Goal: Transaction & Acquisition: Subscribe to service/newsletter

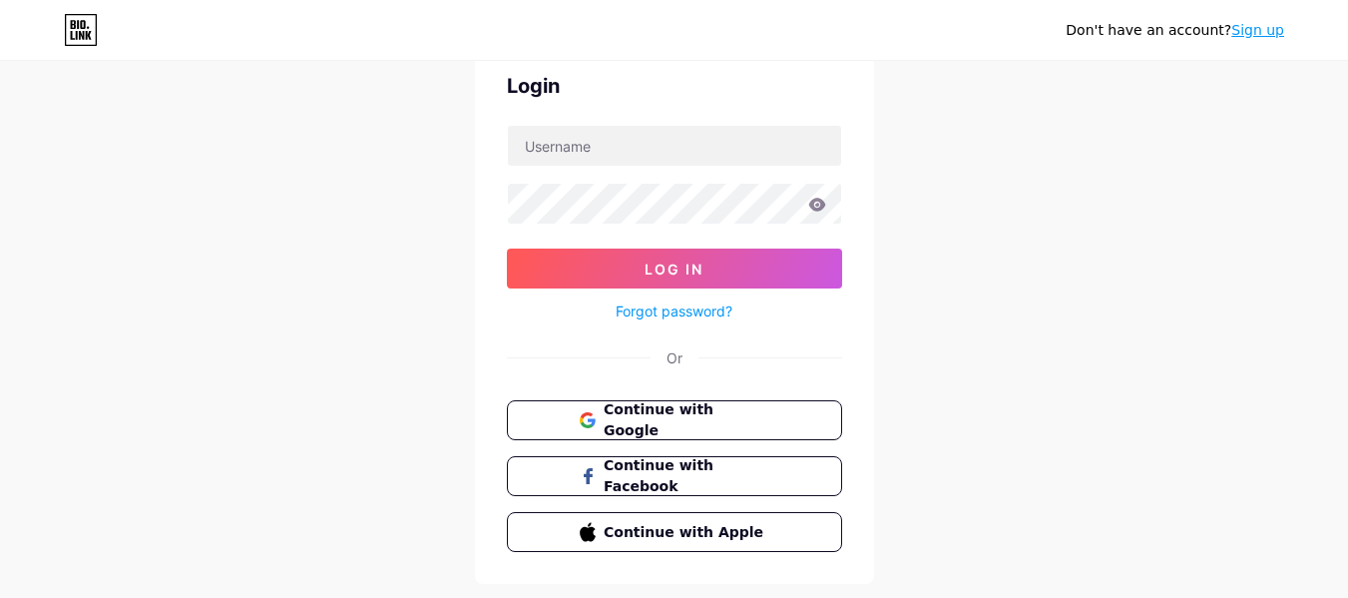
scroll to position [100, 0]
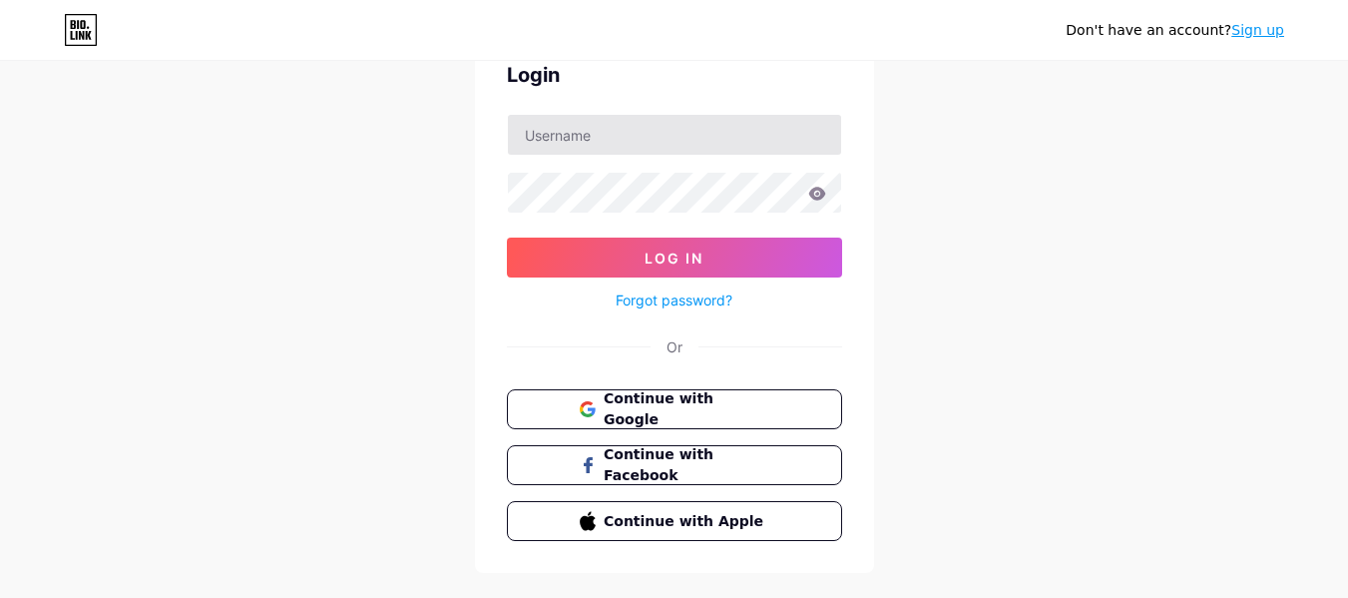
click at [677, 122] on input "text" at bounding box center [674, 135] width 333 height 40
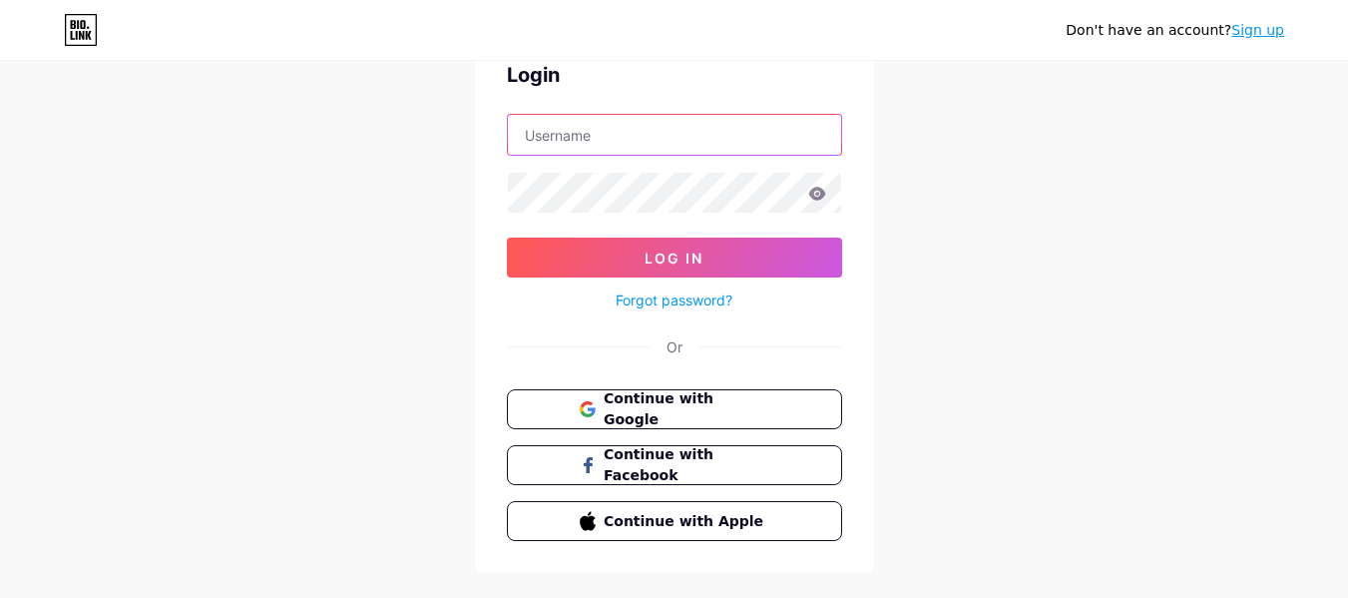
click at [576, 143] on input "text" at bounding box center [674, 135] width 333 height 40
click at [549, 152] on input "text" at bounding box center [674, 135] width 333 height 40
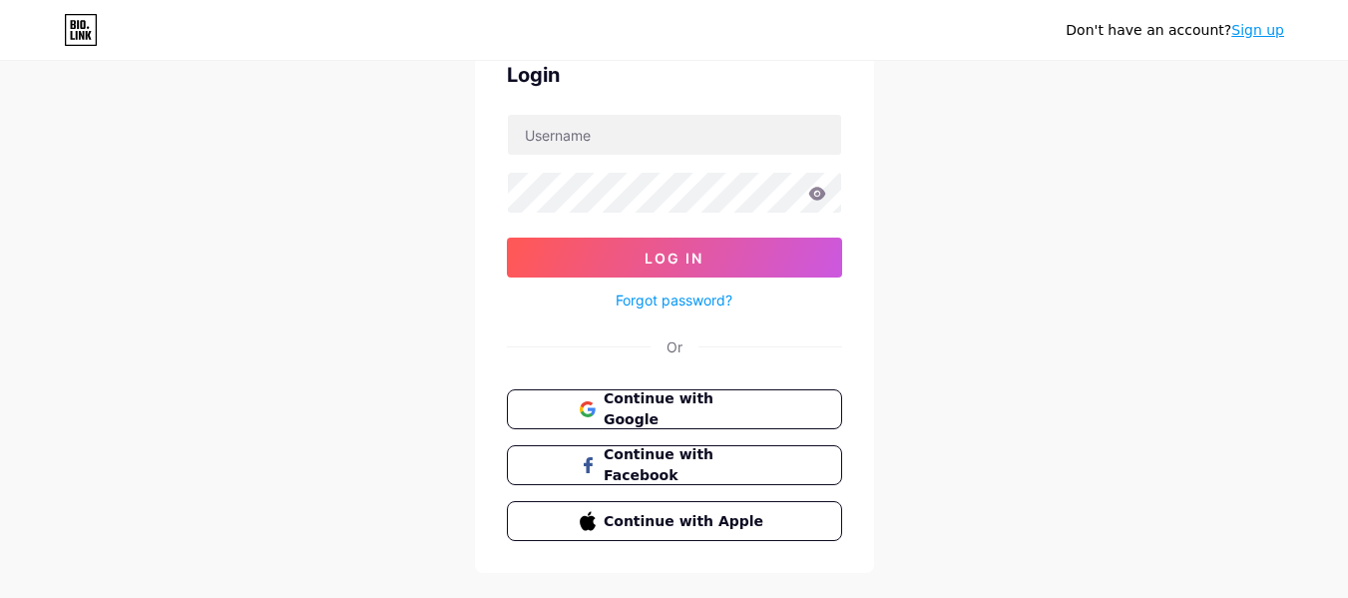
click at [470, 168] on div "Don't have an account? Sign up Login Log In Forgot password? Or Continue with G…" at bounding box center [674, 268] width 1348 height 736
click at [542, 171] on form "Log In Forgot password?" at bounding box center [674, 213] width 335 height 199
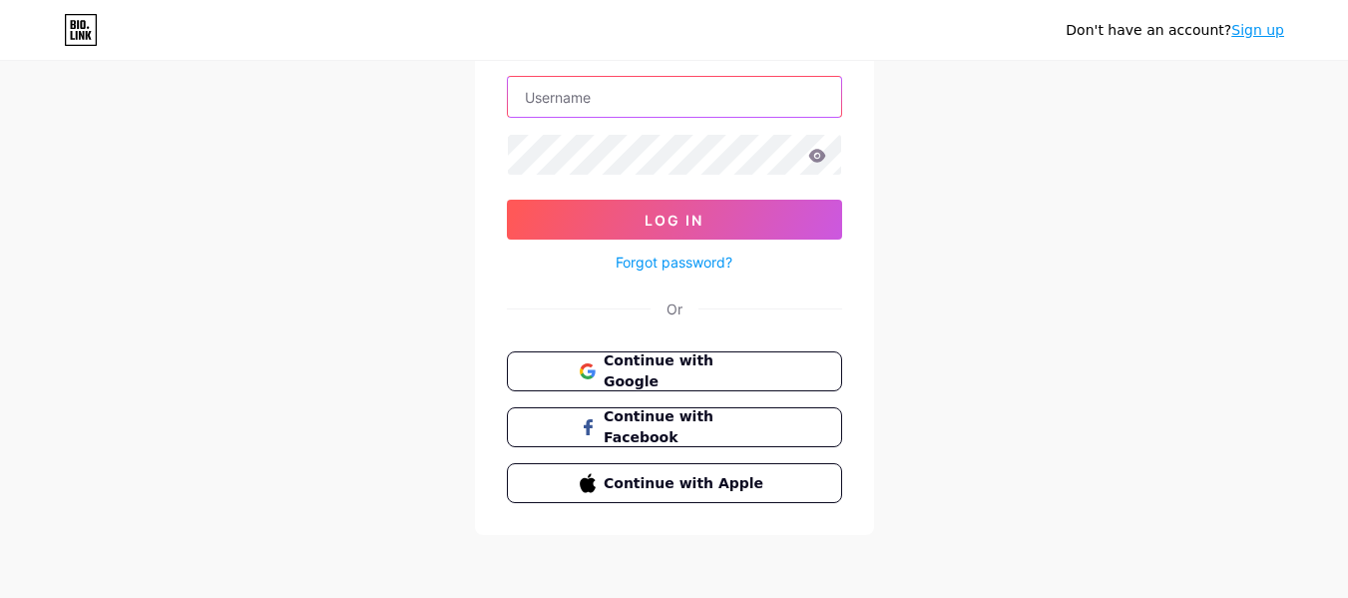
click at [542, 114] on input "text" at bounding box center [674, 97] width 333 height 40
type input "i"
click at [696, 359] on span "Continue with Google" at bounding box center [686, 371] width 167 height 43
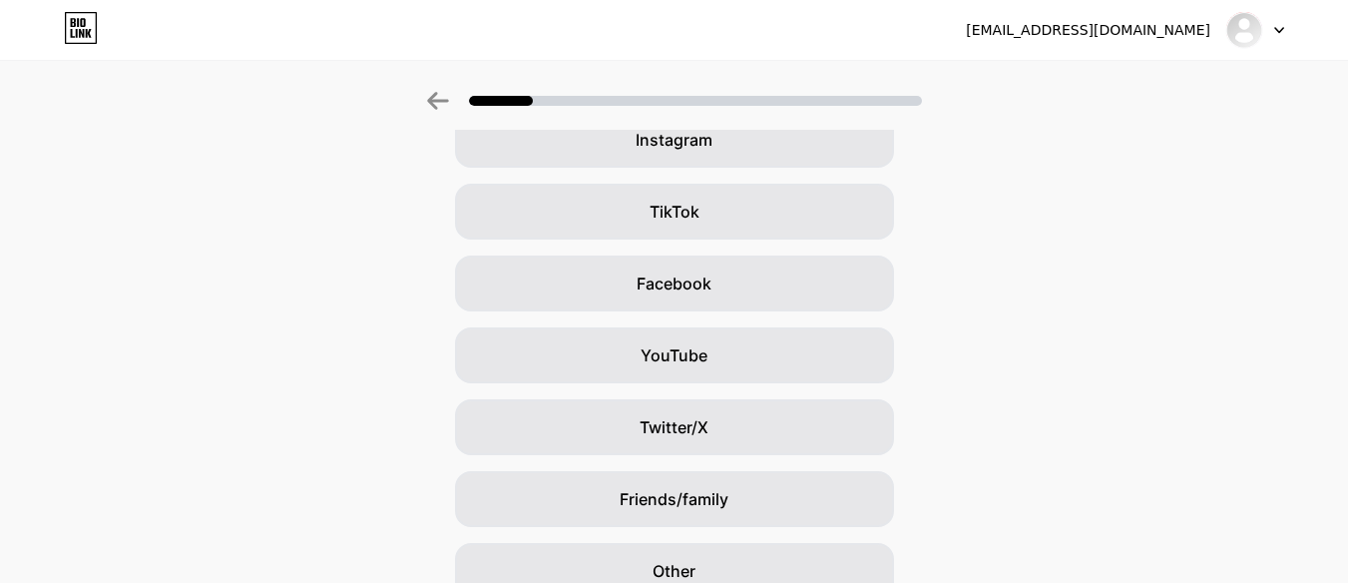
scroll to position [277, 0]
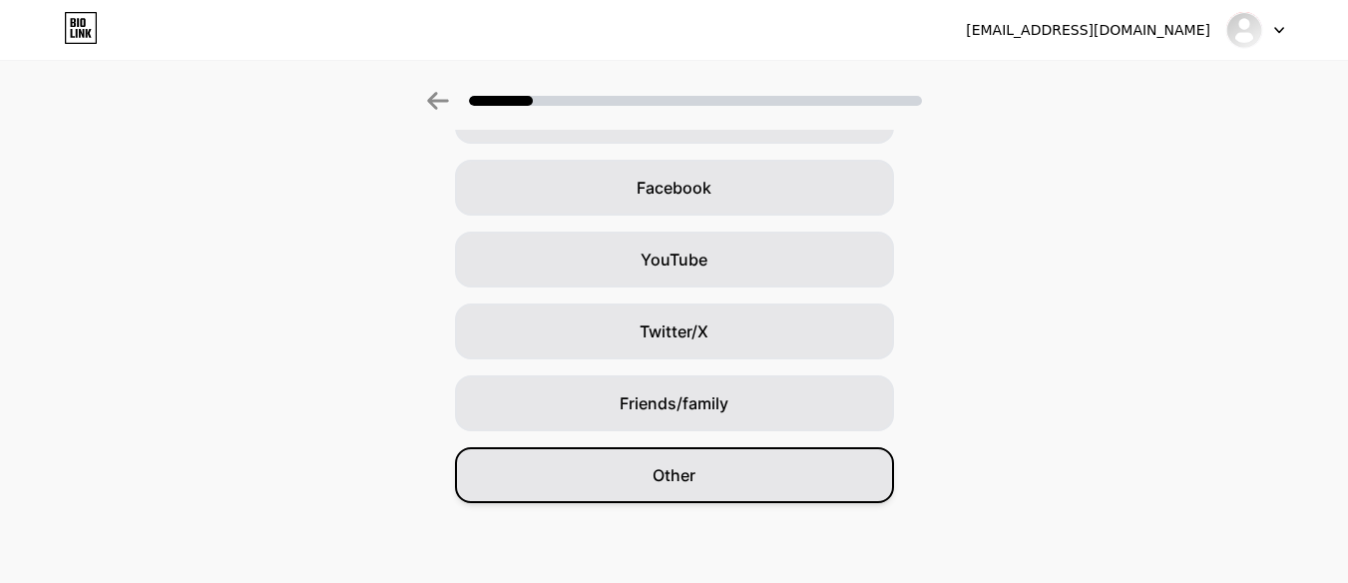
click at [678, 461] on div "Other" at bounding box center [674, 475] width 439 height 56
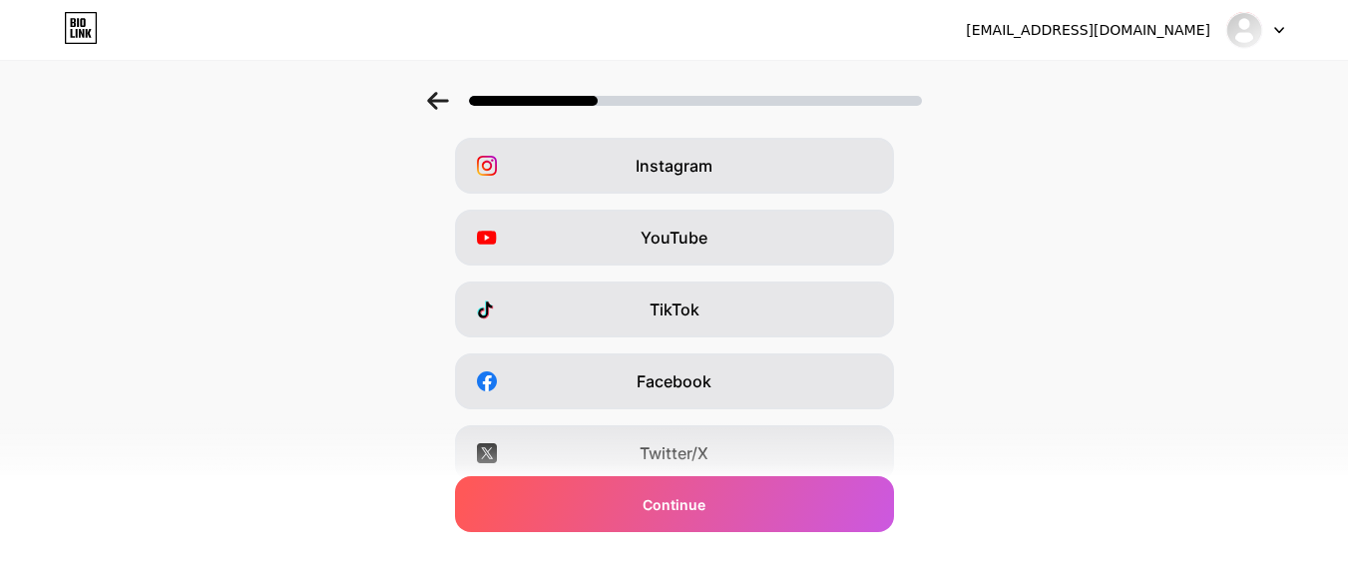
scroll to position [0, 0]
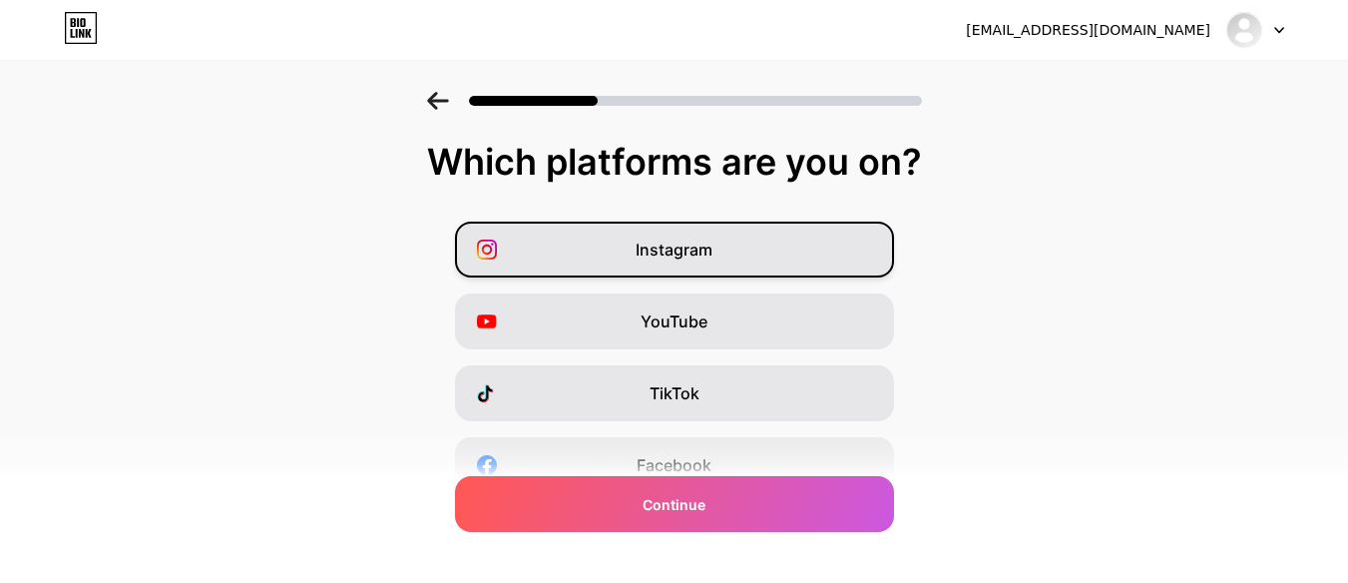
click at [738, 261] on div "Instagram" at bounding box center [674, 250] width 439 height 56
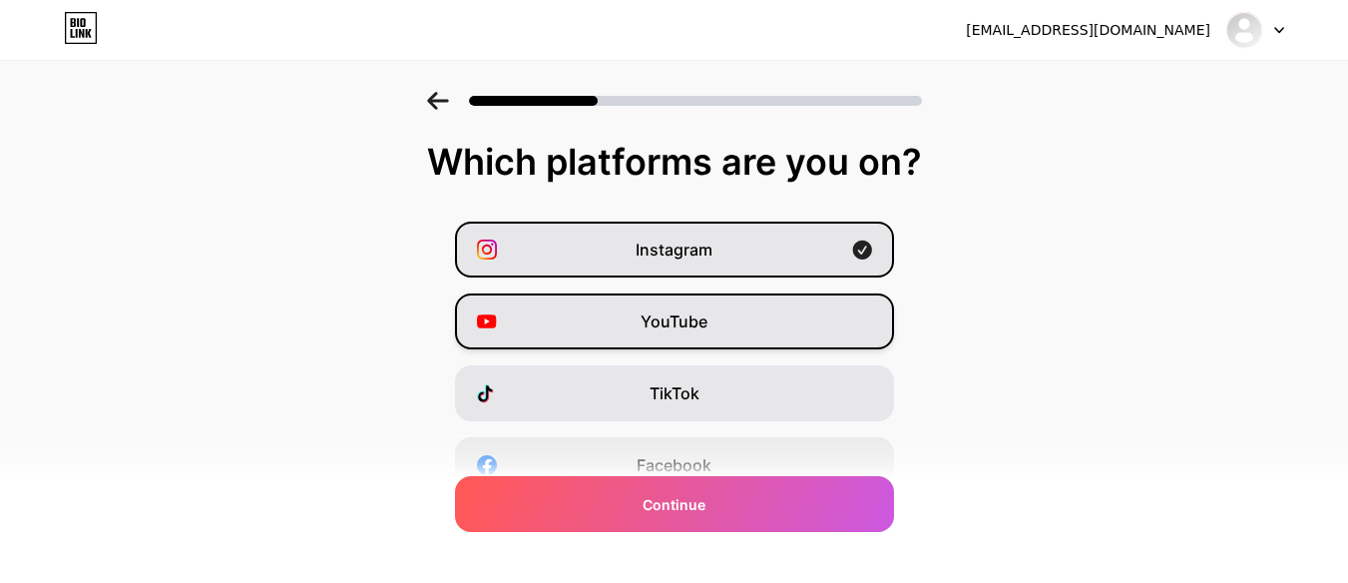
click at [707, 343] on div "YouTube" at bounding box center [674, 321] width 439 height 56
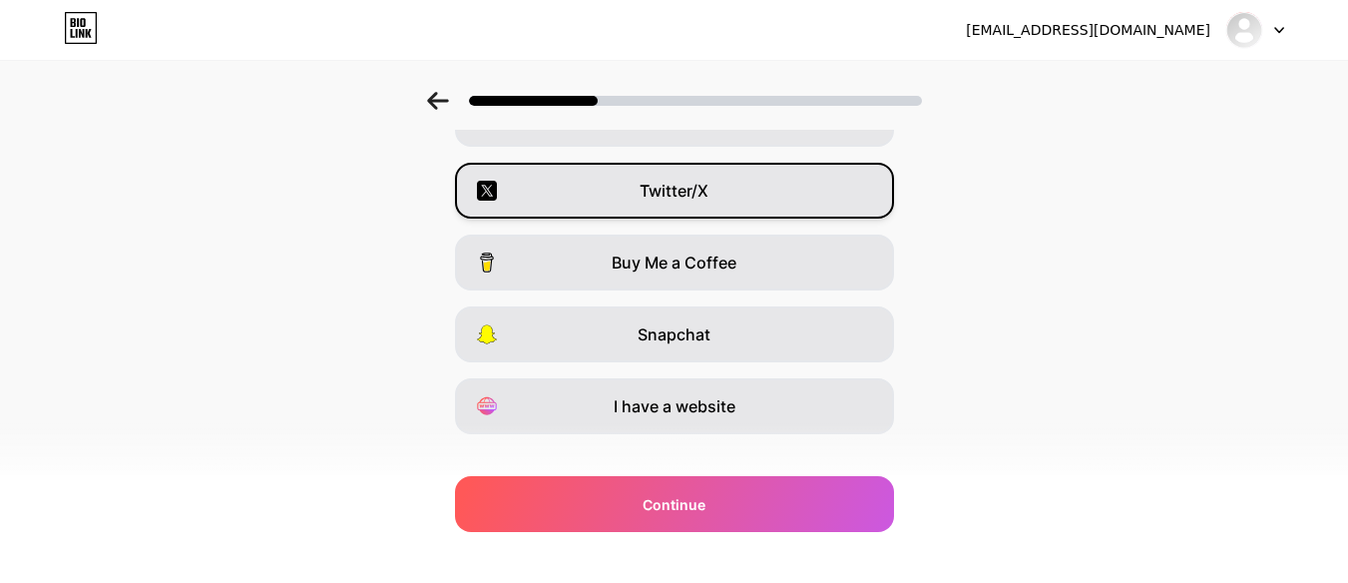
scroll to position [377, 0]
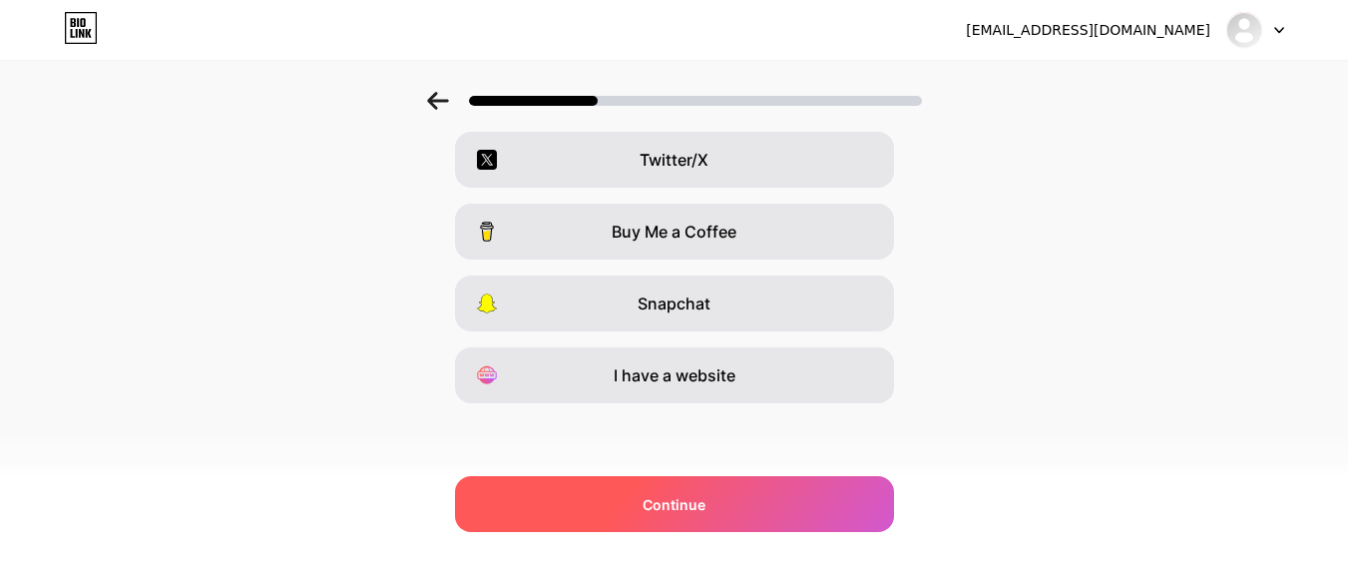
click at [703, 506] on span "Continue" at bounding box center [674, 504] width 63 height 21
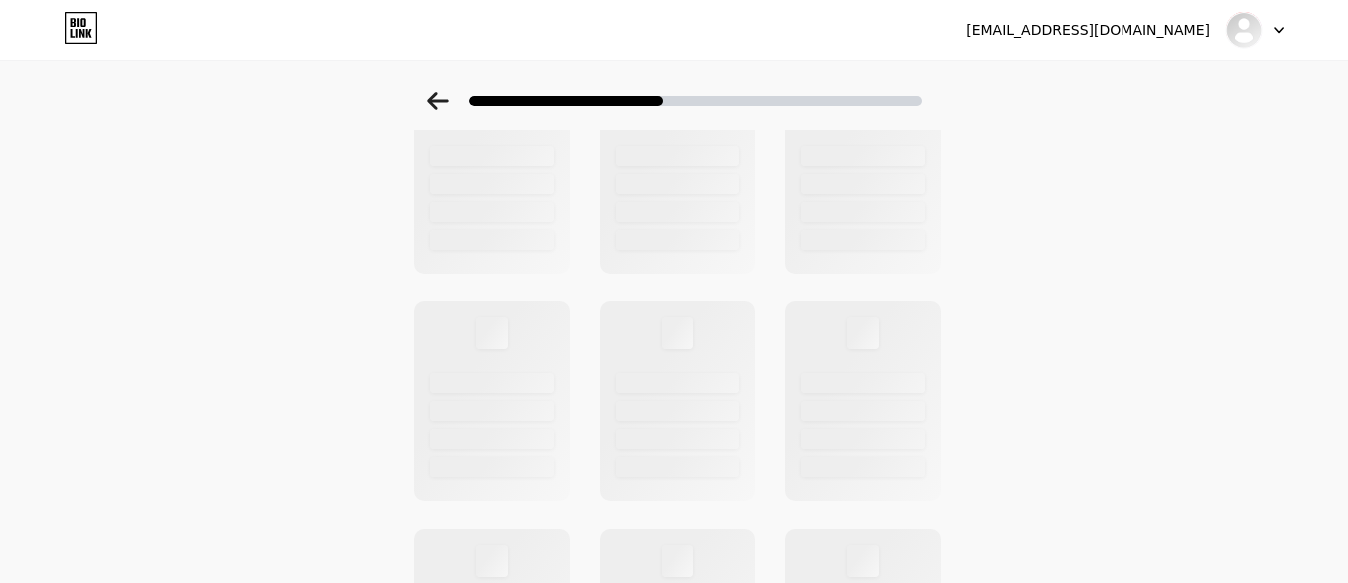
scroll to position [0, 0]
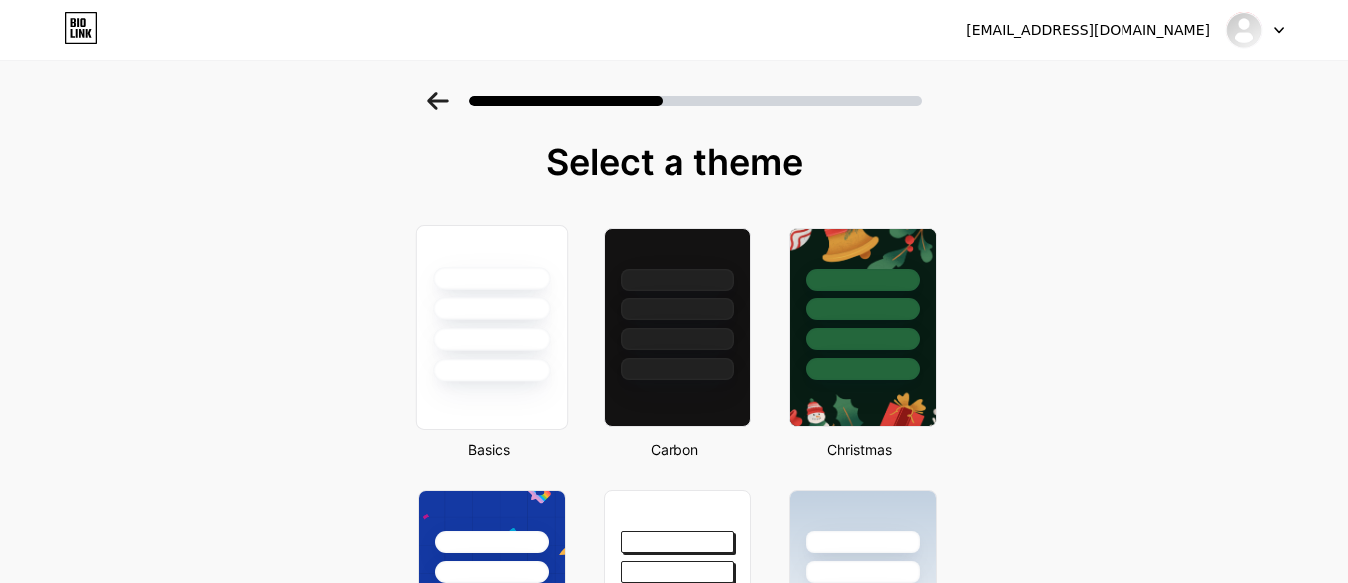
click at [528, 355] on div at bounding box center [491, 304] width 150 height 157
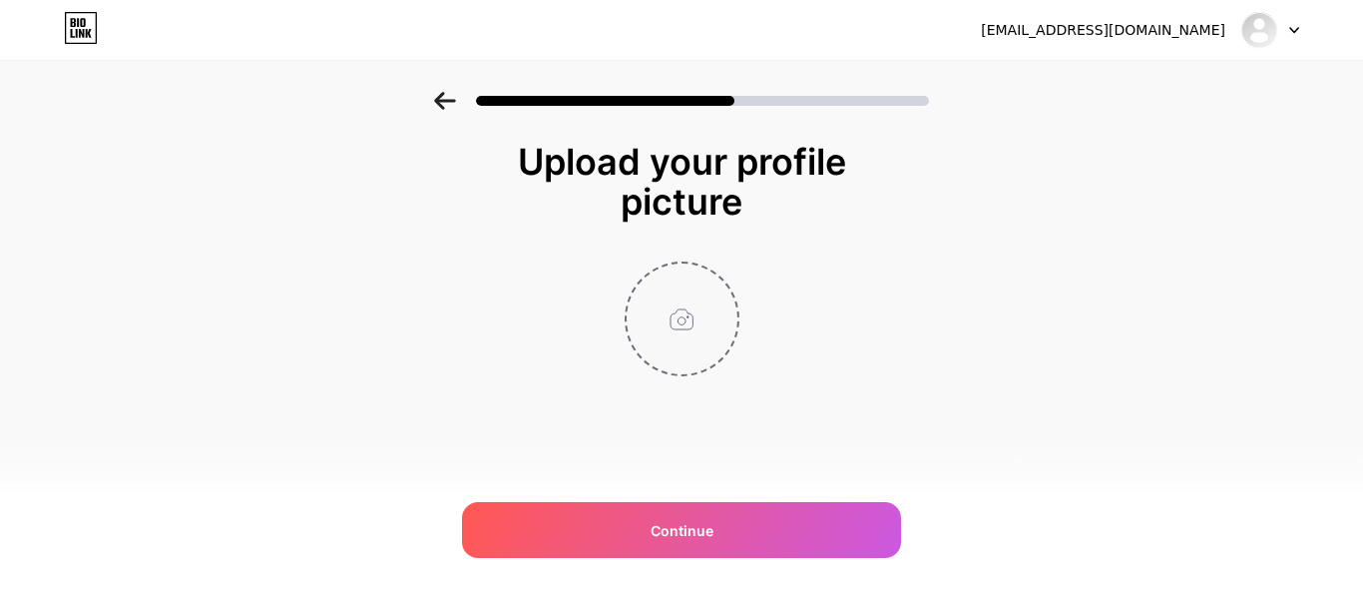
click at [680, 320] on input "file" at bounding box center [682, 318] width 111 height 111
click at [674, 336] on input "file" at bounding box center [682, 318] width 111 height 111
type input "C:\fakepath\Logo.jpg"
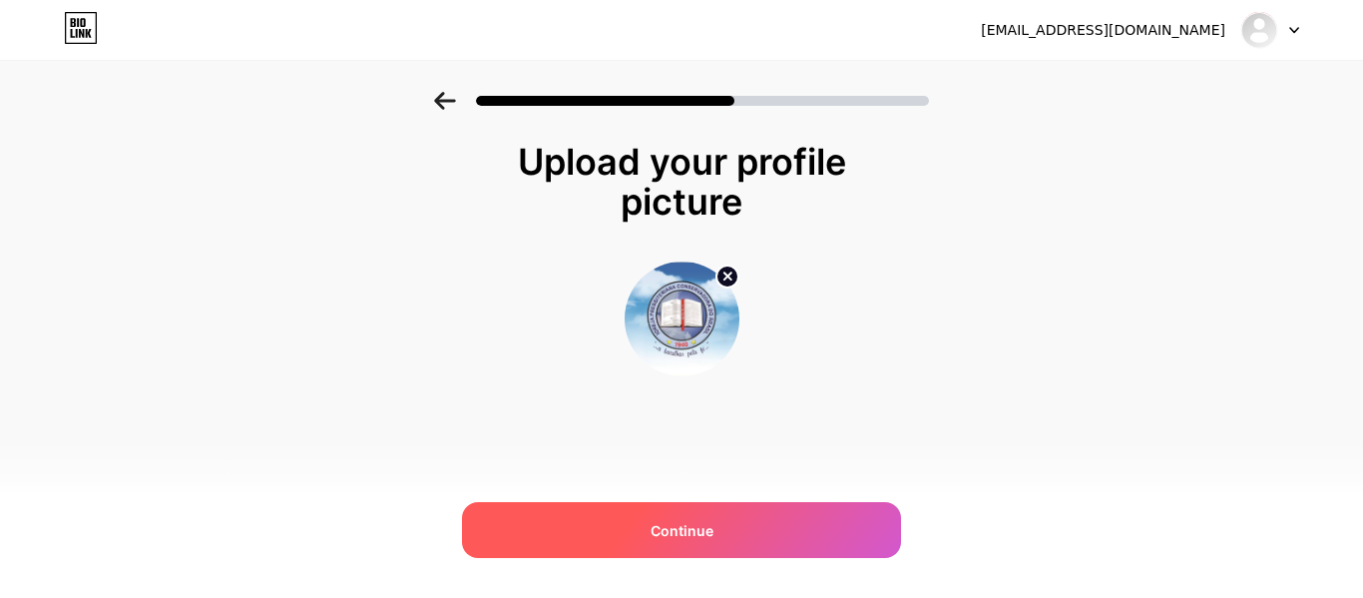
click at [721, 539] on div "Continue" at bounding box center [681, 530] width 439 height 56
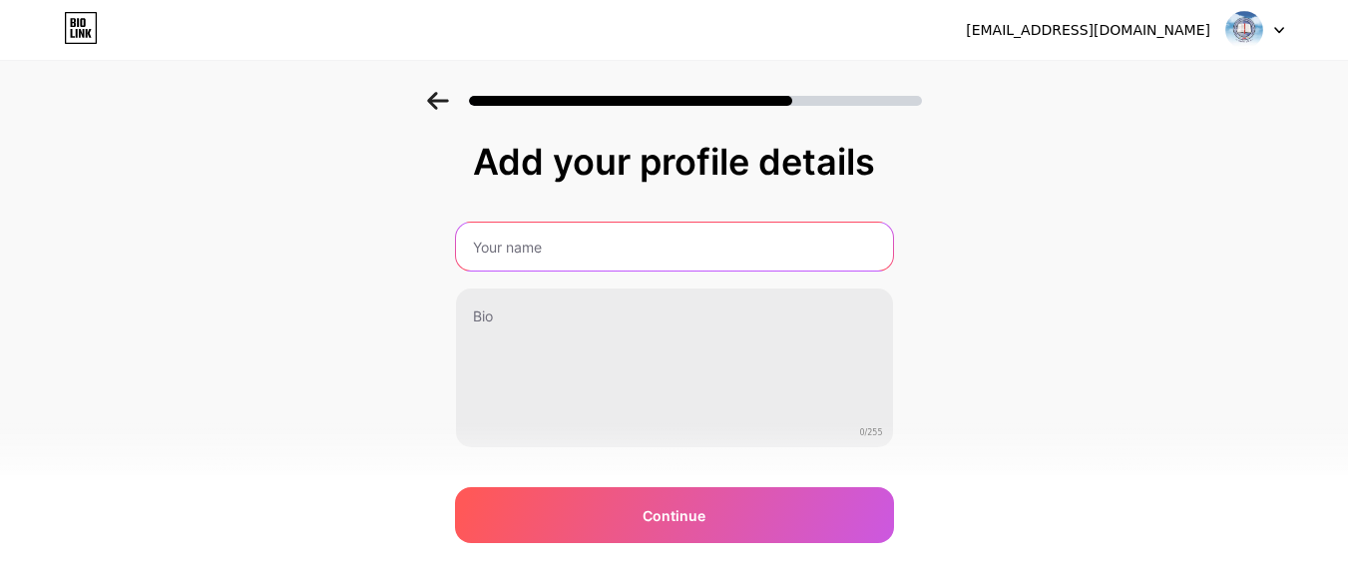
click at [695, 259] on input "text" at bounding box center [674, 247] width 437 height 48
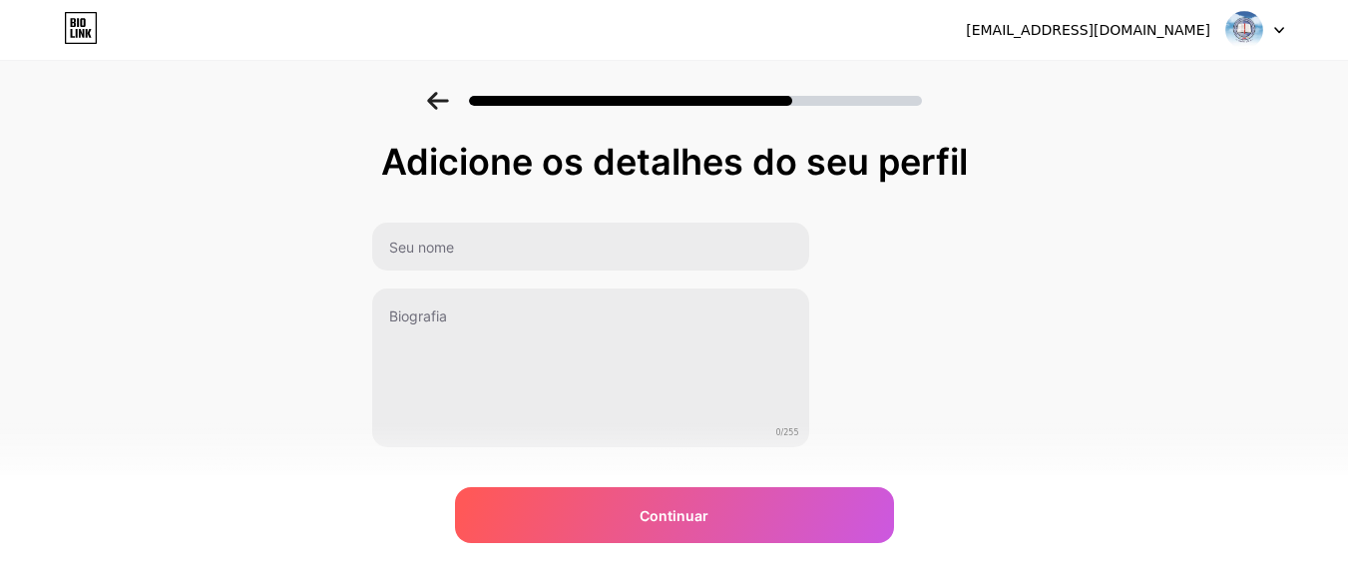
click at [1011, 278] on div "Adicione os detalhes do seu perfil 0/255 Continuar Erro" at bounding box center [674, 320] width 1348 height 456
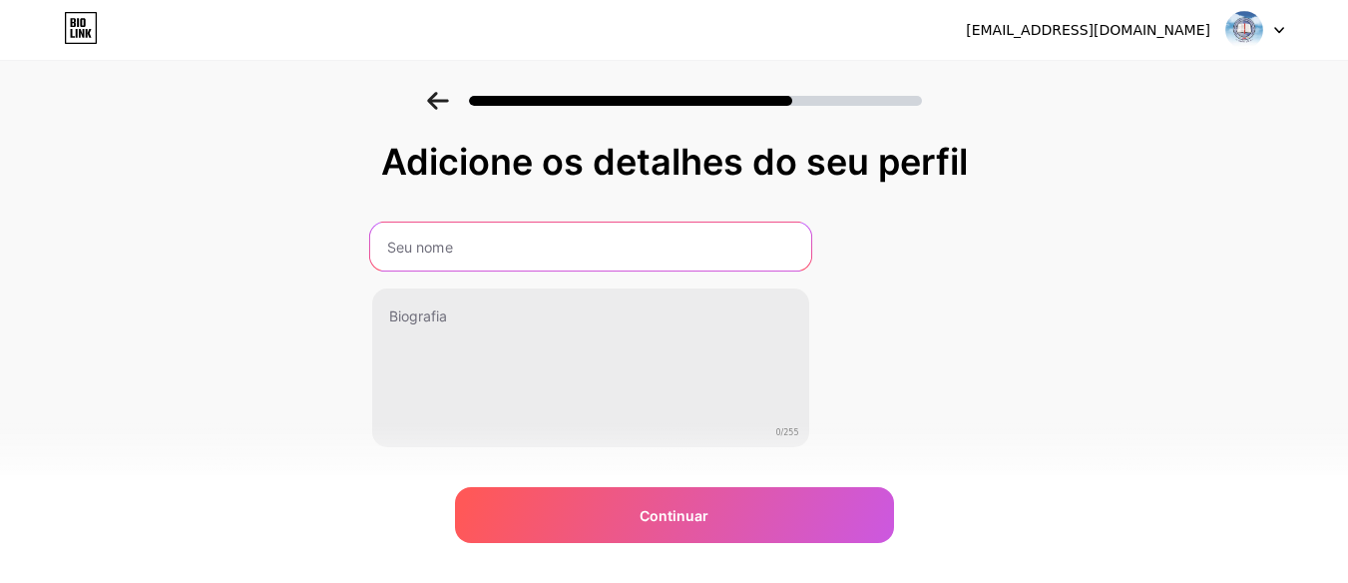
click at [658, 240] on input "text" at bounding box center [589, 247] width 441 height 48
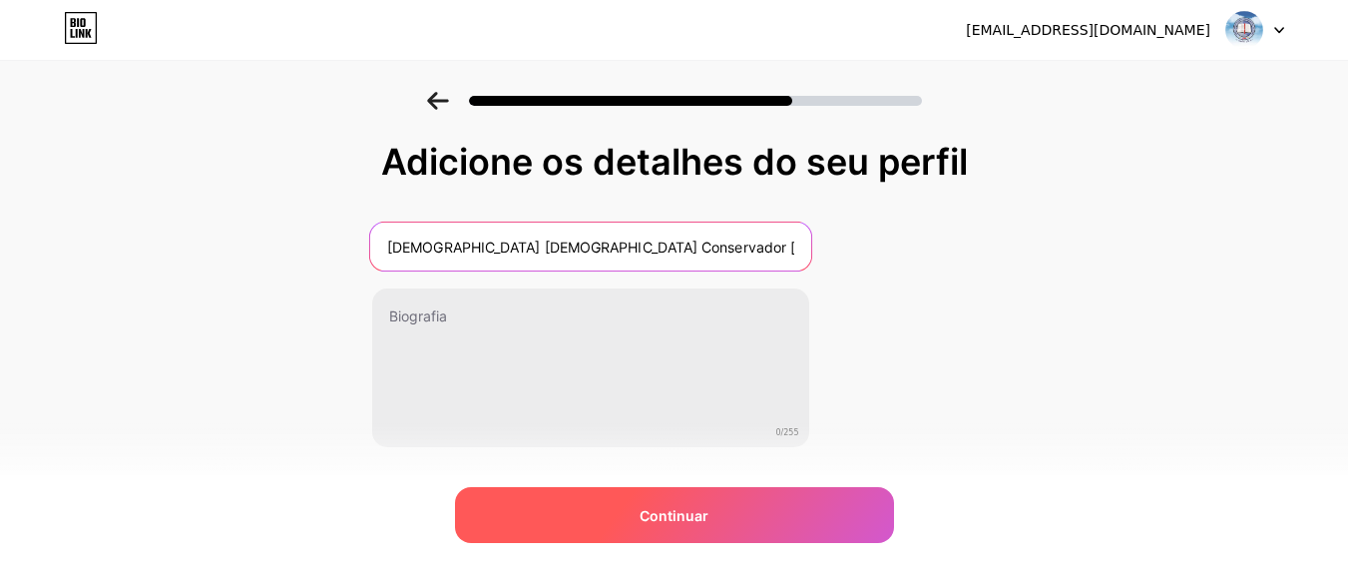
type input "Igreja Presbiteriana Conservador Cruzeiro do Sul"
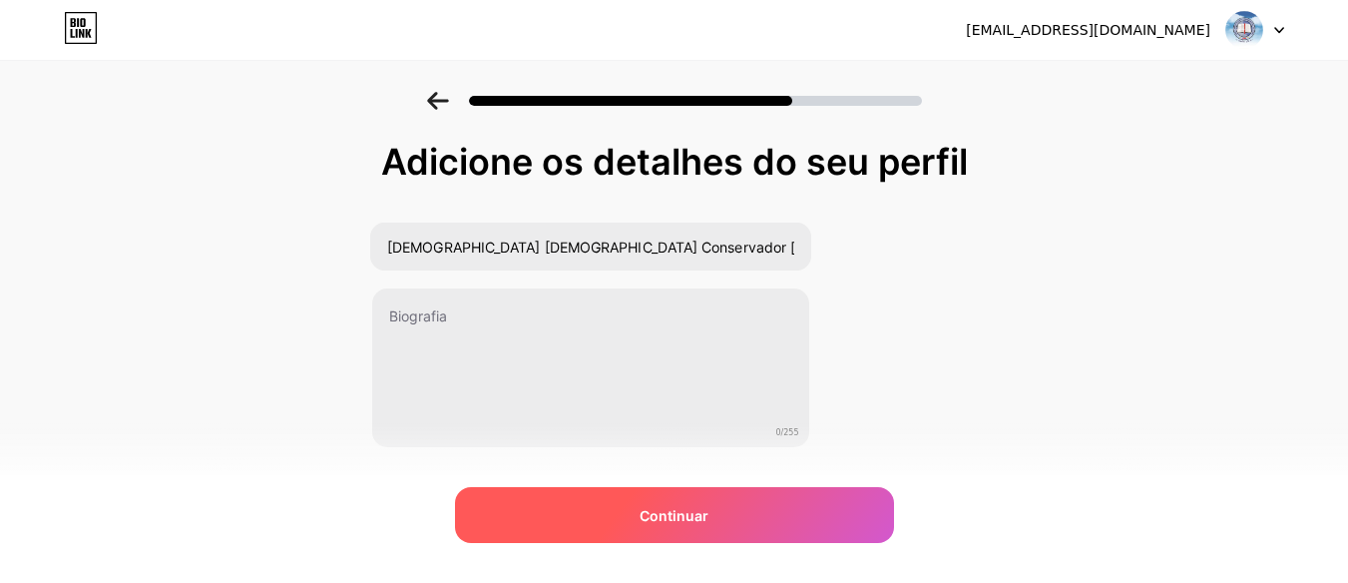
click at [661, 519] on font "Continuar" at bounding box center [674, 515] width 69 height 17
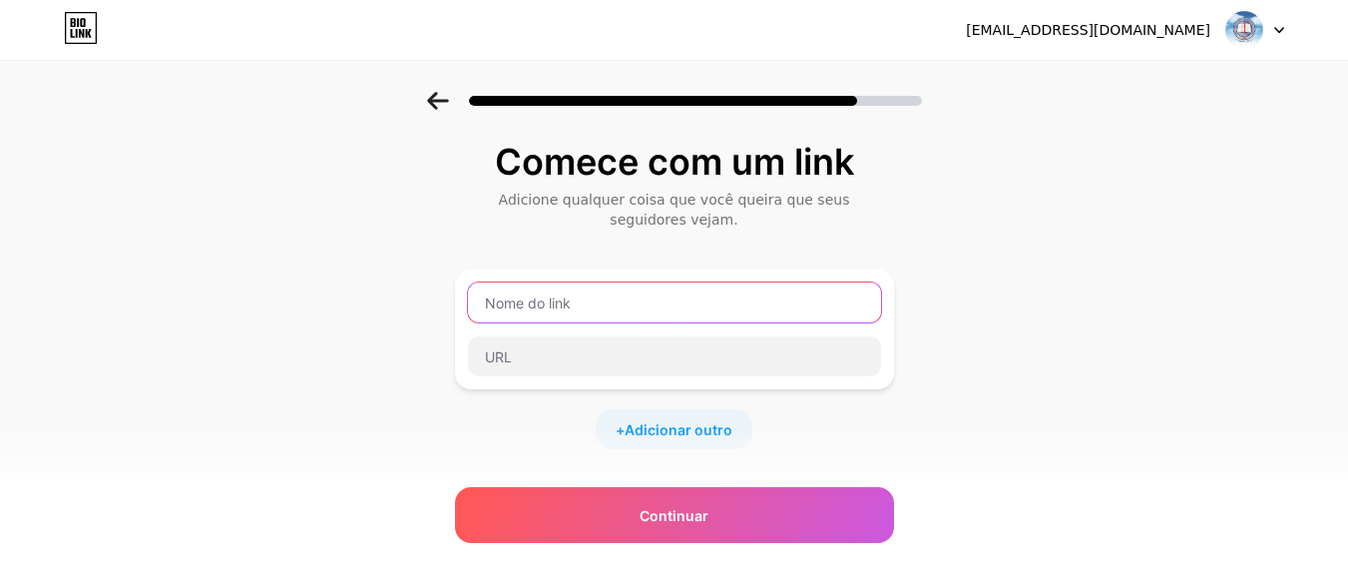
click at [590, 317] on input "text" at bounding box center [674, 302] width 413 height 40
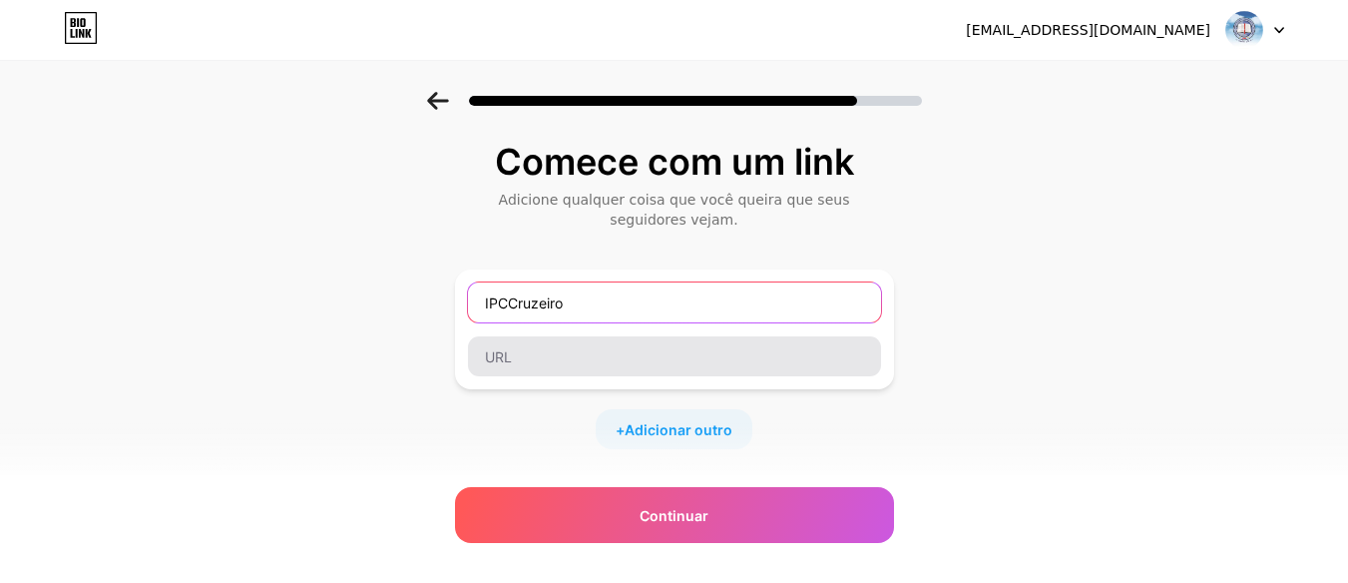
type input "IPCCruzeiro"
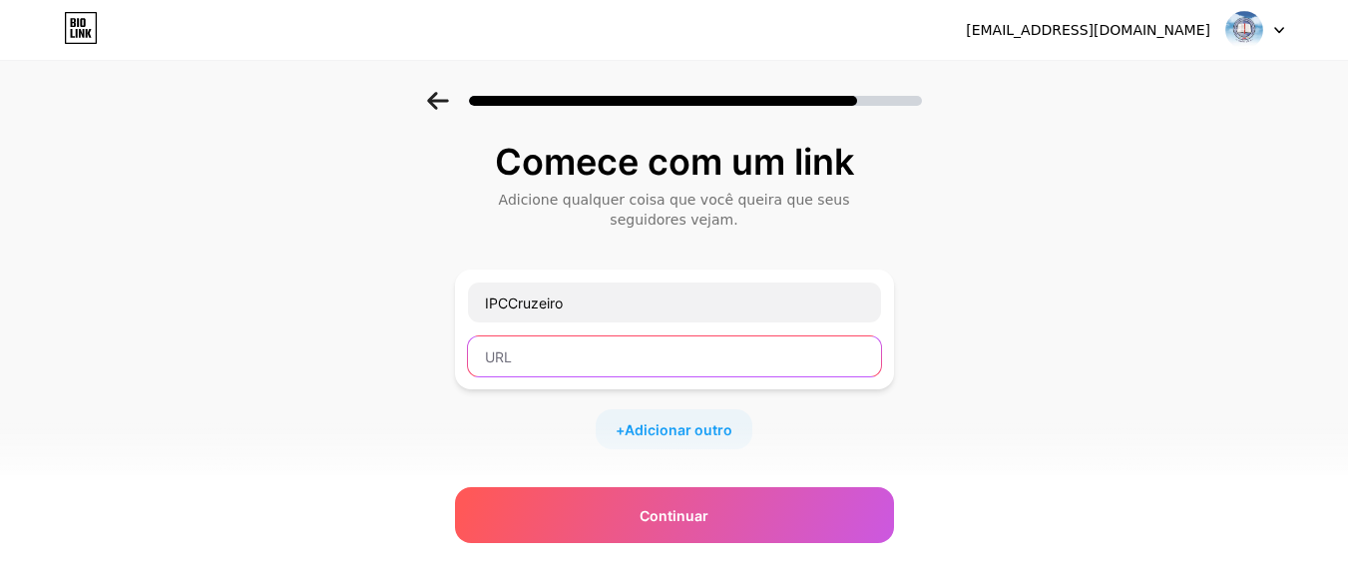
click at [604, 338] on input "text" at bounding box center [674, 356] width 413 height 40
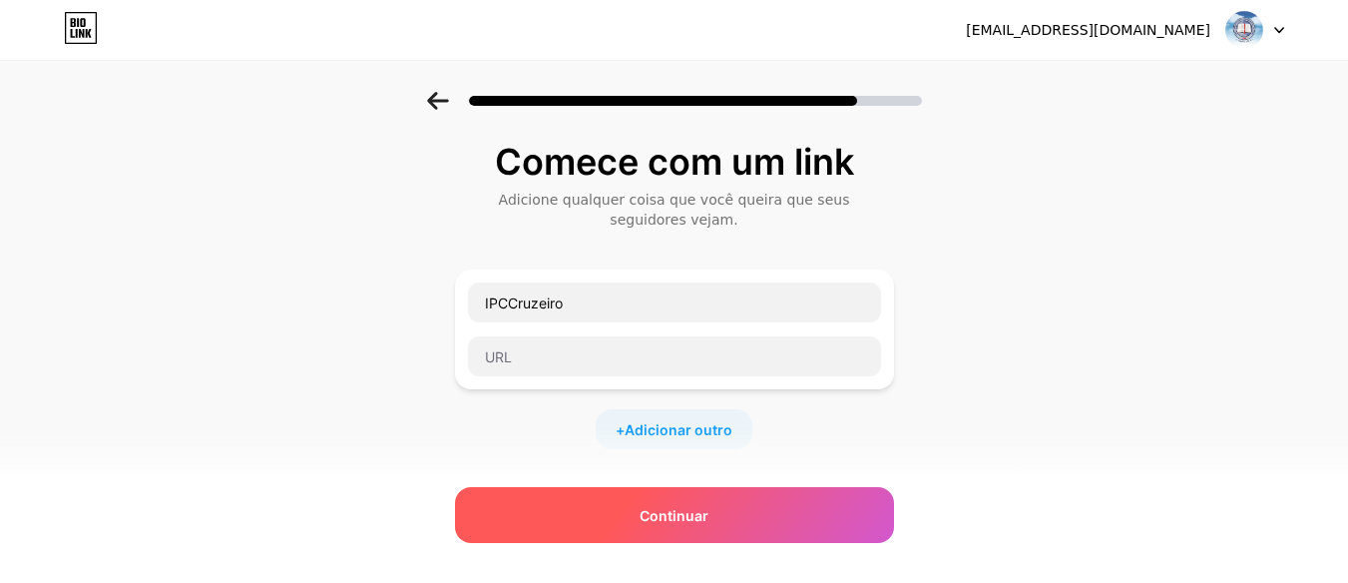
click at [655, 520] on font "Continuar" at bounding box center [674, 515] width 69 height 17
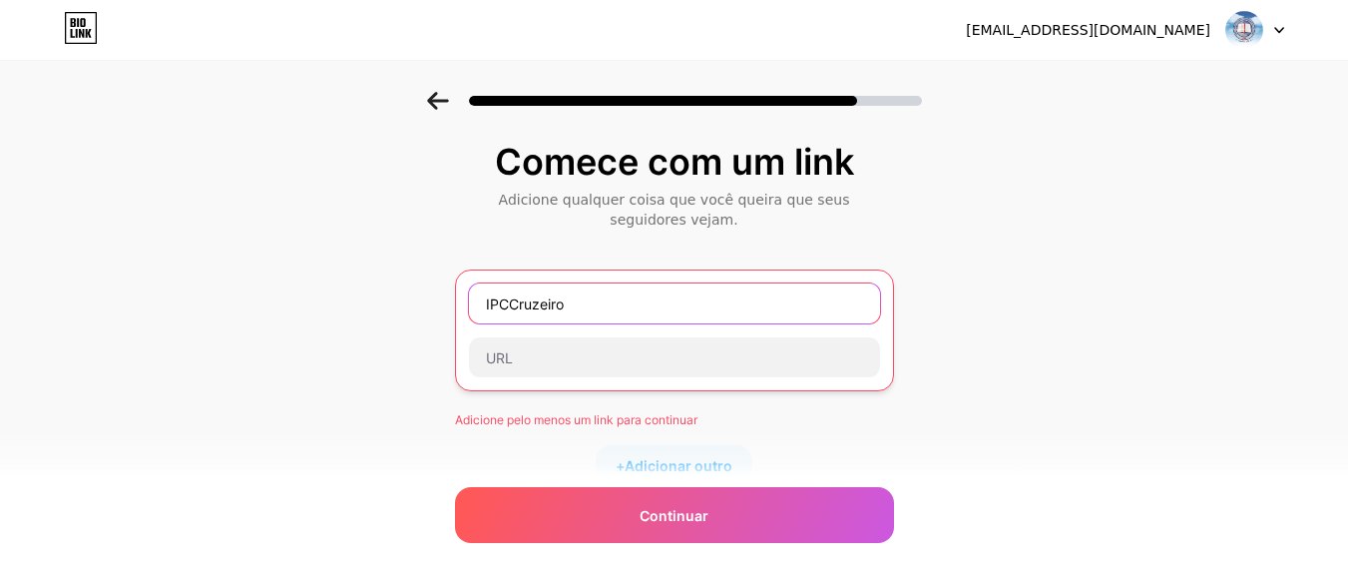
drag, startPoint x: 604, startPoint y: 297, endPoint x: 463, endPoint y: 298, distance: 140.7
click at [463, 298] on div "IPCCruzeiro" at bounding box center [674, 330] width 439 height 122
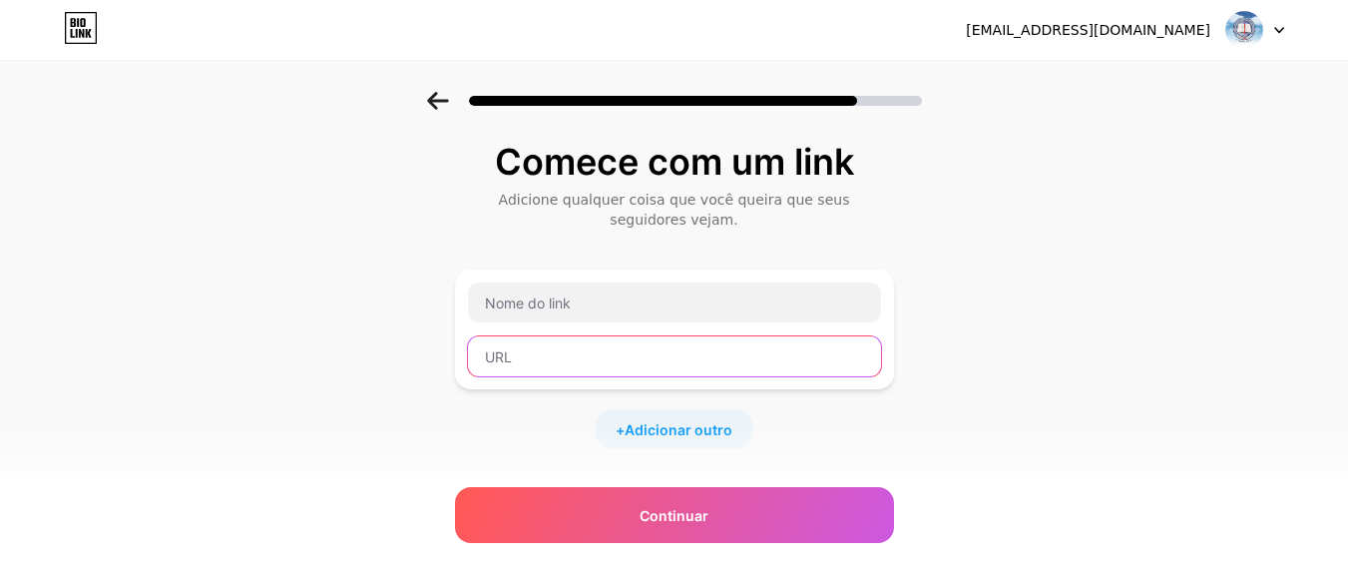
click at [624, 368] on input "text" at bounding box center [674, 356] width 413 height 40
paste input "https://www.instagram.com/ipc_cruzeirodosul?igsh=MWpnazd3YWpuaGF4bA=="
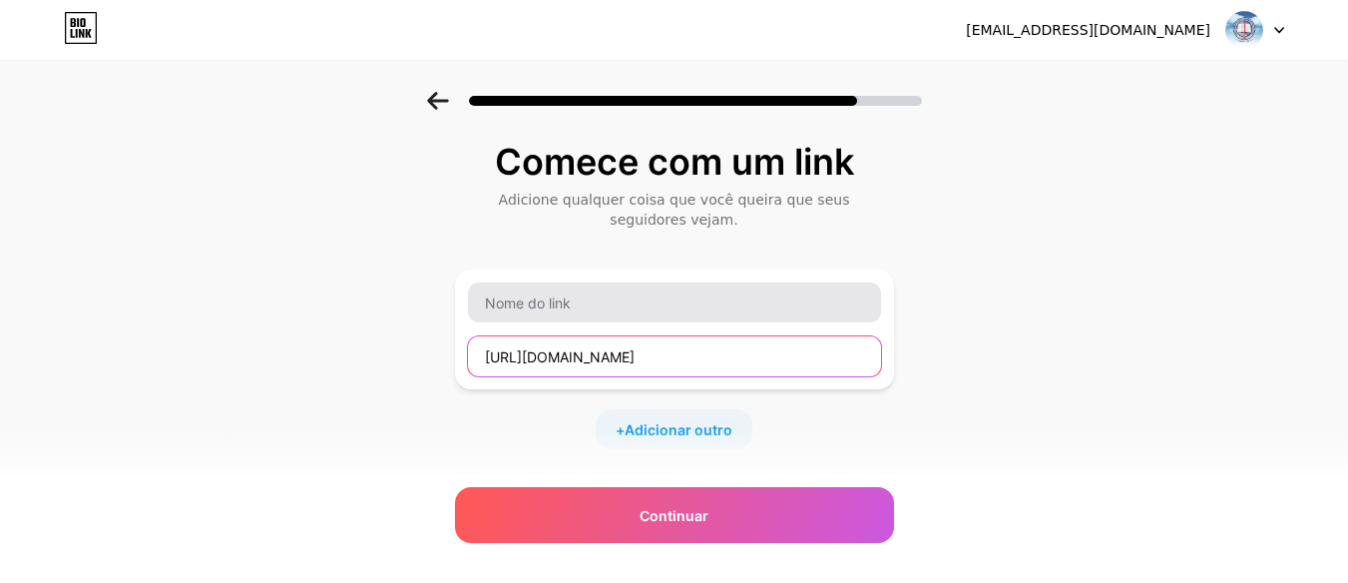
scroll to position [0, 151]
type input "https://www.instagram.com/ipc_cruzeirodosul?igsh=MWpnazd3YWpuaGF4bA=="
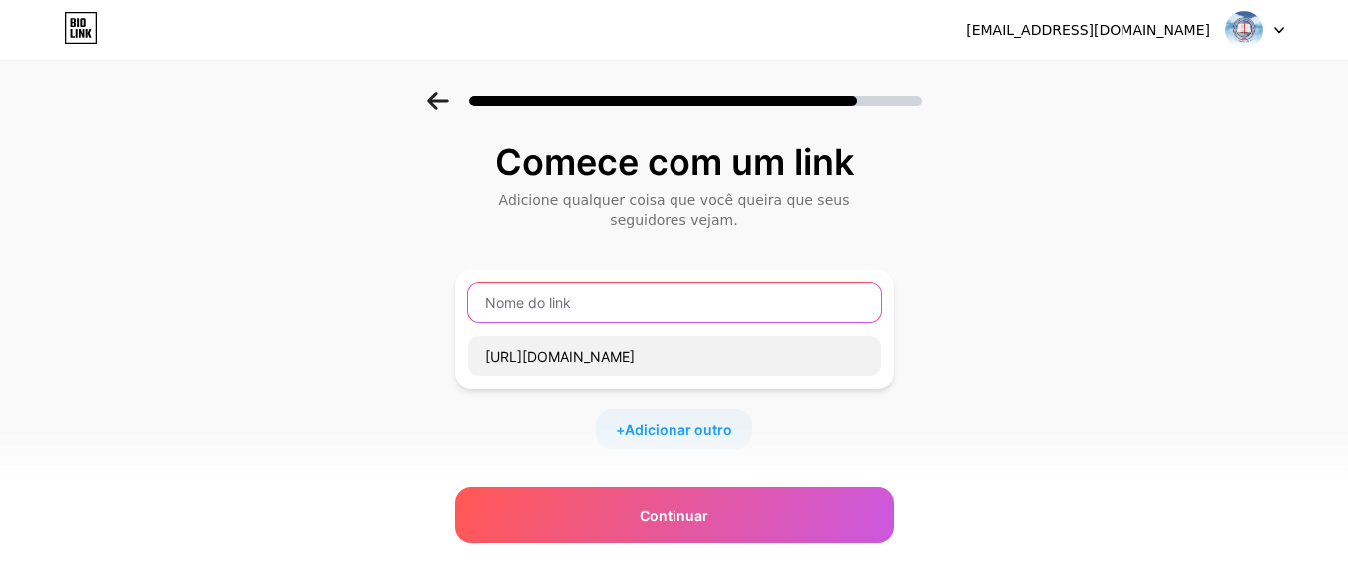
click at [576, 303] on input "text" at bounding box center [674, 302] width 413 height 40
type input "I"
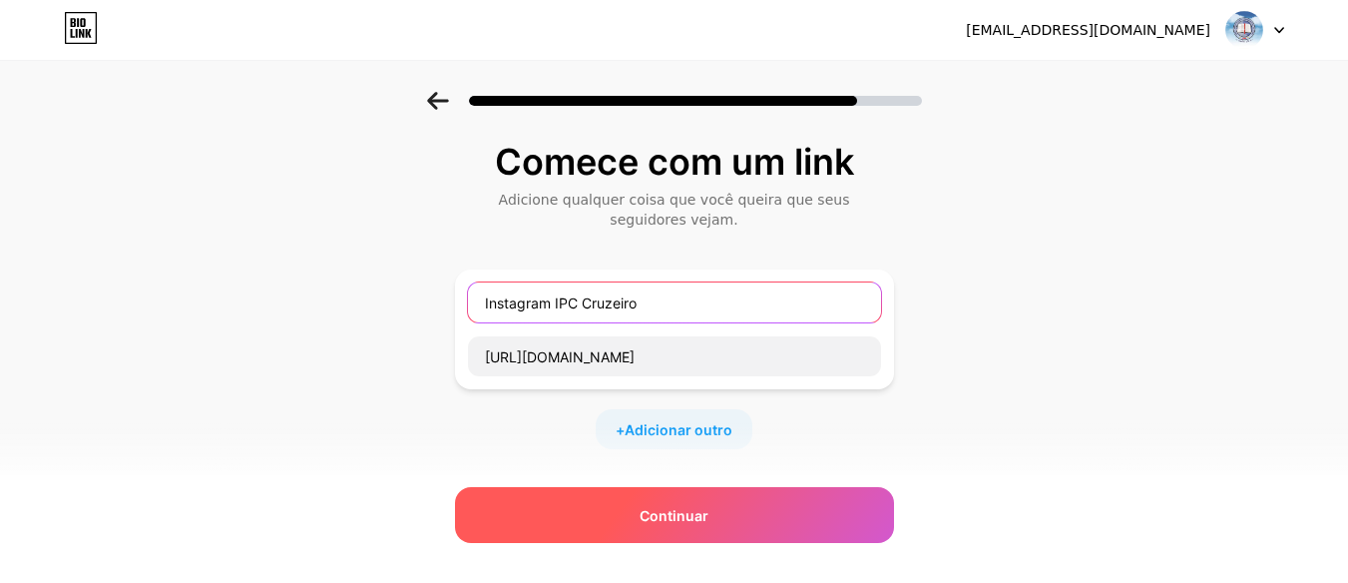
type input "Instagram IPC Cruzeiro"
click at [738, 502] on div "Continuar" at bounding box center [674, 515] width 439 height 56
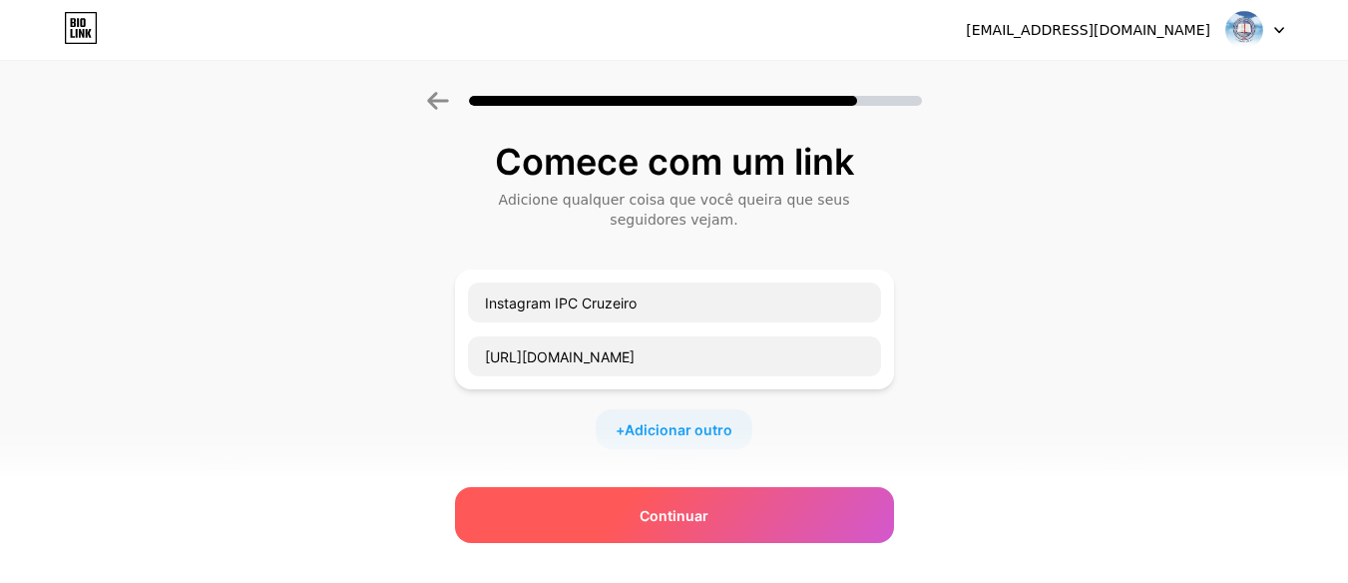
click at [672, 511] on font "Continuar" at bounding box center [674, 515] width 69 height 17
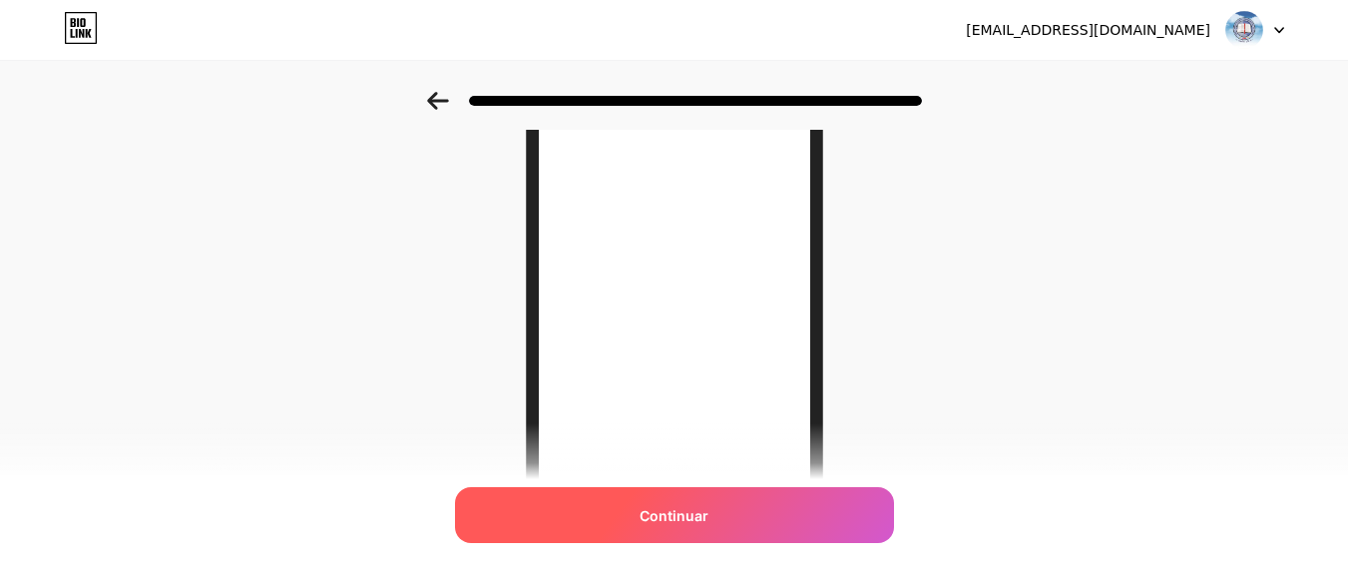
scroll to position [299, 0]
click at [719, 518] on div "Continuar" at bounding box center [674, 515] width 439 height 56
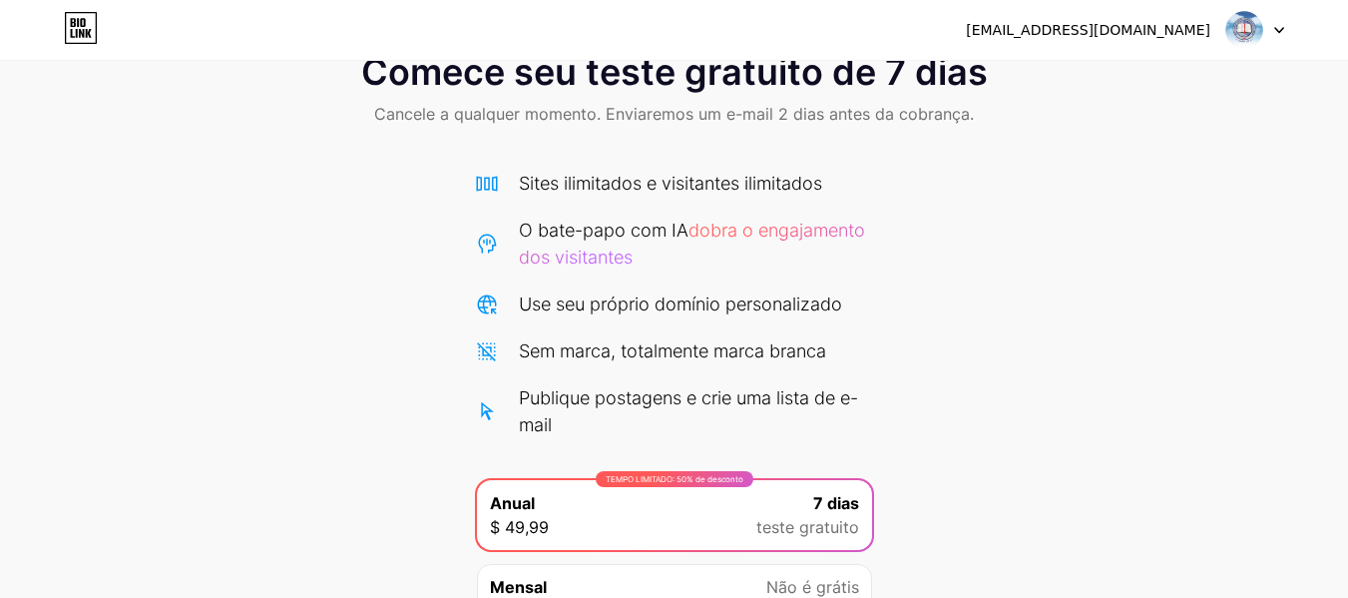
scroll to position [259, 0]
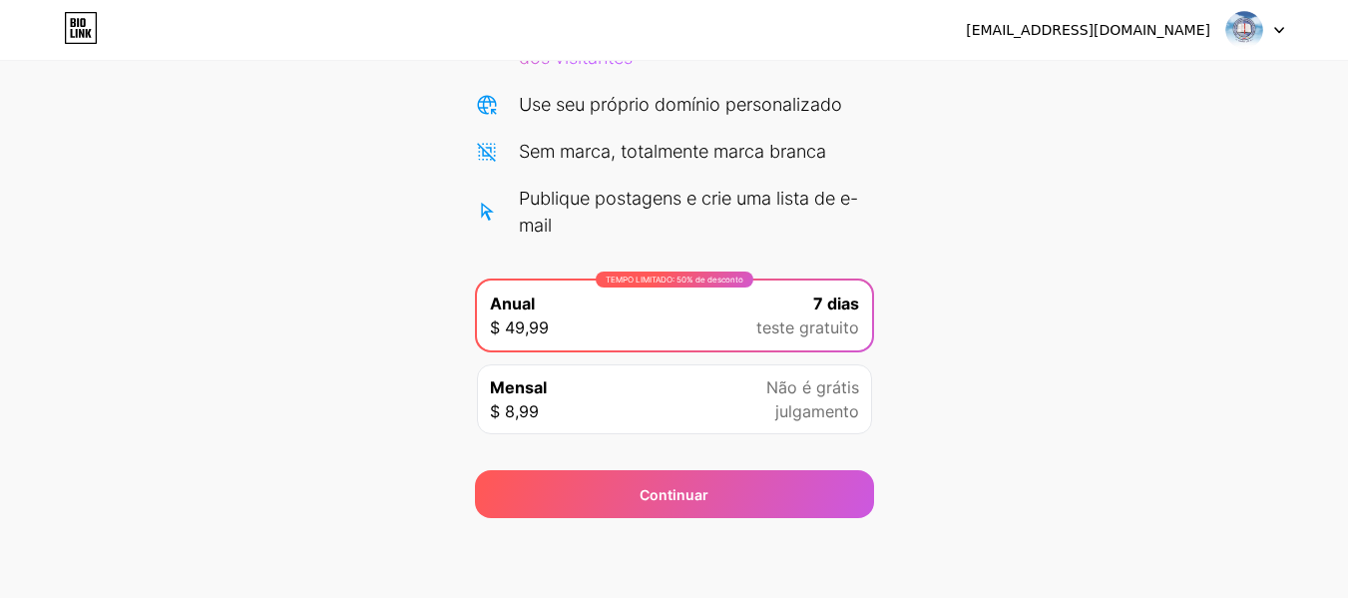
click at [729, 418] on div "Mensal $ 8,99 Não é grátis julgamento" at bounding box center [674, 399] width 395 height 70
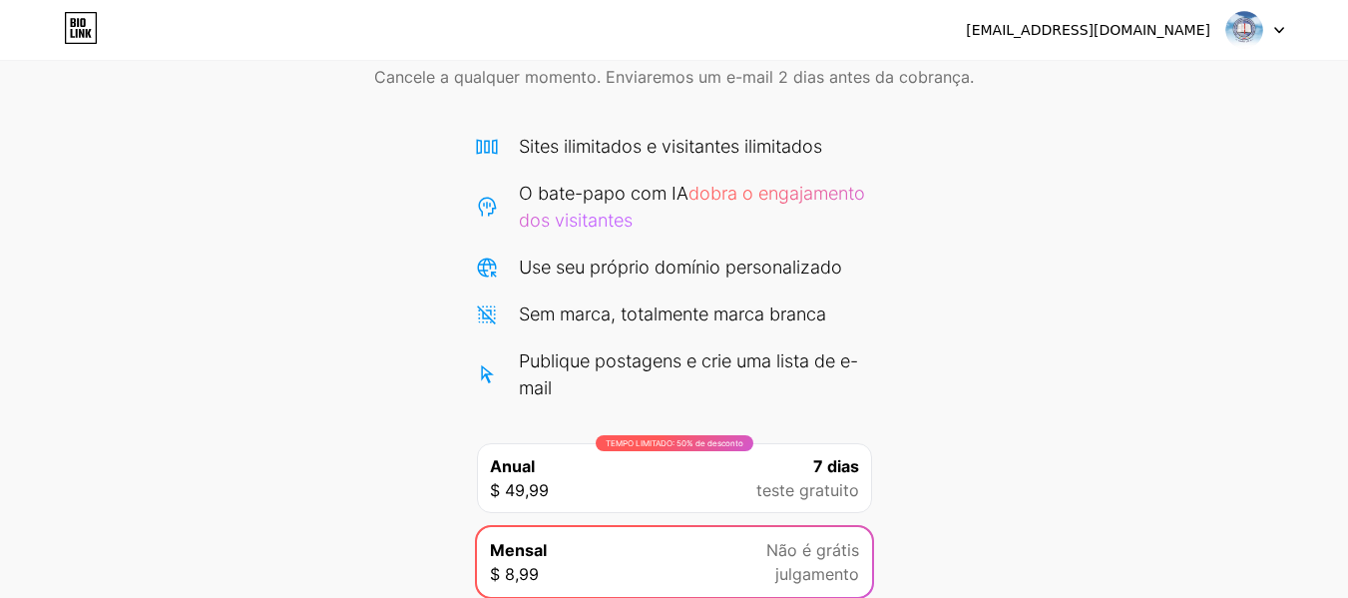
scroll to position [0, 0]
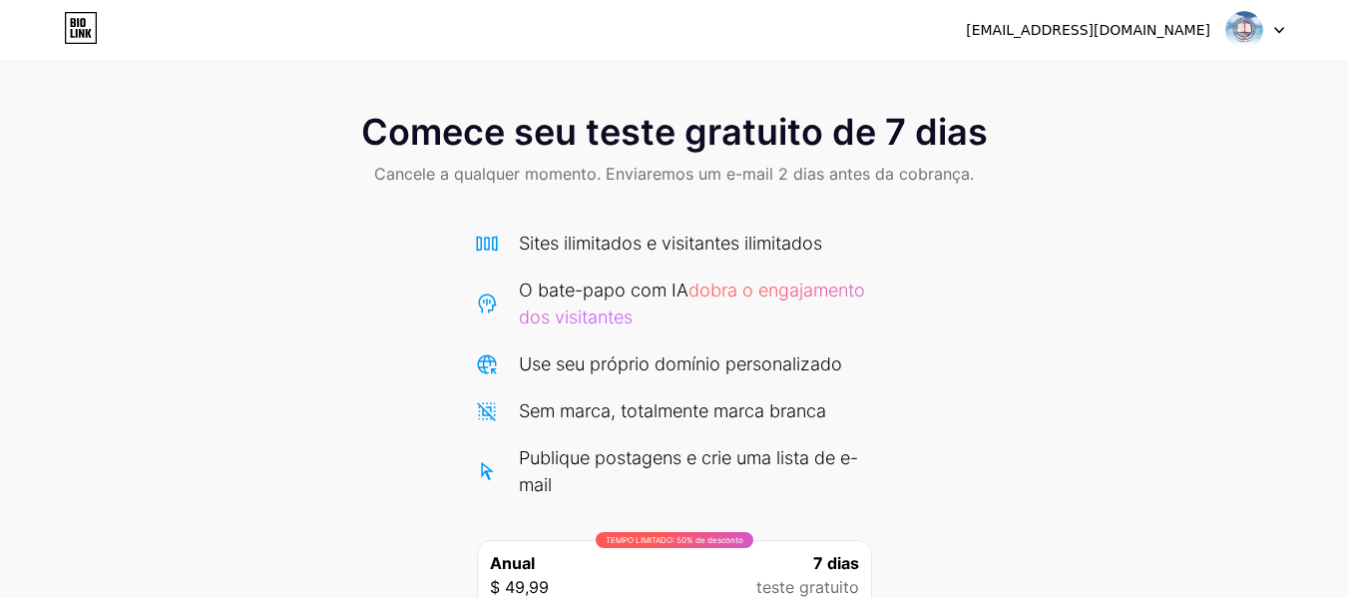
click at [1276, 32] on icon at bounding box center [1279, 30] width 10 height 7
drag, startPoint x: 869, startPoint y: 79, endPoint x: 619, endPoint y: 94, distance: 250.9
click at [868, 79] on div "Comece seu teste gratuito de 7 dias Cancele a qualquer momento. Enviaremos um e…" at bounding box center [674, 388] width 1348 height 777
click at [527, 108] on div "Comece seu teste gratuito de 7 dias Cancele a qualquer momento. Enviaremos um e…" at bounding box center [674, 151] width 1348 height 118
click at [85, 32] on icon at bounding box center [81, 28] width 34 height 32
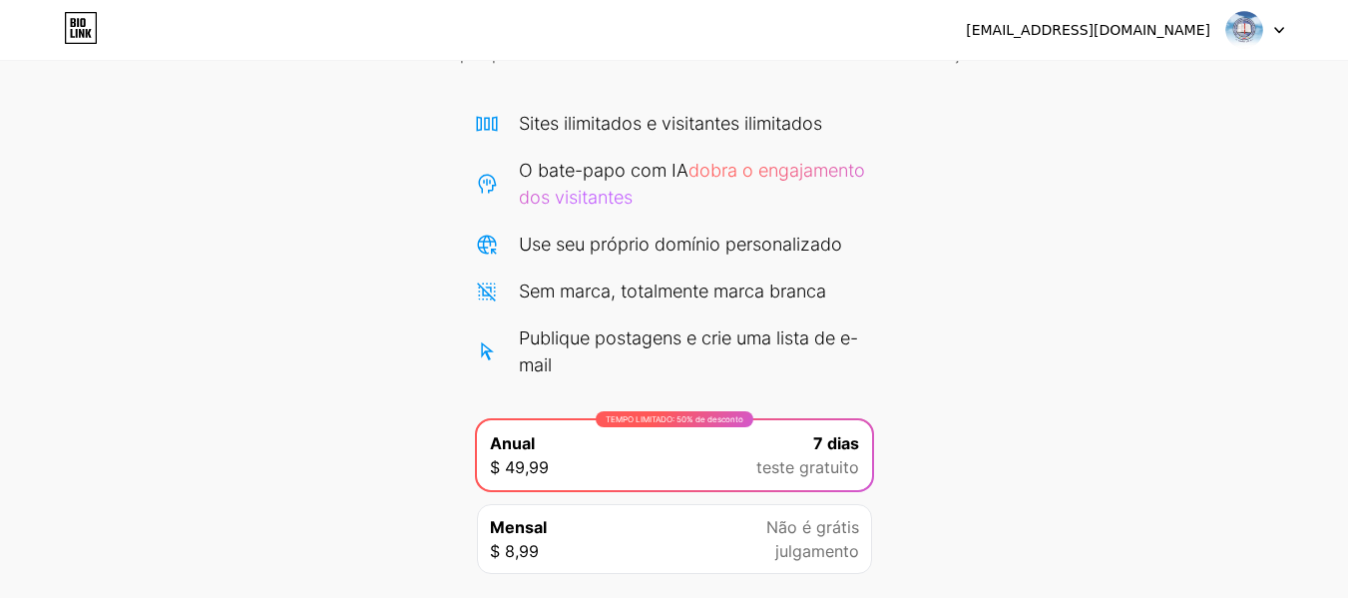
scroll to position [259, 0]
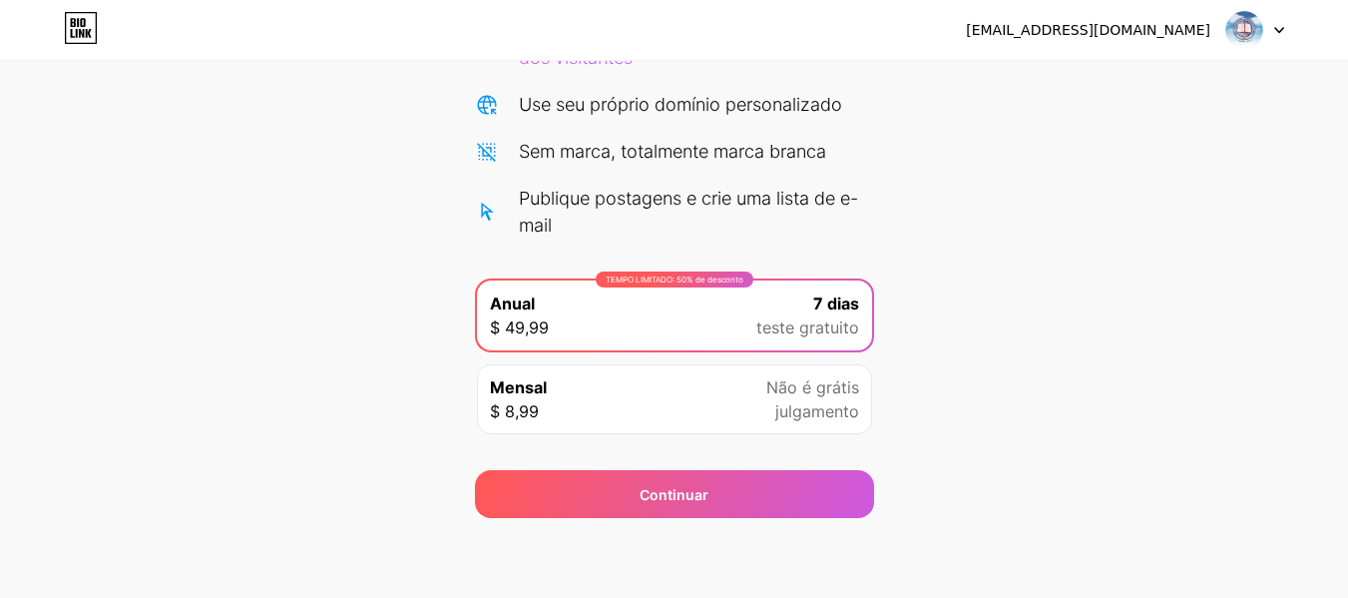
click at [1183, 120] on div "Comece seu teste gratuito de 7 dias Cancele a qualquer momento. Enviaremos um e…" at bounding box center [674, 174] width 1348 height 685
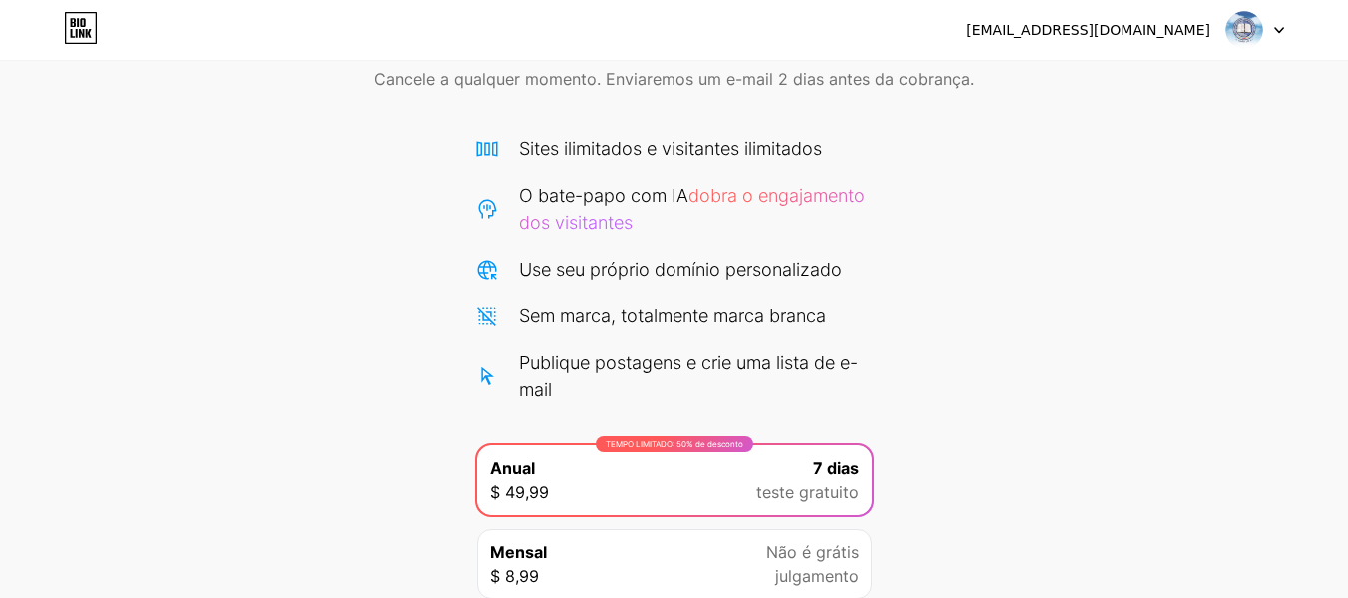
scroll to position [0, 0]
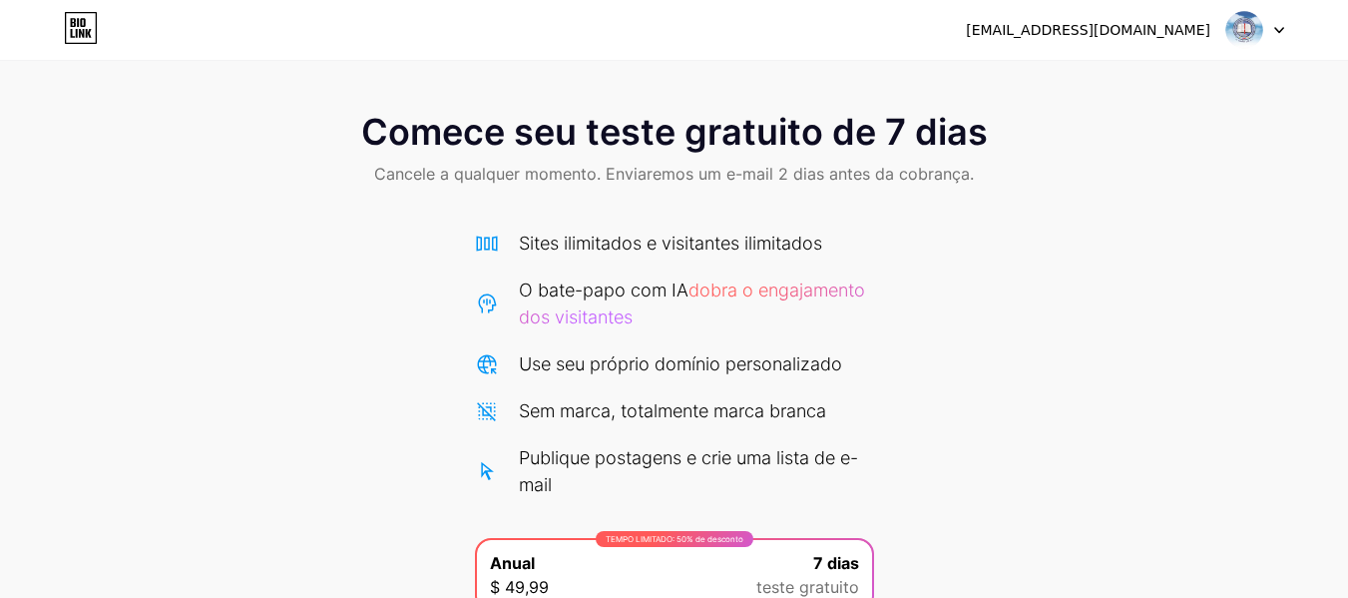
drag, startPoint x: 930, startPoint y: 195, endPoint x: 908, endPoint y: 199, distance: 22.3
click at [929, 197] on div "Comece seu teste gratuito de 7 dias Cancele a qualquer momento. Enviaremos um e…" at bounding box center [674, 151] width 1348 height 118
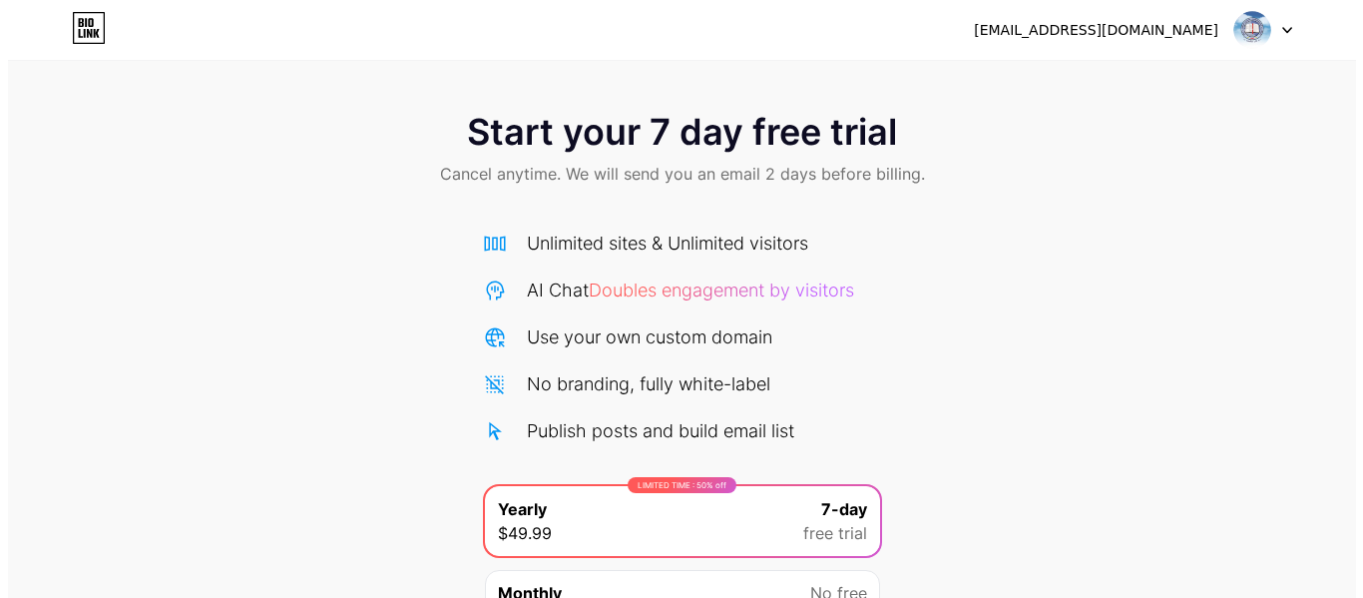
scroll to position [206, 0]
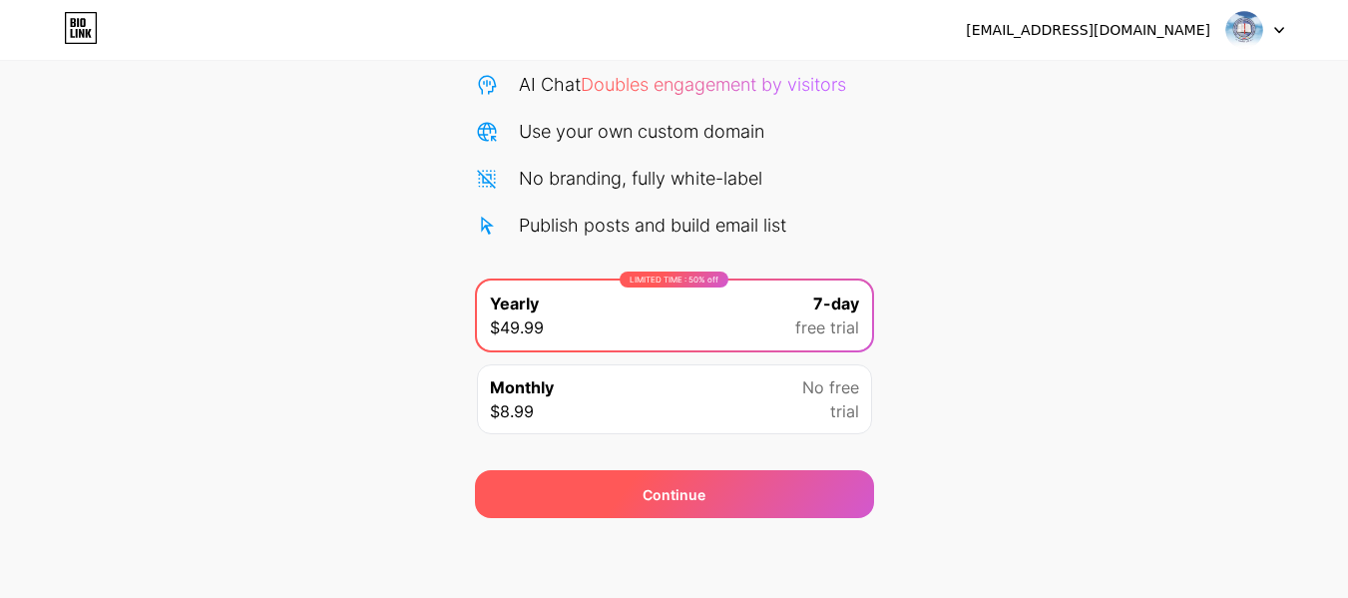
click at [719, 512] on div "Continue" at bounding box center [674, 494] width 399 height 48
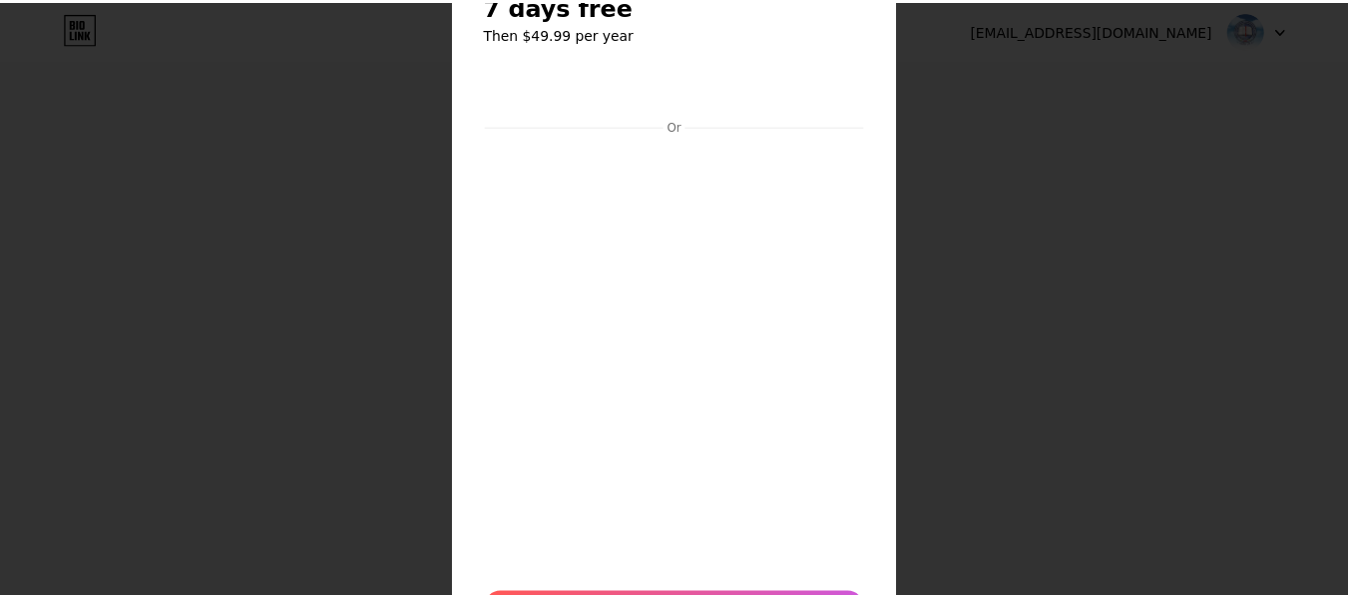
scroll to position [0, 0]
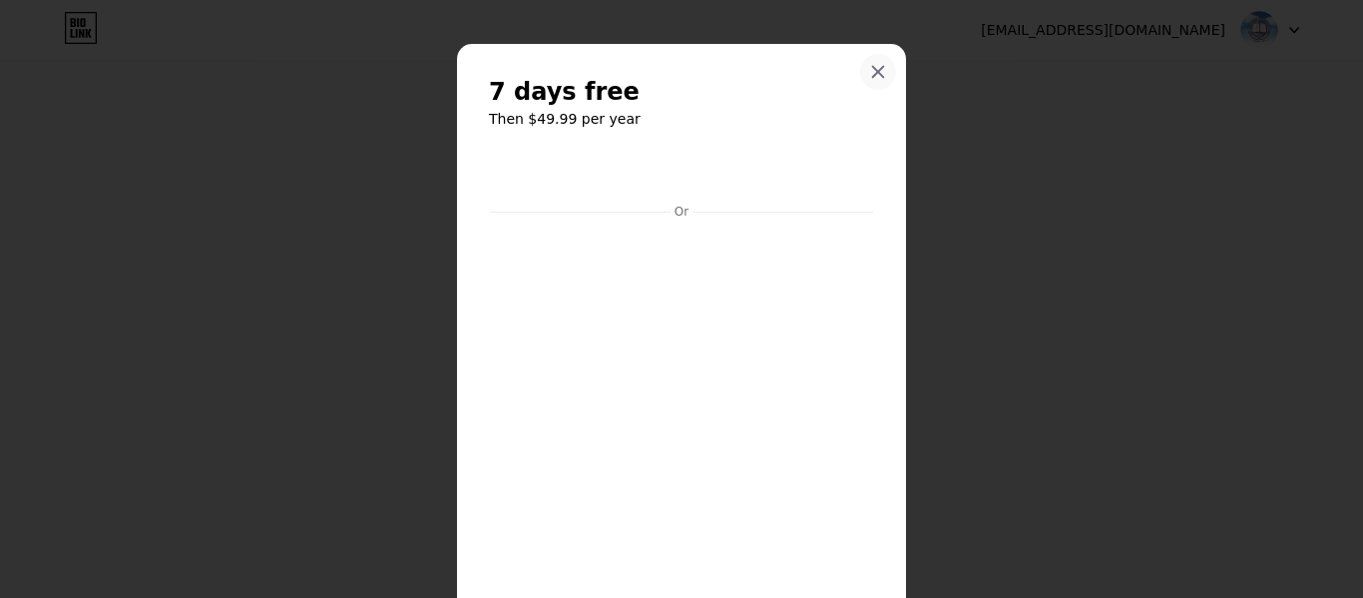
click at [870, 72] on icon at bounding box center [878, 72] width 16 height 16
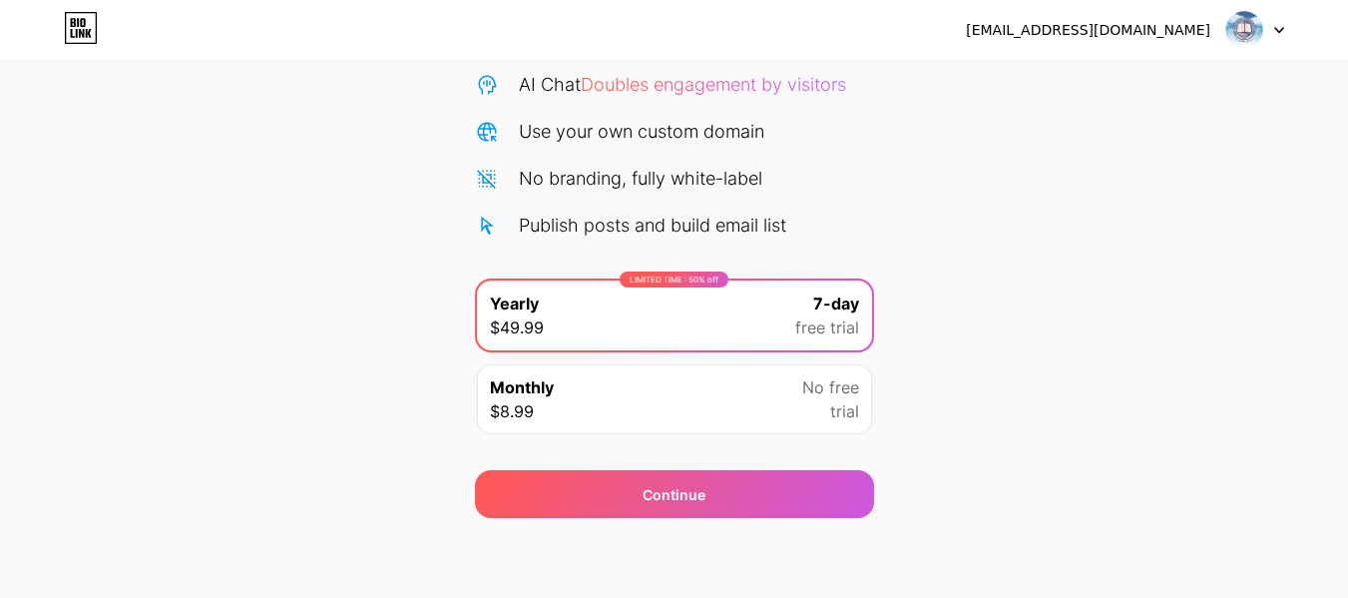
click at [1029, 118] on div "Start your 7 day free trial Cancel anytime. We will send you an email 2 days be…" at bounding box center [674, 202] width 1348 height 632
click at [1130, 21] on div "[EMAIL_ADDRESS][DOMAIN_NAME]" at bounding box center [1088, 30] width 244 height 21
click at [1273, 29] on div at bounding box center [1255, 30] width 58 height 36
click at [1124, 75] on li "Logout" at bounding box center [1159, 82] width 247 height 54
click at [1091, 84] on div "[EMAIL_ADDRESS][DOMAIN_NAME] Logout Link Copied Start your 7 day free trial Can…" at bounding box center [674, 195] width 1348 height 803
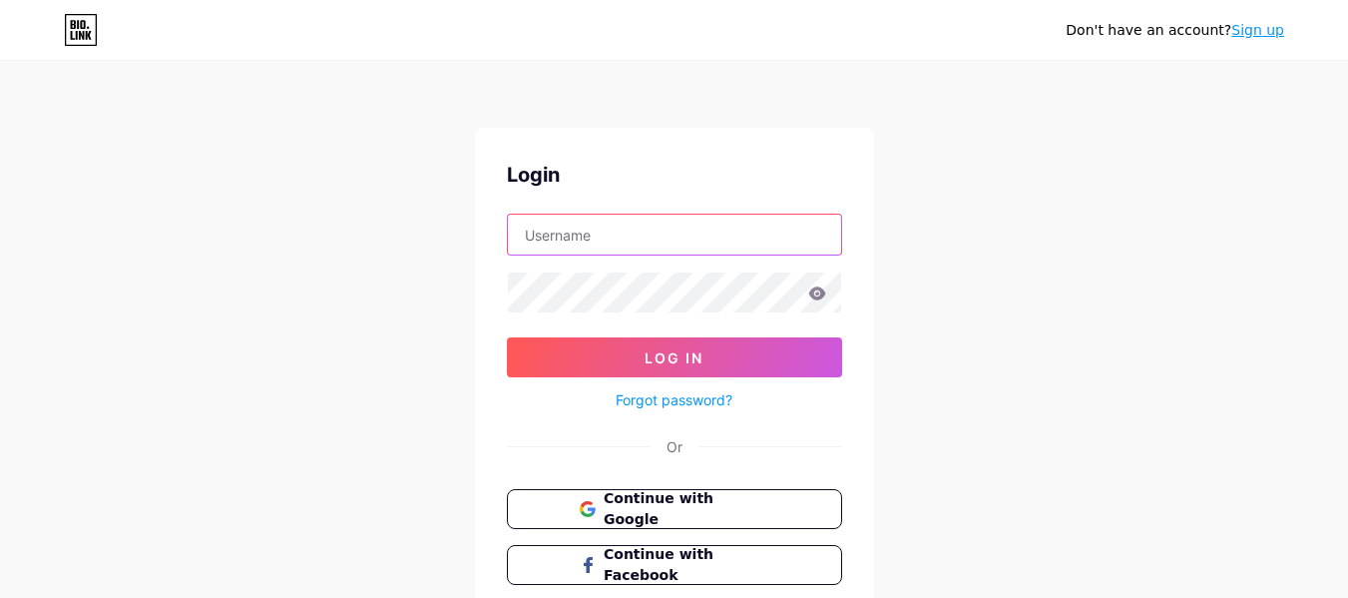
click at [669, 230] on input "text" at bounding box center [674, 235] width 333 height 40
drag, startPoint x: 740, startPoint y: 230, endPoint x: 520, endPoint y: 230, distance: 220.5
click at [520, 230] on input "[EMAIL_ADDRESS][DOMAIN_NAME]" at bounding box center [674, 235] width 333 height 40
type input "i"
click at [679, 501] on span "Continue with Google" at bounding box center [686, 509] width 167 height 43
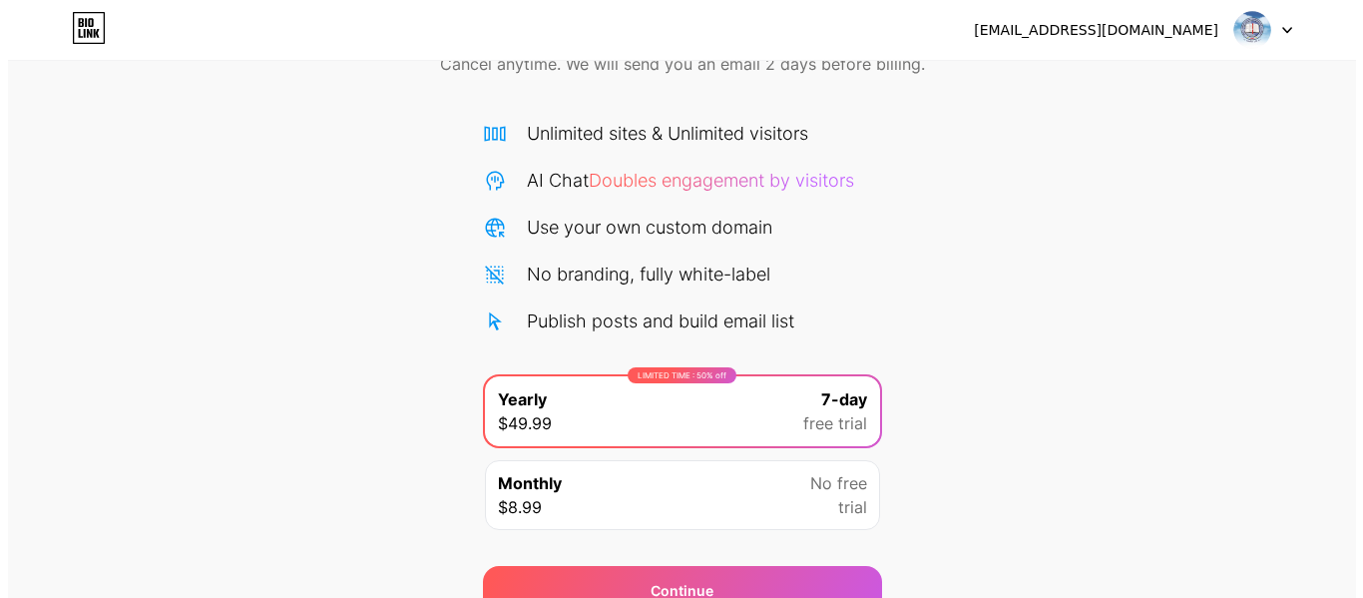
scroll to position [206, 0]
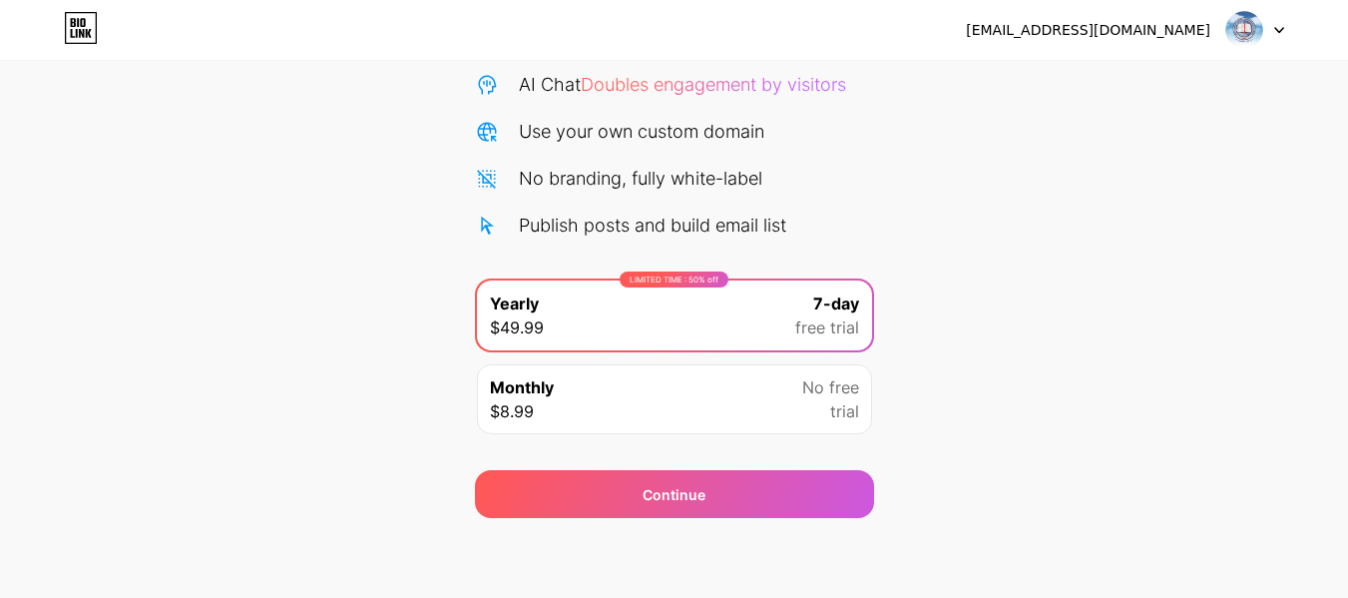
click at [572, 402] on div "Monthly $8.99 No free trial" at bounding box center [674, 399] width 395 height 70
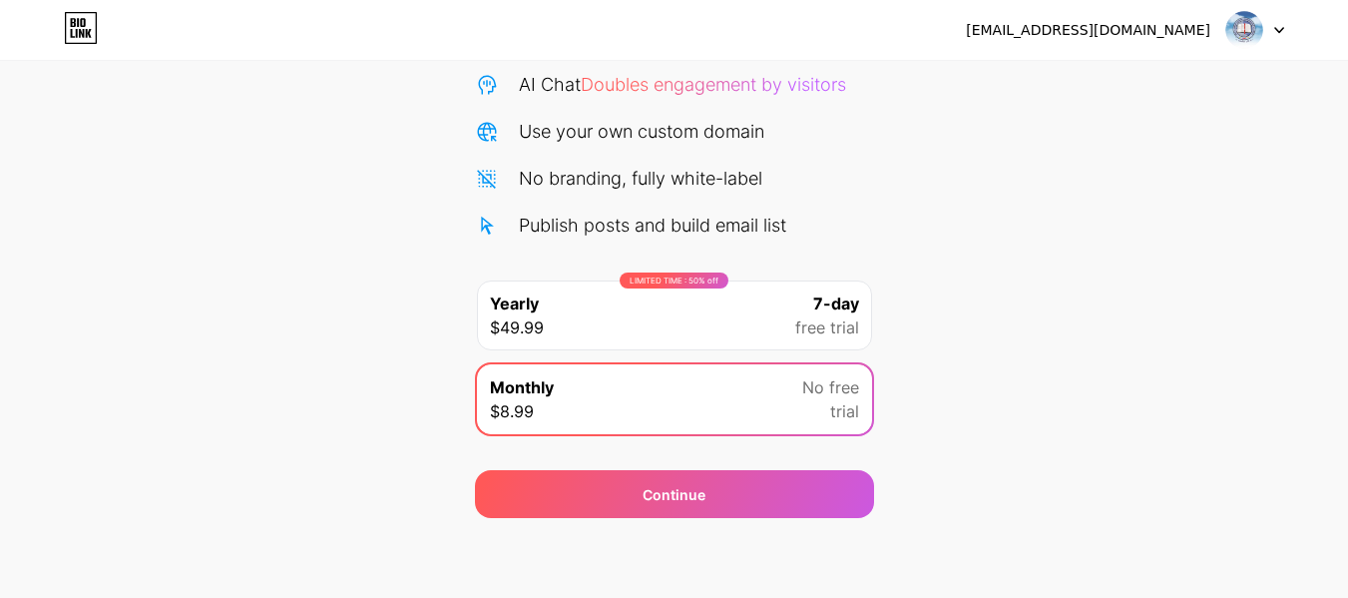
click at [735, 327] on div "LIMITED TIME : 50% off Yearly $49.99 7-day free trial" at bounding box center [674, 315] width 395 height 70
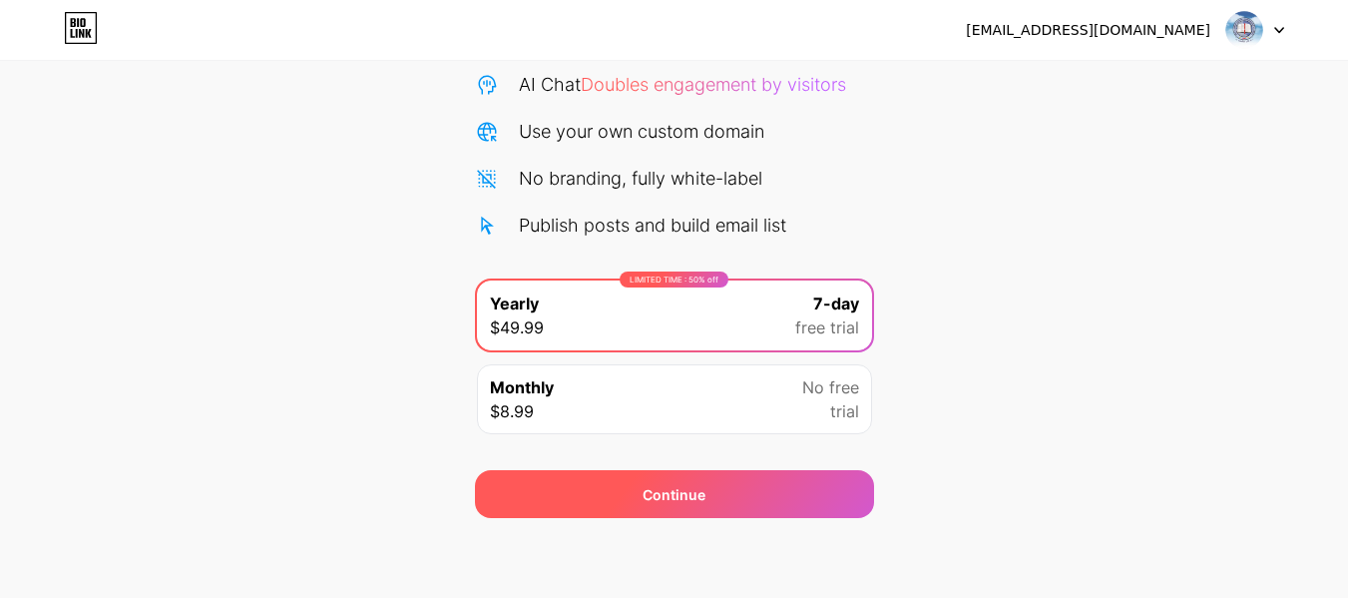
click at [719, 497] on div "Continue" at bounding box center [674, 494] width 399 height 48
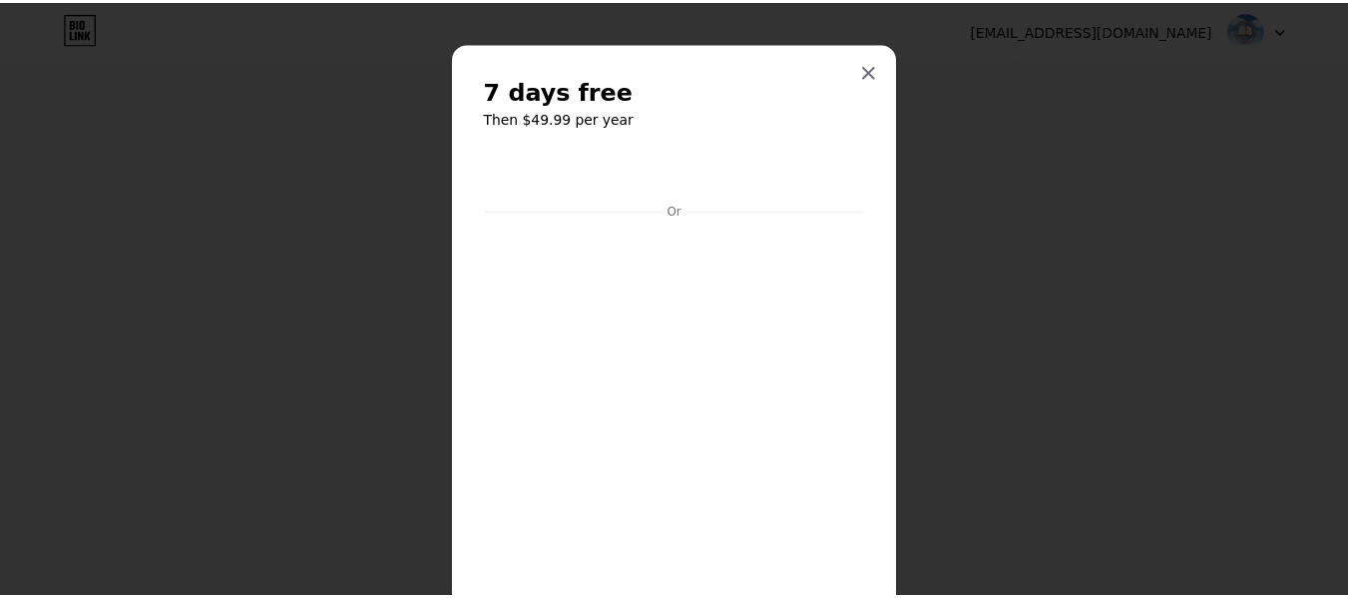
scroll to position [0, 0]
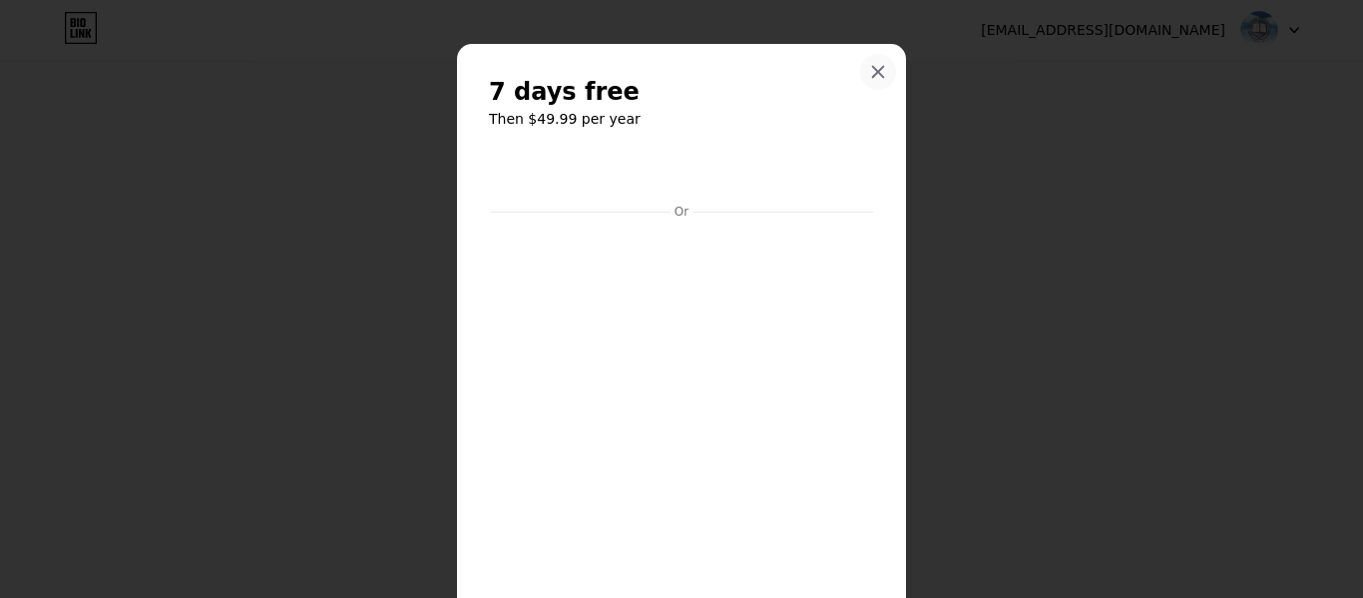
click at [867, 62] on div at bounding box center [878, 72] width 36 height 36
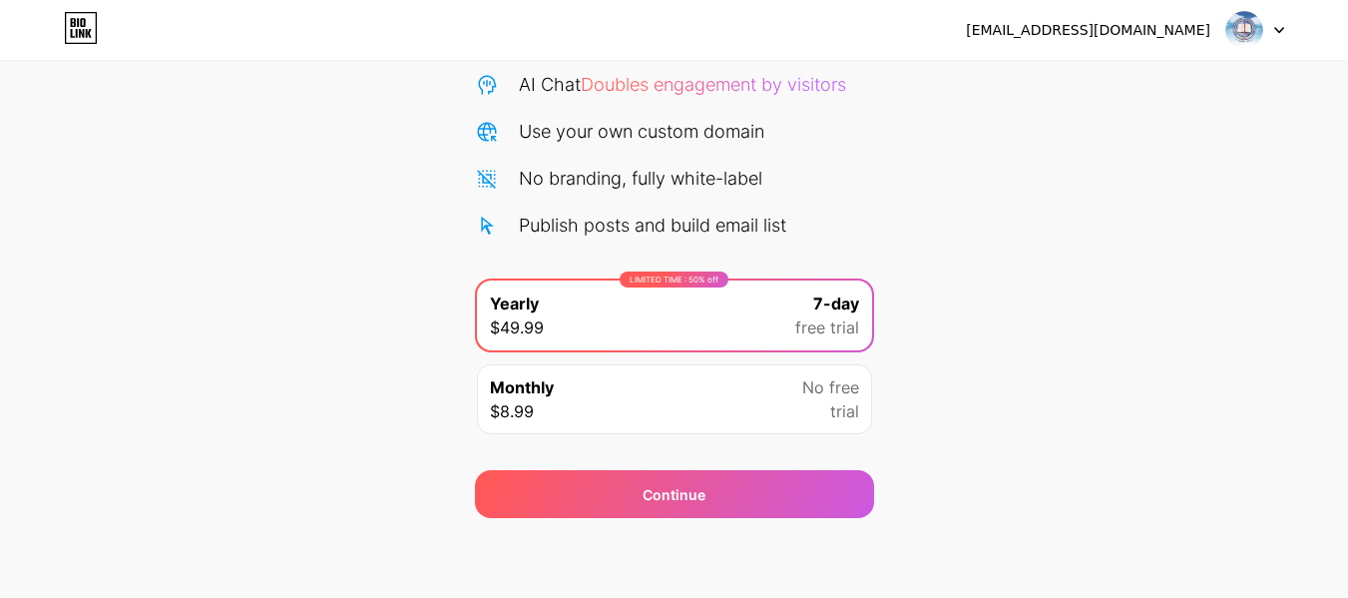
click at [1065, 87] on div "Start your 7 day free trial Cancel anytime. We will send you an email 2 days be…" at bounding box center [674, 202] width 1348 height 632
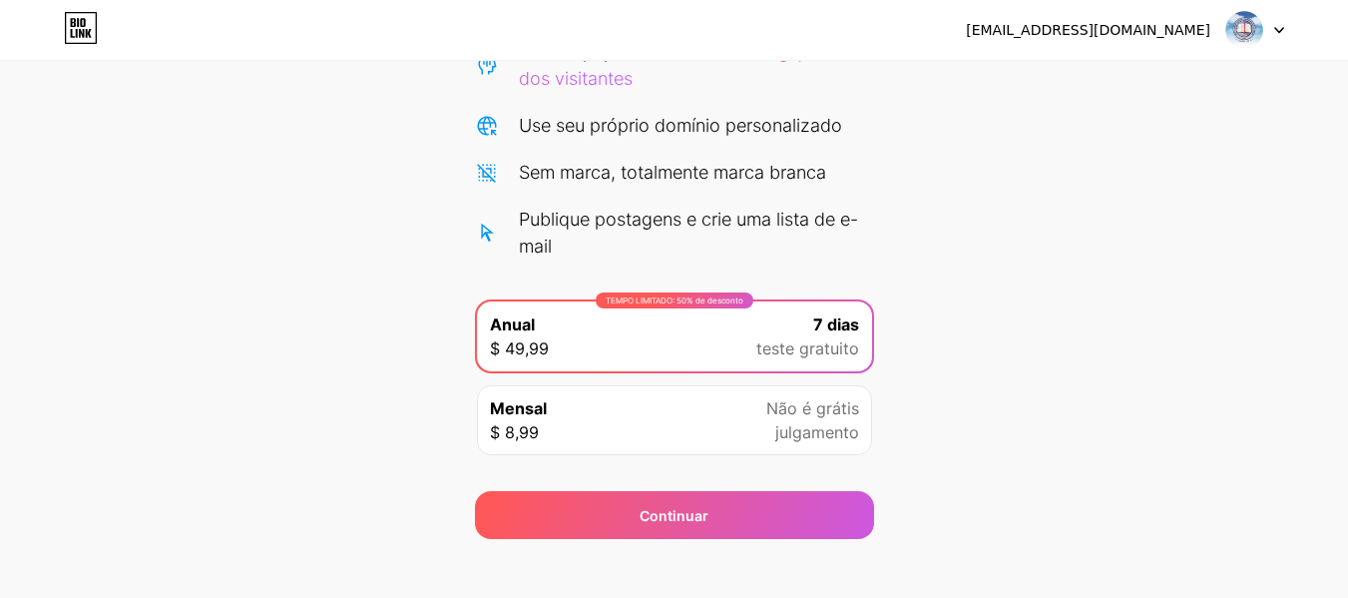
scroll to position [259, 0]
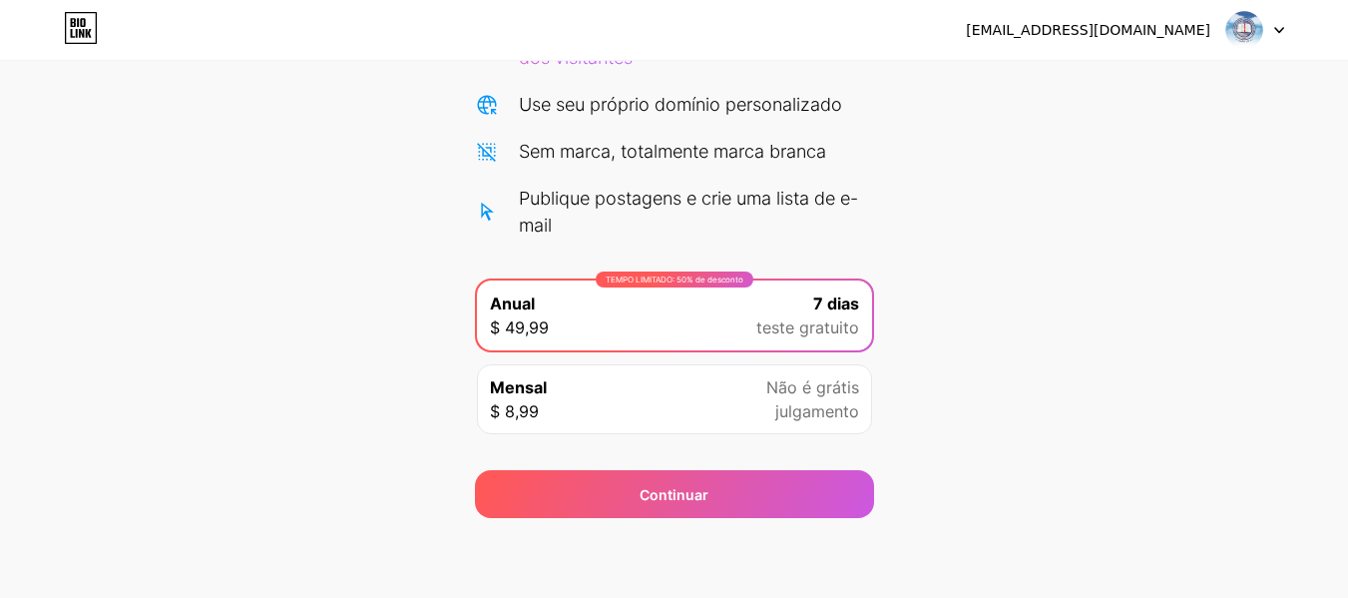
click at [703, 280] on font "TEMPO LIMITADO: 50% de desconto" at bounding box center [675, 279] width 138 height 10
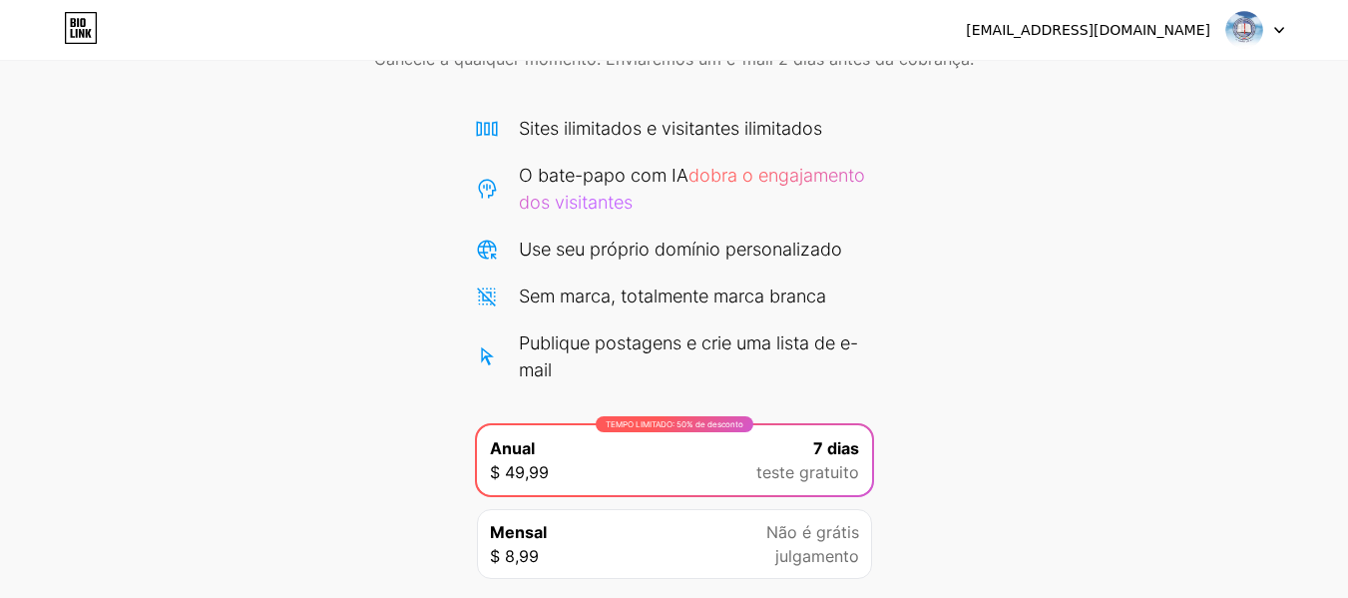
scroll to position [0, 0]
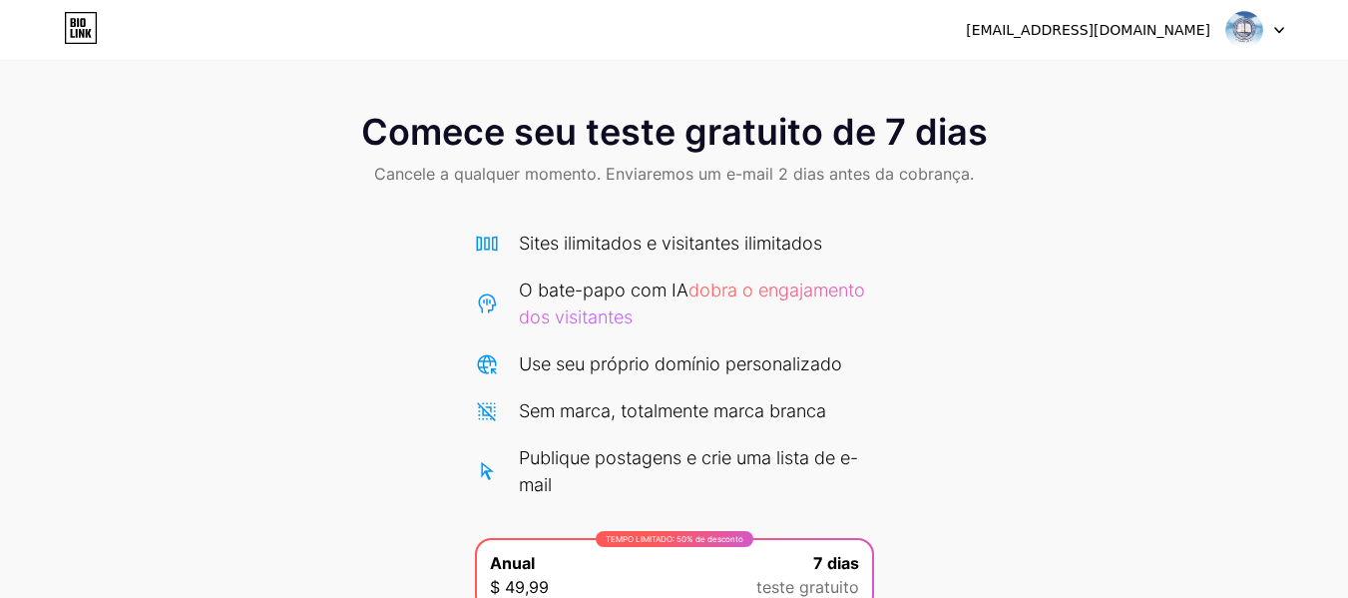
click at [1250, 28] on img at bounding box center [1244, 30] width 38 height 38
click at [1184, 37] on font "[EMAIL_ADDRESS][DOMAIN_NAME]" at bounding box center [1088, 30] width 244 height 16
click at [74, 143] on div "Comece seu teste gratuito de 7 dias Cancele a qualquer momento. Enviaremos um e…" at bounding box center [674, 151] width 1348 height 118
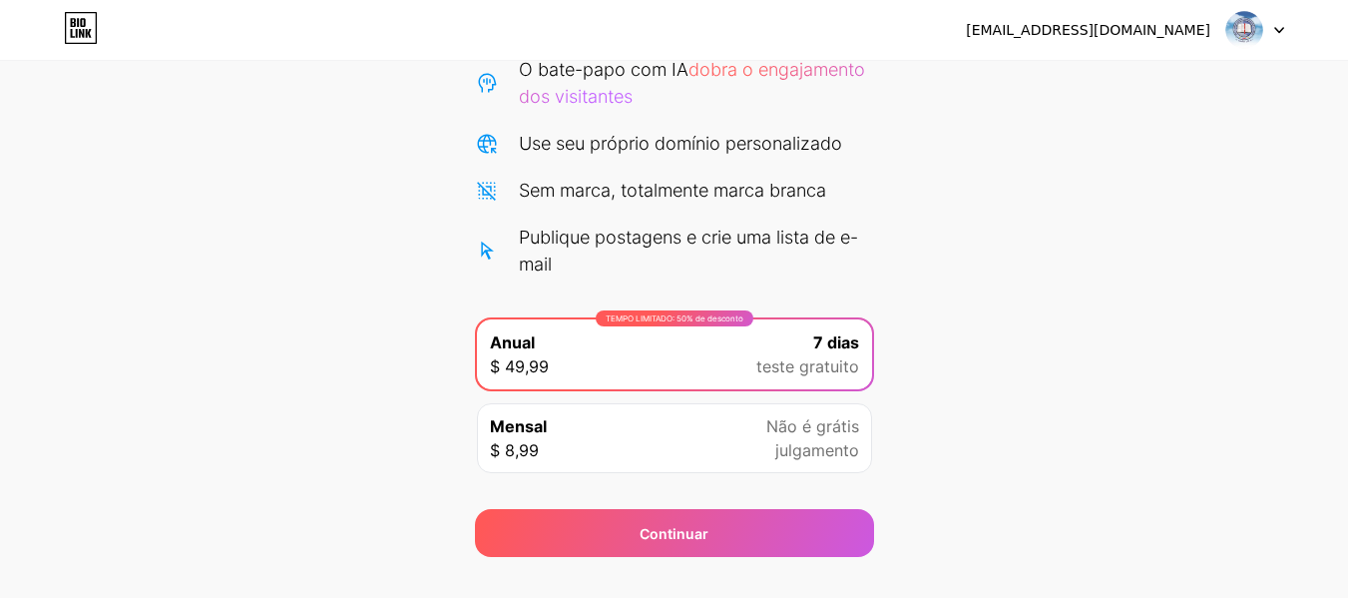
scroll to position [259, 0]
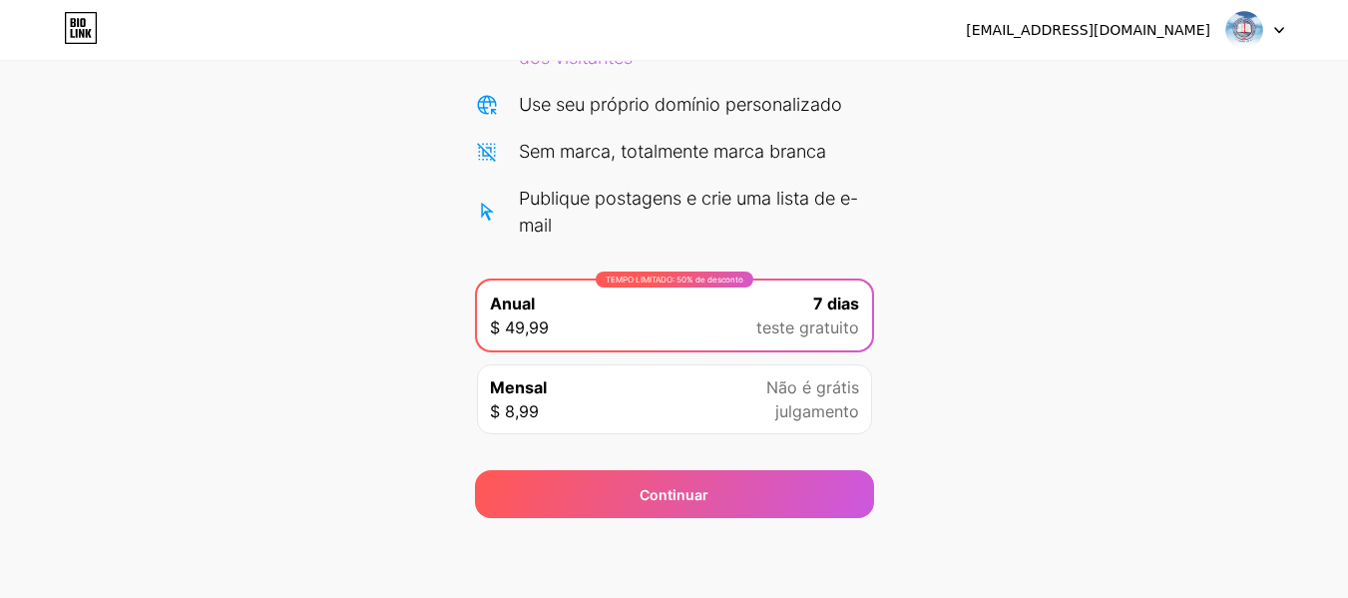
click at [1047, 331] on div "Comece seu teste gratuito de 7 dias Cancele a qualquer momento. Enviaremos um e…" at bounding box center [674, 174] width 1348 height 685
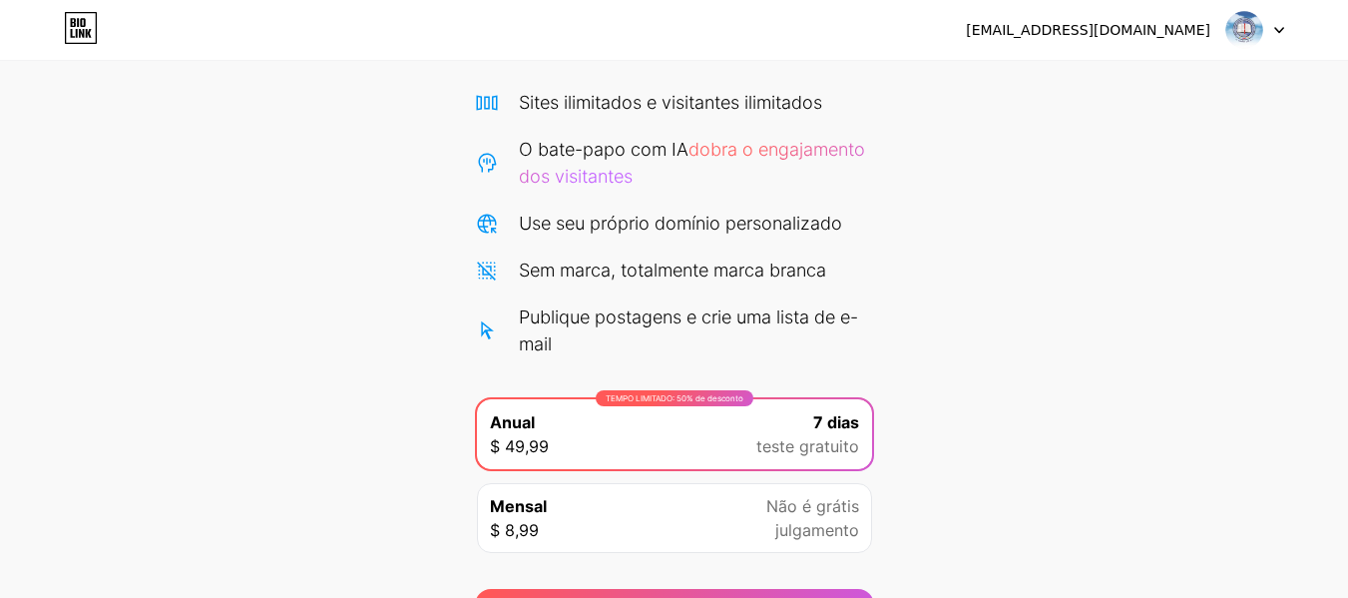
scroll to position [0, 0]
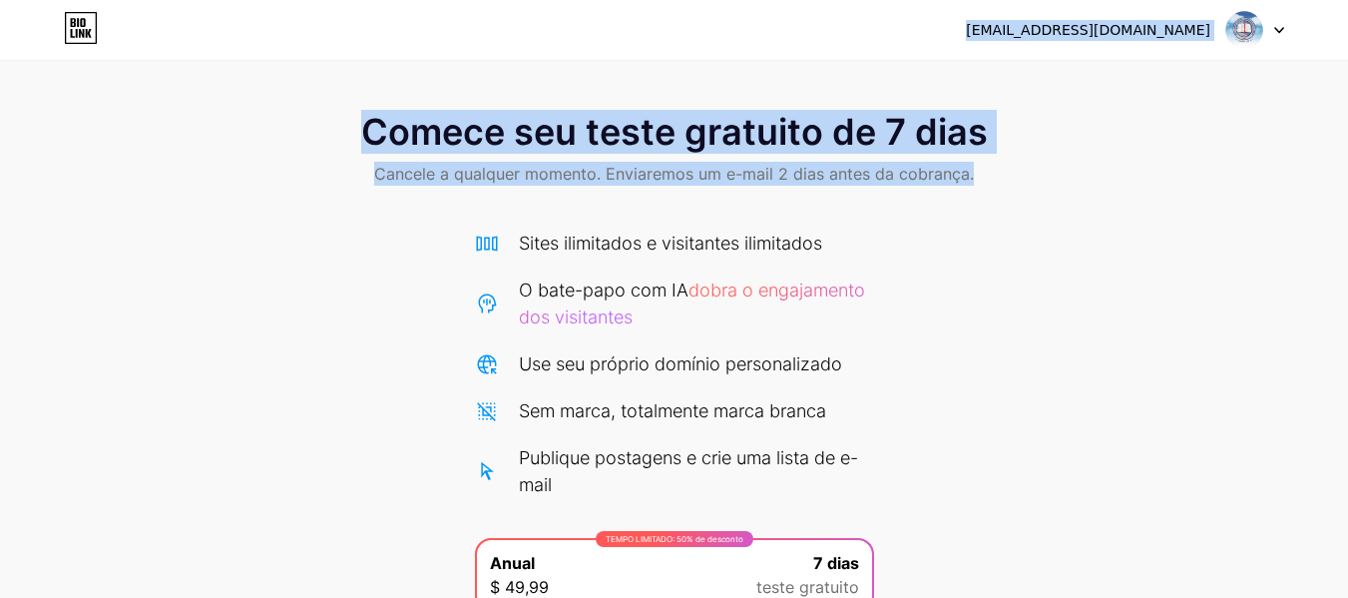
drag, startPoint x: 980, startPoint y: 179, endPoint x: 325, endPoint y: 43, distance: 668.5
click at [334, 38] on div "ipc.cruzeirodosul@gmail.com Sair Link copiado Comece seu teste gratuito de 7 di…" at bounding box center [674, 388] width 1348 height 777
click at [321, 100] on div "Comece seu teste gratuito de 7 dias Cancele a qualquer momento. Enviaremos um e…" at bounding box center [674, 151] width 1348 height 118
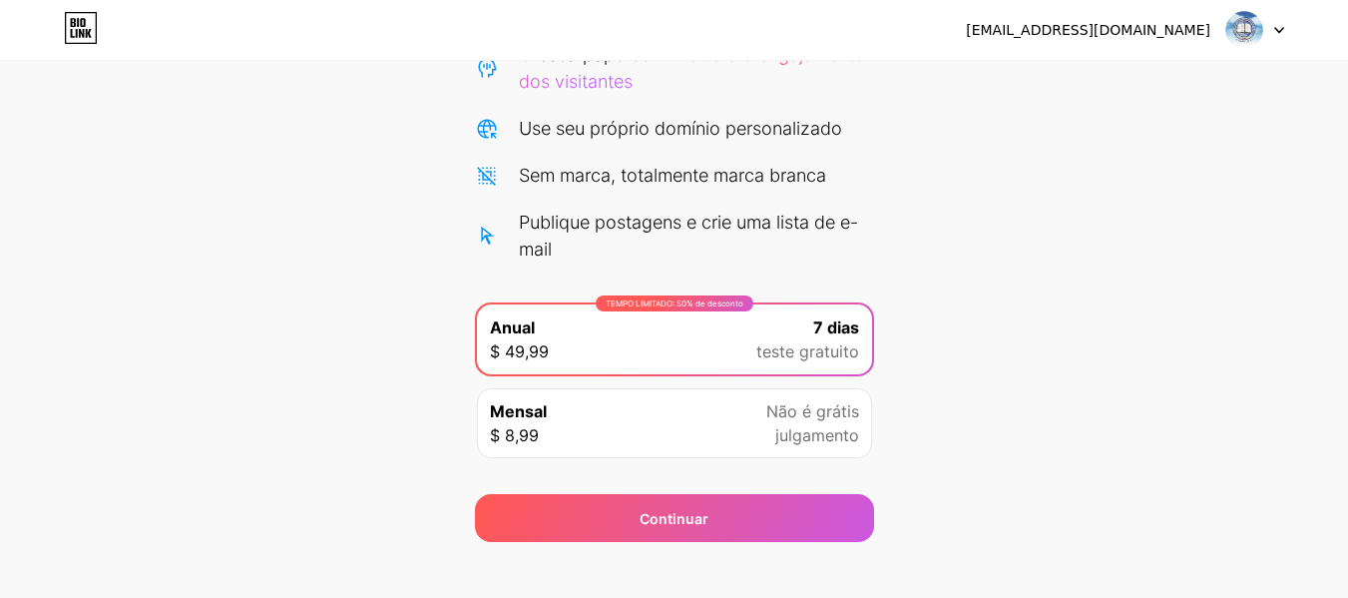
scroll to position [259, 0]
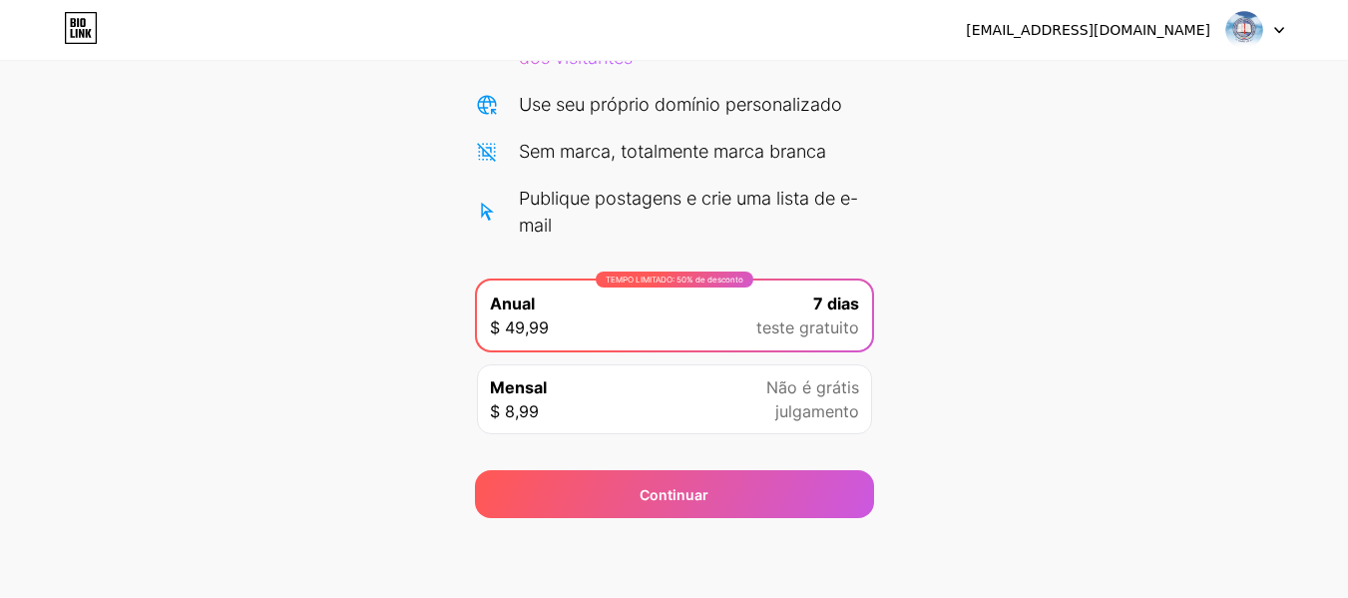
click at [1270, 30] on div at bounding box center [1255, 30] width 58 height 36
click at [1225, 15] on span at bounding box center [1244, 30] width 38 height 38
click at [993, 478] on div "Comece seu teste gratuito de 7 dias Cancele a qualquer momento. Enviaremos um e…" at bounding box center [674, 174] width 1348 height 685
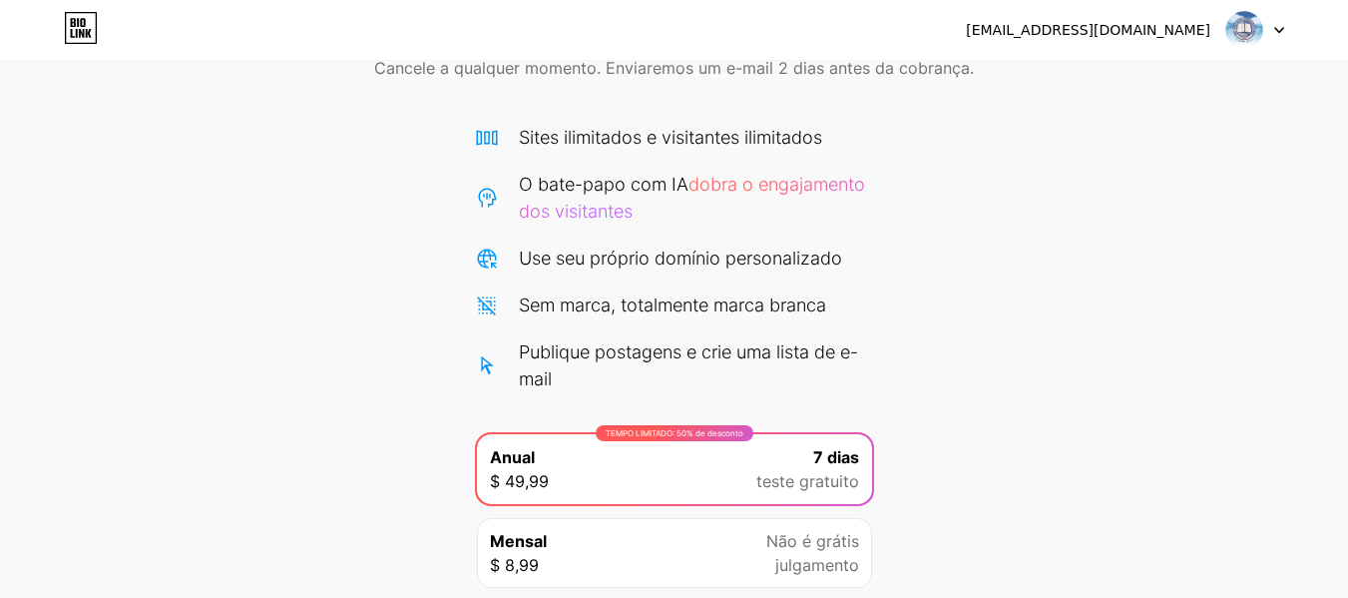
scroll to position [0, 0]
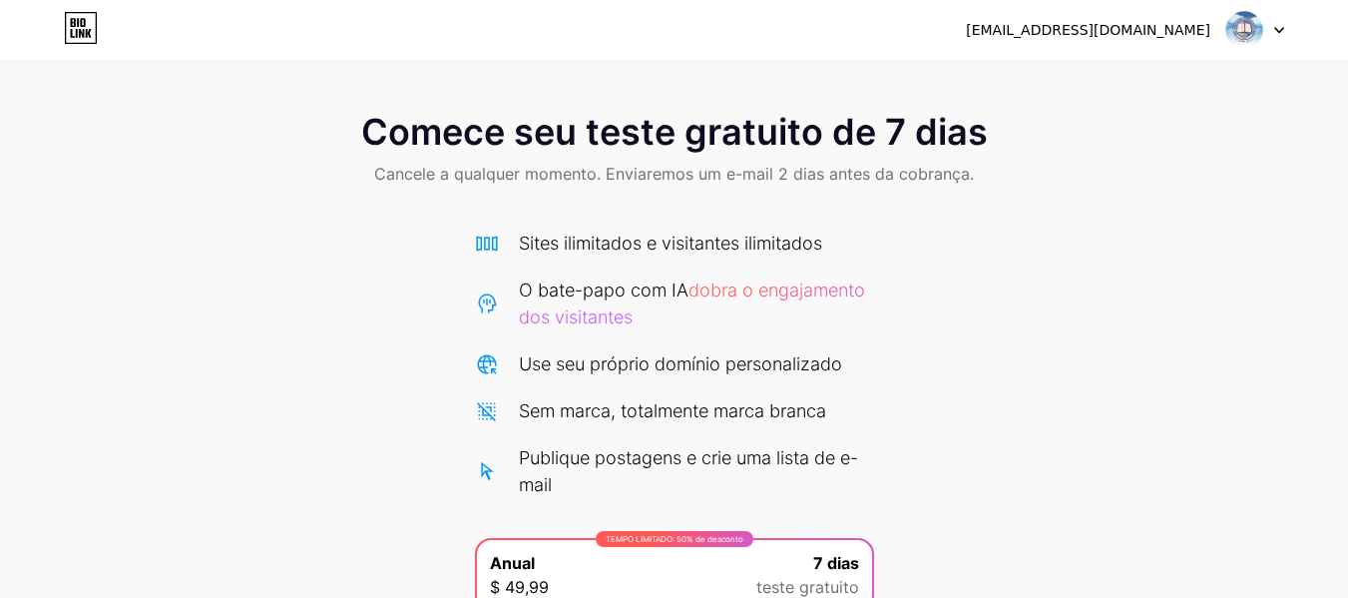
click at [1266, 35] on div at bounding box center [1255, 30] width 58 height 36
click at [1278, 32] on icon at bounding box center [1279, 30] width 10 height 7
click at [1167, 89] on li "Sair" at bounding box center [1159, 82] width 247 height 54
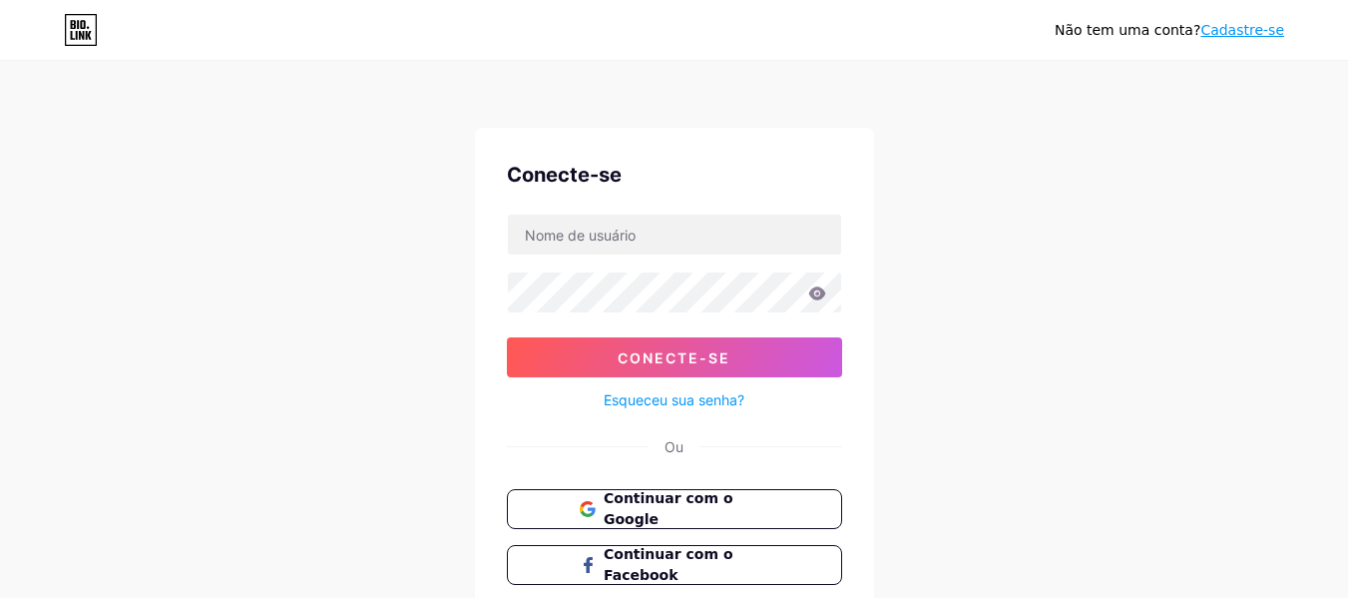
click at [1034, 271] on div "Não tem uma conta? Cadastre-se Conecte-se Conecte-se Esqueceu sua senha? Ou Con…" at bounding box center [674, 368] width 1348 height 736
click at [1243, 24] on font "Cadastre-se" at bounding box center [1242, 30] width 84 height 16
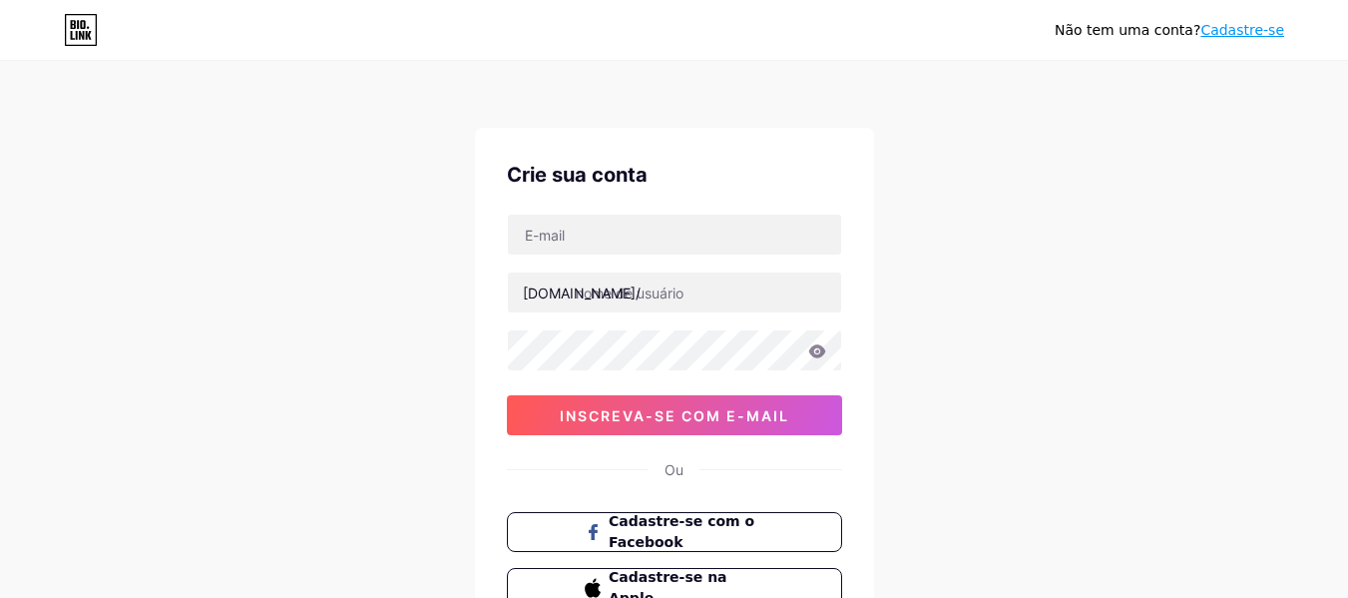
click at [944, 161] on div "Não tem uma conta? Cadastre-se Crie sua conta bio.link/ inscreva-se com e-mail …" at bounding box center [674, 381] width 1348 height 763
click at [638, 229] on input "text" at bounding box center [674, 235] width 333 height 40
click at [604, 227] on input "text" at bounding box center [674, 235] width 333 height 40
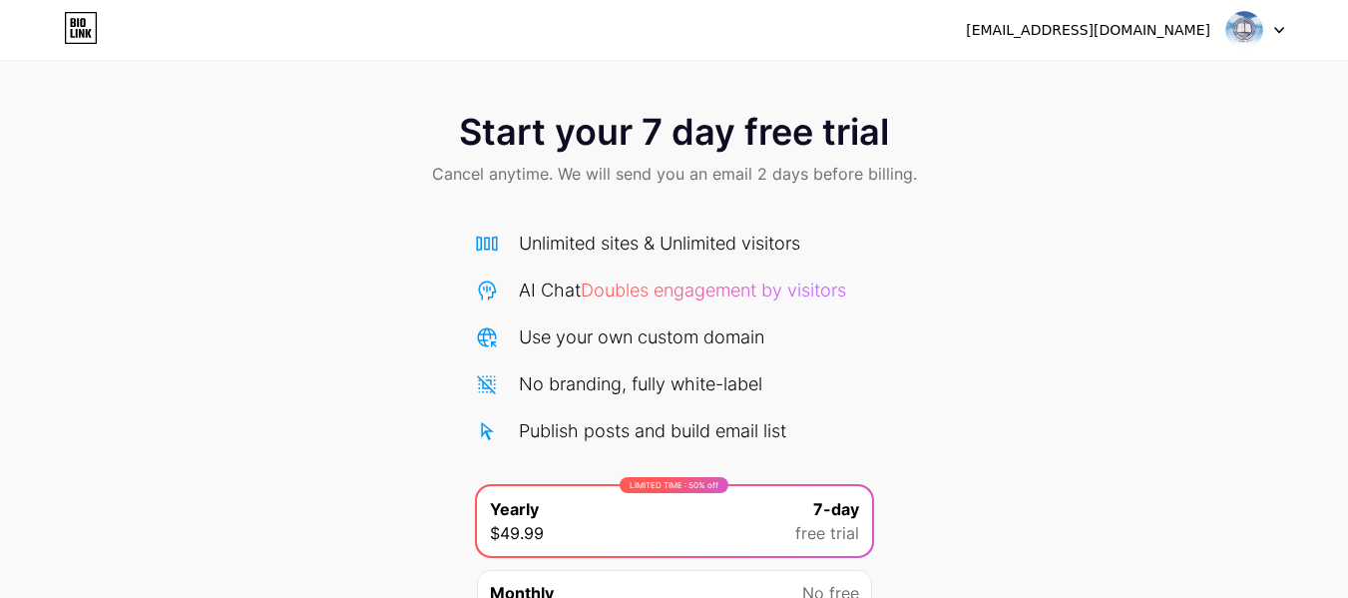
drag, startPoint x: 1272, startPoint y: 30, endPoint x: 1250, endPoint y: 104, distance: 77.0
click at [1273, 30] on div at bounding box center [1255, 30] width 58 height 36
click at [1136, 76] on li "Logout" at bounding box center [1159, 82] width 247 height 54
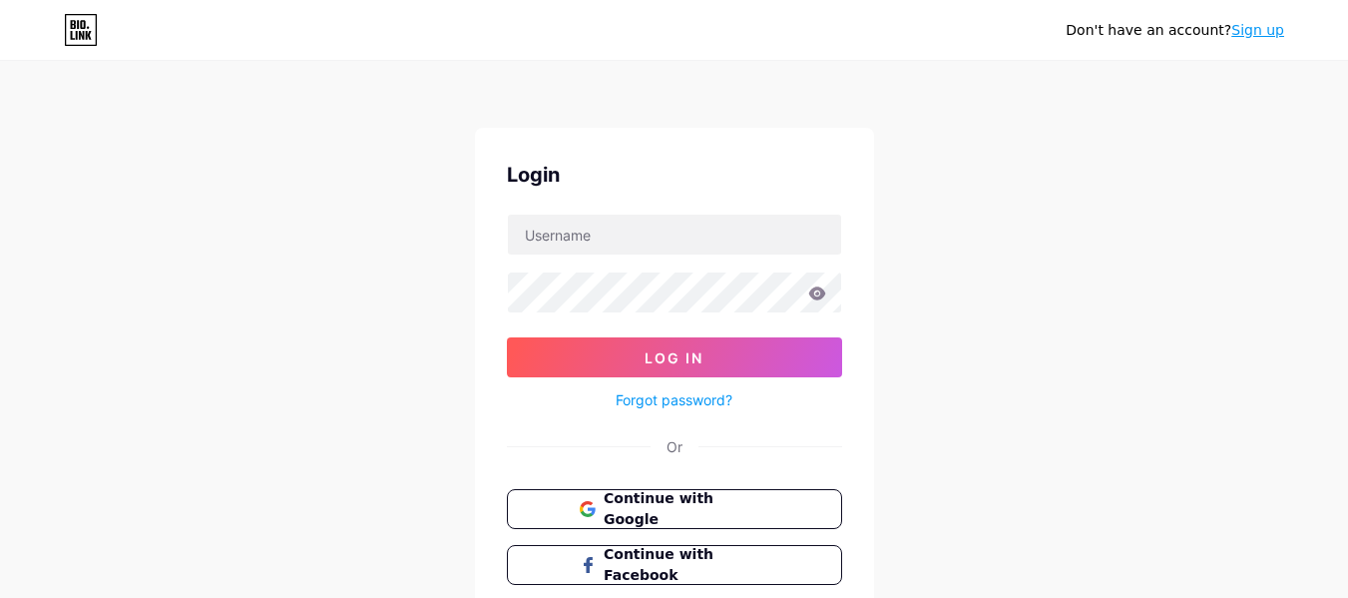
click at [667, 403] on link "Forgot password?" at bounding box center [674, 399] width 117 height 21
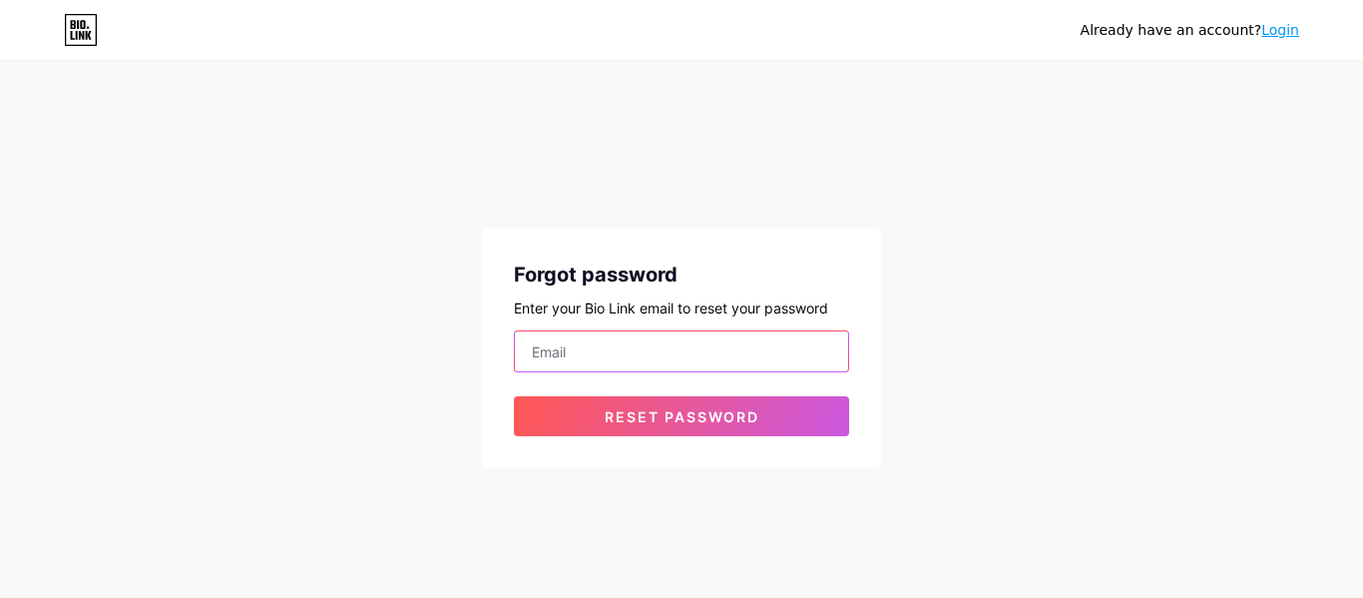
click at [604, 357] on input "email" at bounding box center [681, 351] width 333 height 40
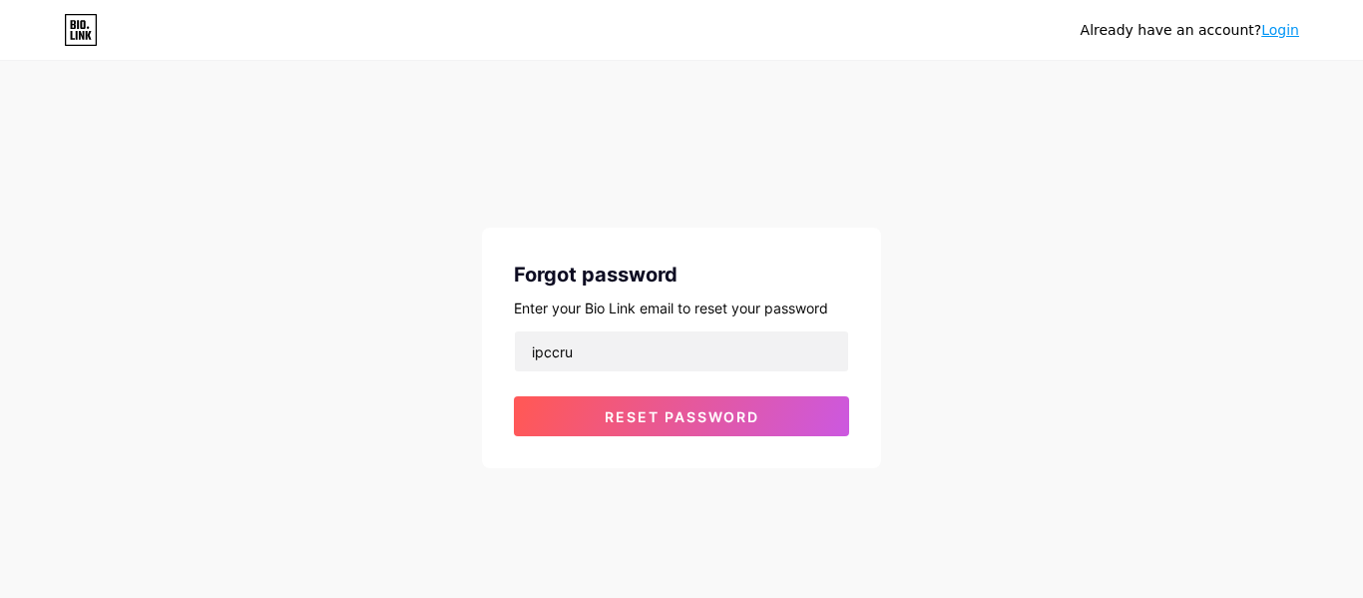
click at [588, 373] on form "ipccru Reset password" at bounding box center [681, 383] width 335 height 106
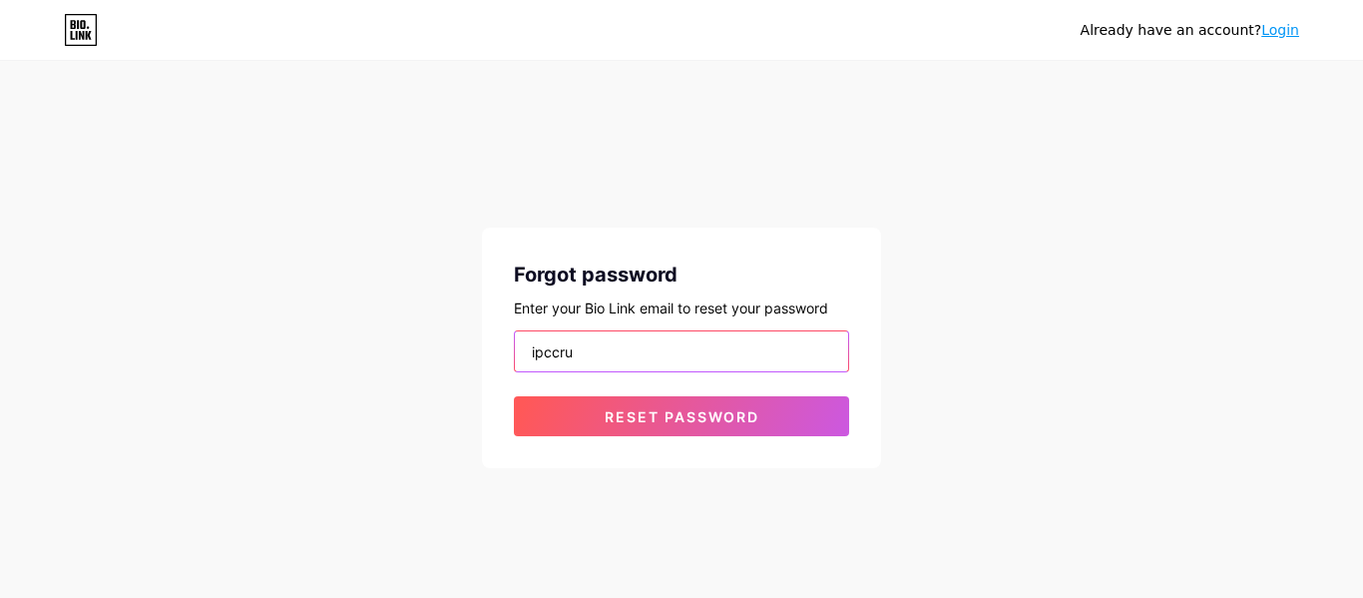
click at [593, 363] on input "ipccru" at bounding box center [681, 351] width 333 height 40
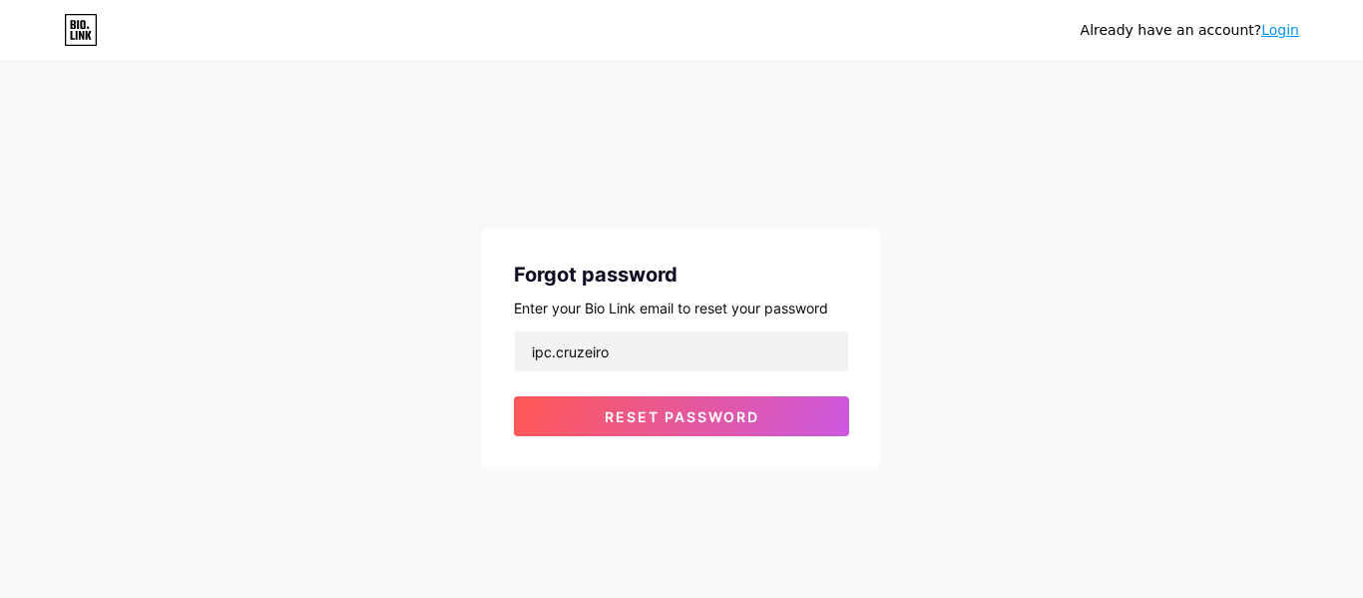
click at [705, 271] on div "Forgot password" at bounding box center [681, 274] width 335 height 30
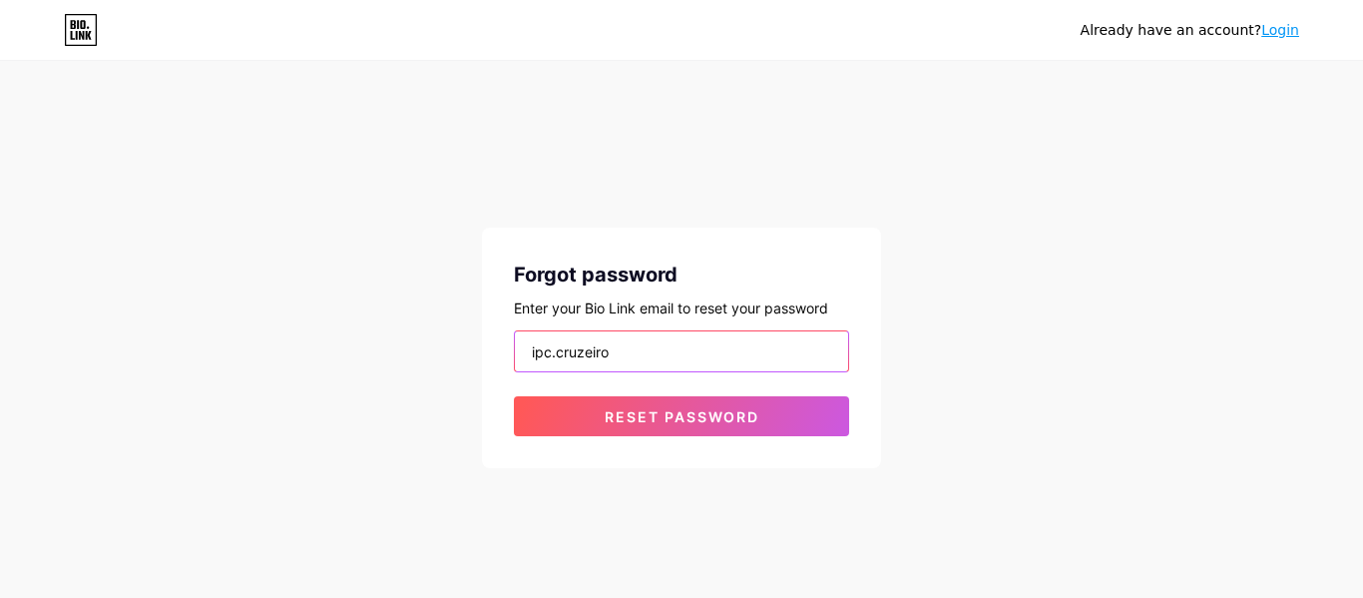
click at [639, 359] on input "ipc.cruzeiro" at bounding box center [681, 351] width 333 height 40
type input "[EMAIL_ADDRESS][DOMAIN_NAME]"
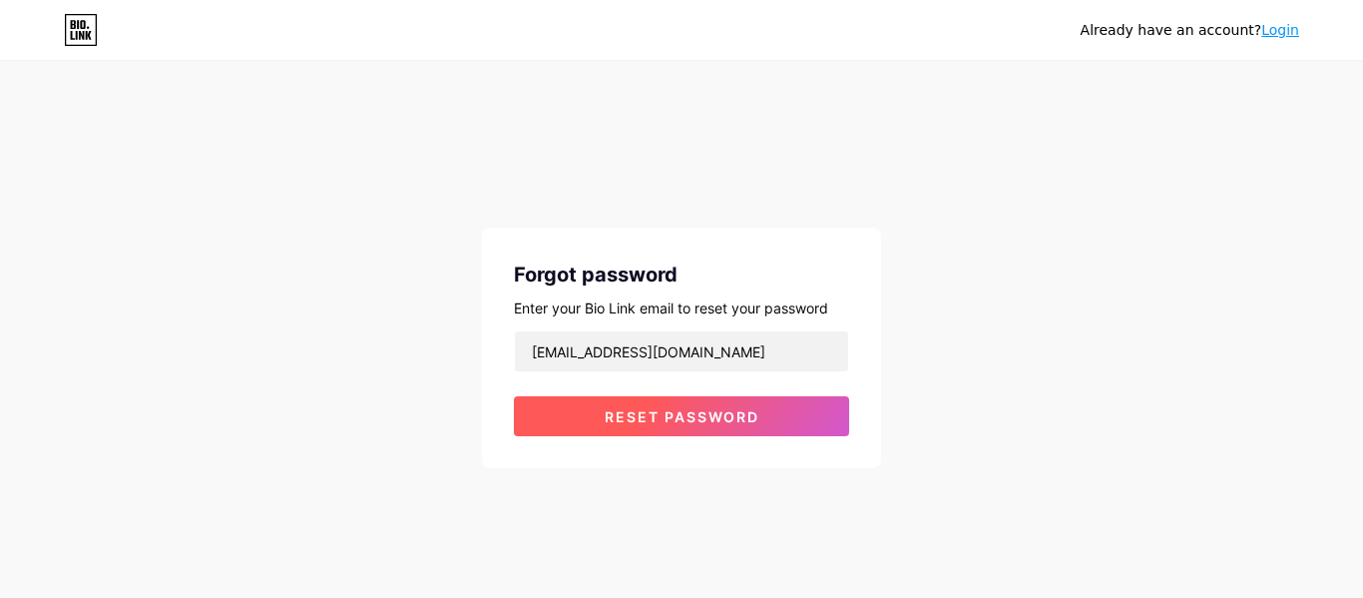
click at [679, 427] on button "Reset password" at bounding box center [681, 416] width 335 height 40
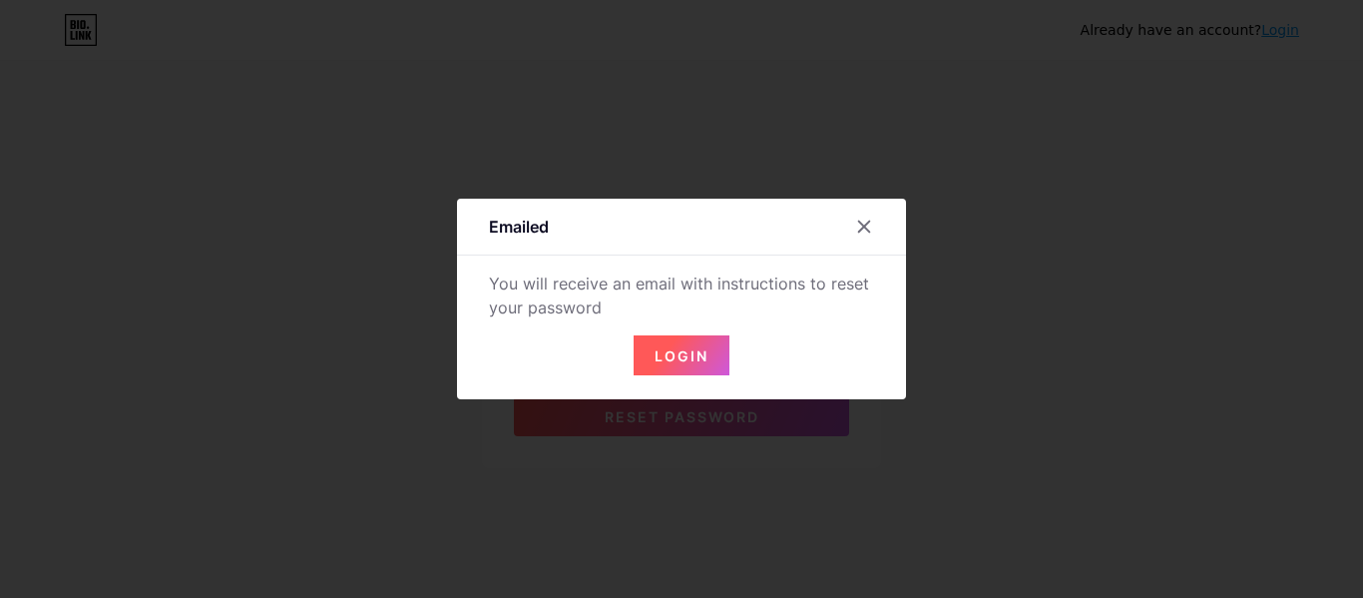
click at [680, 352] on span "Login" at bounding box center [682, 355] width 54 height 17
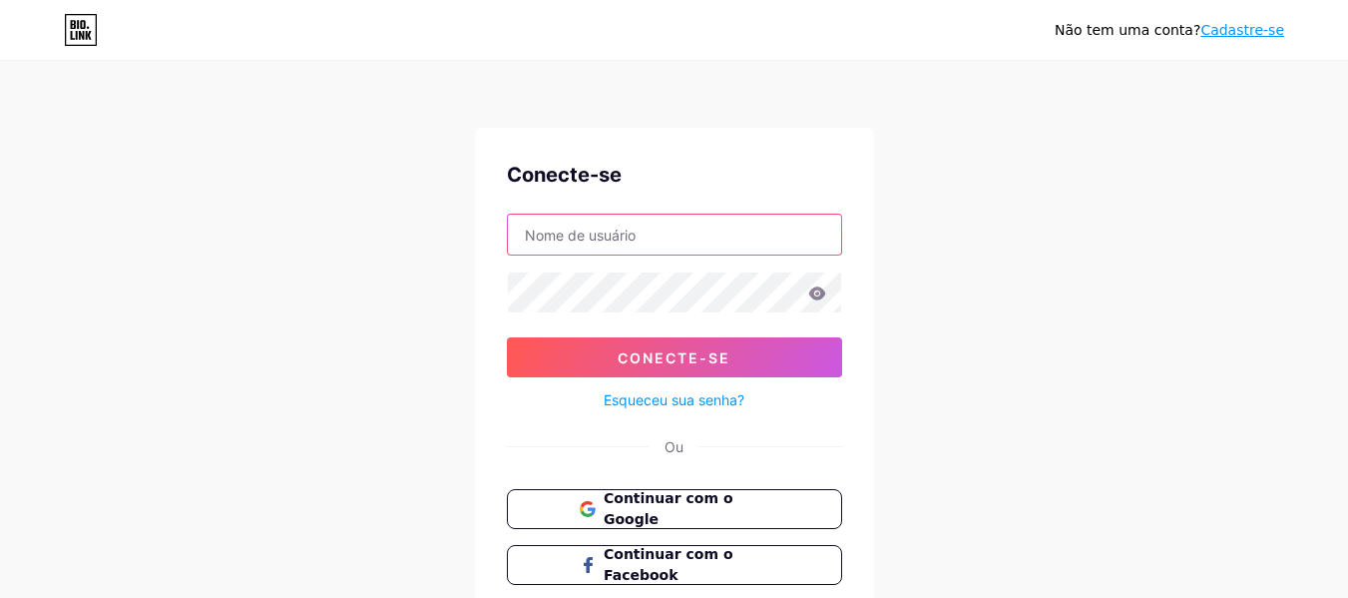
click at [571, 220] on input "text" at bounding box center [674, 235] width 333 height 40
type input "[EMAIL_ADDRESS][DOMAIN_NAME]"
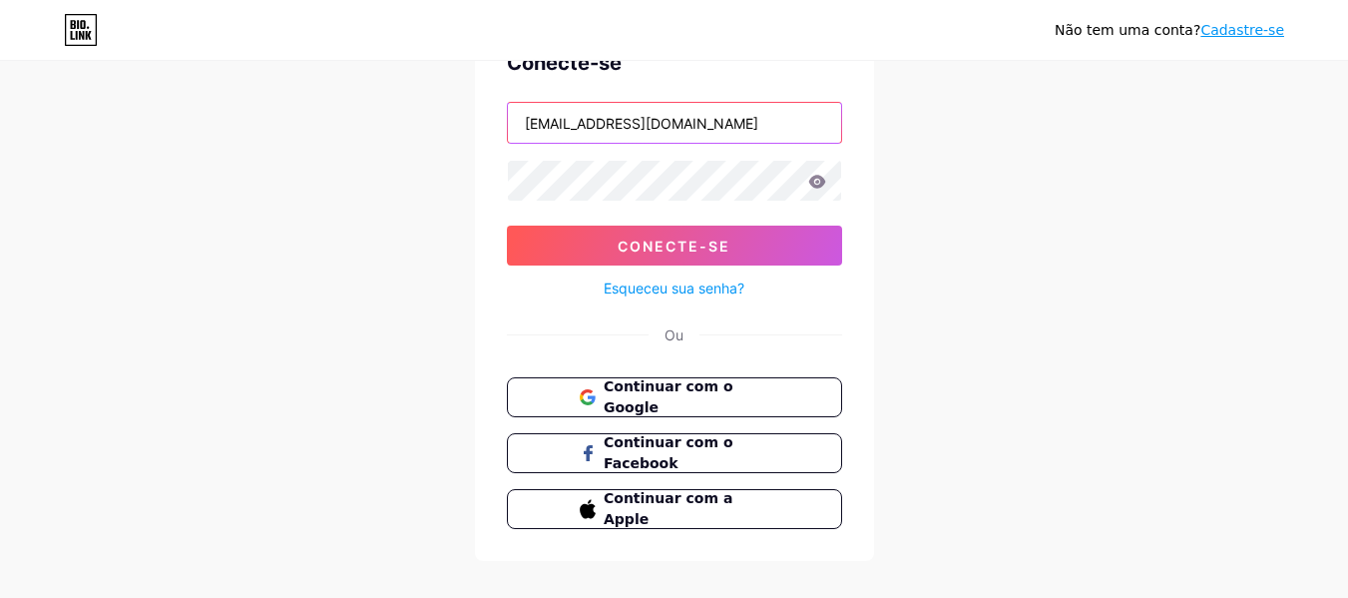
scroll to position [138, 0]
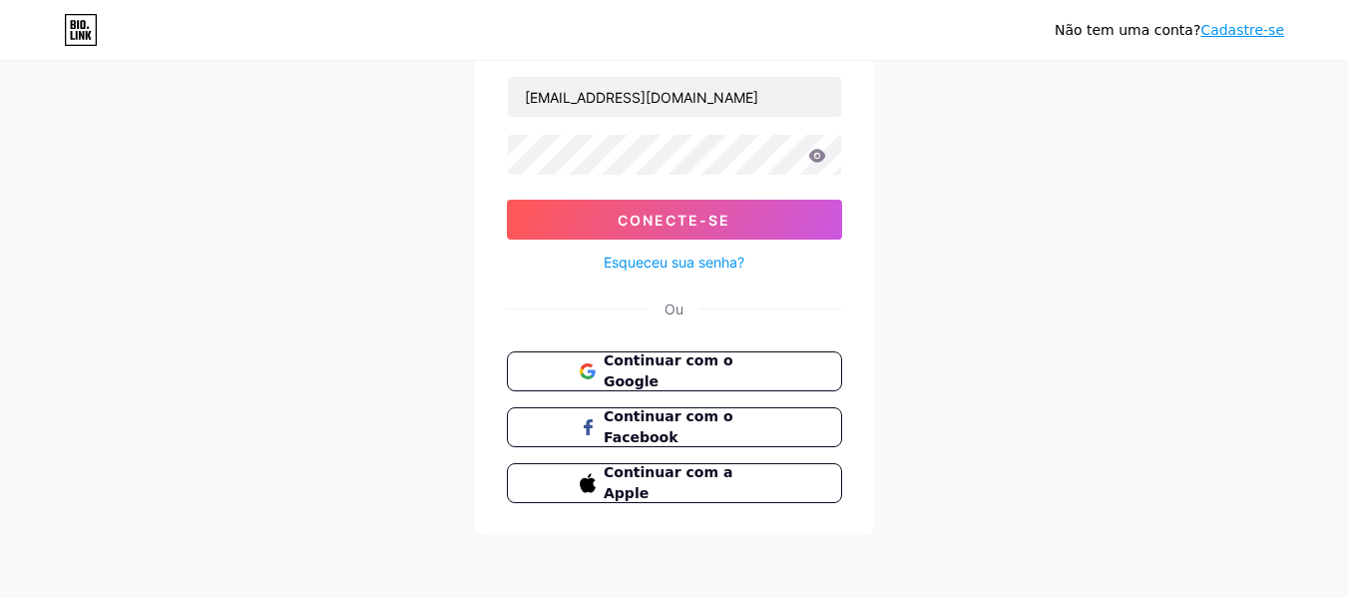
click at [1255, 20] on div "Não tem uma conta? Cadastre-se" at bounding box center [1169, 30] width 229 height 21
click at [1246, 32] on font "Cadastre-se" at bounding box center [1242, 30] width 84 height 16
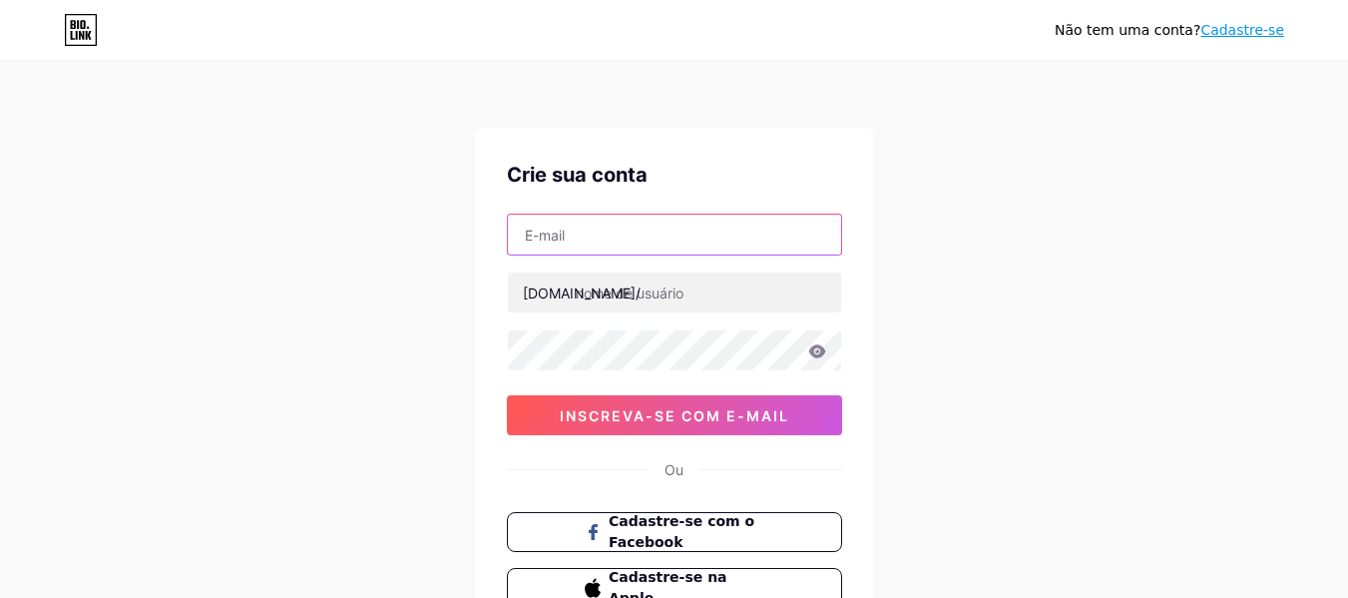
click at [655, 224] on input "text" at bounding box center [674, 235] width 333 height 40
type input "[EMAIL_ADDRESS][DOMAIN_NAME]"
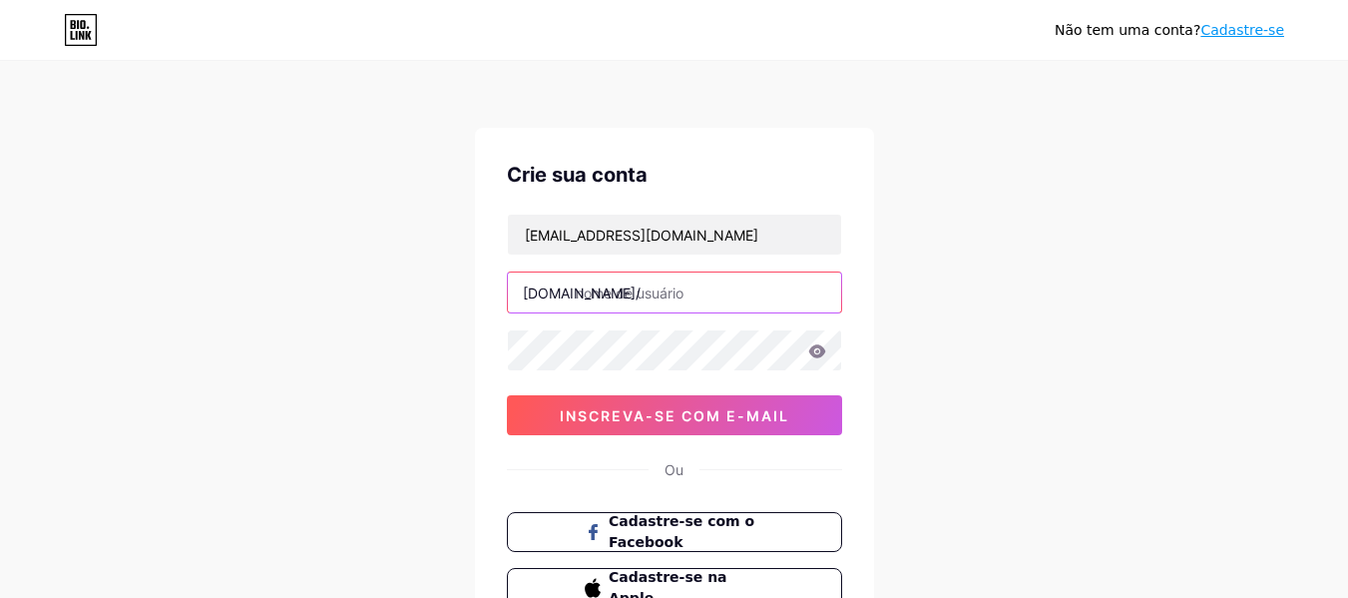
click at [646, 293] on input "text" at bounding box center [674, 292] width 333 height 40
type input "ipccruzeiro"
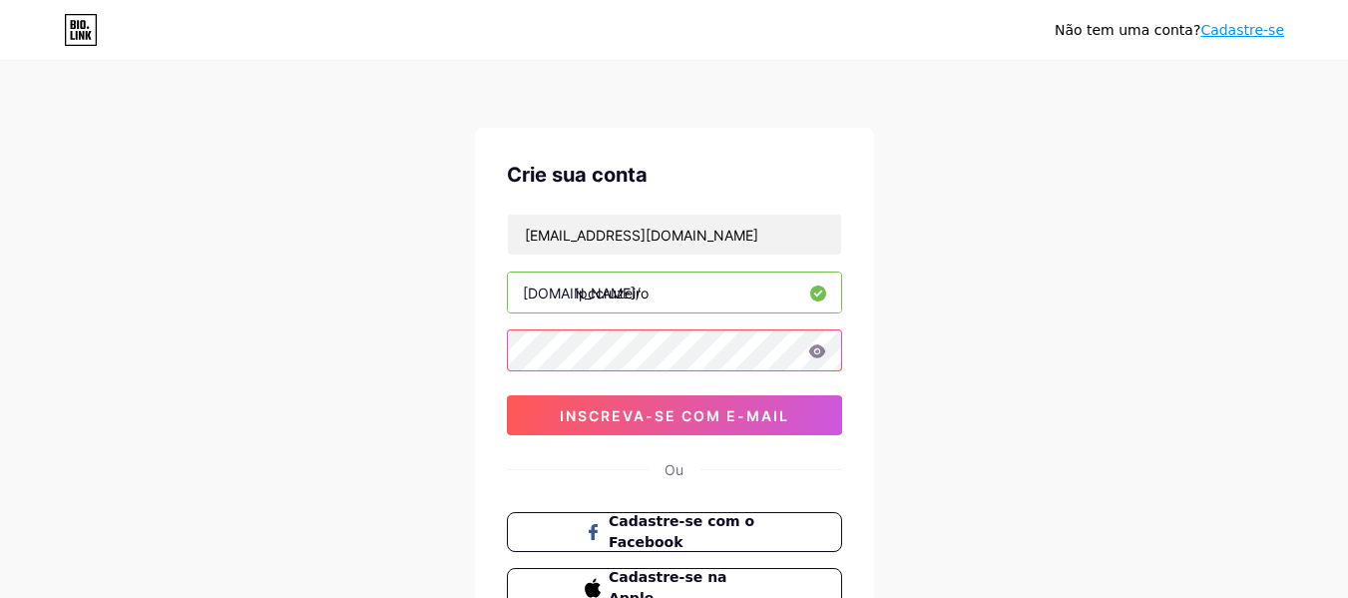
click at [488, 346] on div "Crie sua conta ipc.cruzeirodosul@gmail.com bio.link/ ipccruzeiro 0cAFcWeA6p2upy…" at bounding box center [674, 384] width 399 height 512
click at [818, 345] on icon at bounding box center [816, 350] width 17 height 13
click at [808, 358] on icon at bounding box center [816, 352] width 20 height 20
click at [810, 356] on icon at bounding box center [817, 351] width 18 height 14
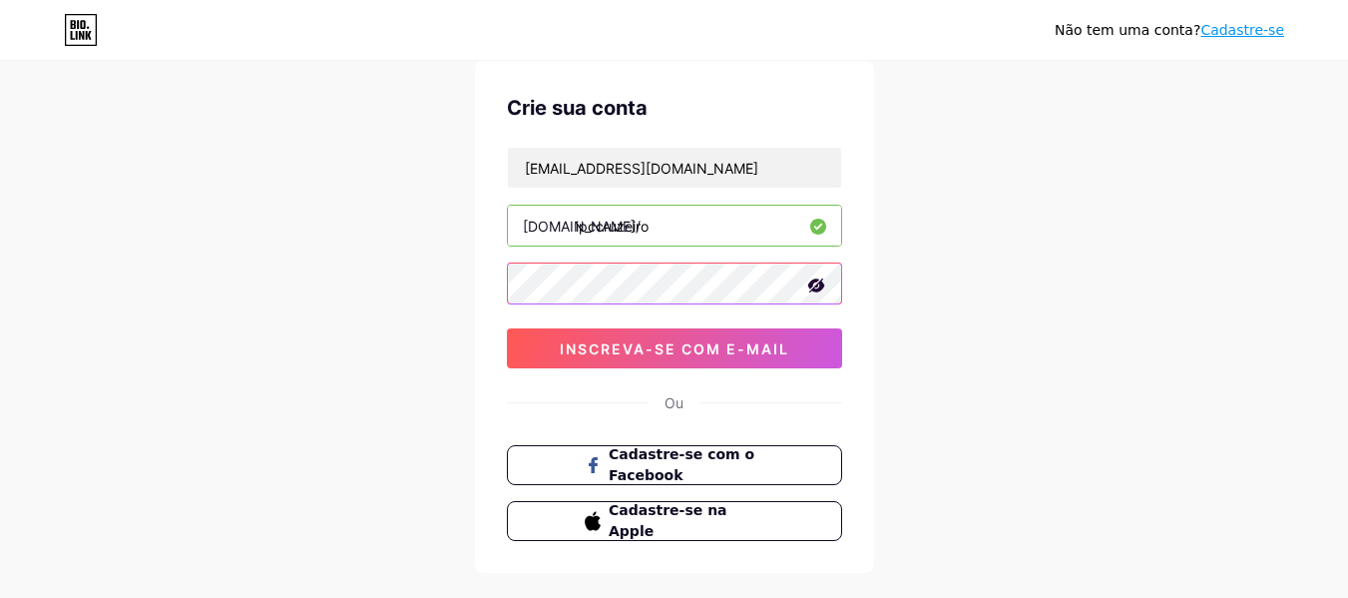
scroll to position [166, 0]
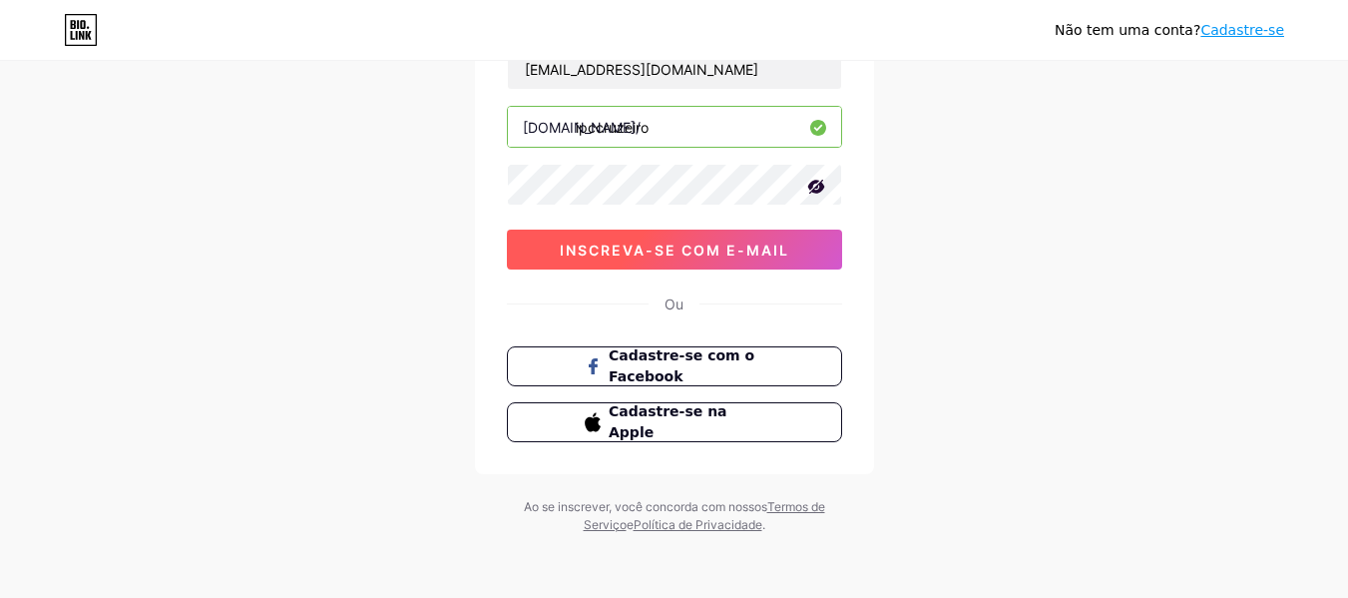
click at [770, 254] on font "inscreva-se com e-mail" at bounding box center [674, 249] width 229 height 17
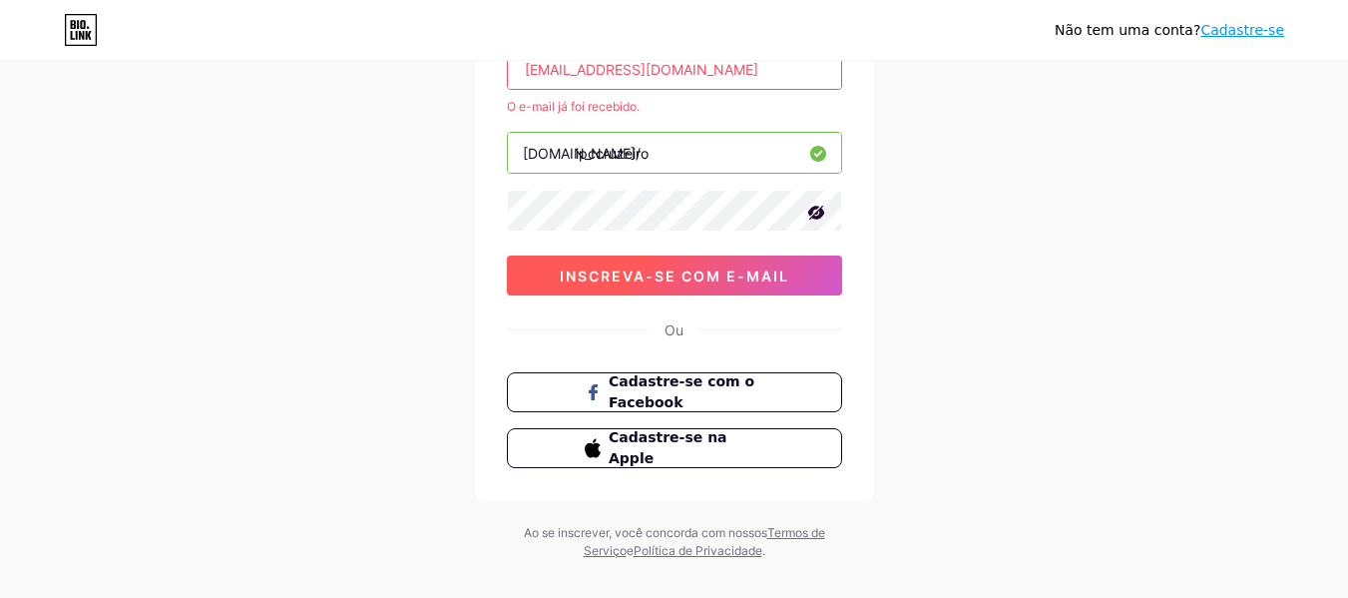
click at [667, 285] on button "inscreva-se com e-mail" at bounding box center [674, 275] width 335 height 40
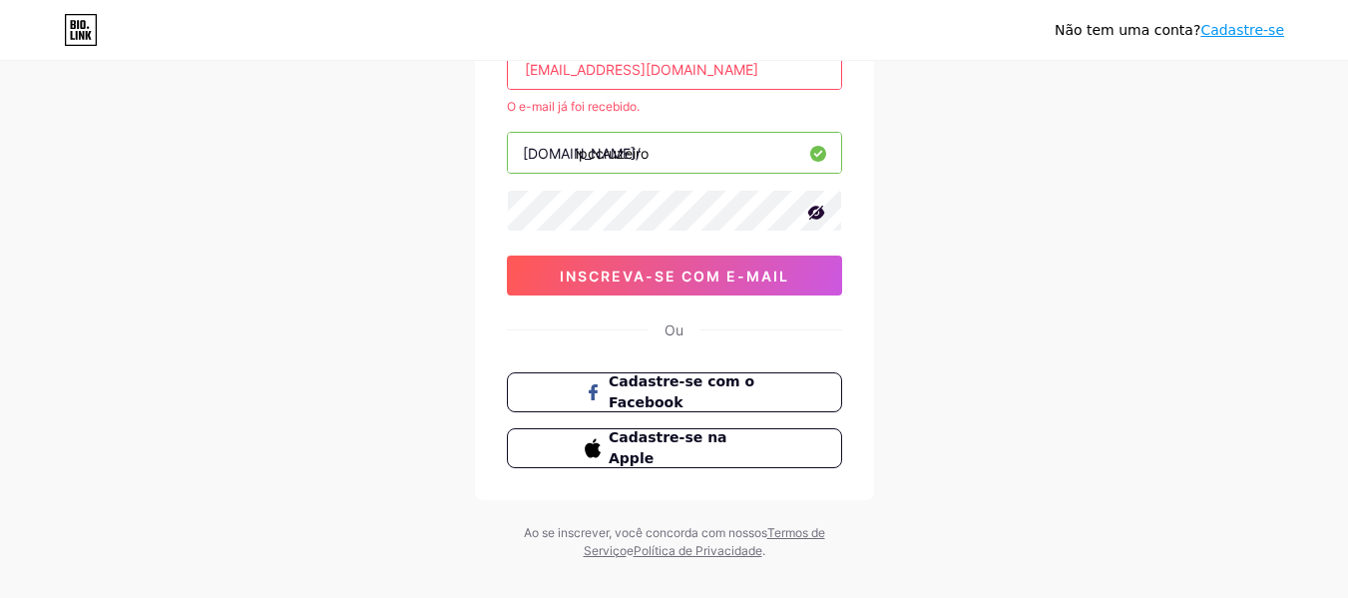
click at [643, 299] on div "Crie sua conta ipc.cruzeirodosul@gmail.com O e-mail já foi recebido. bio.link/ …" at bounding box center [674, 231] width 399 height 538
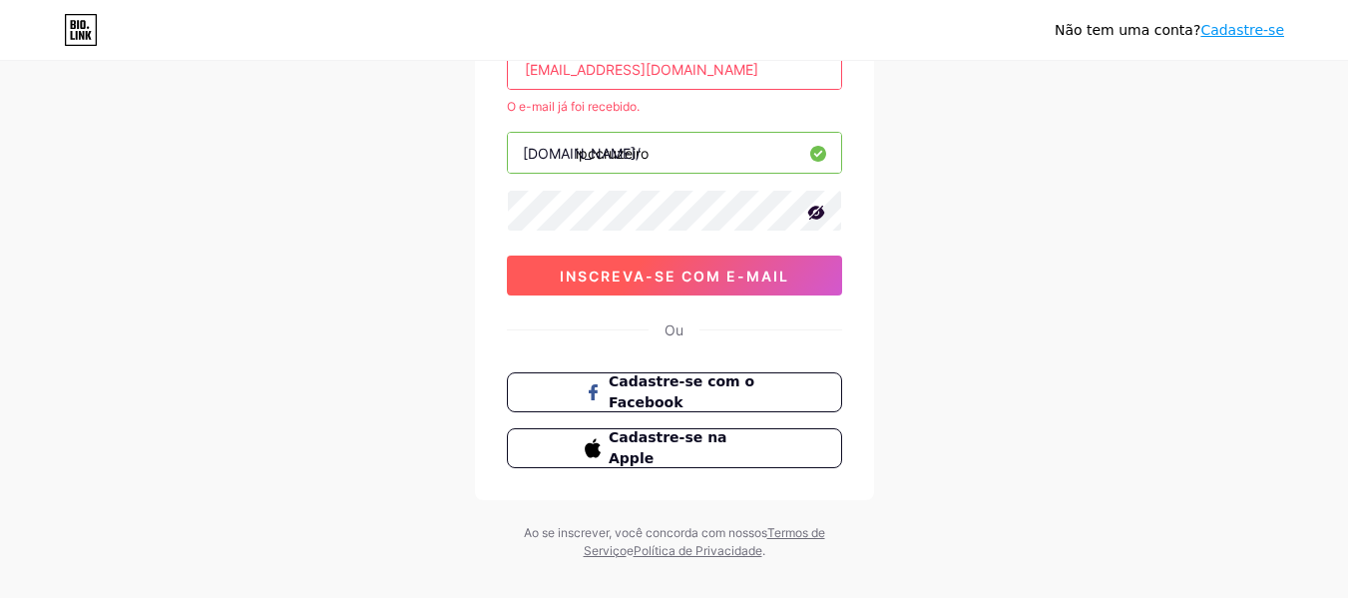
click at [645, 282] on font "inscreva-se com e-mail" at bounding box center [674, 275] width 229 height 17
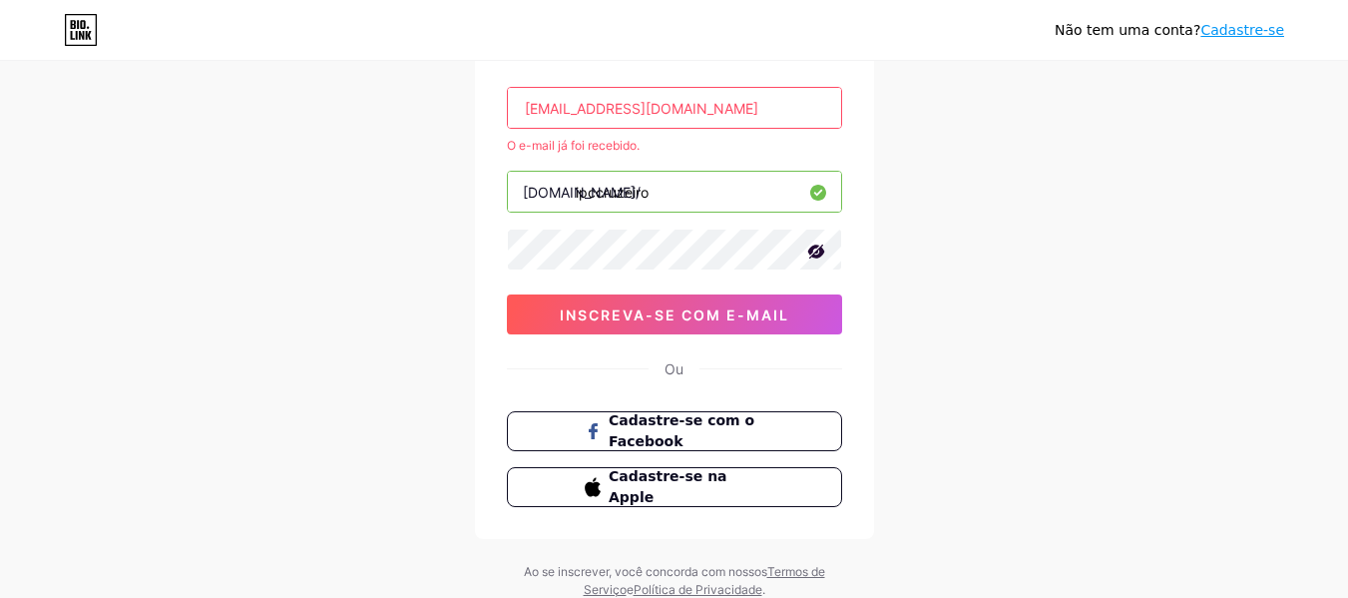
scroll to position [92, 0]
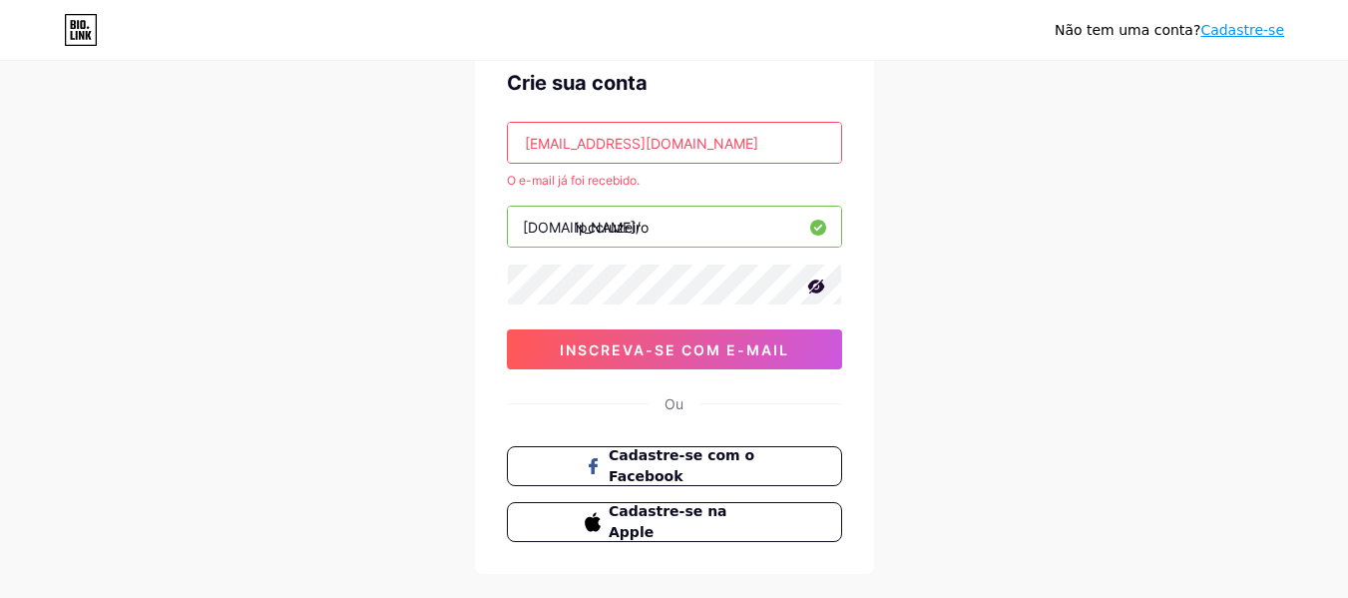
click at [782, 32] on div "Não tem uma conta? Cadastre-se" at bounding box center [674, 30] width 1348 height 32
click at [697, 234] on input "ipccruzeiro" at bounding box center [674, 227] width 333 height 40
click at [912, 274] on div "Não tem uma conta? Cadastre-se Crie sua conta ipc.cruzeirodosul@gmail.com O e-m…" at bounding box center [674, 302] width 1348 height 789
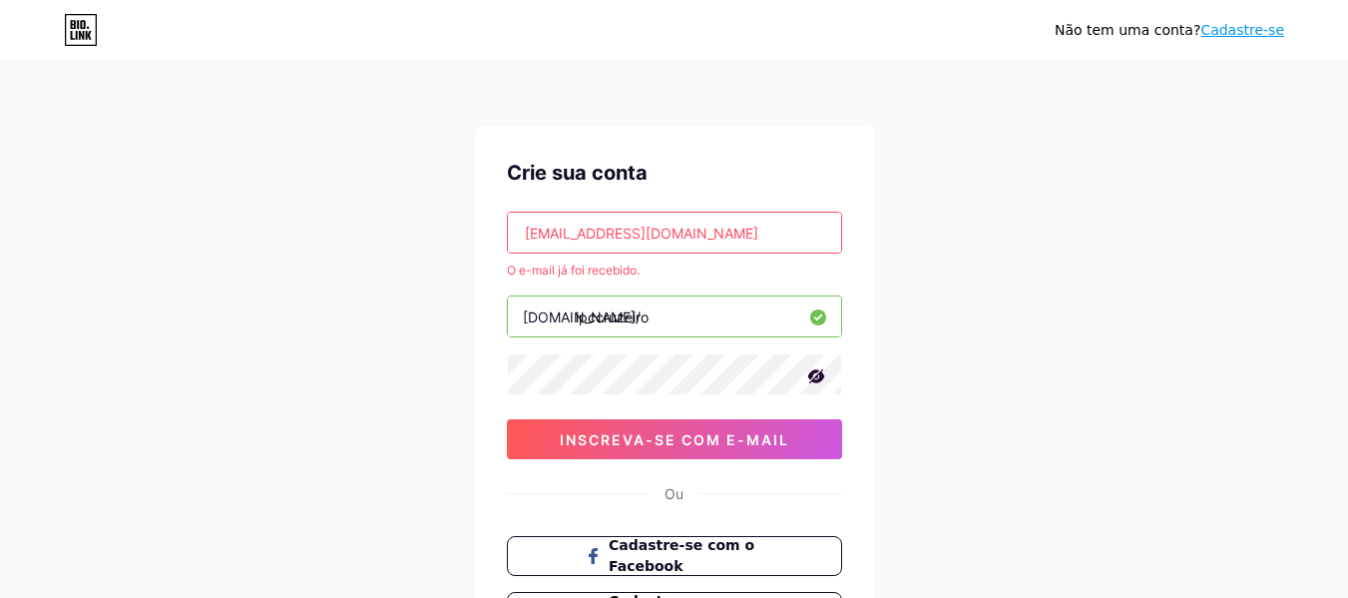
scroll to position [0, 0]
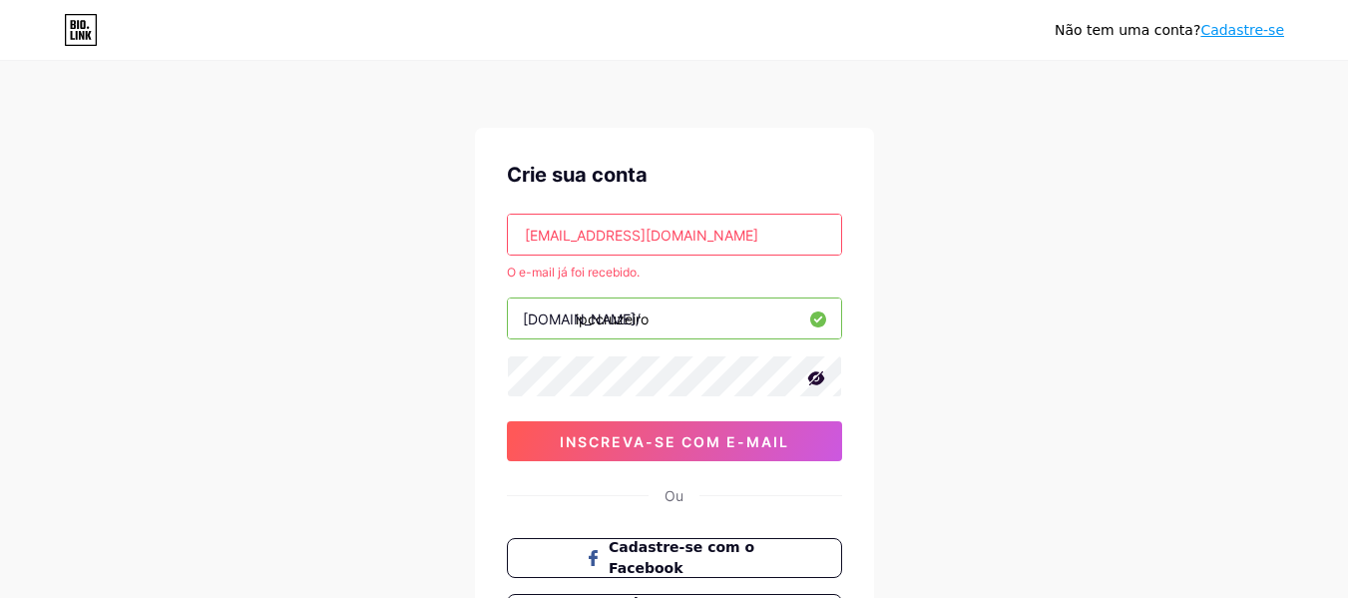
click at [914, 263] on div "Não tem uma conta? Cadastre-se Crie sua conta ipc.cruzeirodosul@gmail.com O e-m…" at bounding box center [674, 394] width 1348 height 789
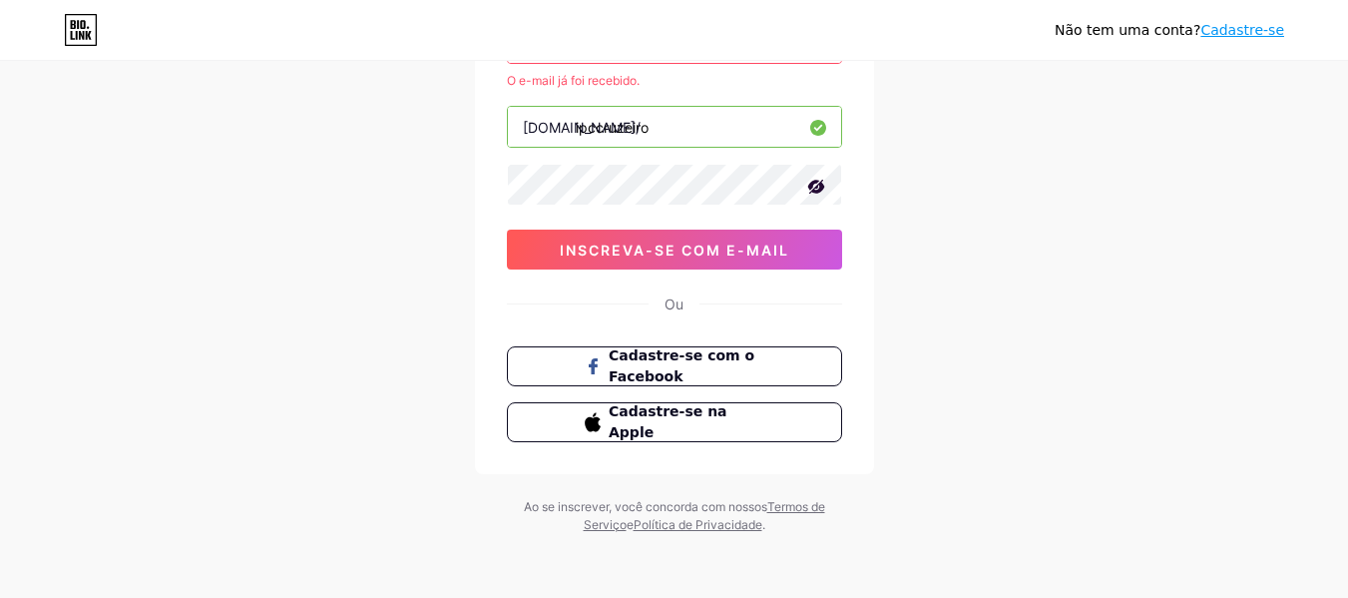
scroll to position [92, 0]
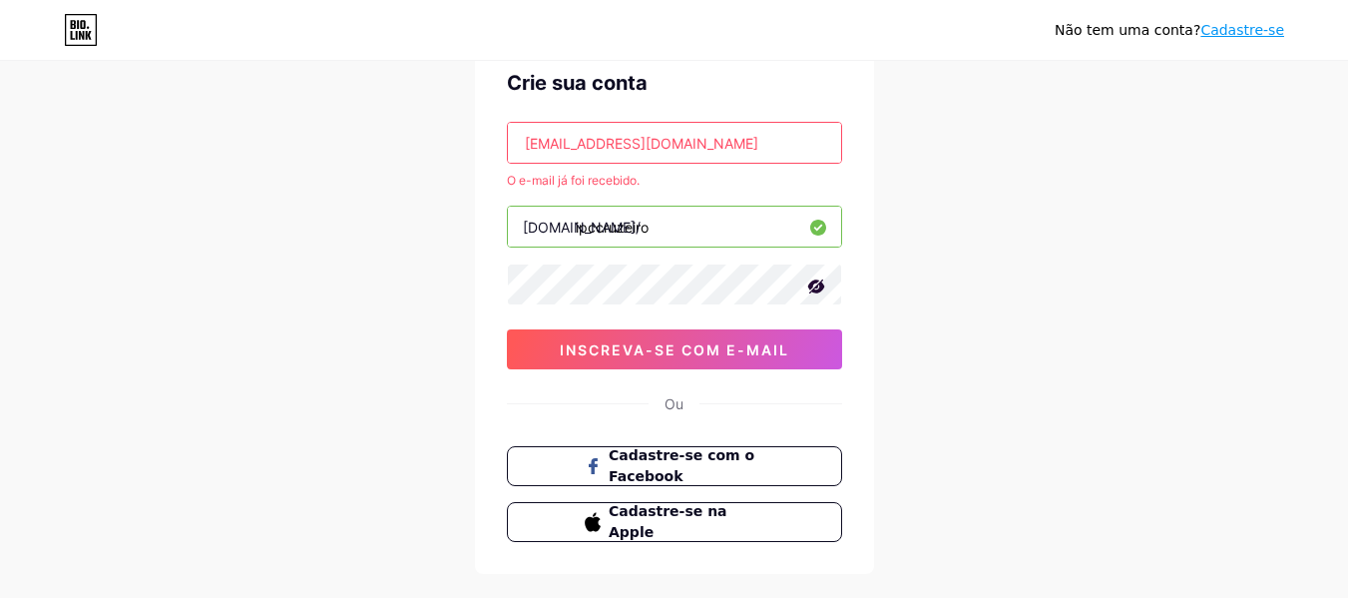
click at [819, 283] on icon at bounding box center [815, 286] width 17 height 14
click at [819, 283] on icon at bounding box center [817, 285] width 18 height 14
click at [665, 411] on font "Ou" at bounding box center [674, 403] width 19 height 17
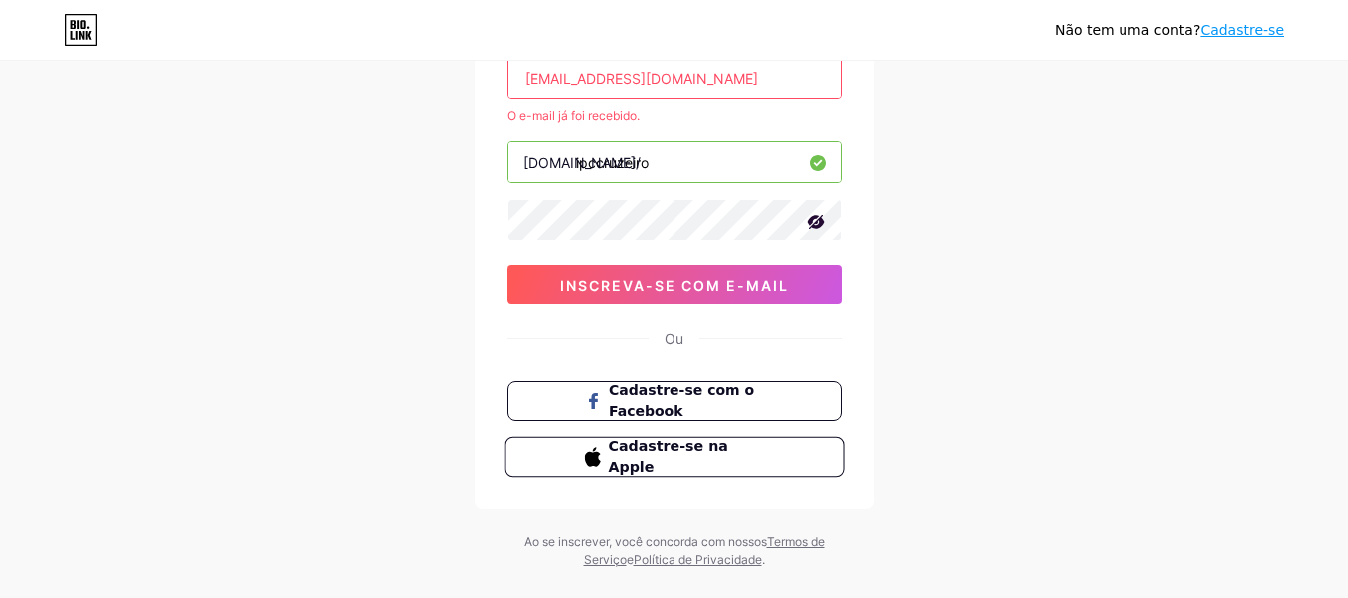
scroll to position [192, 0]
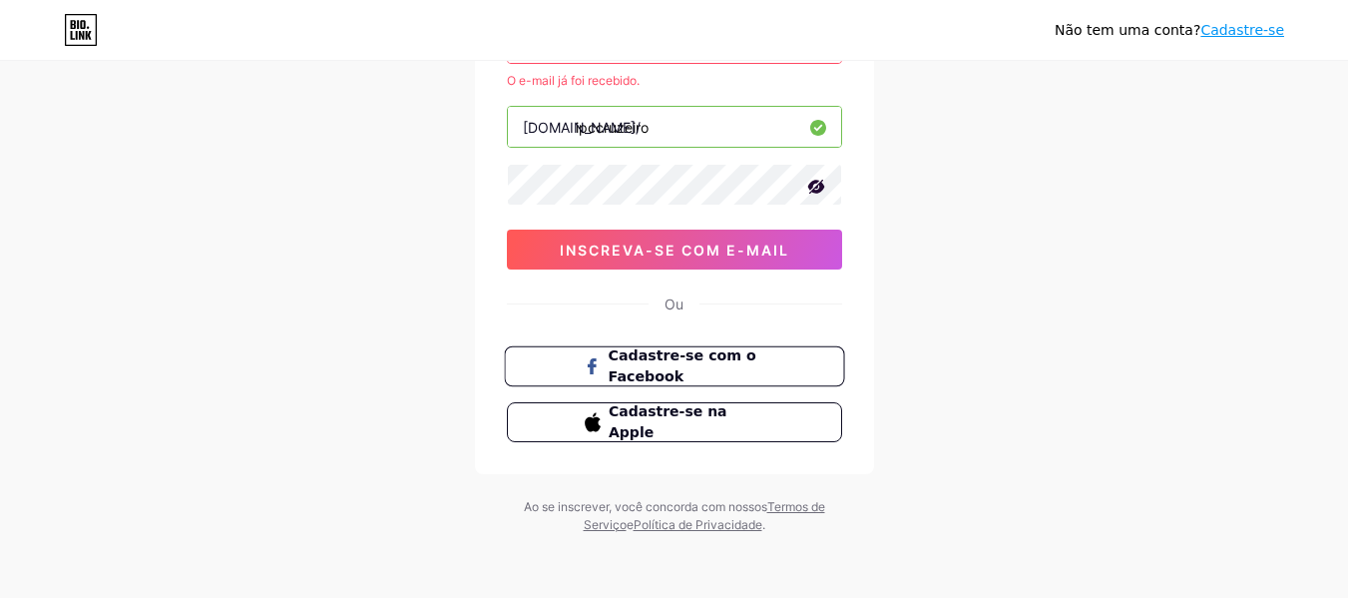
click at [743, 370] on span "Cadastre-se com o Facebook" at bounding box center [686, 366] width 157 height 43
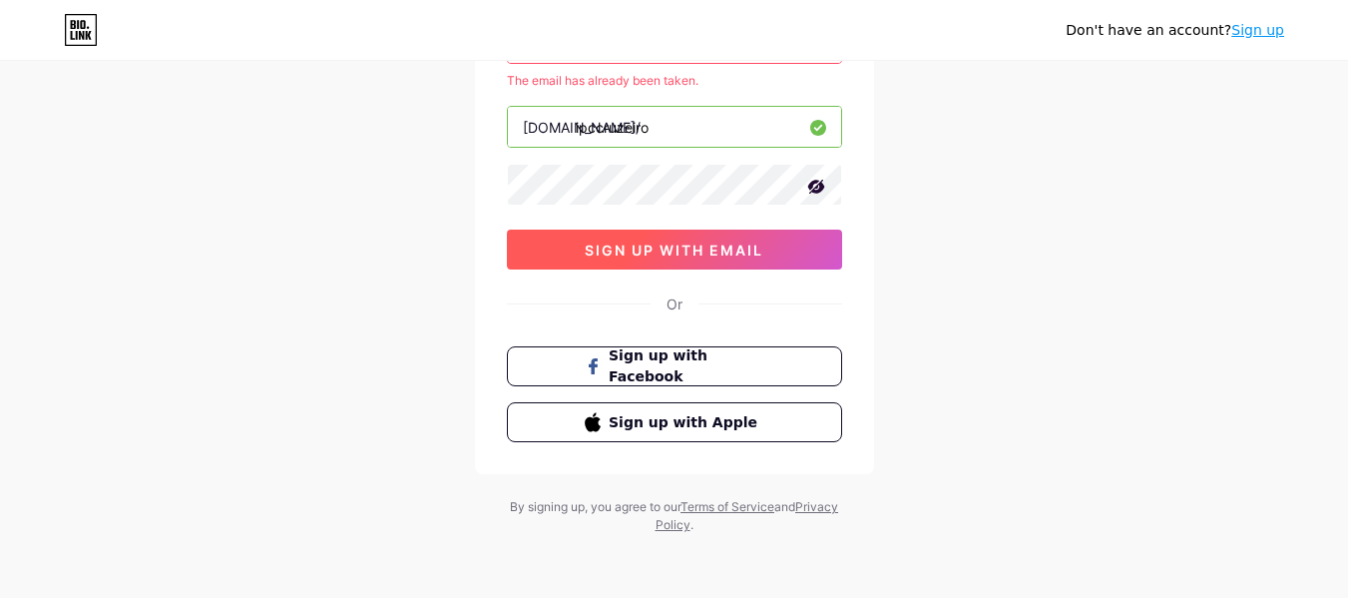
click at [686, 266] on button "sign up with email" at bounding box center [674, 249] width 335 height 40
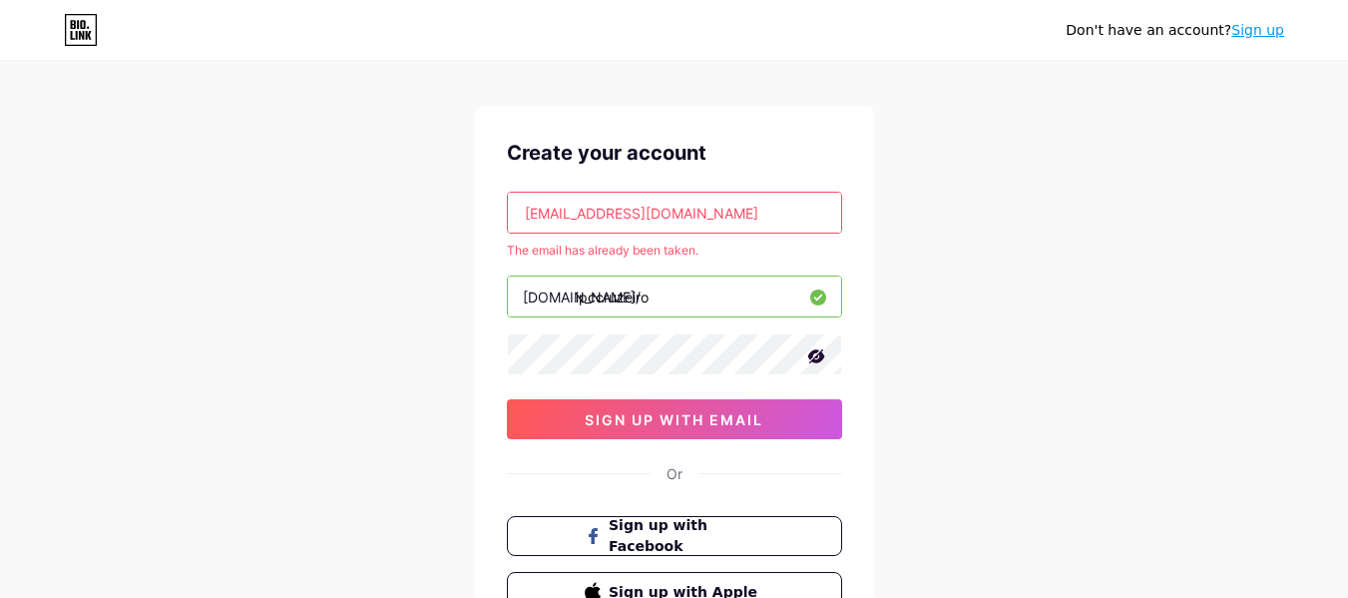
scroll to position [0, 0]
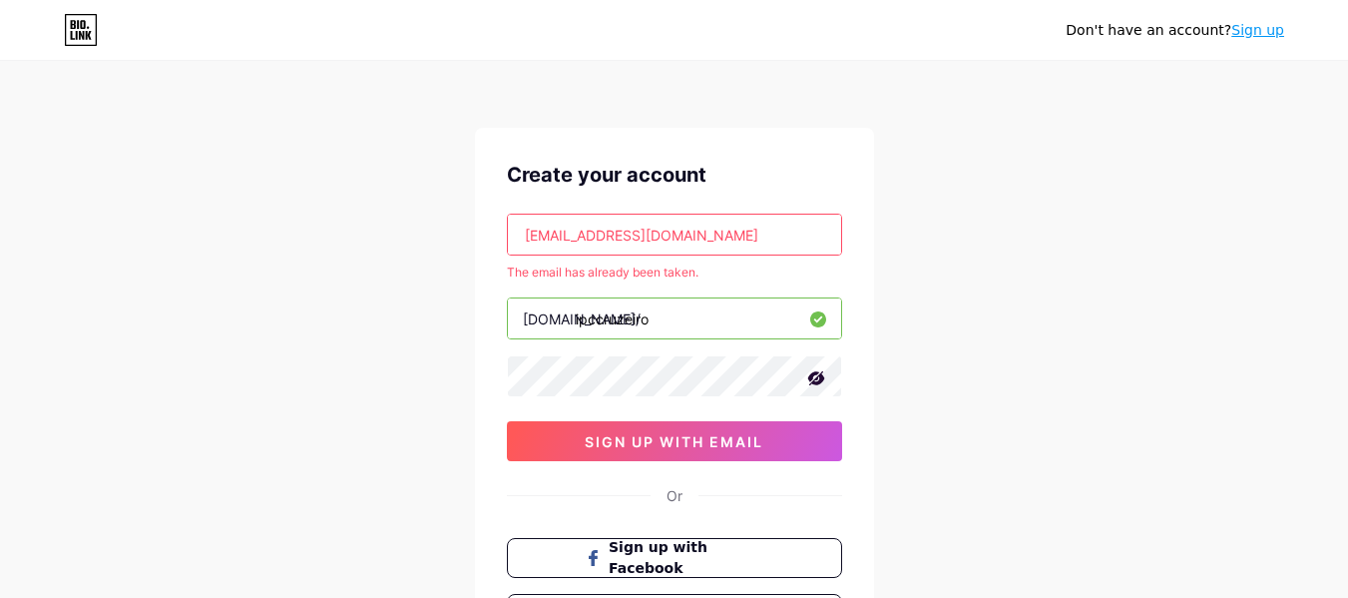
click at [743, 246] on input "[EMAIL_ADDRESS][DOMAIN_NAME]" at bounding box center [674, 235] width 333 height 40
drag, startPoint x: 748, startPoint y: 242, endPoint x: 284, endPoint y: 246, distance: 464.0
click at [284, 246] on div "Don't have an account? Sign up Create your account ipc.cruzeirodosul@gmail.com …" at bounding box center [674, 394] width 1348 height 789
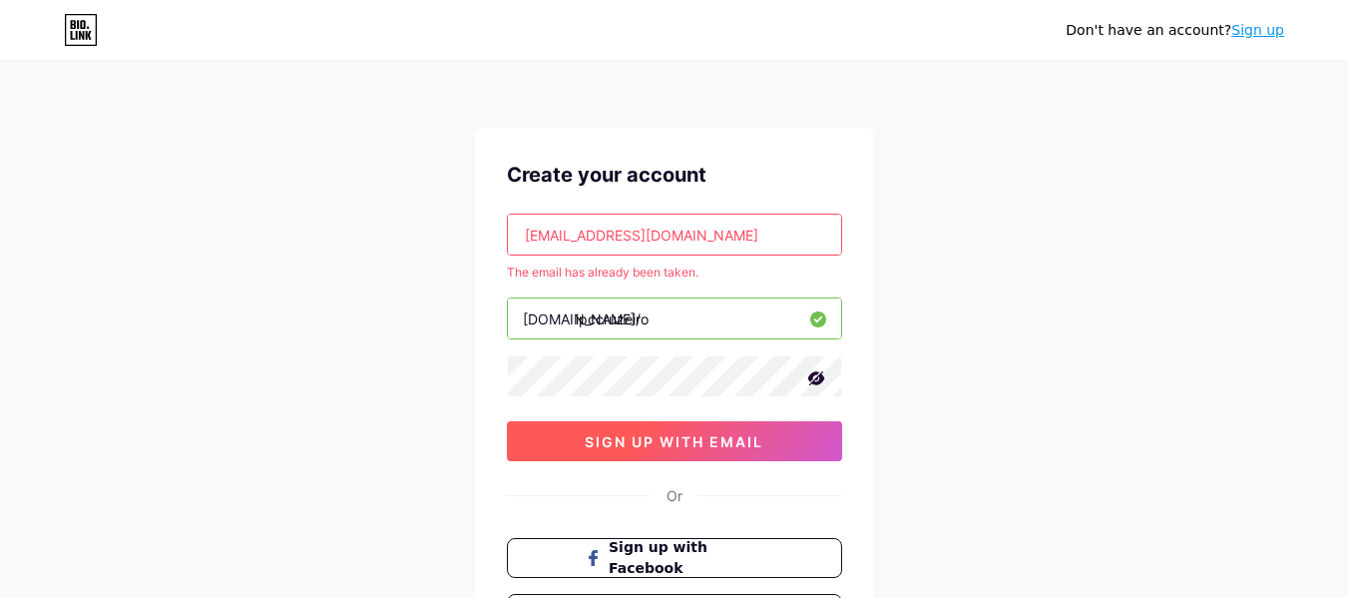
click at [652, 455] on button "sign up with email" at bounding box center [674, 441] width 335 height 40
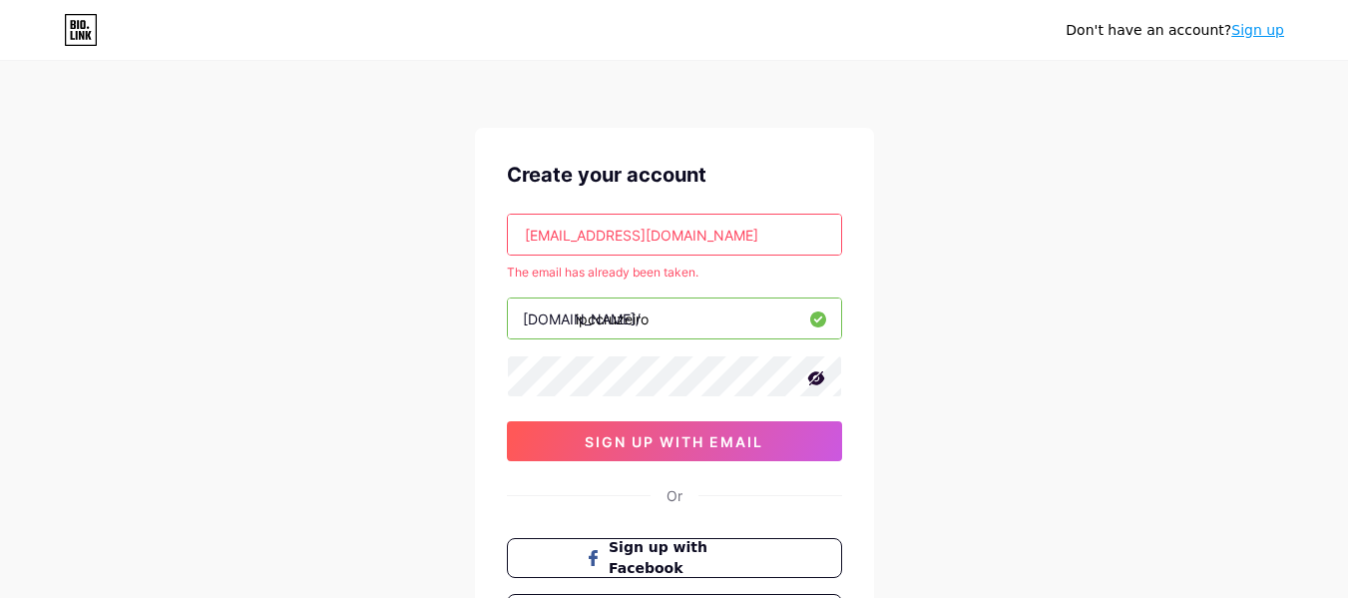
click at [1255, 34] on link "Sign up" at bounding box center [1257, 30] width 53 height 16
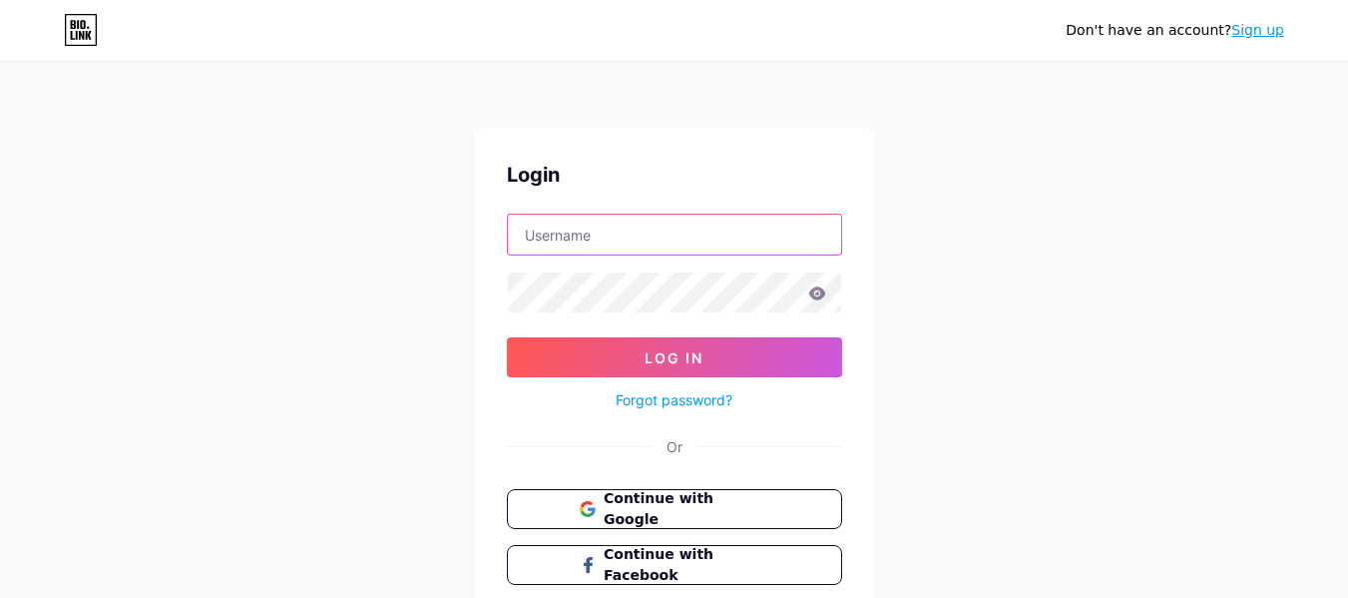
click at [650, 247] on input "text" at bounding box center [674, 235] width 333 height 40
type input "[EMAIL_ADDRESS][DOMAIN_NAME]"
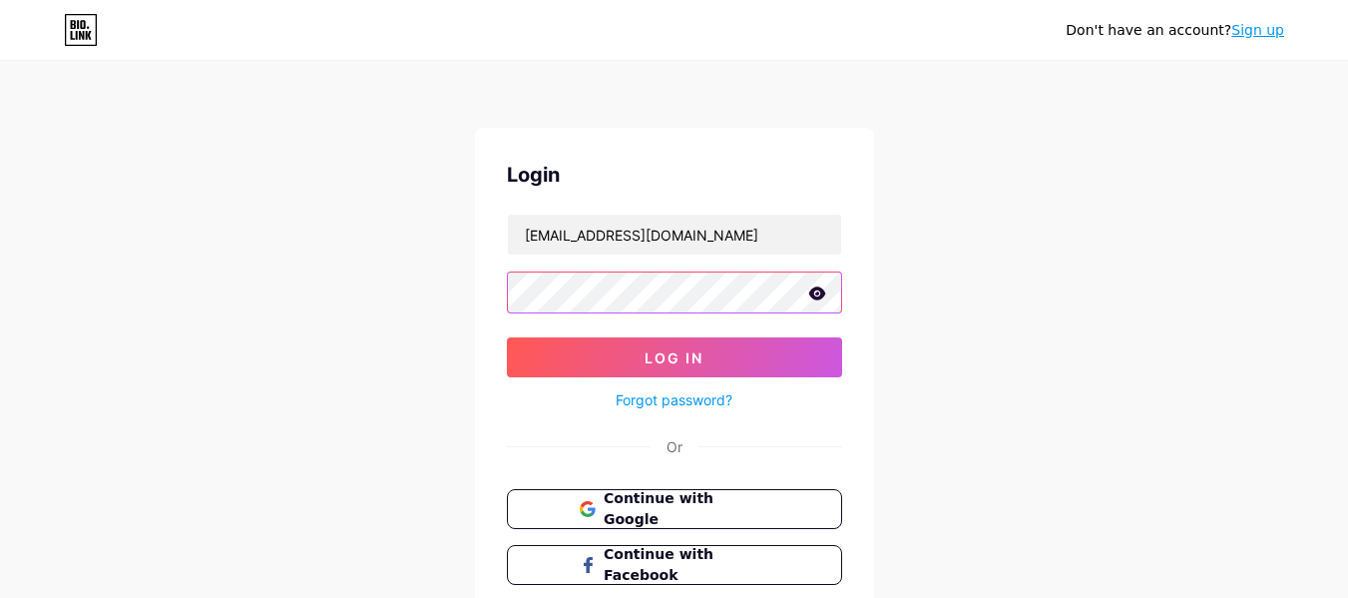
click at [507, 337] on button "Log In" at bounding box center [674, 357] width 335 height 40
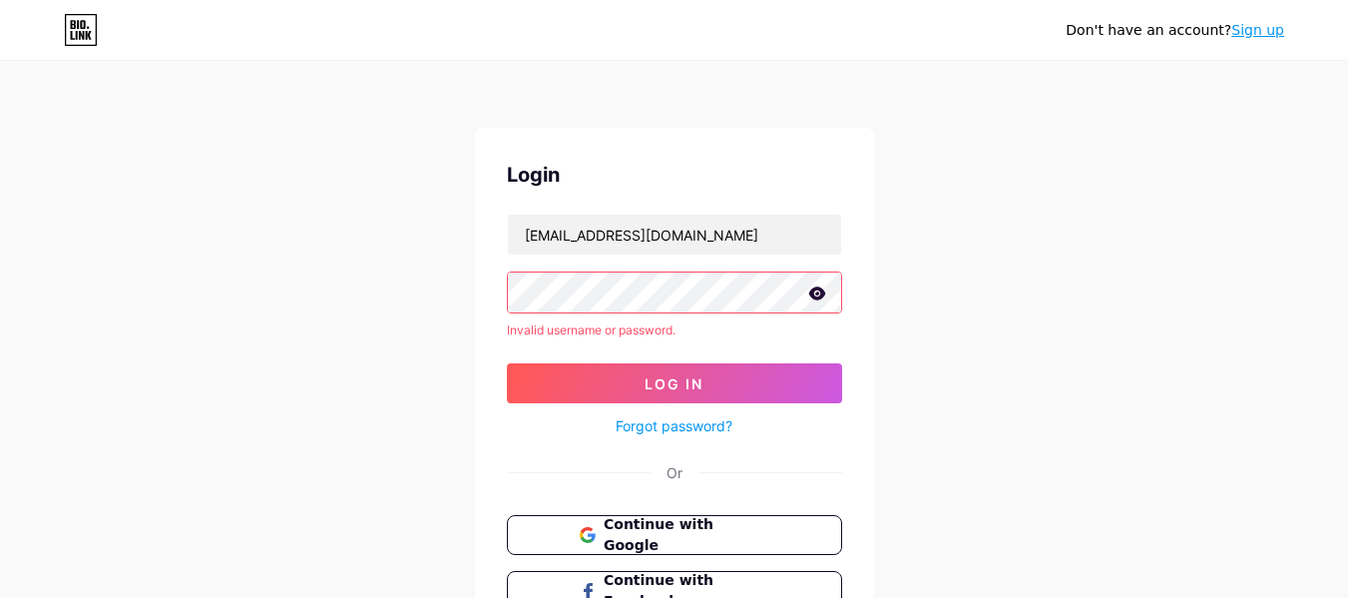
click at [655, 427] on link "Forgot password?" at bounding box center [674, 425] width 117 height 21
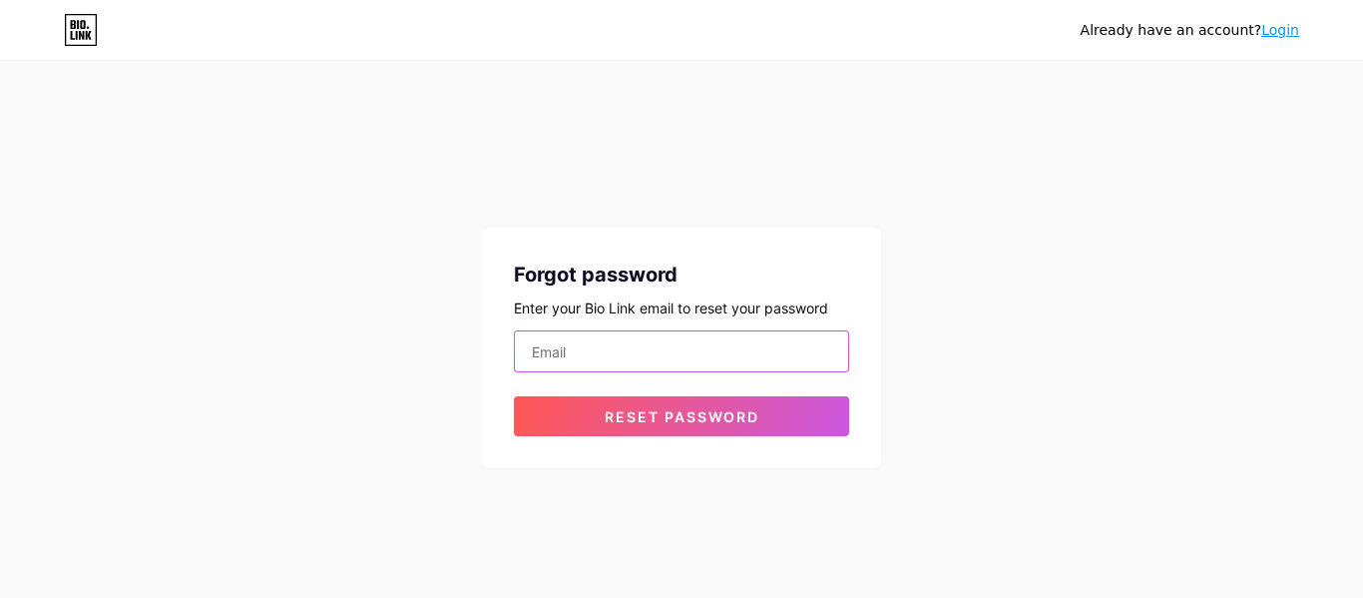
click at [636, 354] on input "email" at bounding box center [681, 351] width 333 height 40
type input "[EMAIL_ADDRESS][DOMAIN_NAME]"
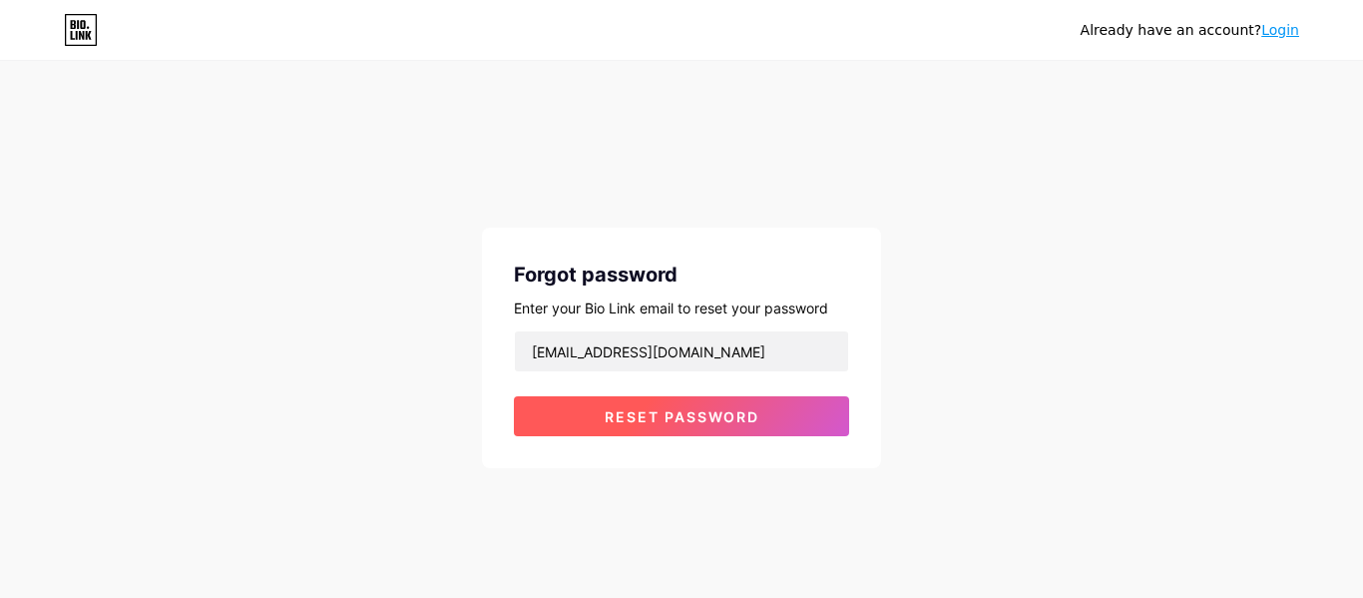
click at [592, 425] on button "Reset password" at bounding box center [681, 416] width 335 height 40
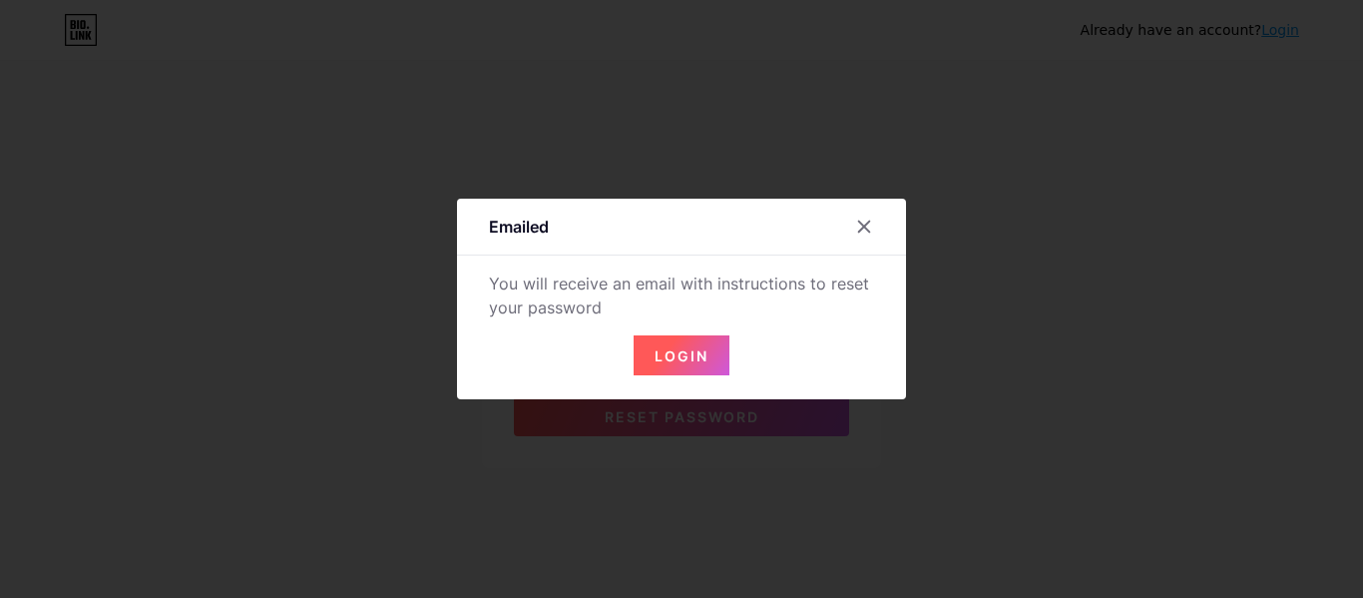
click at [676, 352] on span "Login" at bounding box center [682, 355] width 54 height 17
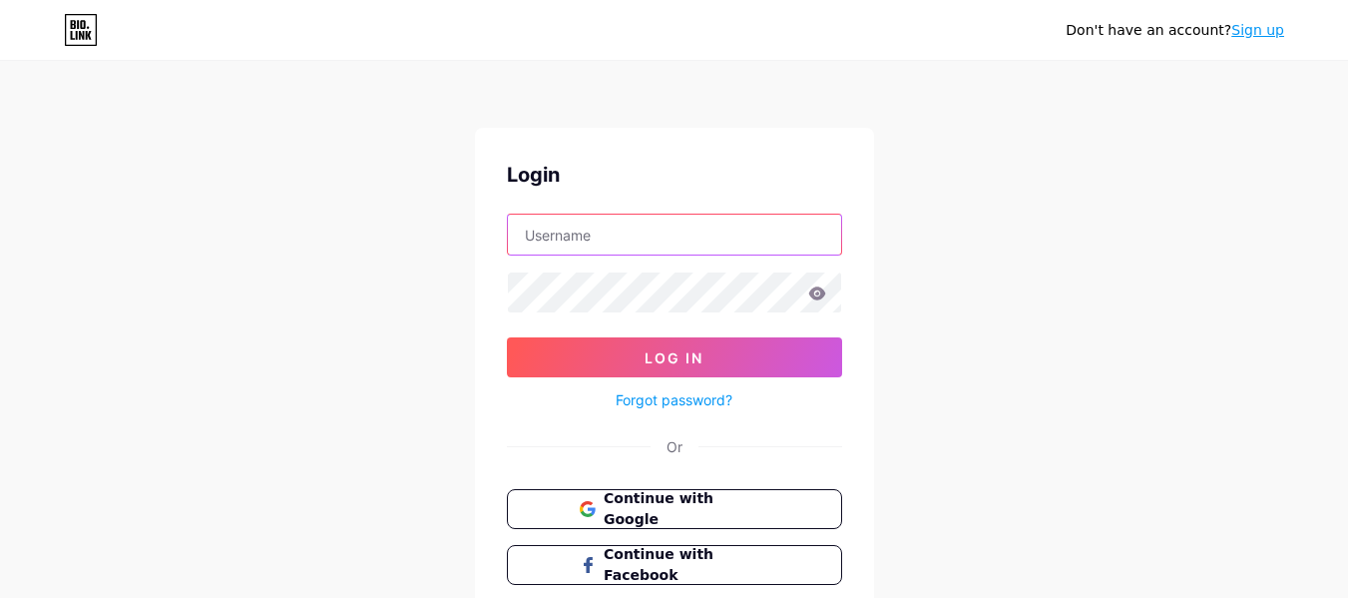
type input "[EMAIL_ADDRESS][DOMAIN_NAME]"
click at [822, 293] on icon at bounding box center [816, 292] width 17 height 13
click at [821, 292] on icon at bounding box center [817, 293] width 18 height 14
click at [938, 293] on div "Don't have an account? Sign up Login ipc.cruzeirodosul@gmail.com Log In Forgot …" at bounding box center [674, 368] width 1348 height 736
click at [817, 293] on icon at bounding box center [816, 292] width 17 height 13
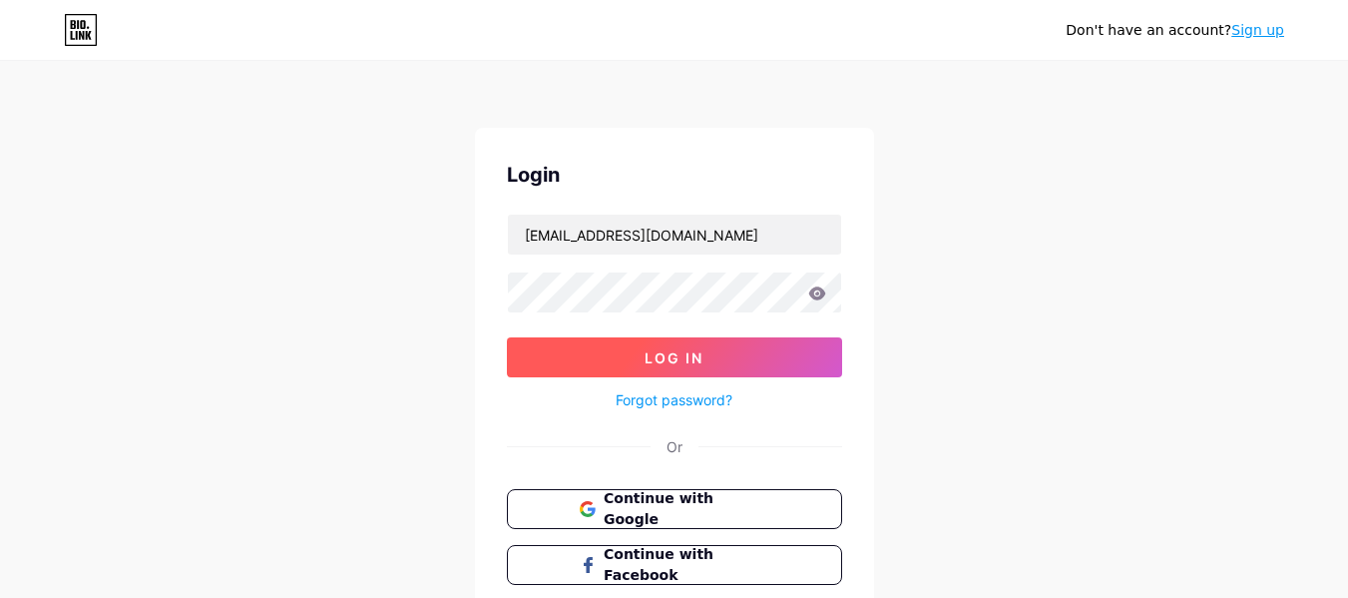
click at [712, 352] on button "Log In" at bounding box center [674, 357] width 335 height 40
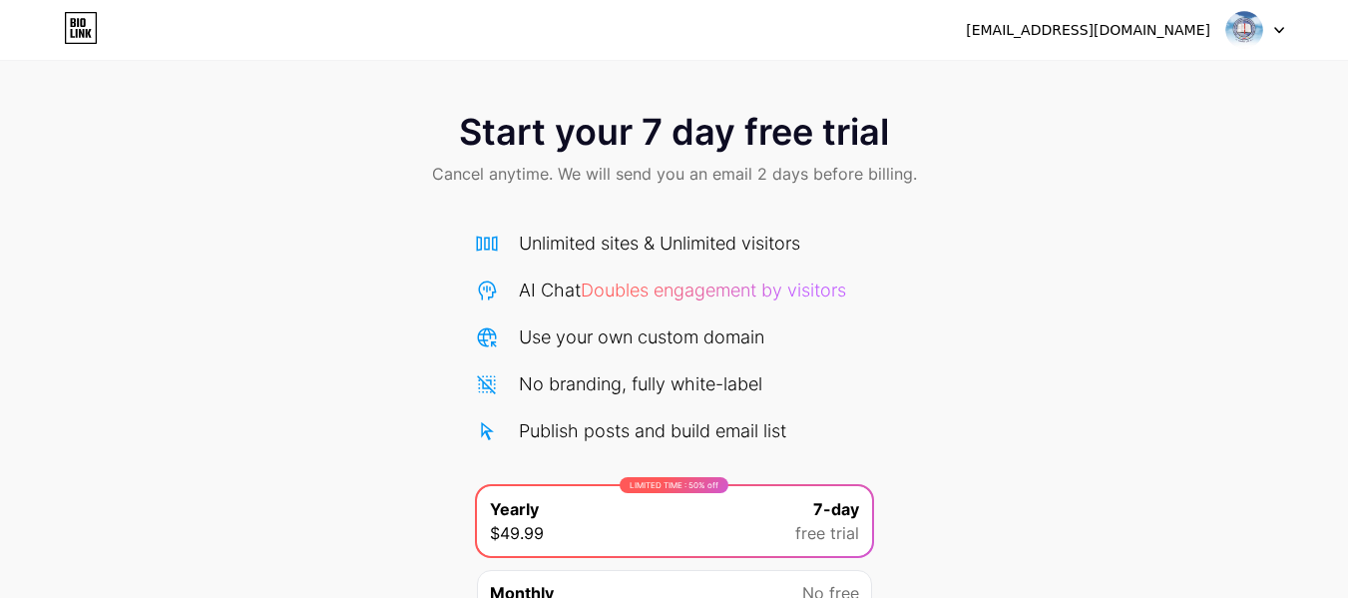
click at [1277, 31] on icon at bounding box center [1279, 30] width 10 height 7
click at [1113, 100] on li "Logout" at bounding box center [1159, 82] width 247 height 54
click at [1111, 89] on li "Logout" at bounding box center [1159, 82] width 247 height 54
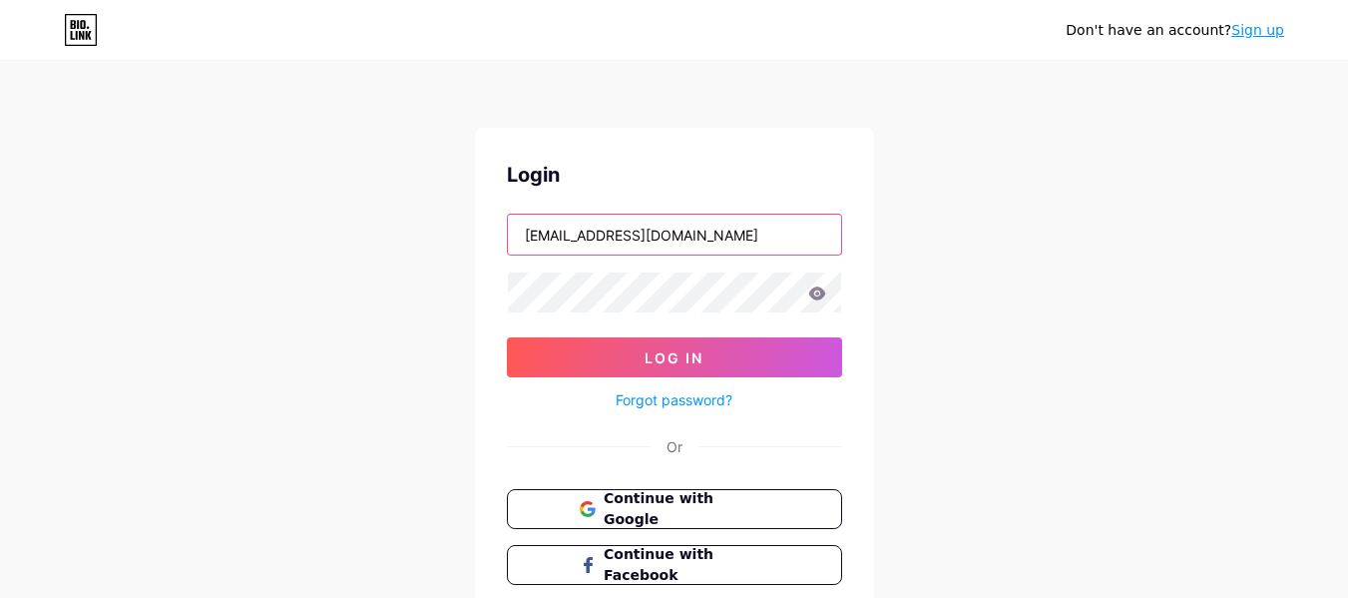
click at [746, 230] on input "[EMAIL_ADDRESS][DOMAIN_NAME]" at bounding box center [674, 235] width 333 height 40
drag, startPoint x: 725, startPoint y: 235, endPoint x: 653, endPoint y: 234, distance: 72.8
click at [653, 234] on input "[EMAIL_ADDRESS][DOMAIN_NAME]" at bounding box center [674, 235] width 333 height 40
type input "[EMAIL_ADDRESS]"
click at [816, 290] on icon at bounding box center [817, 293] width 18 height 14
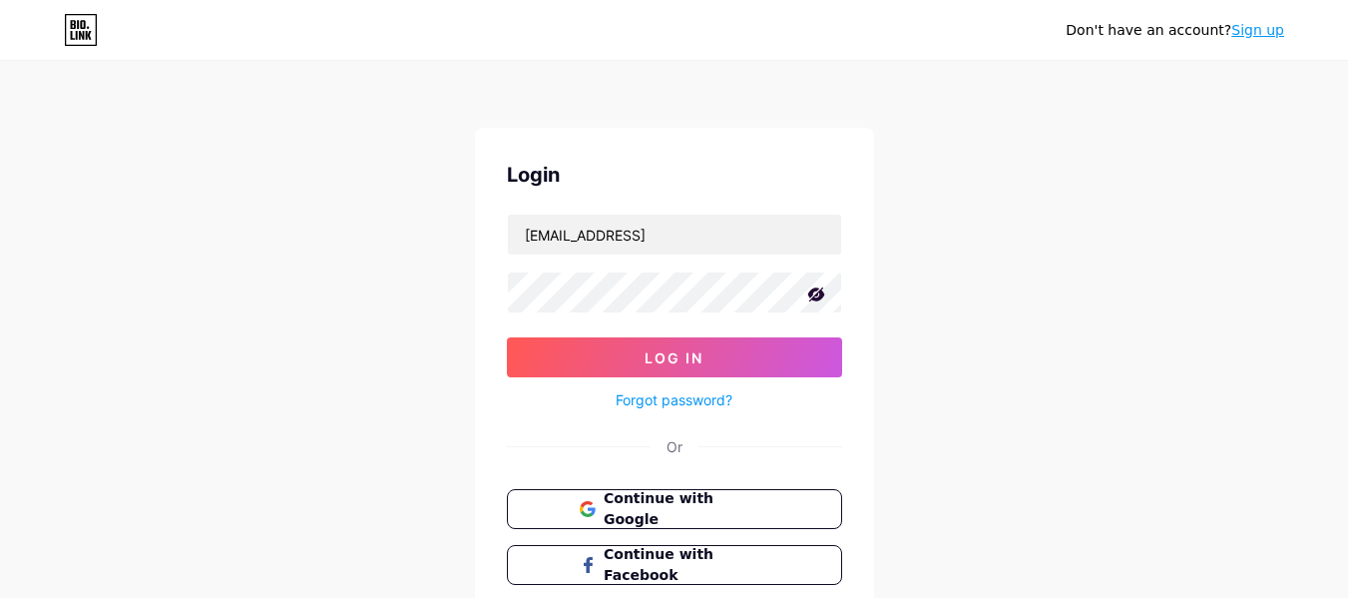
click at [816, 290] on icon at bounding box center [815, 294] width 17 height 14
click at [1218, 150] on div "Don't have an account? Sign up Login [EMAIL_ADDRESS] Log In Forgot password? Or…" at bounding box center [674, 368] width 1348 height 736
click at [1267, 31] on font "Cadastre-se" at bounding box center [1242, 30] width 84 height 16
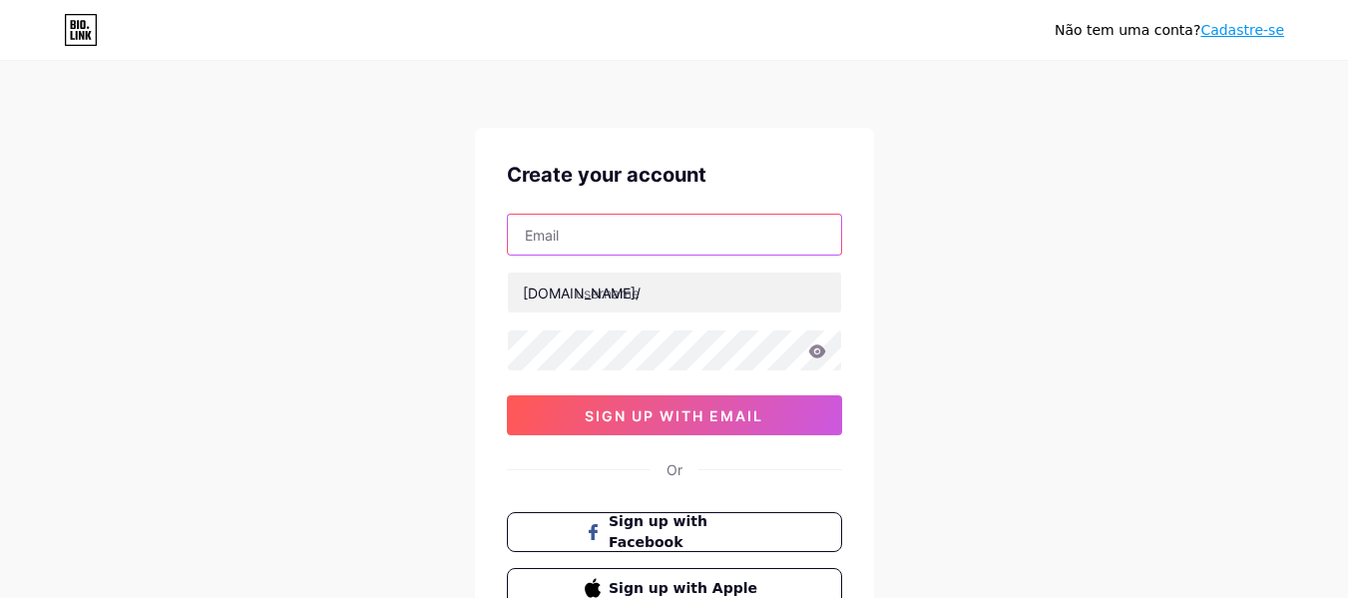
click at [643, 224] on input "text" at bounding box center [674, 235] width 333 height 40
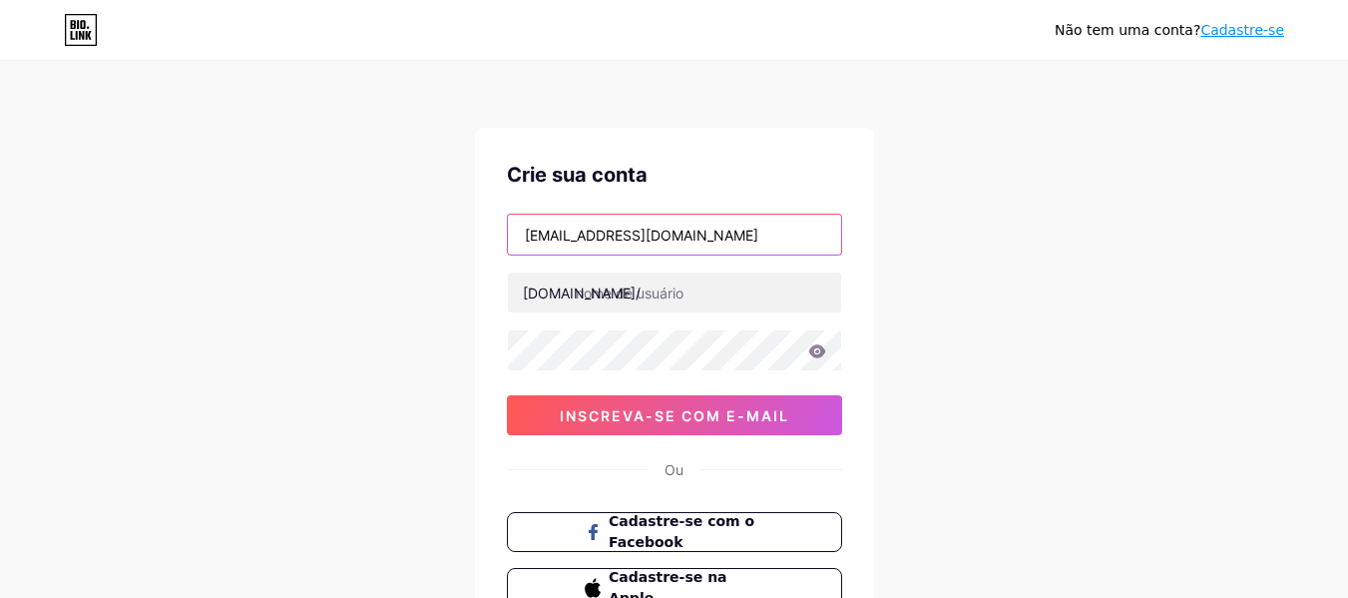
drag, startPoint x: 727, startPoint y: 231, endPoint x: 652, endPoint y: 229, distance: 75.9
click at [652, 229] on input "[EMAIL_ADDRESS][DOMAIN_NAME]" at bounding box center [674, 235] width 333 height 40
type input "[EMAIL_ADDRESS]"
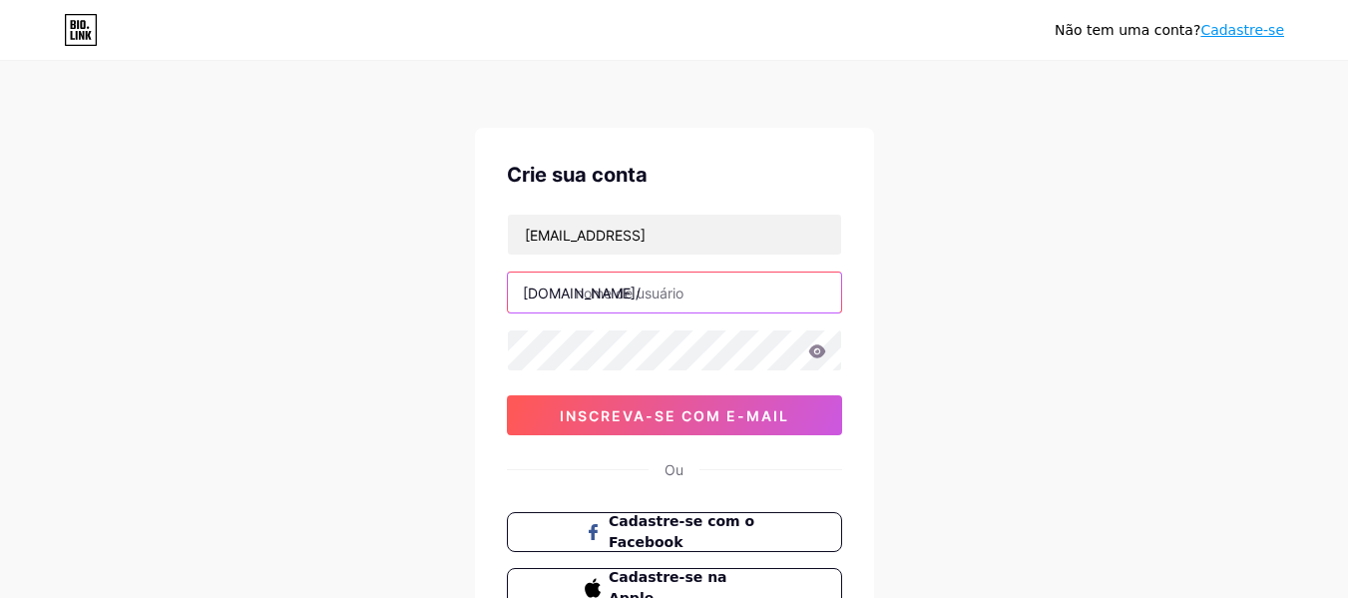
click at [663, 298] on input "text" at bounding box center [674, 292] width 333 height 40
type input "ipccruzeiro"
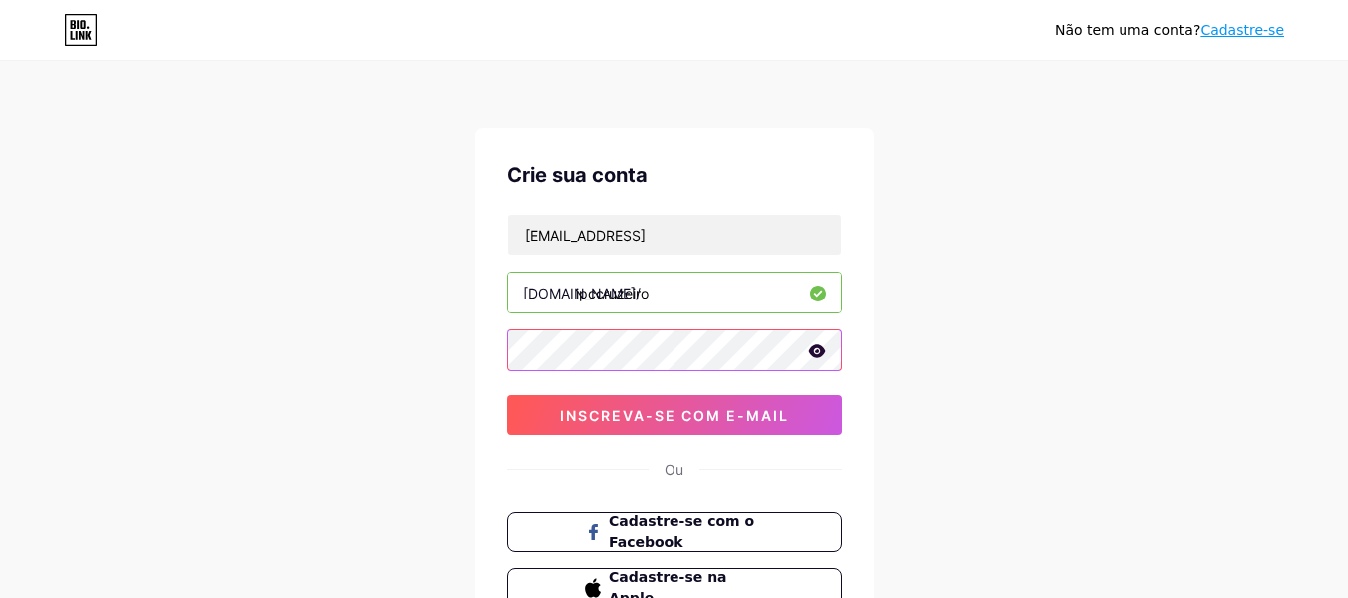
click at [807, 350] on div at bounding box center [674, 350] width 335 height 42
click at [825, 356] on icon at bounding box center [817, 351] width 18 height 14
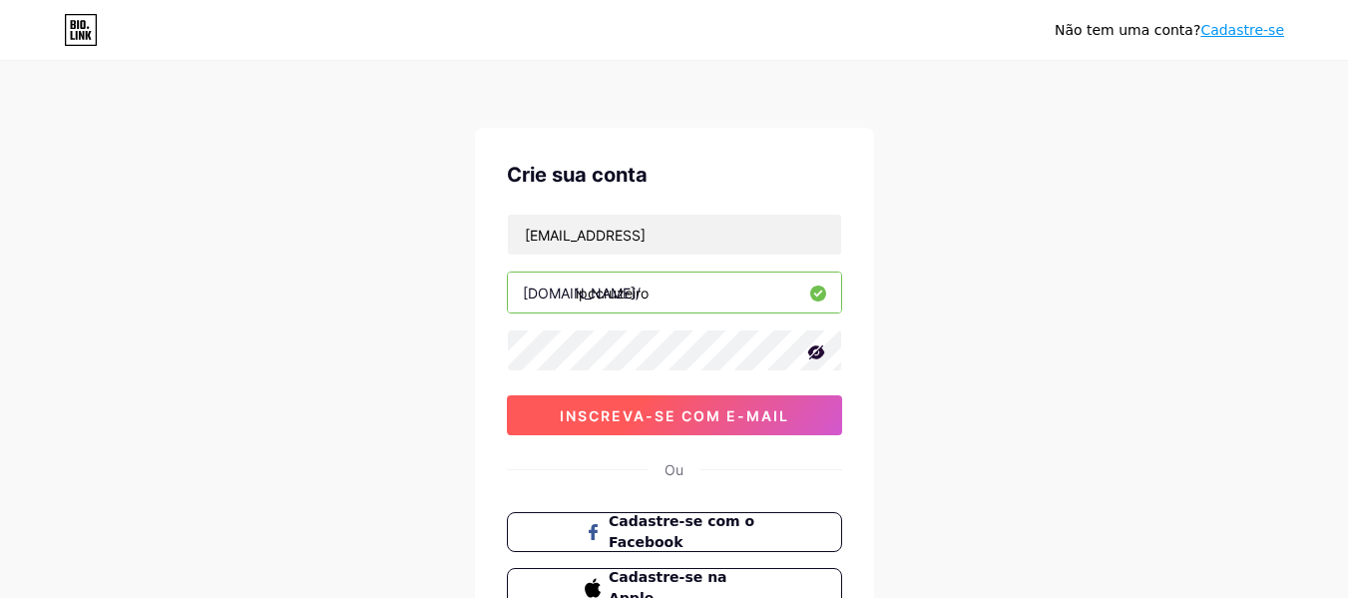
click at [764, 416] on font "inscreva-se com e-mail" at bounding box center [674, 415] width 229 height 17
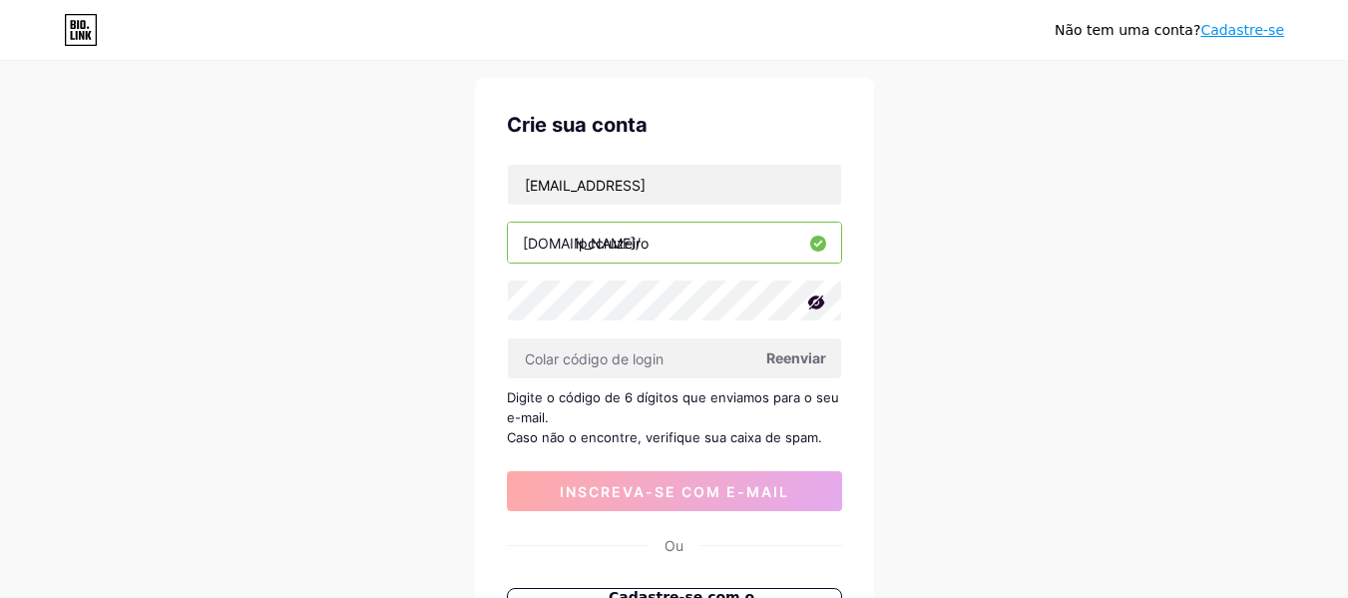
scroll to position [100, 0]
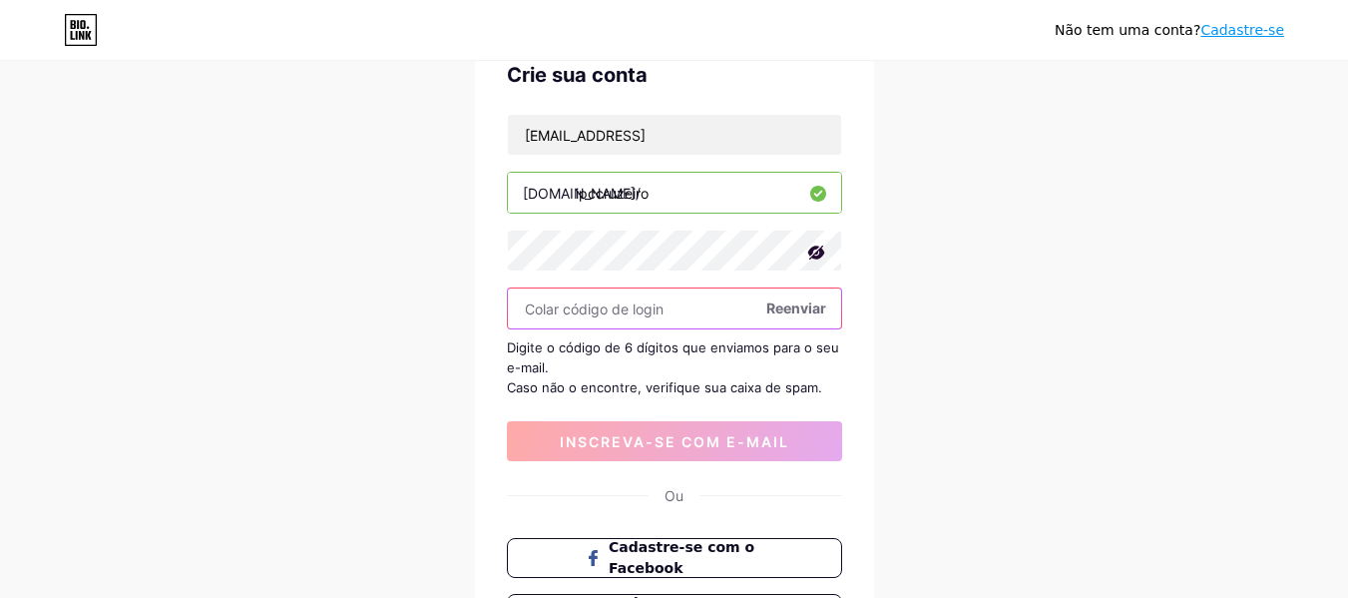
click at [602, 297] on input "text" at bounding box center [674, 308] width 333 height 40
click at [604, 307] on input "text" at bounding box center [674, 308] width 333 height 40
click at [585, 307] on input "text" at bounding box center [674, 308] width 333 height 40
click at [652, 319] on input "text" at bounding box center [674, 308] width 333 height 40
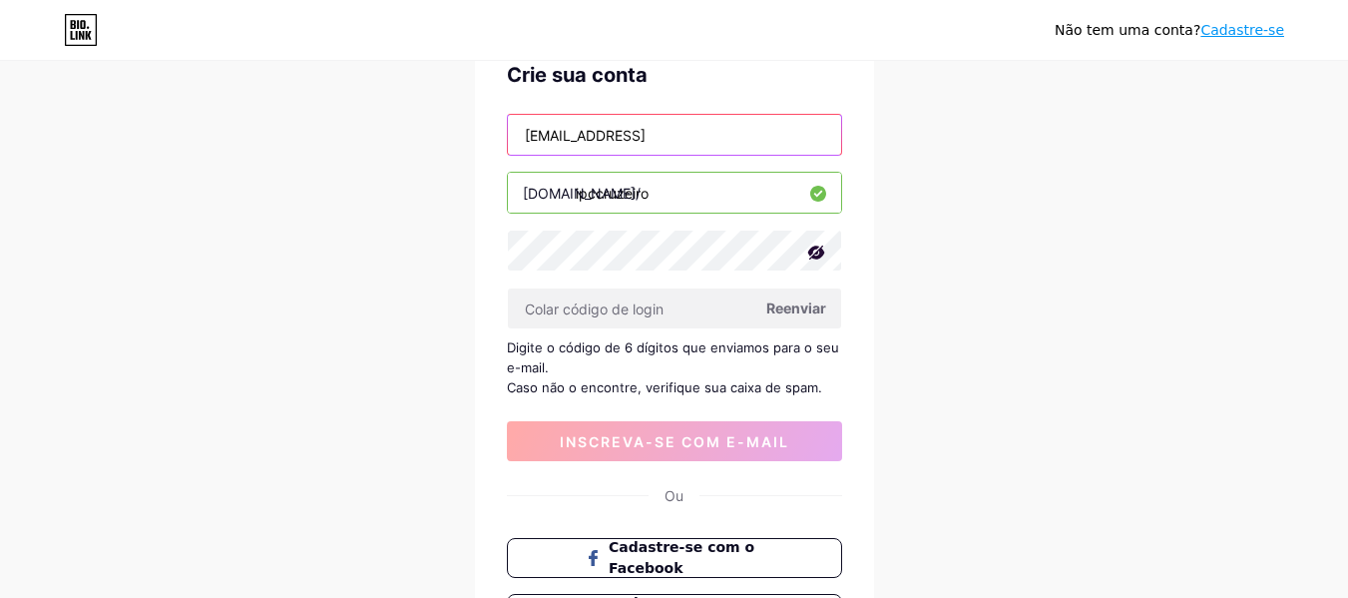
click at [732, 139] on input "[EMAIL_ADDRESS]" at bounding box center [674, 135] width 333 height 40
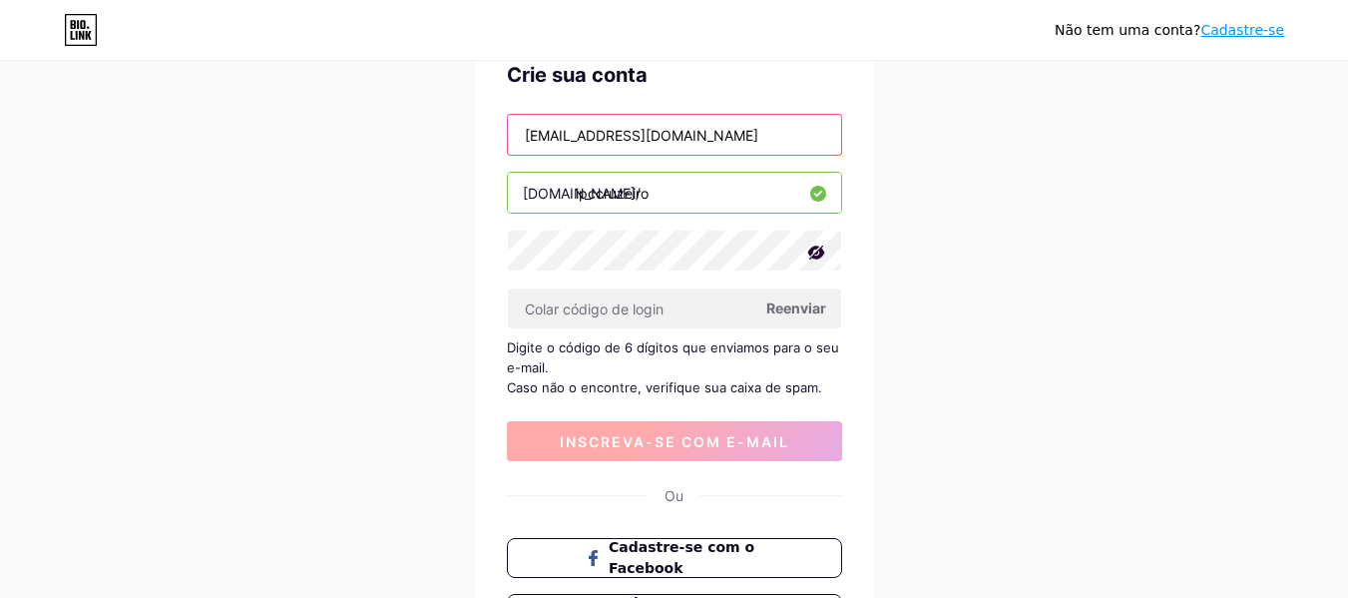
type input "[EMAIL_ADDRESS][DOMAIN_NAME]"
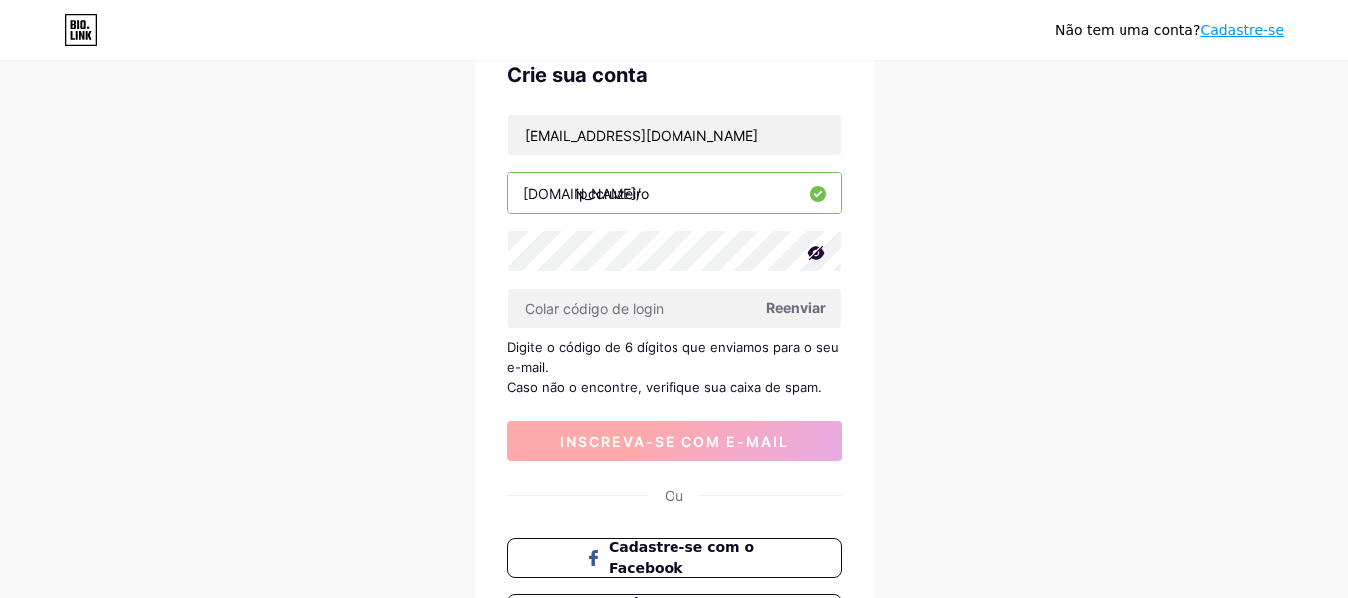
click at [673, 458] on button "inscreva-se com e-mail" at bounding box center [674, 441] width 335 height 40
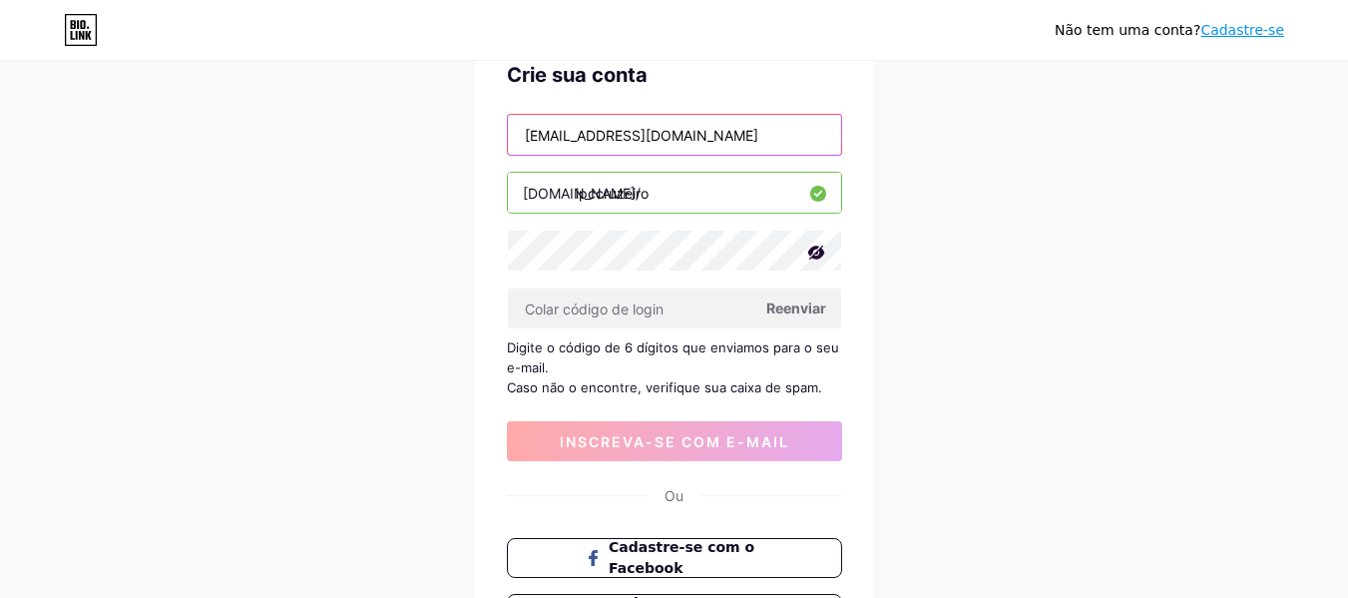
click at [787, 115] on input "[EMAIL_ADDRESS][DOMAIN_NAME]" at bounding box center [674, 135] width 333 height 40
click at [749, 142] on input "[EMAIL_ADDRESS][DOMAIN_NAME]" at bounding box center [674, 135] width 333 height 40
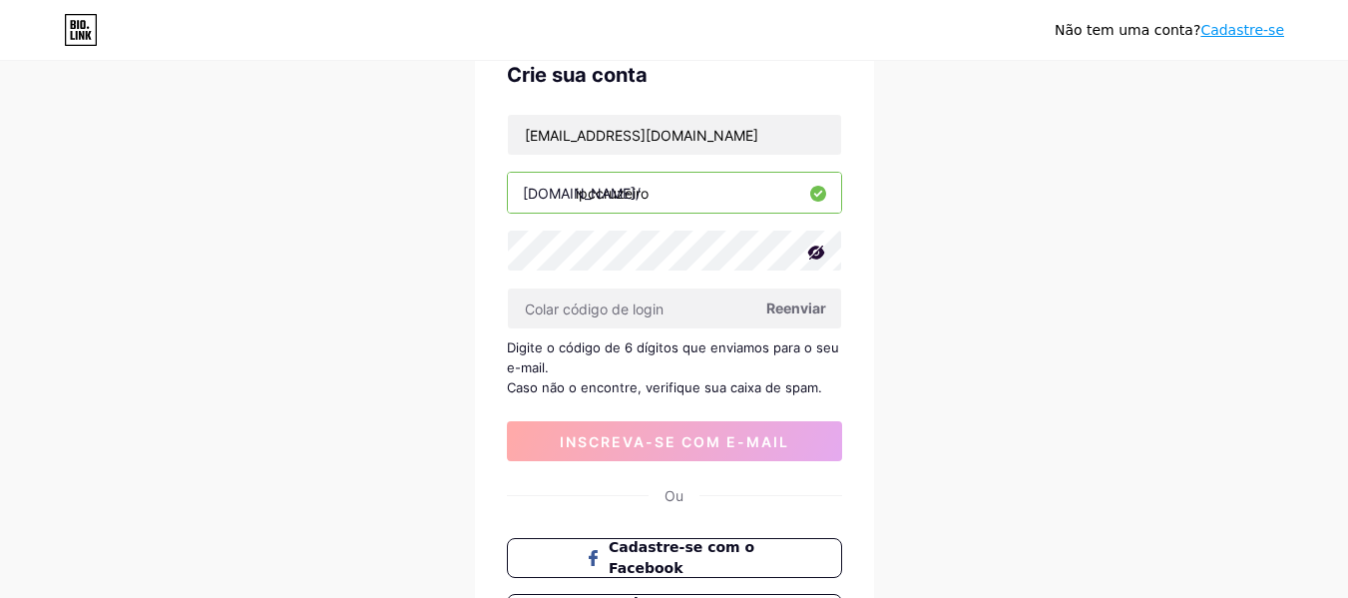
click at [1227, 28] on font "Cadastre-se" at bounding box center [1242, 30] width 84 height 16
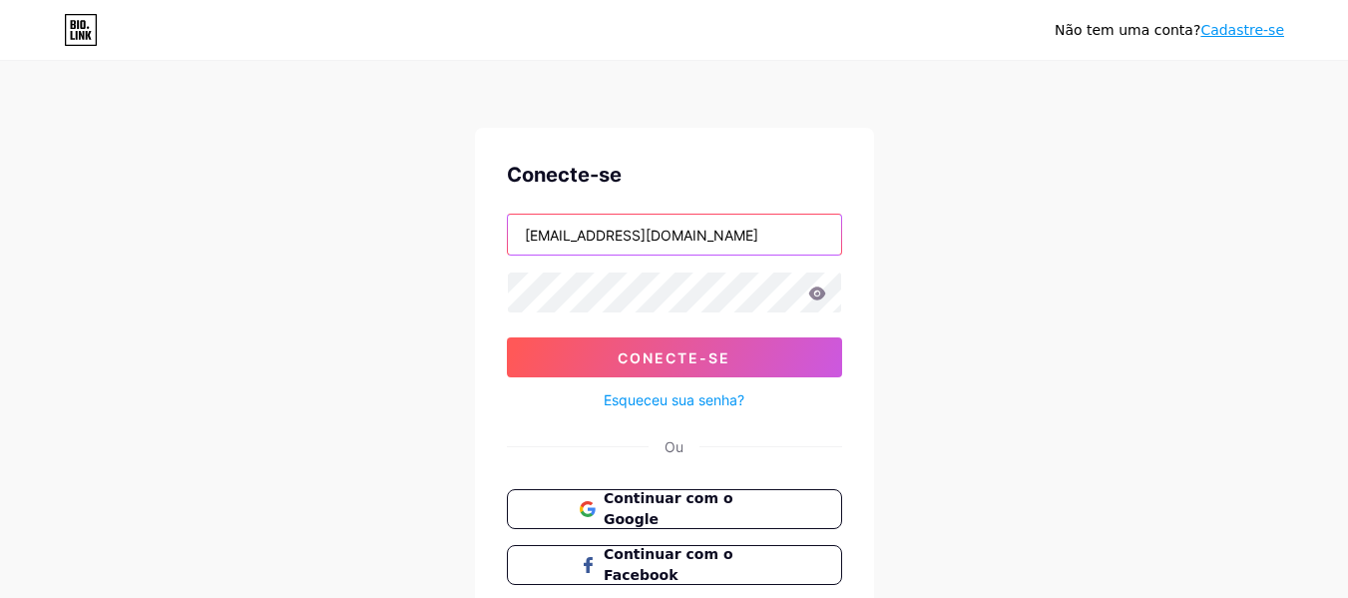
type input "[EMAIL_ADDRESS][DOMAIN_NAME]"
click at [1231, 41] on div "Não tem uma conta? Cadastre-se" at bounding box center [1169, 30] width 229 height 32
click at [1232, 34] on font "Cadastre-se" at bounding box center [1242, 30] width 84 height 16
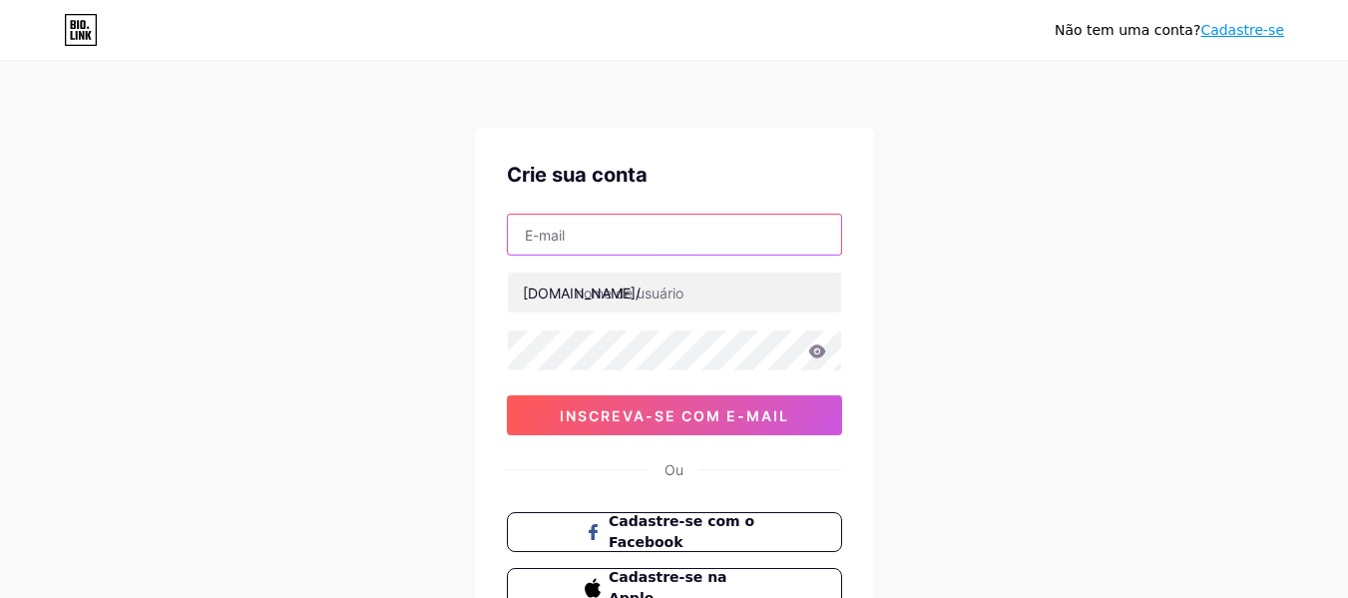
drag, startPoint x: 567, startPoint y: 246, endPoint x: 580, endPoint y: 237, distance: 15.8
click at [567, 246] on input "text" at bounding box center [674, 235] width 333 height 40
type input "[EMAIL_ADDRESS][DOMAIN_NAME]"
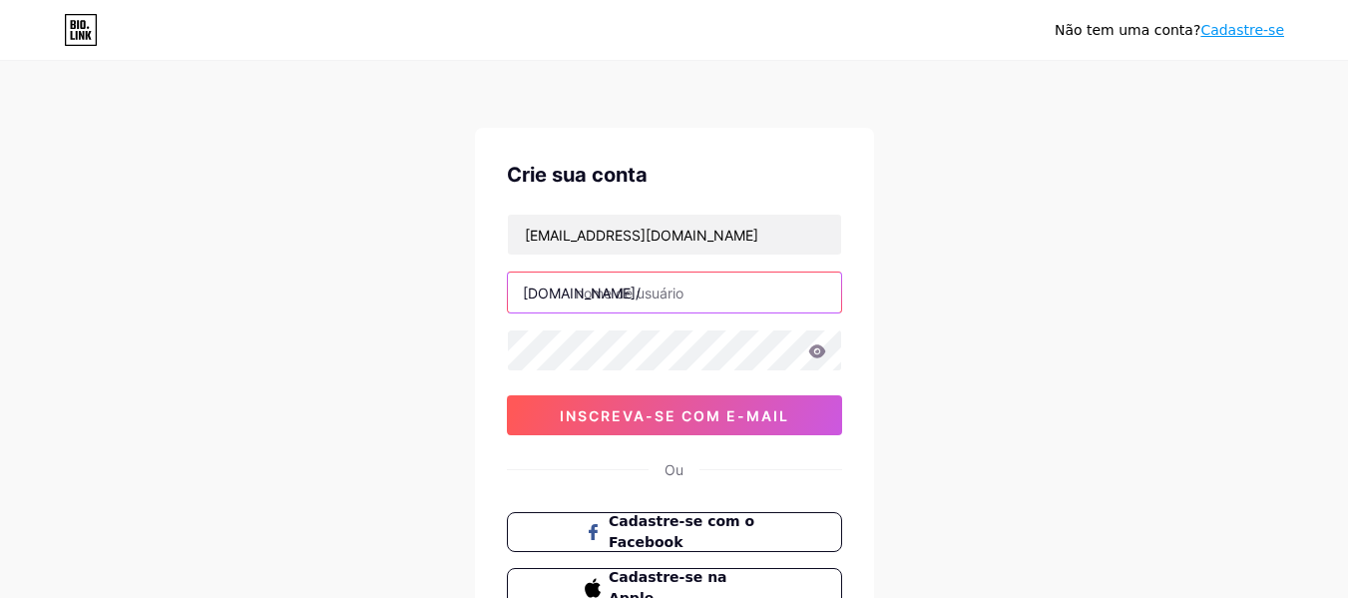
click at [655, 301] on input "text" at bounding box center [674, 292] width 333 height 40
type input "ipccruzeiro"
click at [818, 353] on icon at bounding box center [817, 351] width 18 height 14
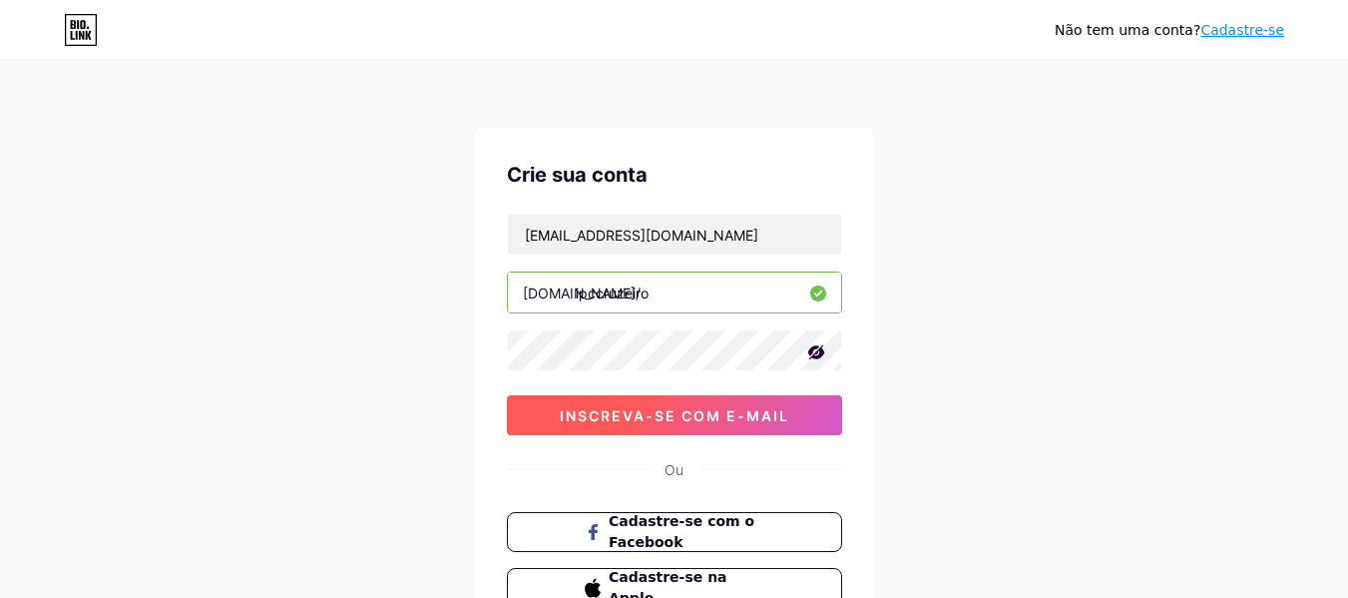
click at [703, 429] on button "inscreva-se com e-mail" at bounding box center [674, 415] width 335 height 40
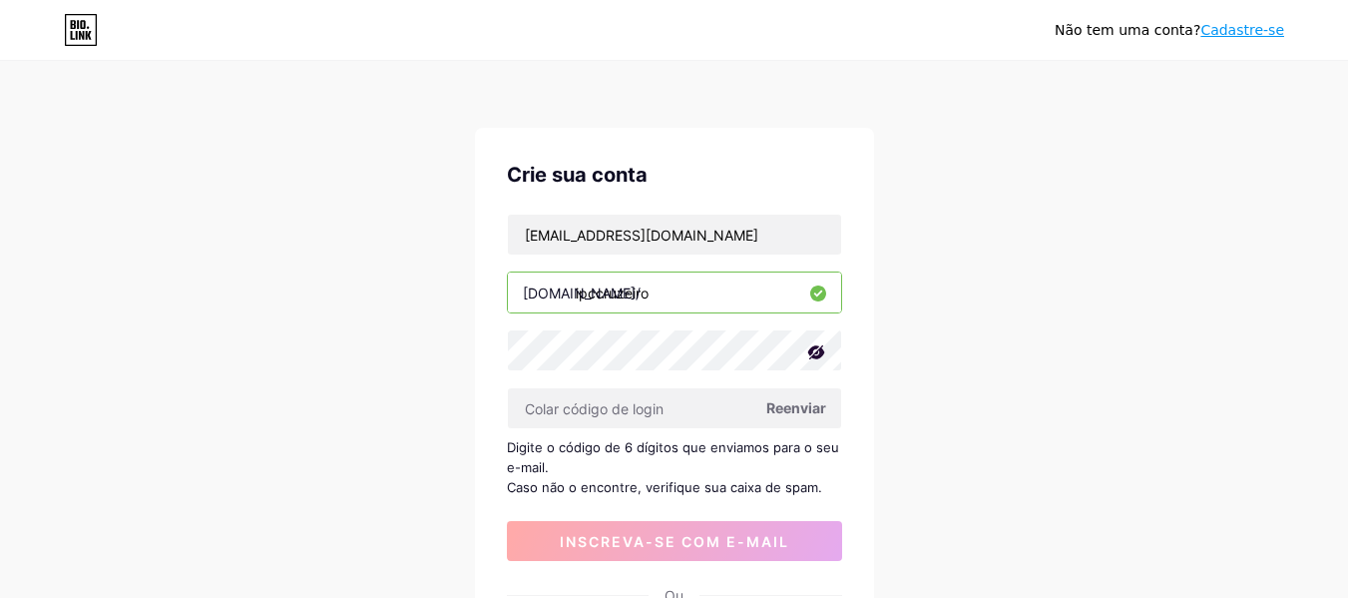
click at [1087, 236] on div "Não tem uma conta? Cadastre-se Crie sua conta [EMAIL_ADDRESS][DOMAIN_NAME] [DOM…" at bounding box center [674, 444] width 1348 height 889
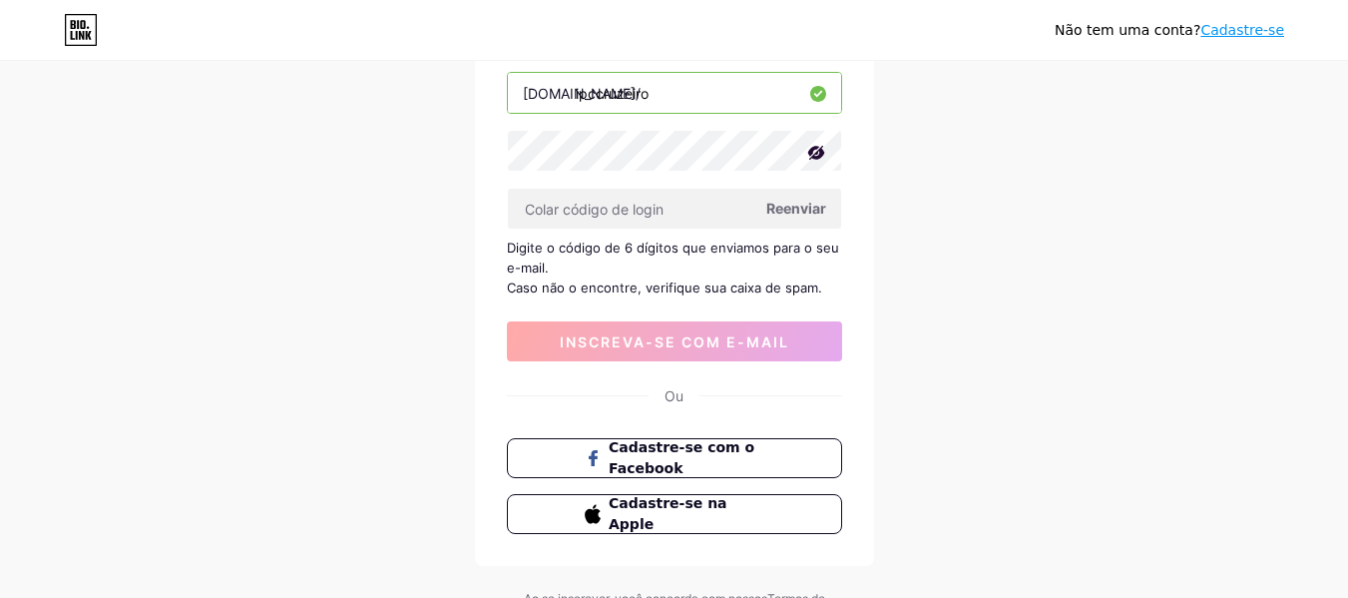
click at [1022, 258] on div "Não tem uma conta? Cadastre-se Crie sua conta [EMAIL_ADDRESS][DOMAIN_NAME] [DOM…" at bounding box center [674, 244] width 1348 height 889
click at [572, 224] on input "text" at bounding box center [674, 209] width 333 height 40
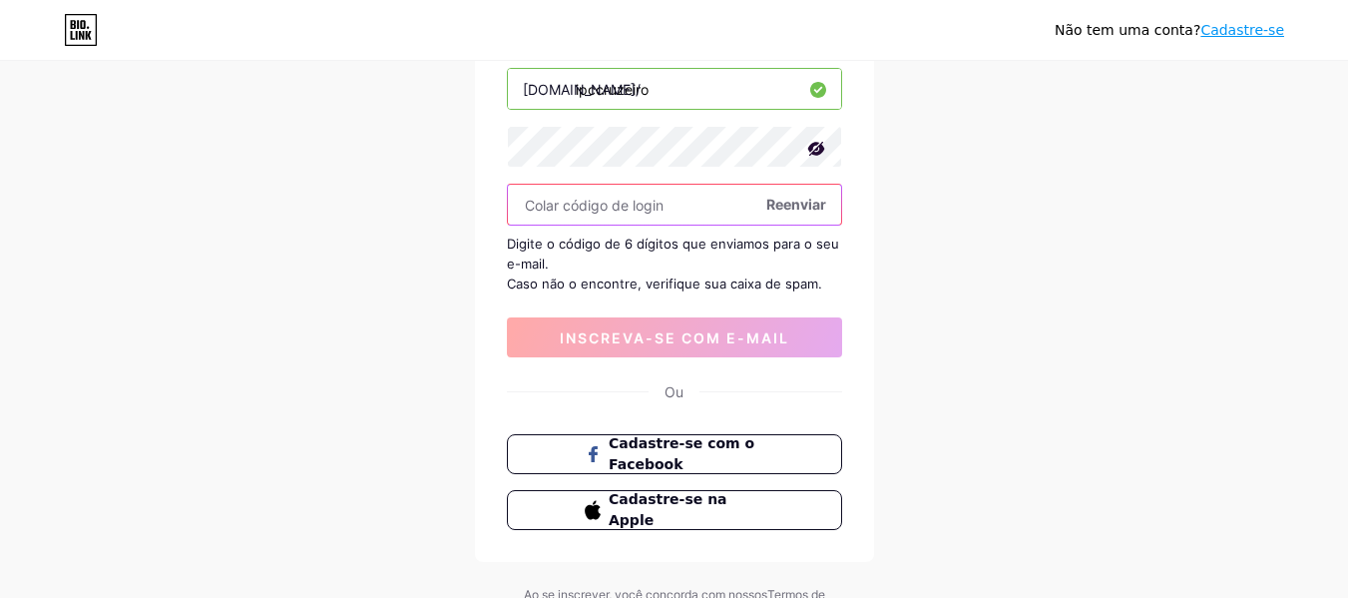
scroll to position [92, 0]
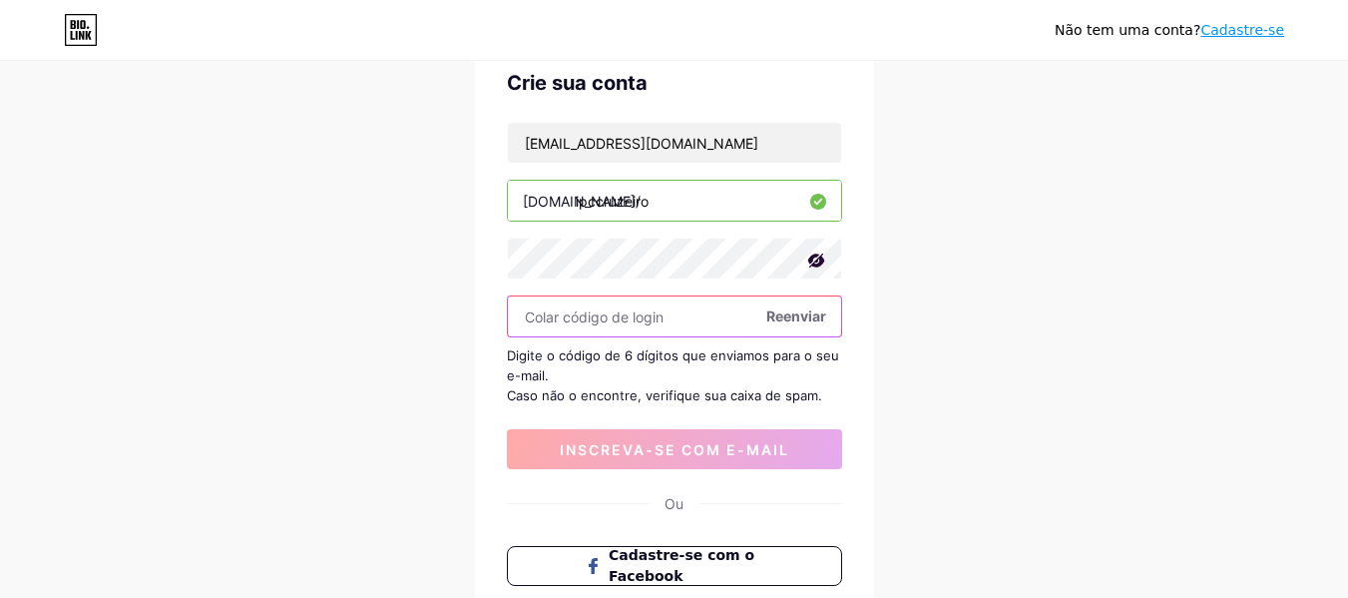
click at [644, 319] on input "text" at bounding box center [674, 316] width 333 height 40
paste input "949270"
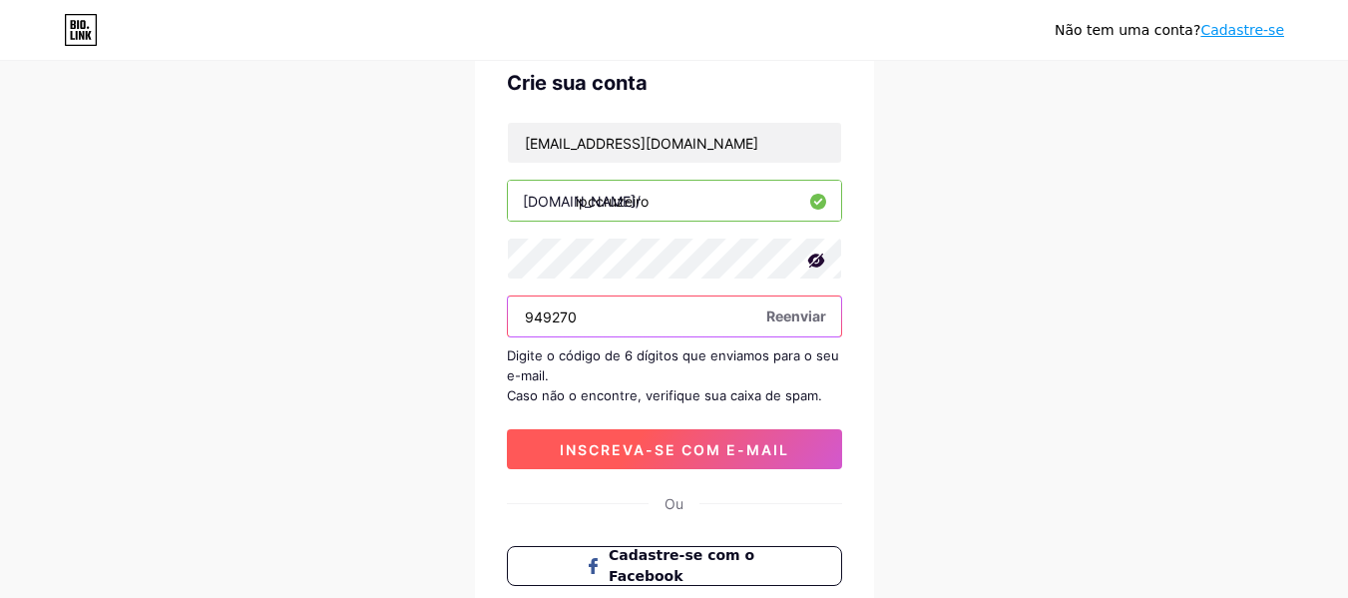
type input "949270"
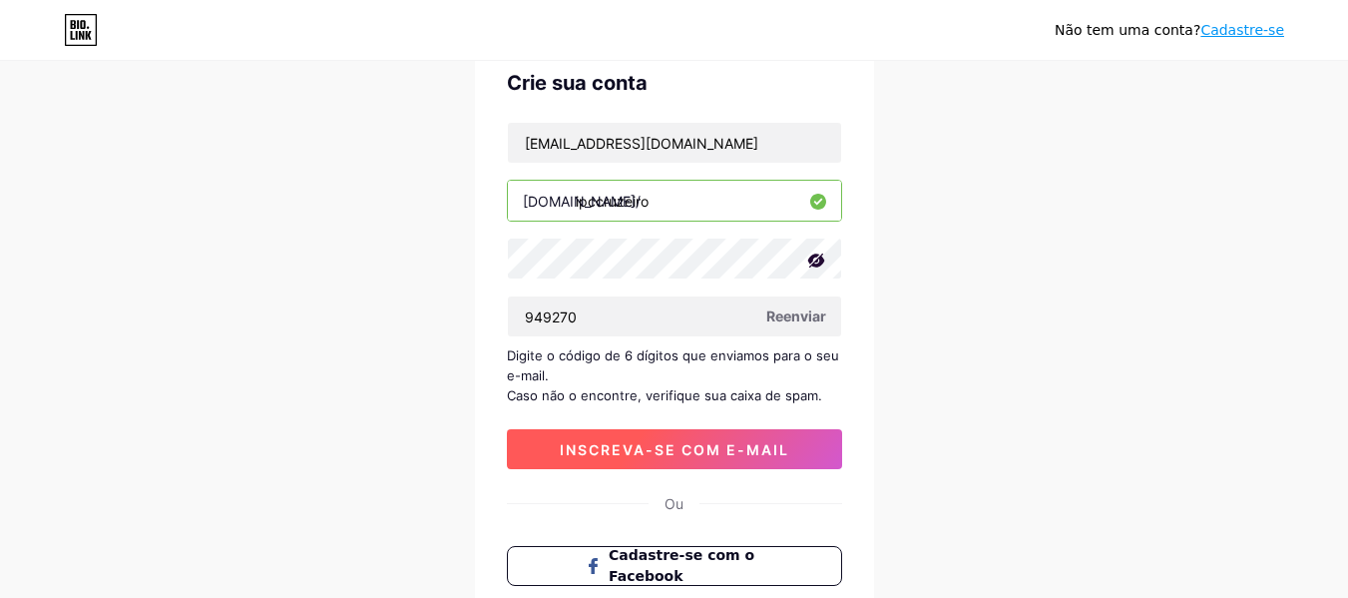
click at [642, 445] on font "inscreva-se com e-mail" at bounding box center [674, 449] width 229 height 17
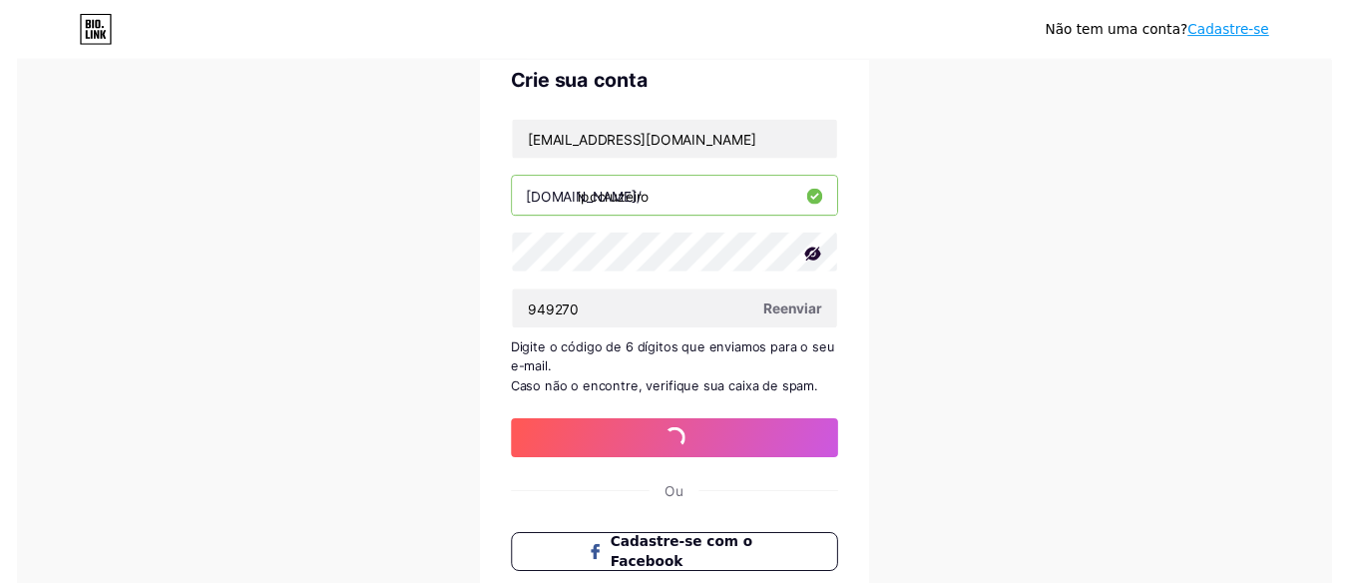
scroll to position [0, 0]
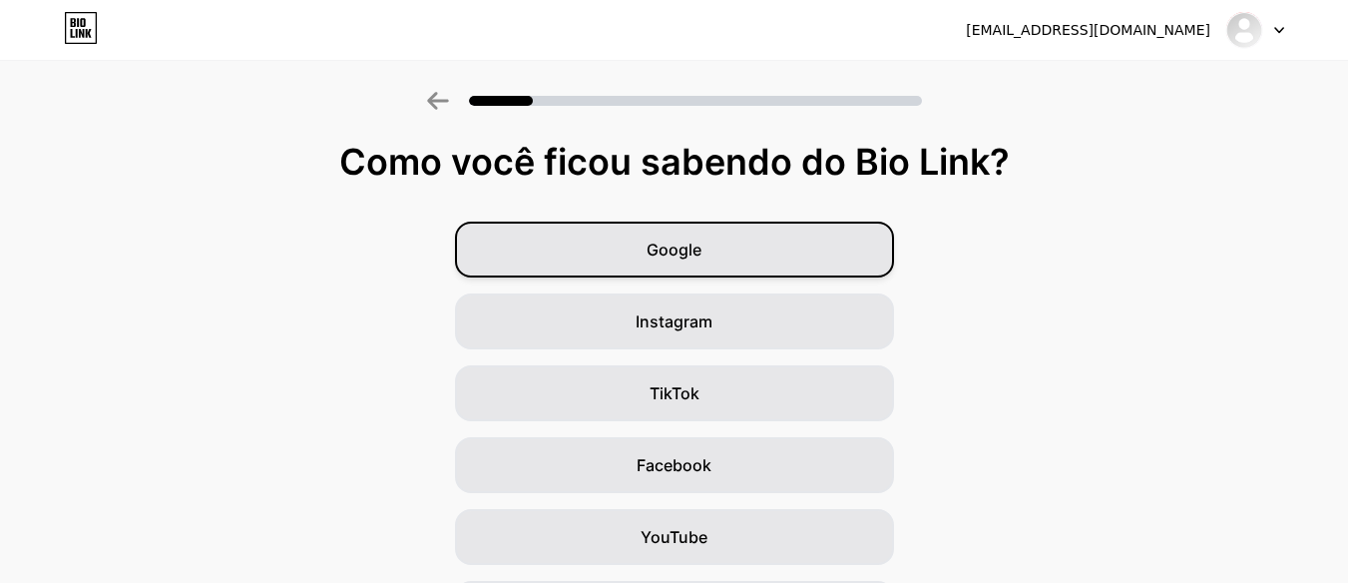
click at [755, 265] on div "Google" at bounding box center [674, 250] width 439 height 56
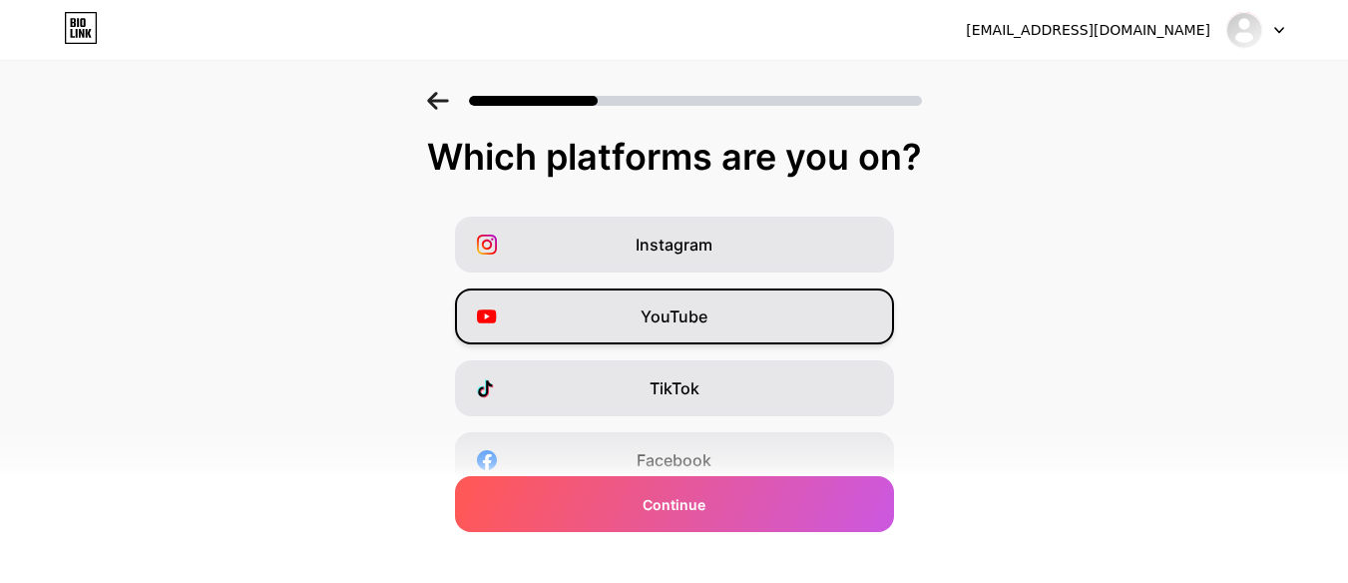
scroll to position [6, 0]
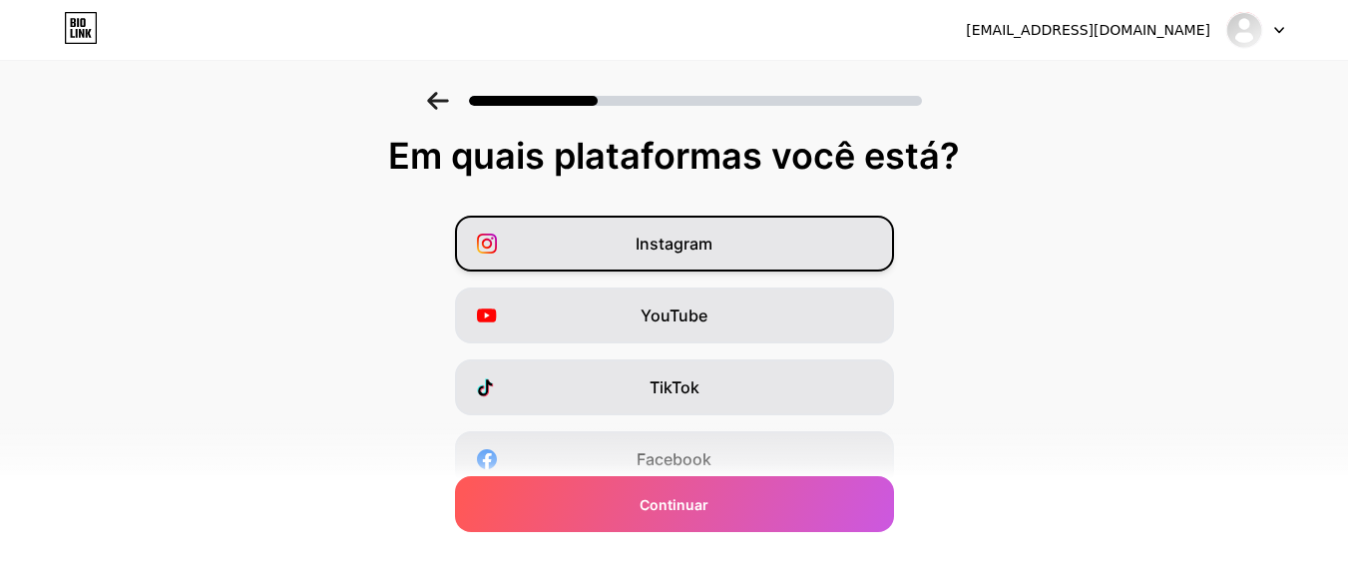
click at [734, 253] on div "Instagram" at bounding box center [674, 244] width 439 height 56
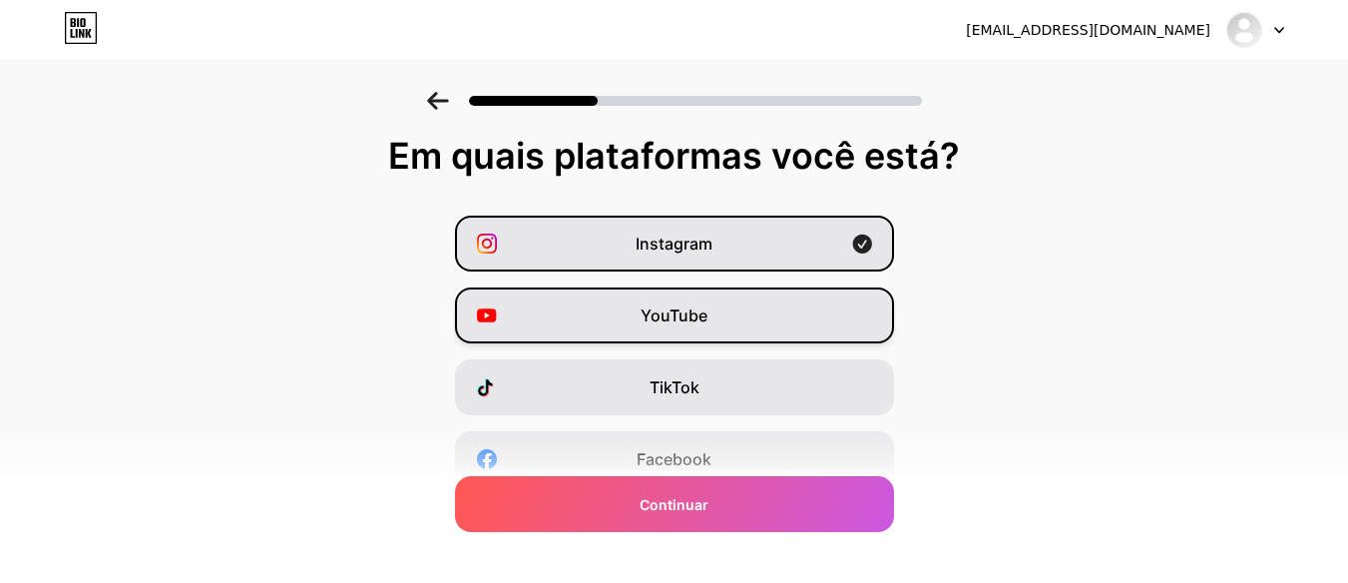
click at [733, 307] on div "YouTube" at bounding box center [674, 315] width 439 height 56
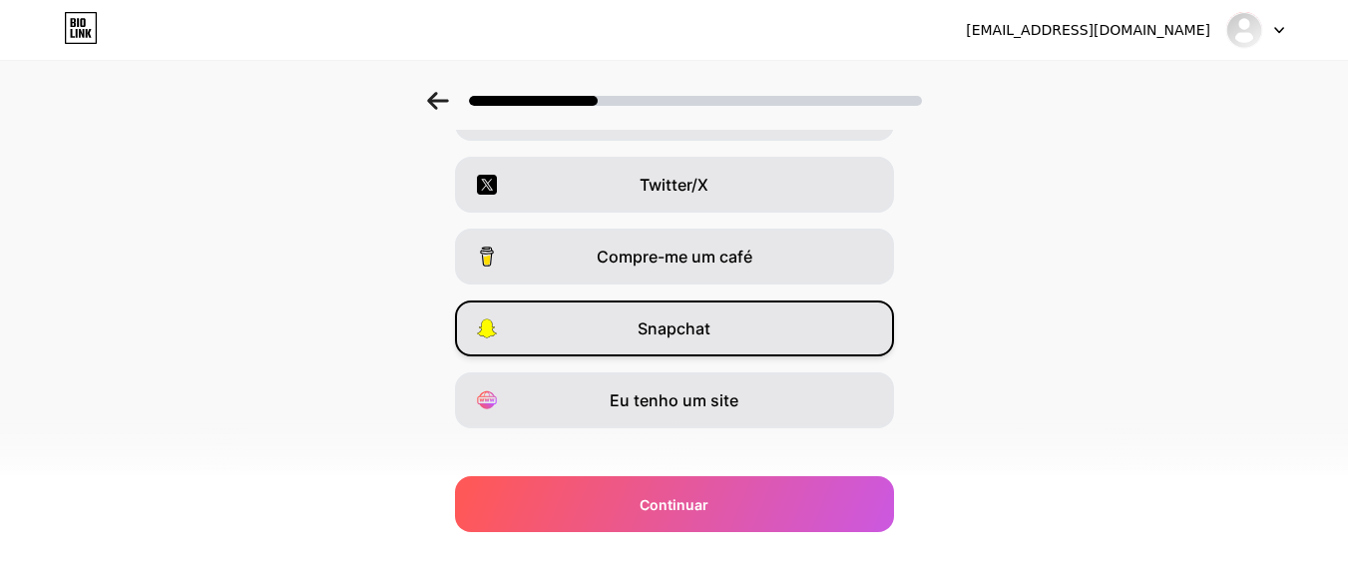
scroll to position [377, 0]
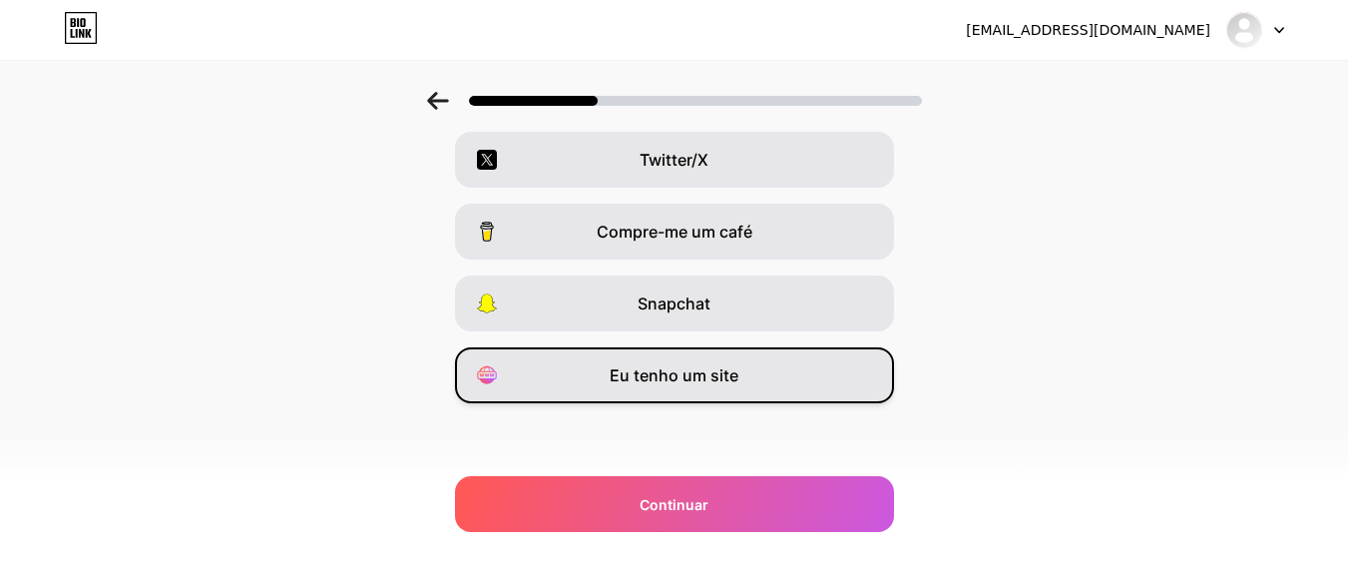
click at [698, 389] on div "Eu tenho um site" at bounding box center [674, 375] width 439 height 56
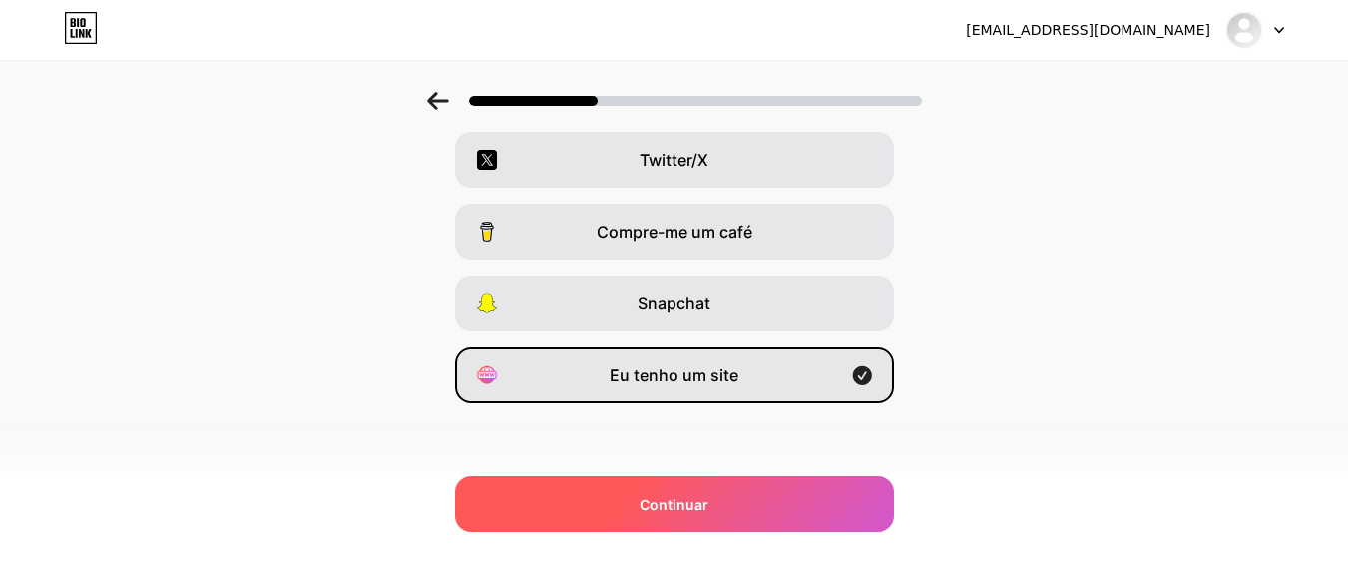
click at [696, 479] on div "Continuar" at bounding box center [674, 504] width 439 height 56
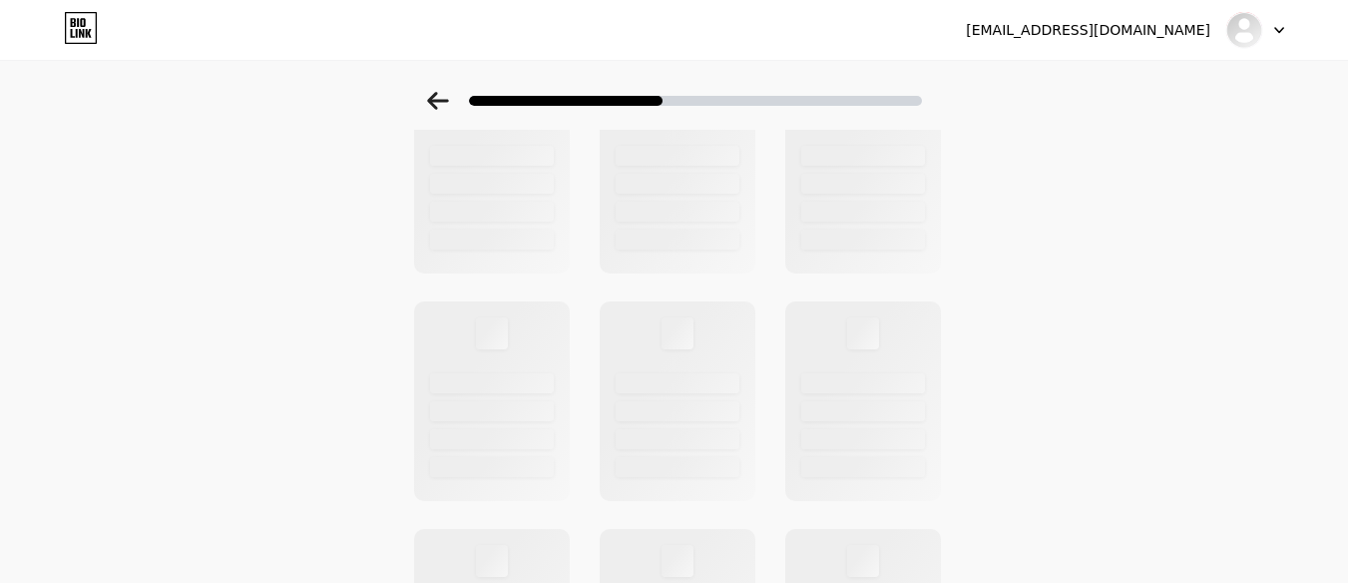
scroll to position [0, 0]
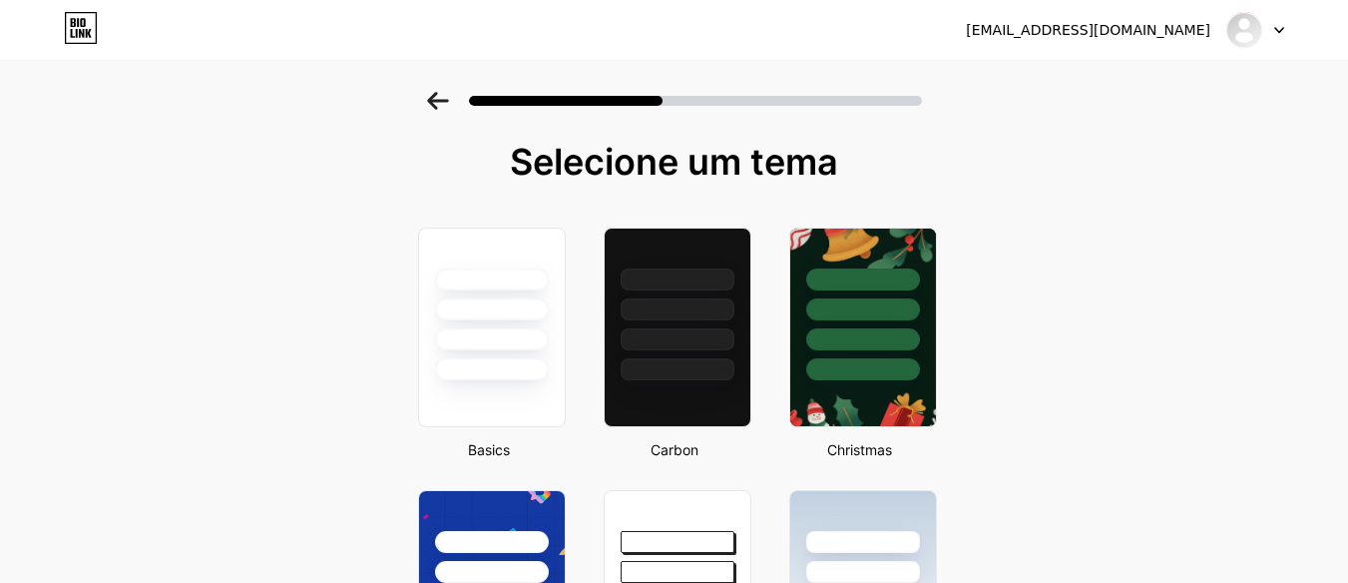
click at [531, 314] on div at bounding box center [492, 309] width 114 height 22
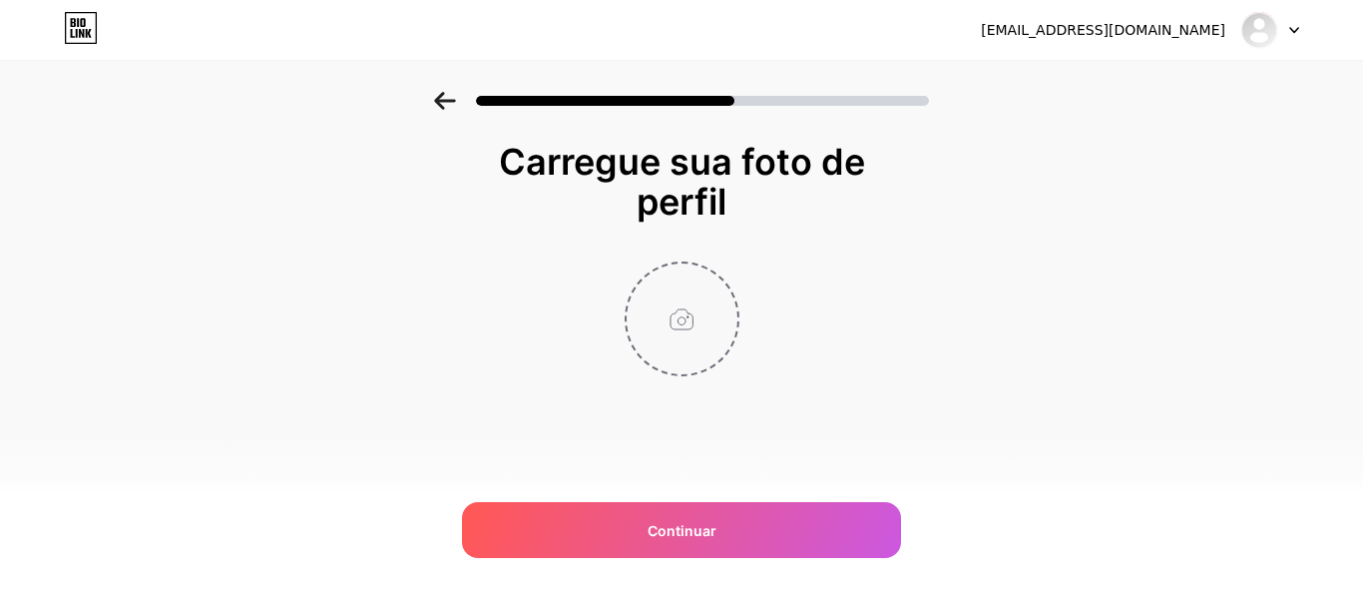
click at [676, 285] on input "file" at bounding box center [682, 318] width 111 height 111
type input "C:\fakepath\Logo.jpg"
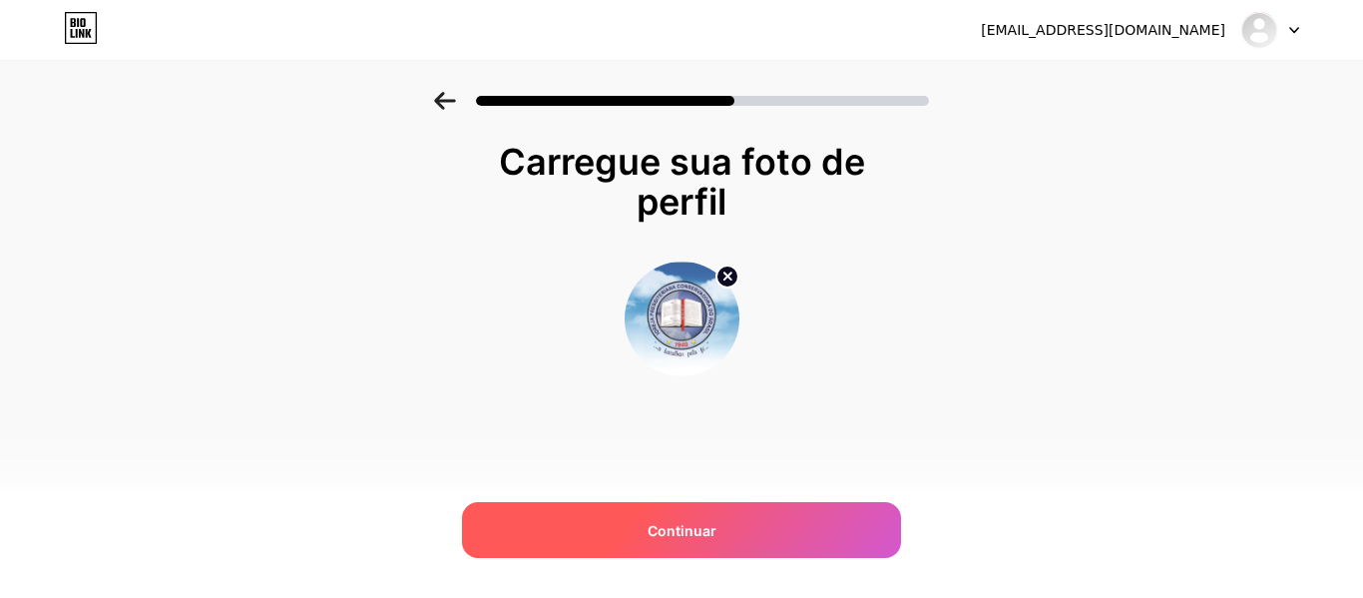
click at [745, 526] on div "Continuar" at bounding box center [681, 530] width 439 height 56
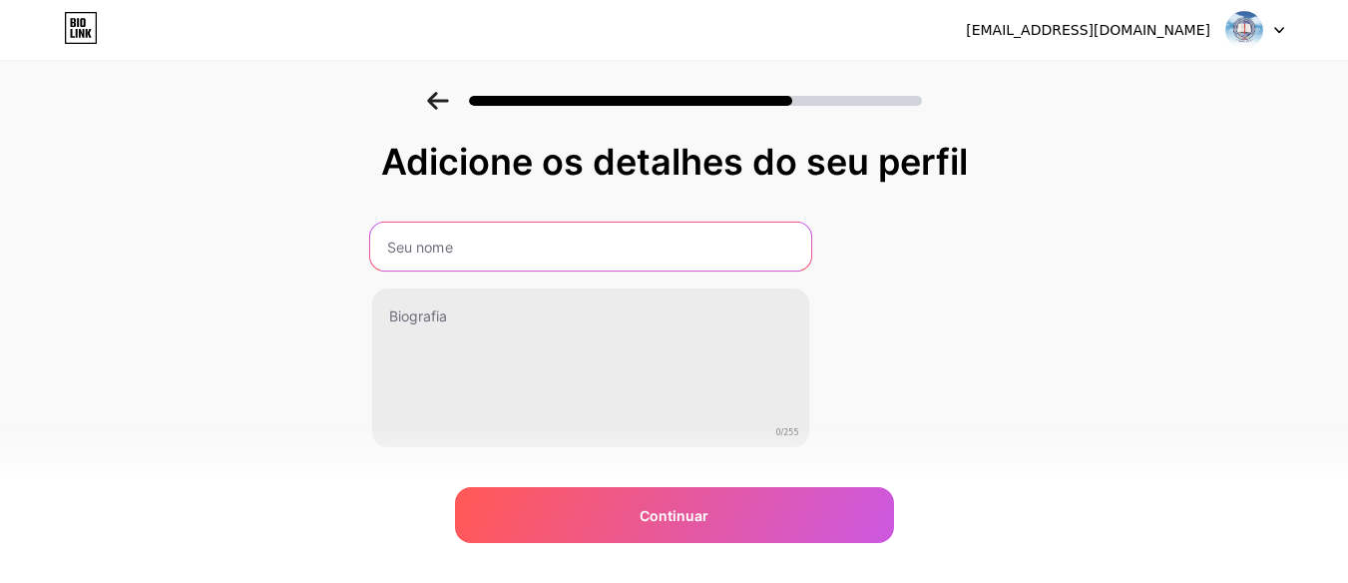
click at [596, 225] on input "text" at bounding box center [589, 247] width 441 height 48
type input "[DEMOGRAPHIC_DATA] [DEMOGRAPHIC_DATA] Conservador [GEOGRAPHIC_DATA]"
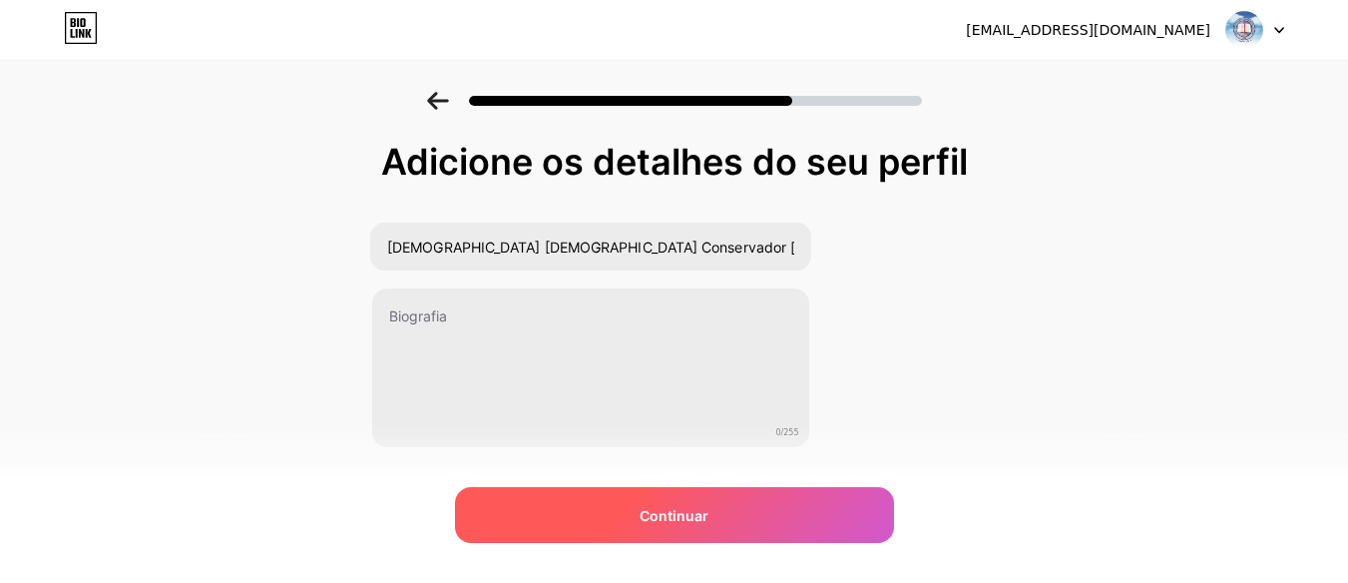
click at [731, 522] on div "Continuar" at bounding box center [674, 515] width 439 height 56
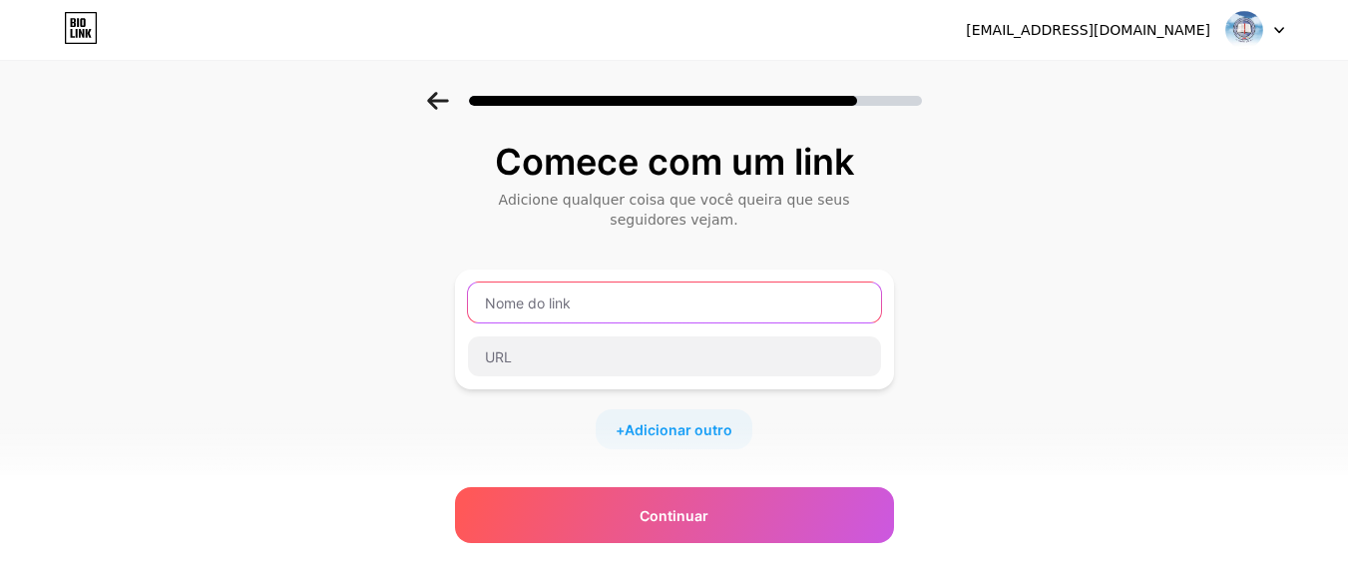
click at [743, 297] on input "text" at bounding box center [674, 302] width 413 height 40
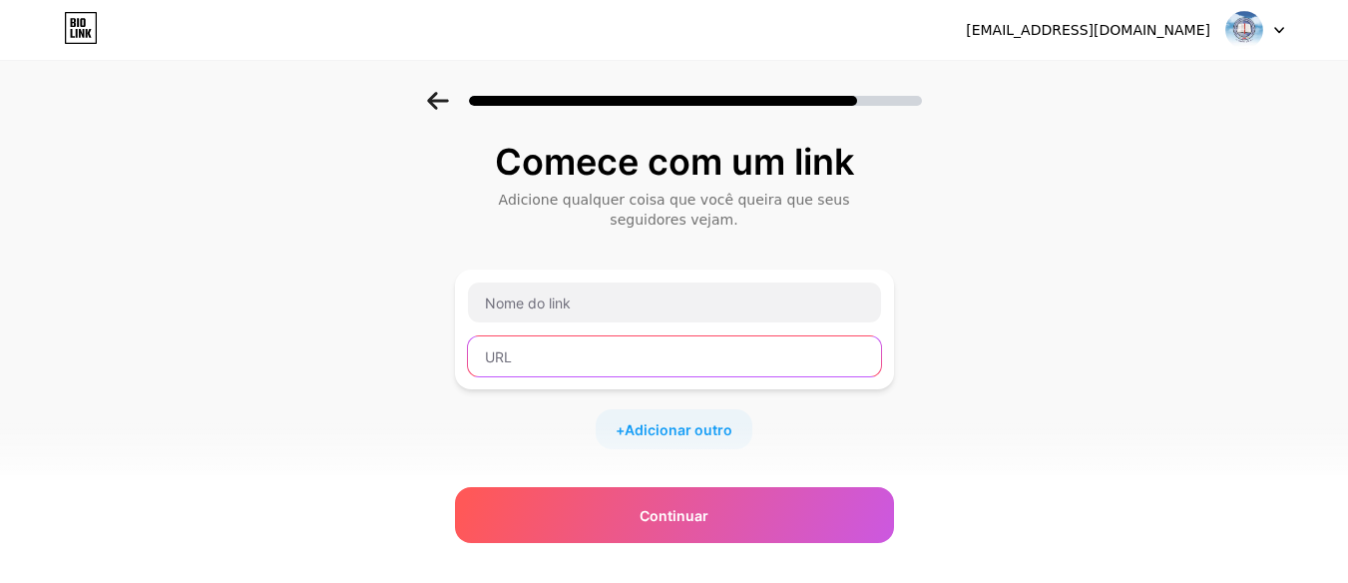
click at [697, 343] on input "text" at bounding box center [674, 356] width 413 height 40
click at [593, 359] on input "text" at bounding box center [674, 356] width 413 height 40
paste input "[URL][DOMAIN_NAME]"
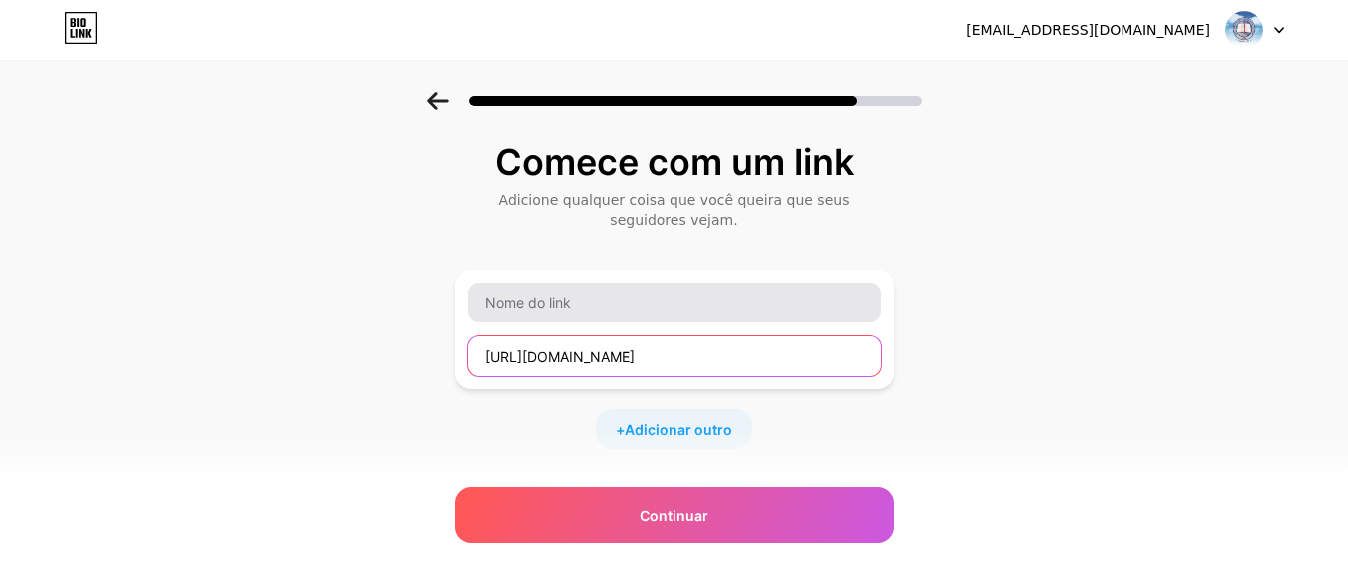
type input "[URL][DOMAIN_NAME]"
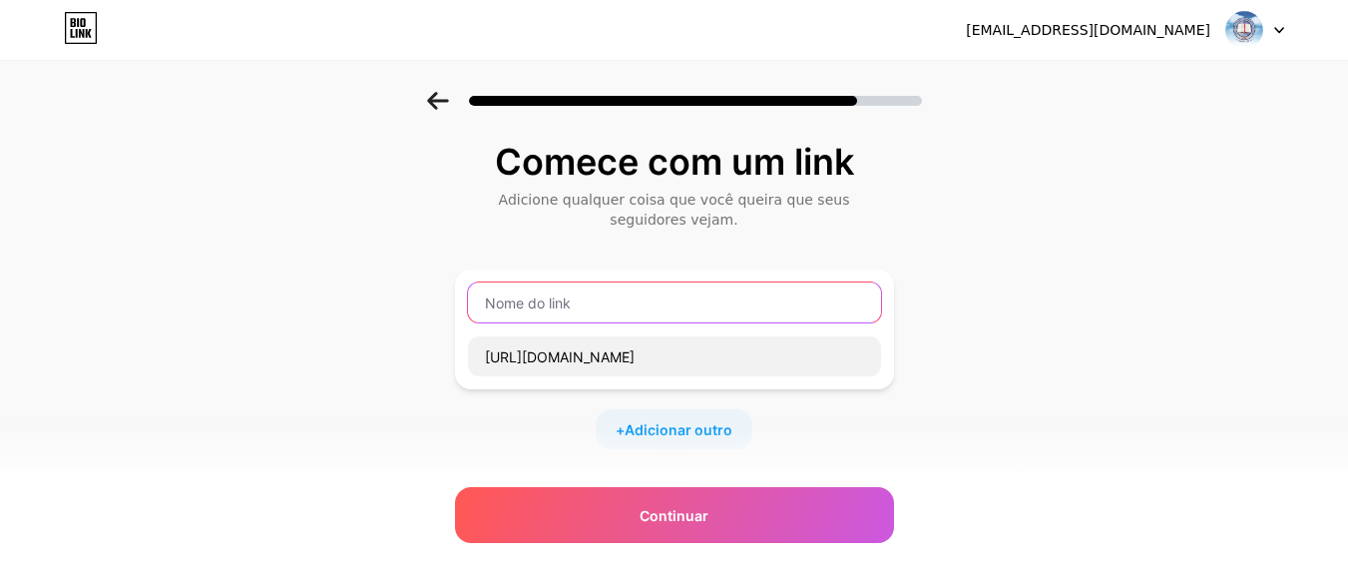
click at [598, 311] on input "text" at bounding box center [674, 302] width 413 height 40
type input "I"
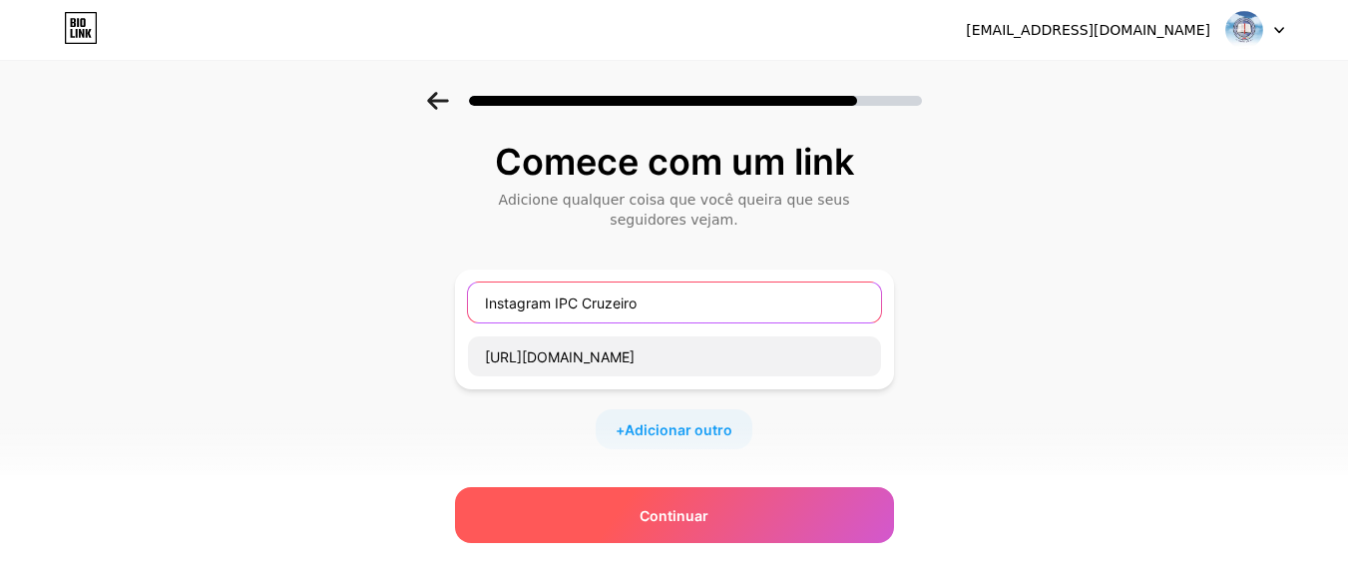
type input "Instagram IPC Cruzeiro"
click at [809, 520] on div "Continuar" at bounding box center [674, 515] width 439 height 56
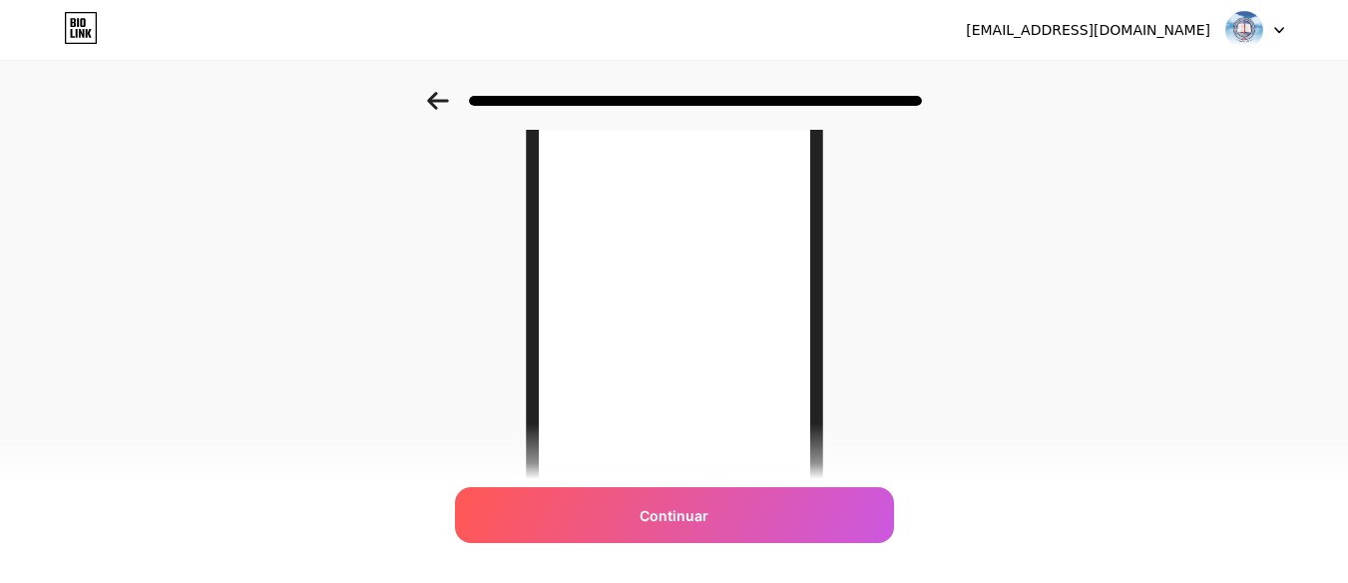
scroll to position [420, 0]
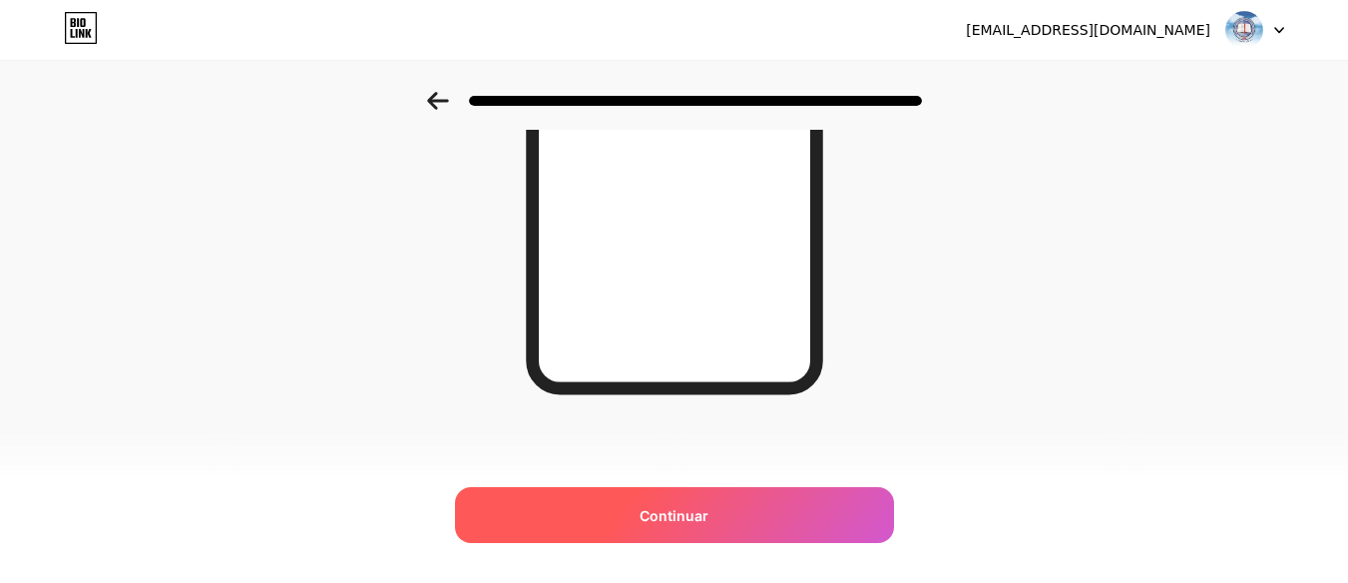
click at [708, 530] on div "Continuar" at bounding box center [674, 515] width 439 height 56
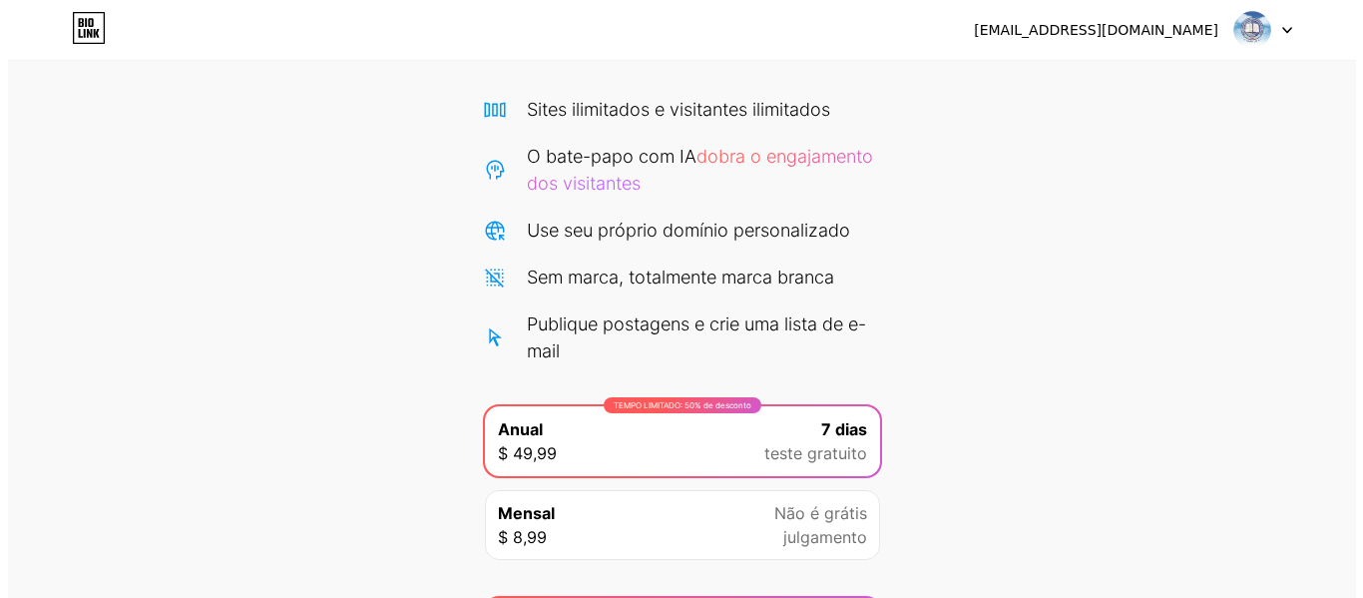
scroll to position [259, 0]
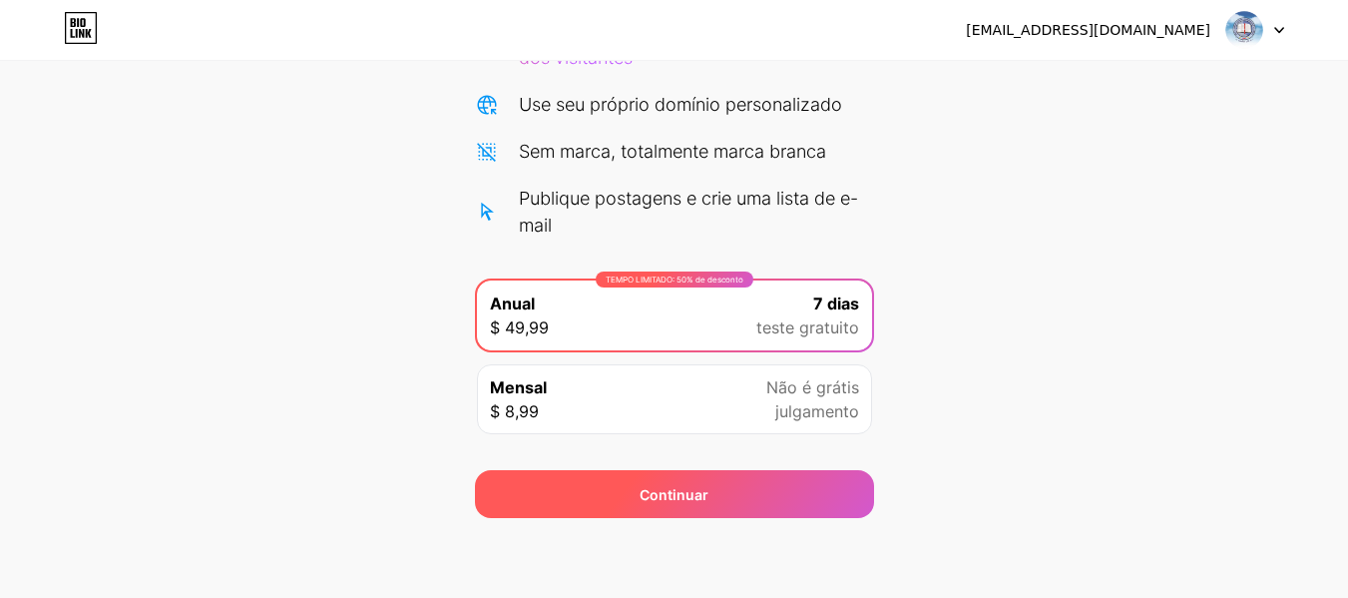
click at [709, 502] on div "Continuar" at bounding box center [674, 494] width 399 height 48
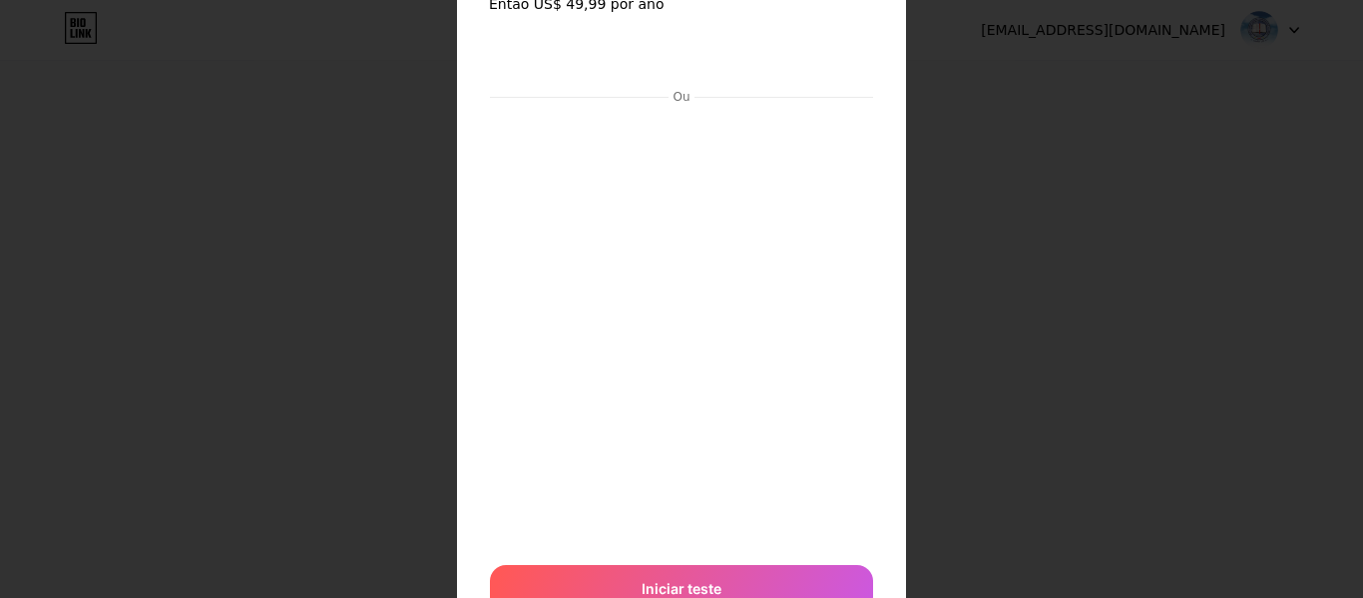
scroll to position [207, 0]
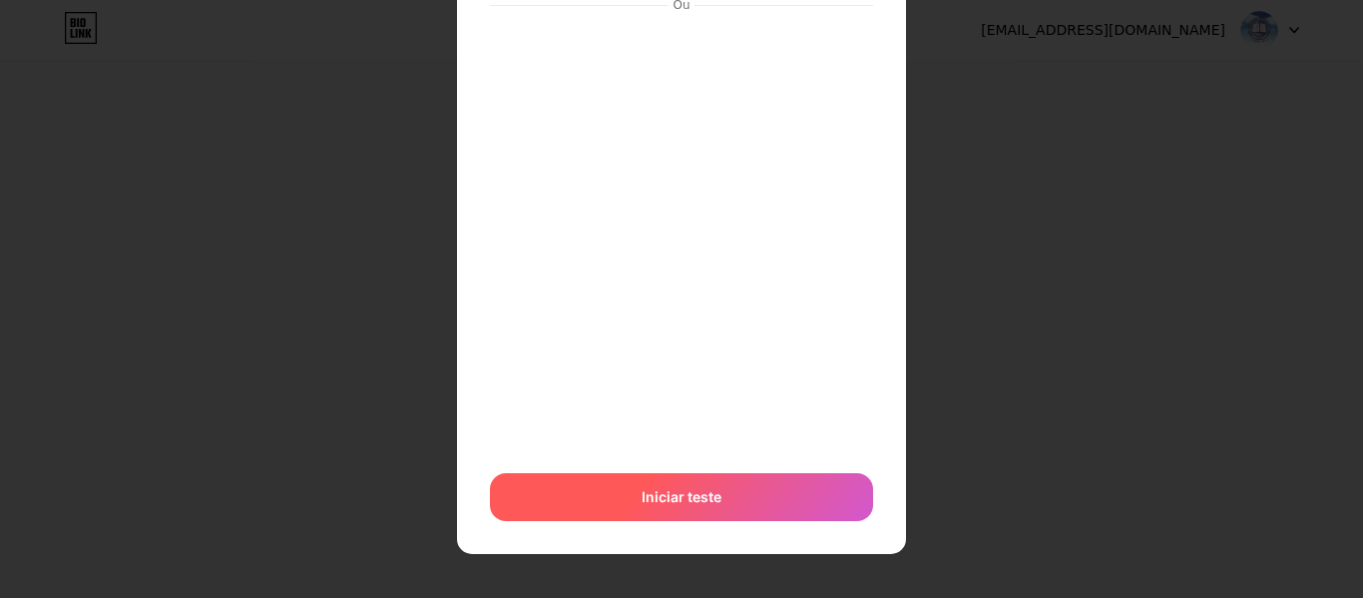
click at [652, 499] on font "Iniciar teste" at bounding box center [682, 496] width 80 height 17
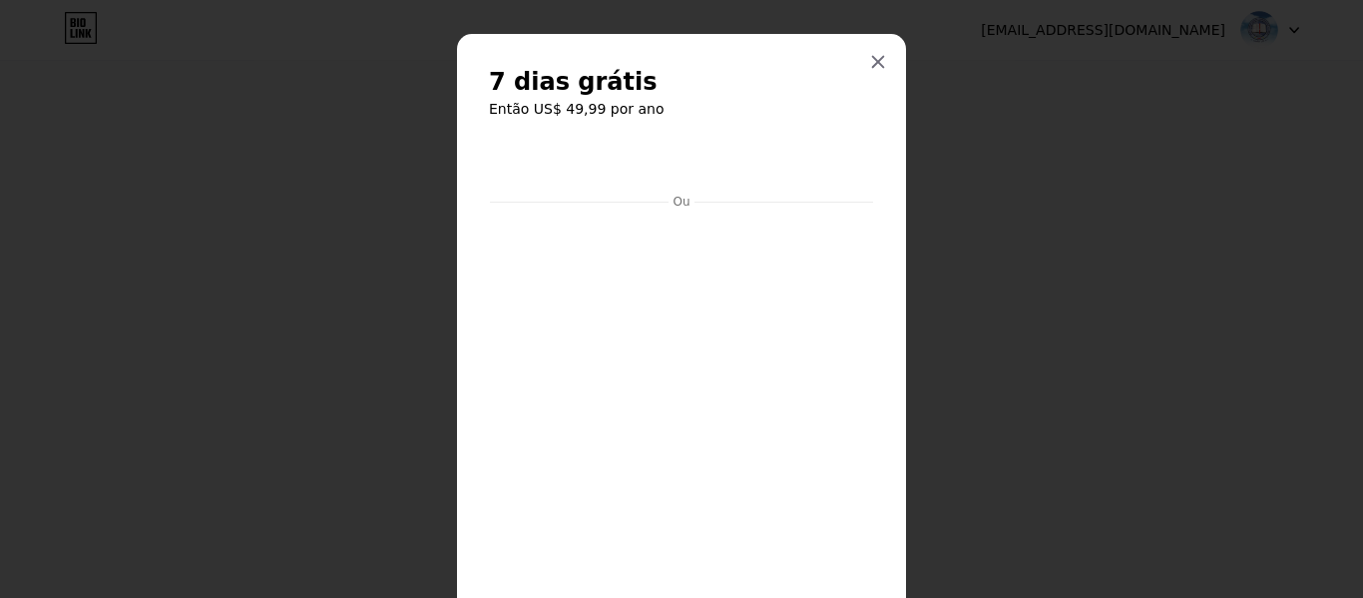
scroll to position [0, 0]
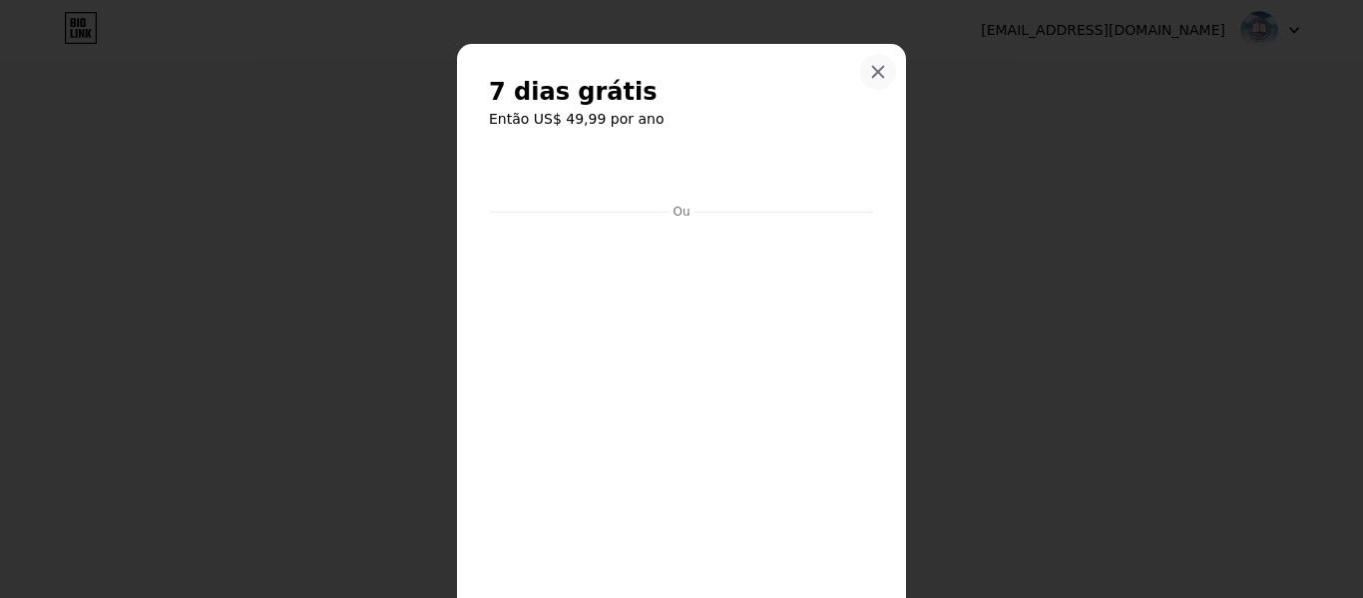
click at [870, 61] on div at bounding box center [878, 72] width 36 height 36
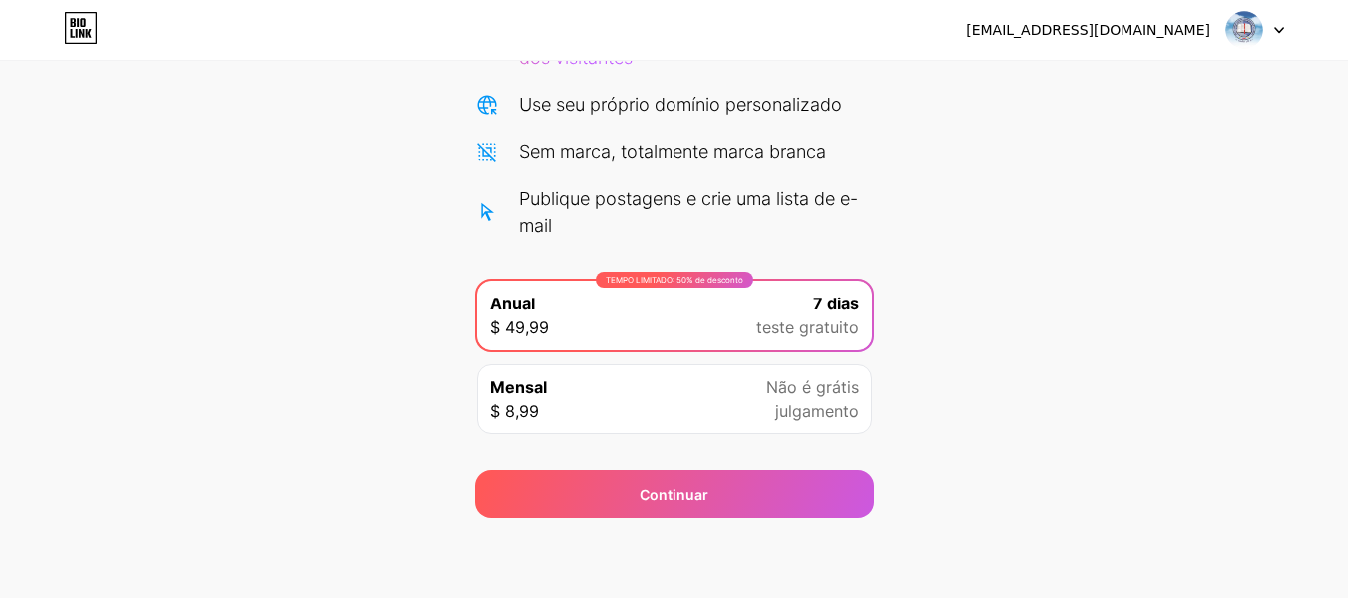
click at [651, 419] on div "Mensal $ 8,99 Não é grátis julgamento" at bounding box center [674, 399] width 395 height 70
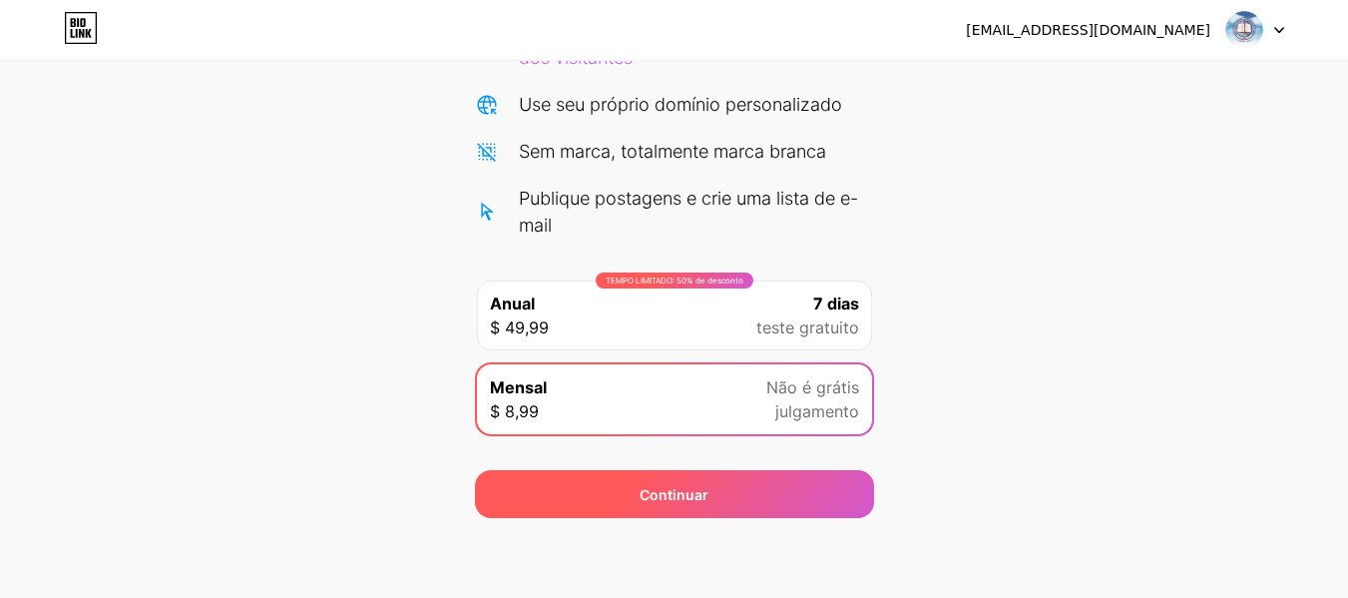
click at [677, 508] on div "Continuar" at bounding box center [674, 494] width 399 height 48
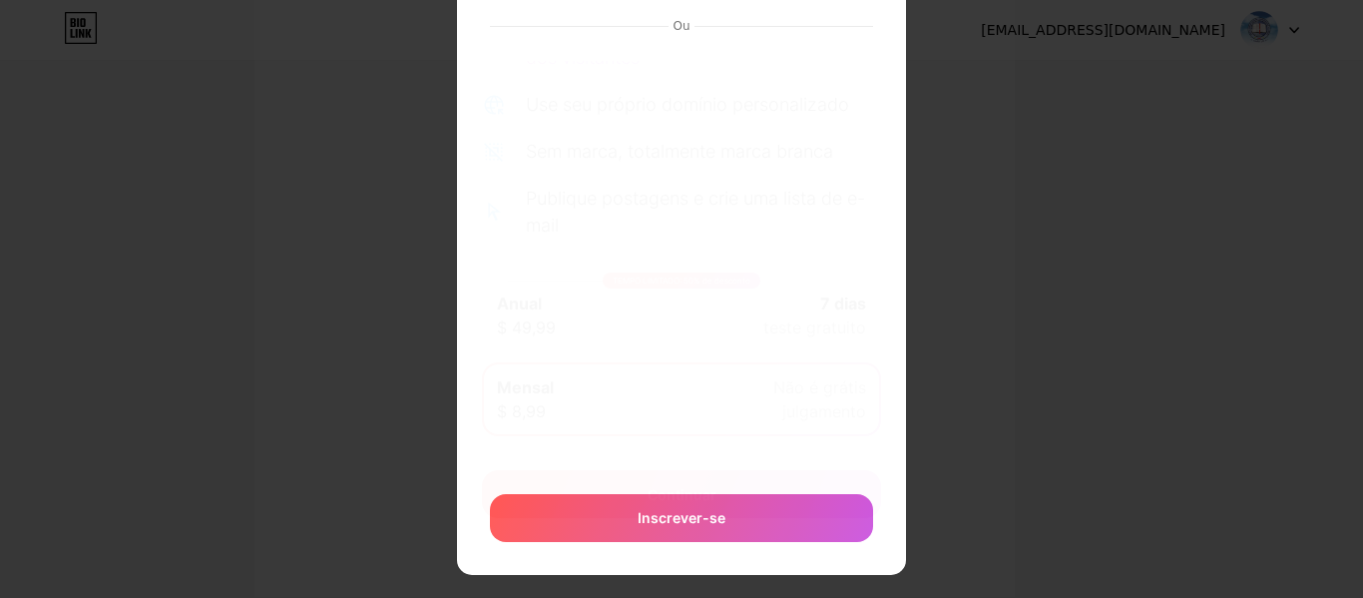
scroll to position [186, 0]
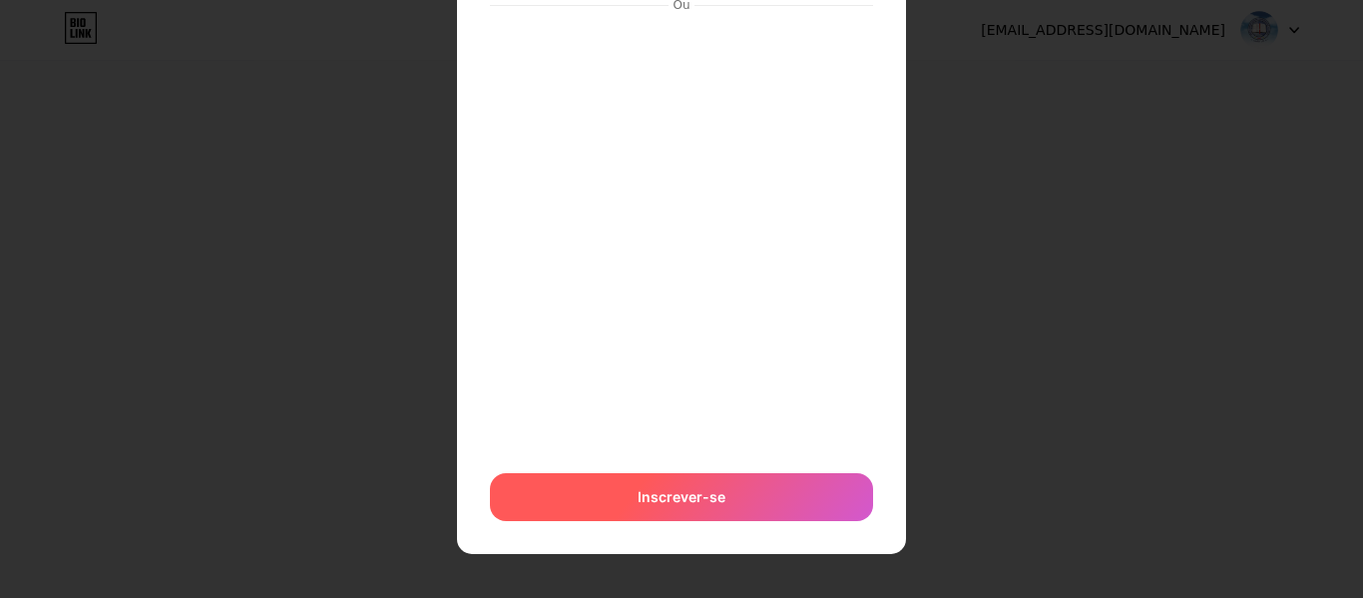
click at [729, 478] on div "Inscrever-se" at bounding box center [681, 497] width 383 height 48
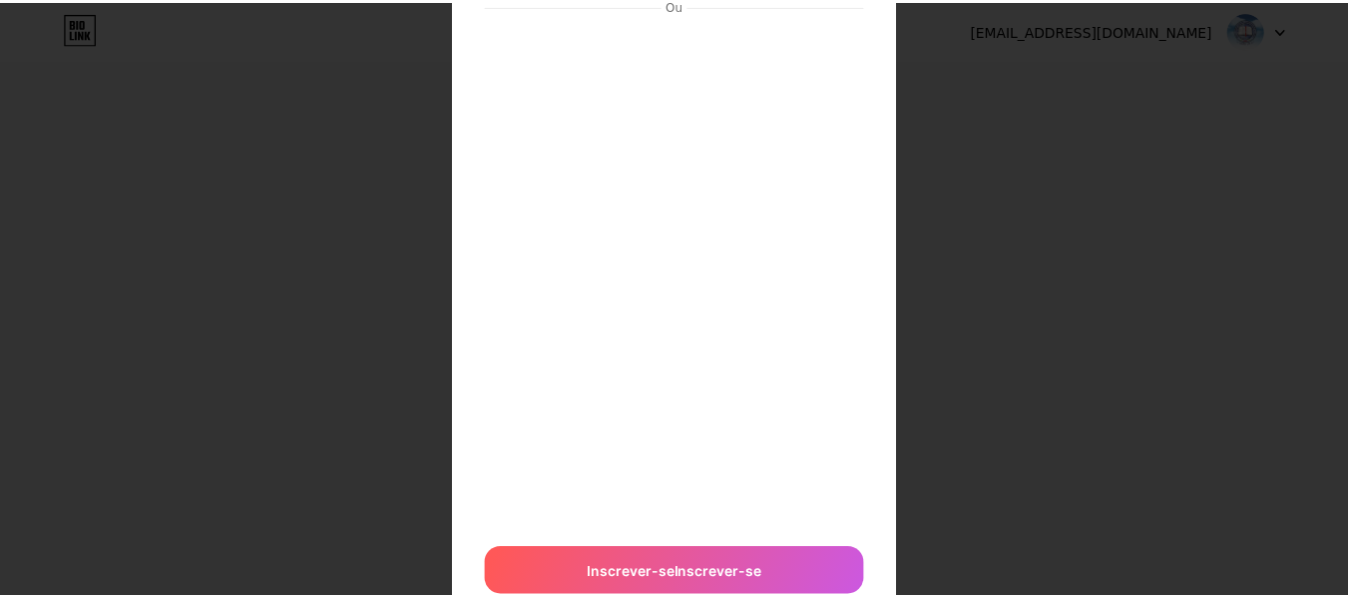
scroll to position [0, 0]
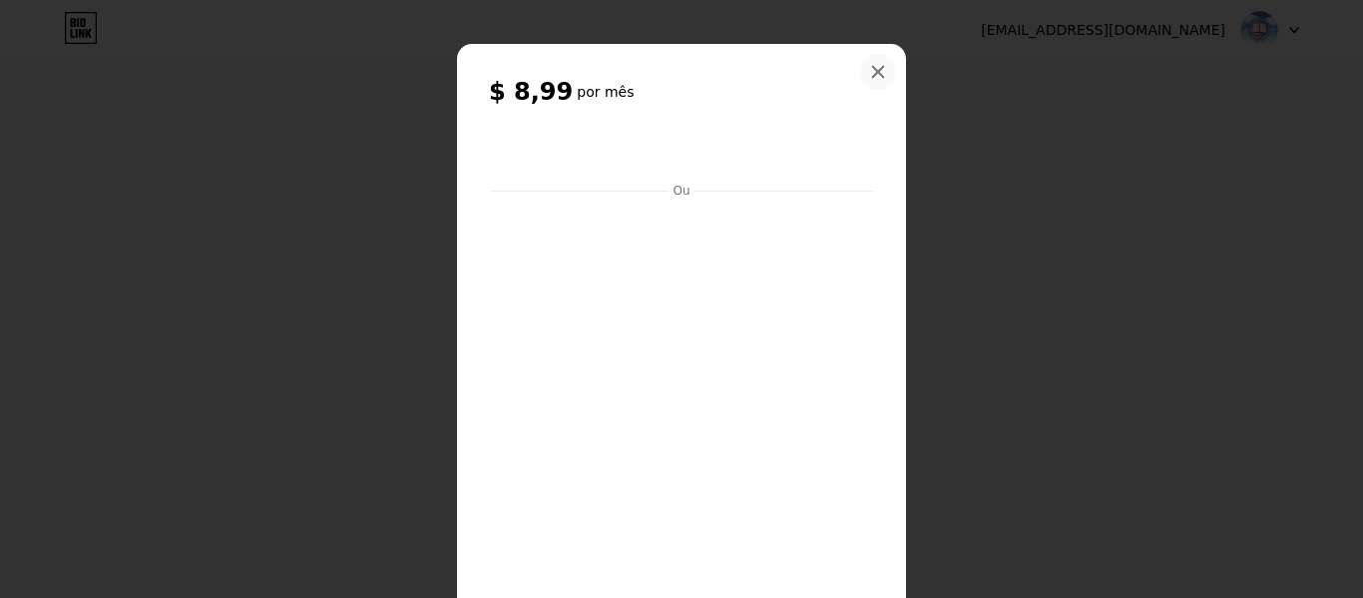
click at [871, 66] on icon at bounding box center [878, 72] width 16 height 16
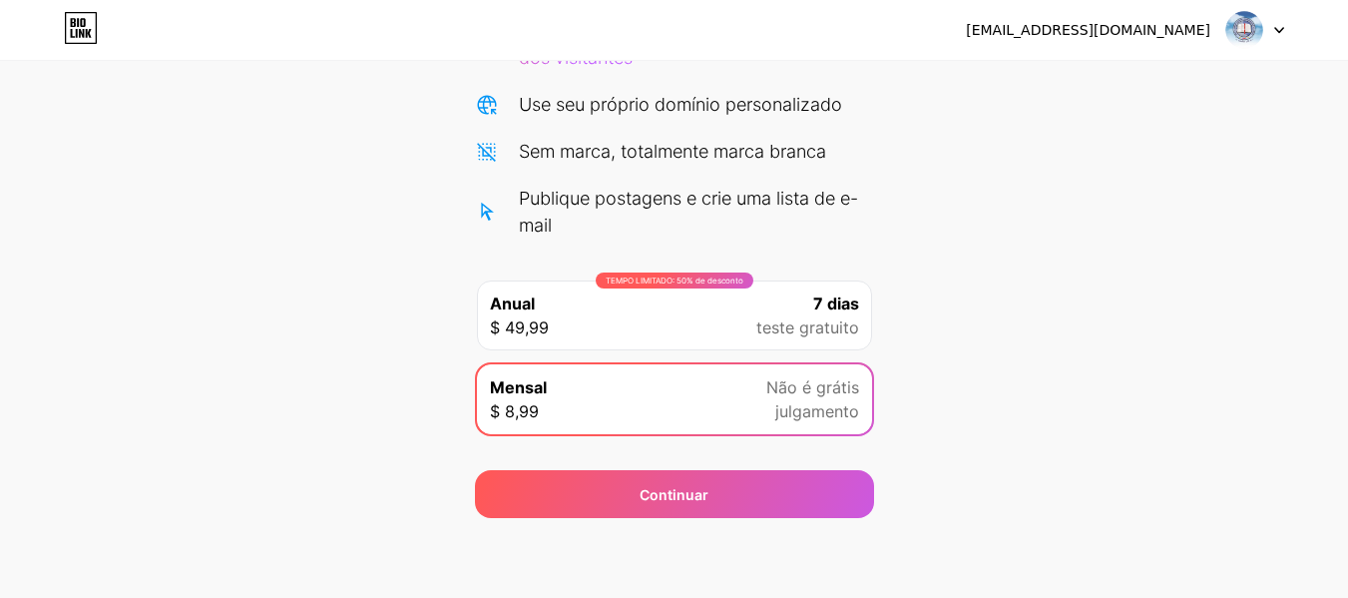
click at [841, 319] on font "teste gratuito" at bounding box center [807, 327] width 103 height 20
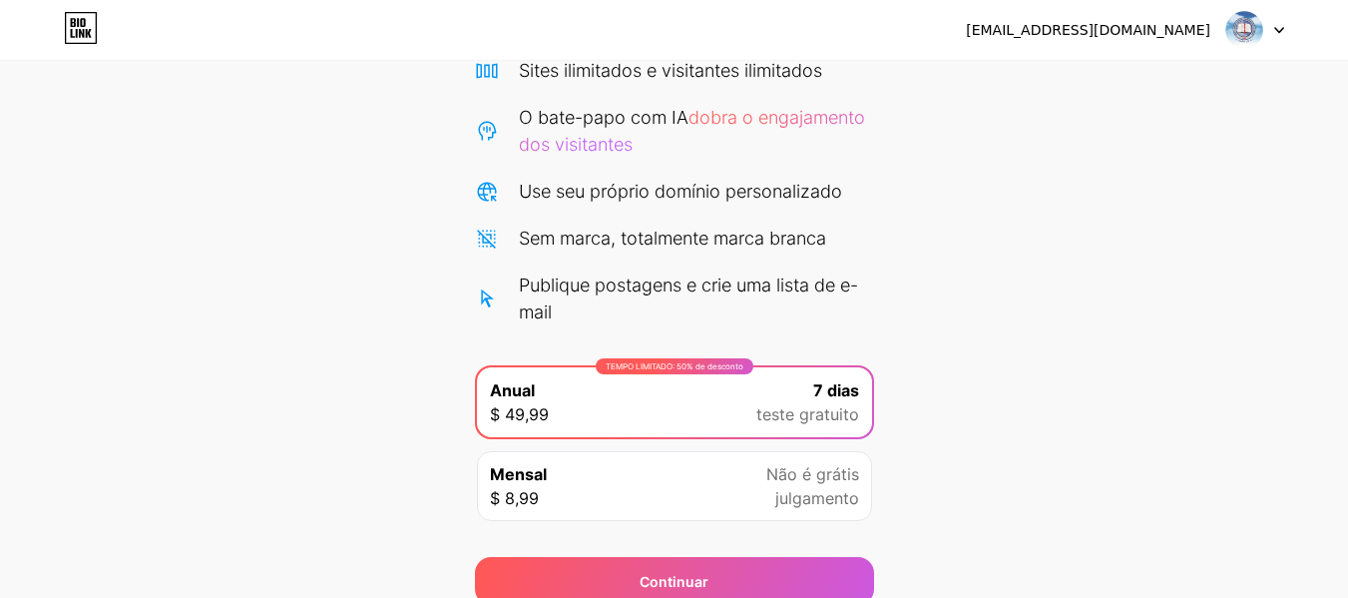
scroll to position [174, 0]
click at [645, 497] on div "Mensal $ 8,99 Não é grátis julgamento" at bounding box center [674, 485] width 395 height 70
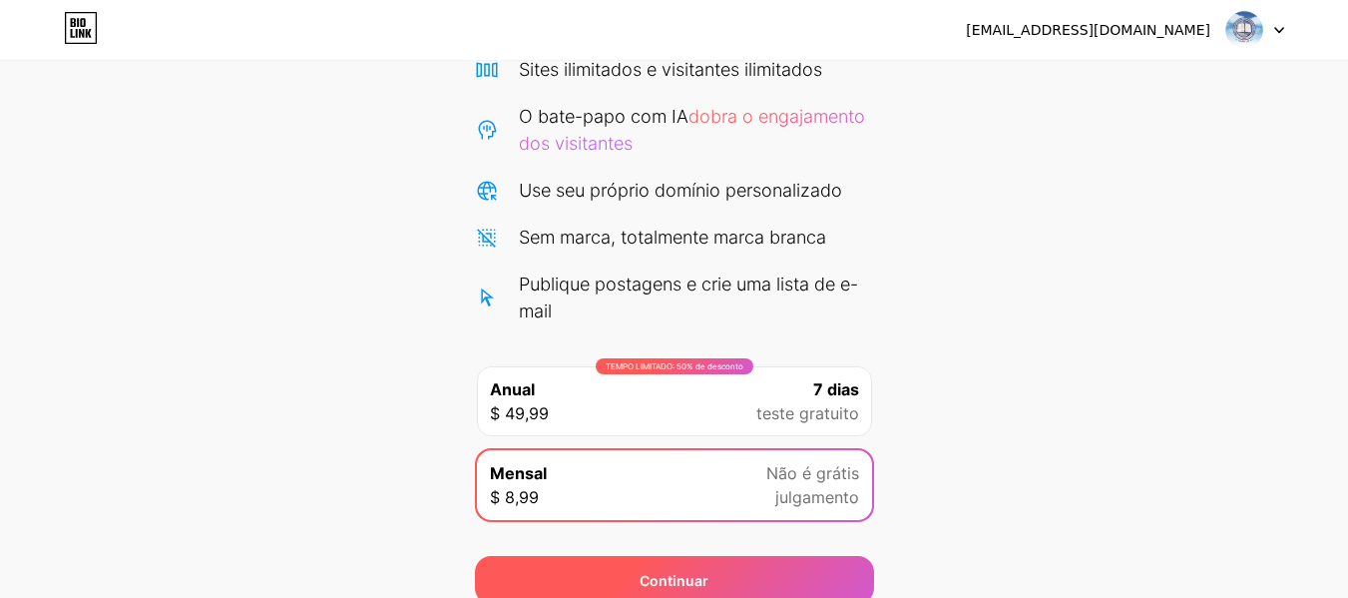
click at [640, 572] on font "Continuar" at bounding box center [674, 580] width 69 height 17
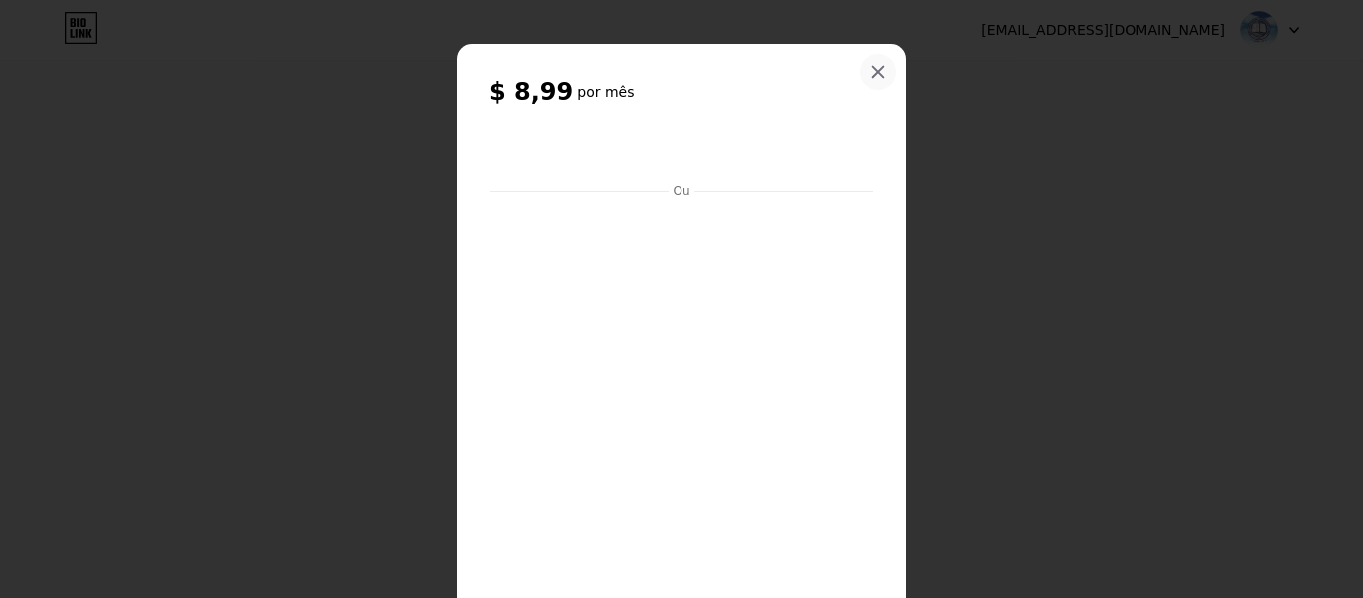
click at [870, 58] on div at bounding box center [878, 72] width 36 height 36
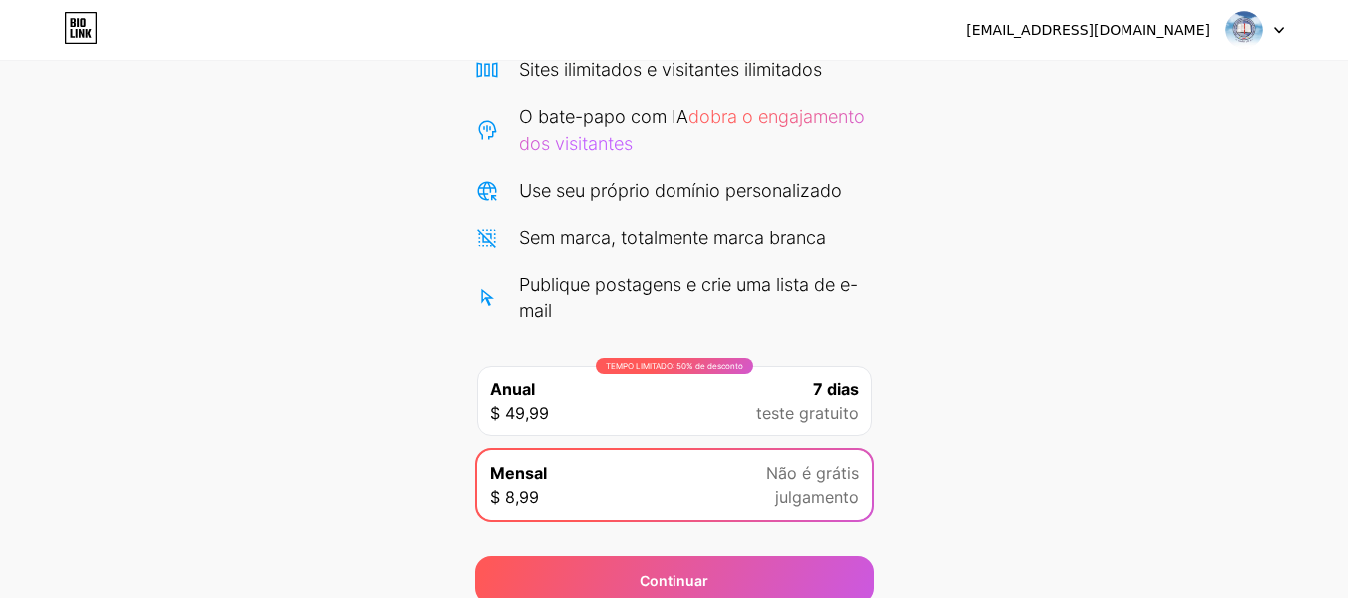
click at [631, 388] on div "TEMPO LIMITADO: 50% de desconto Anual $ 49,99 7 dias teste gratuito" at bounding box center [674, 401] width 395 height 70
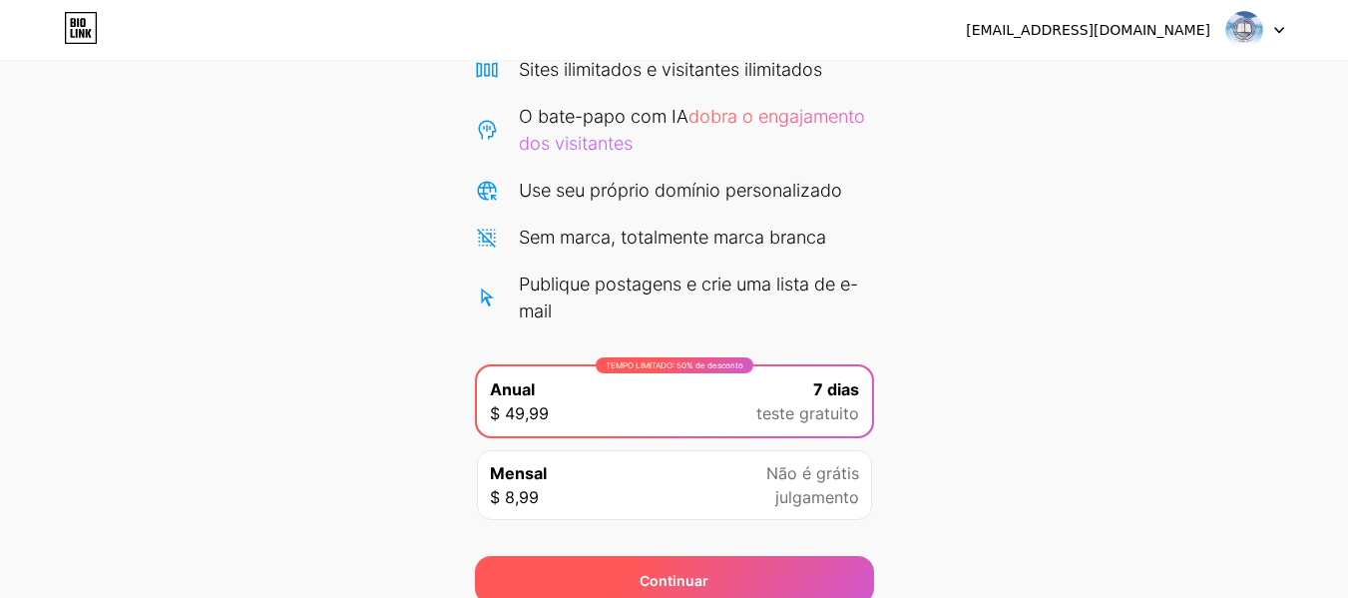
click at [650, 577] on font "Continuar" at bounding box center [674, 580] width 69 height 17
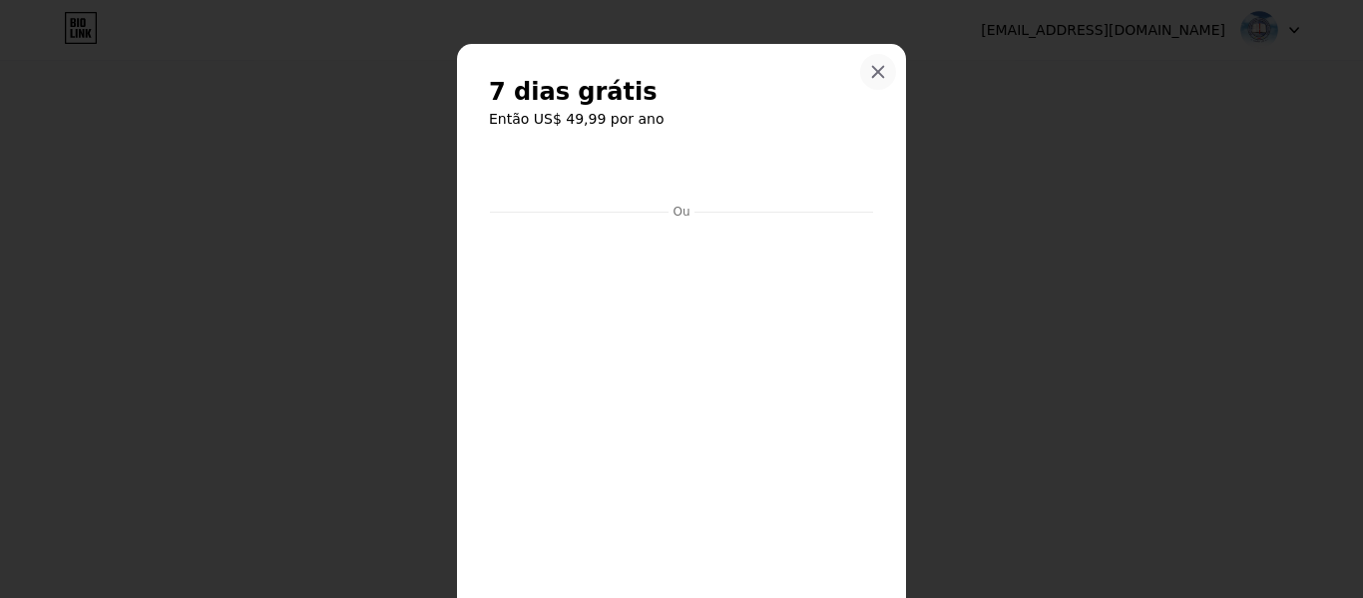
click at [863, 59] on div at bounding box center [878, 72] width 36 height 36
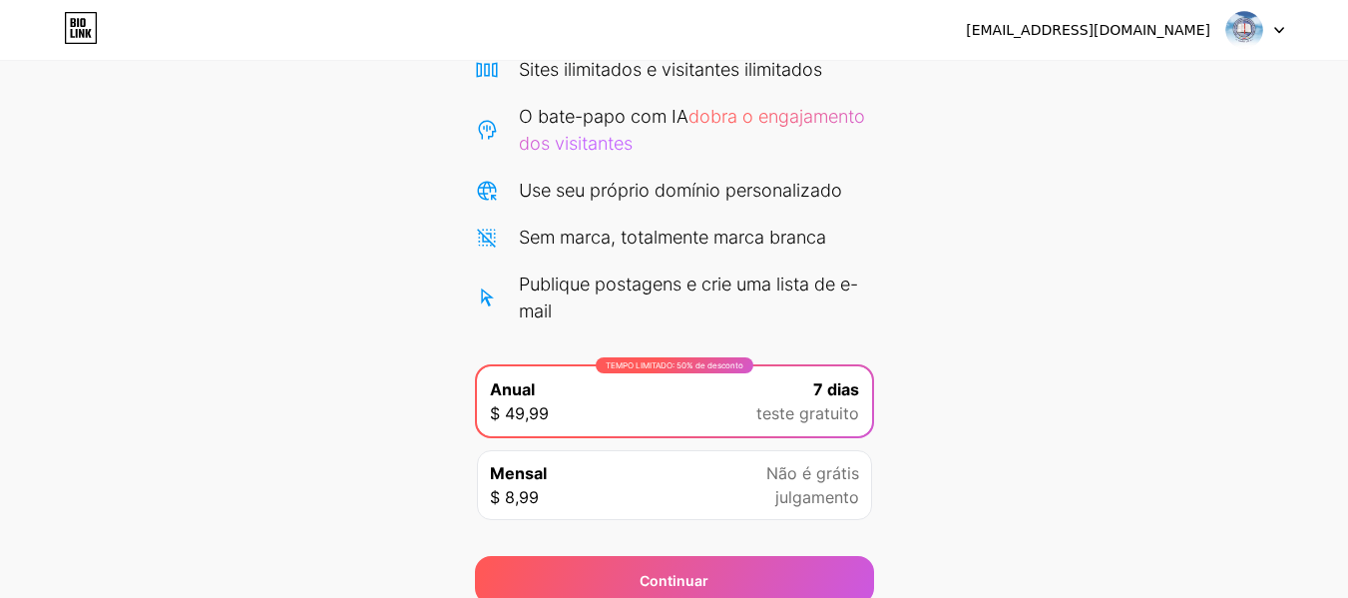
click at [863, 59] on div "[EMAIL_ADDRESS][DOMAIN_NAME] Sair" at bounding box center [674, 30] width 1348 height 60
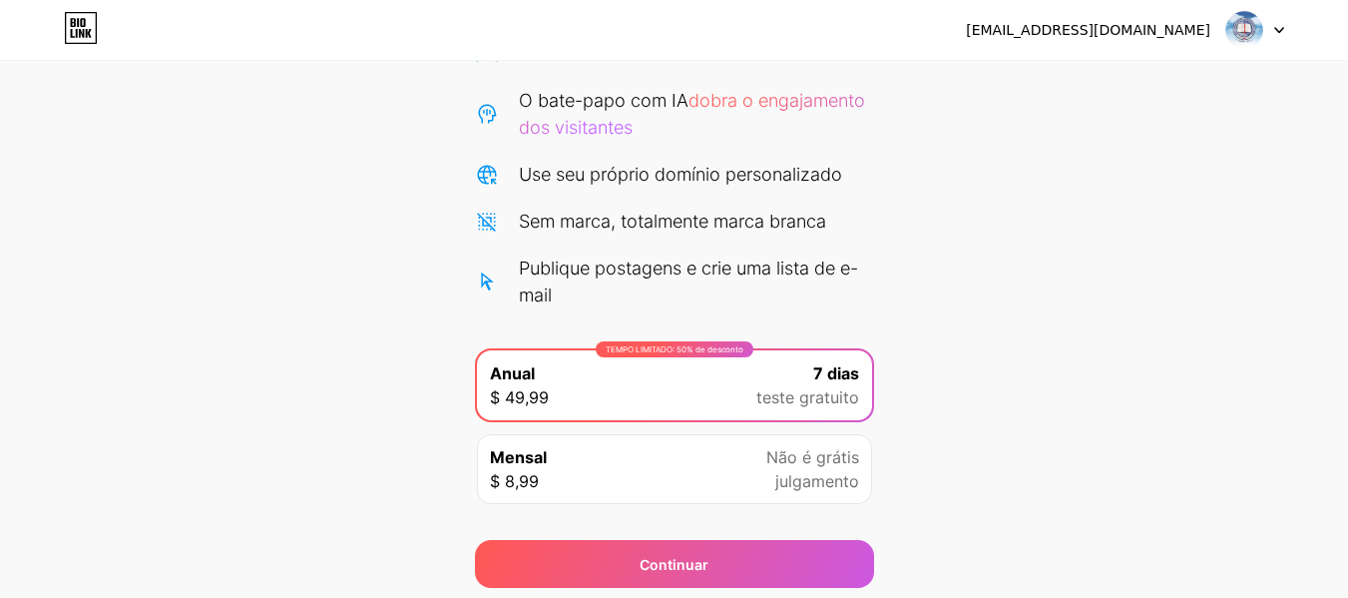
scroll to position [259, 0]
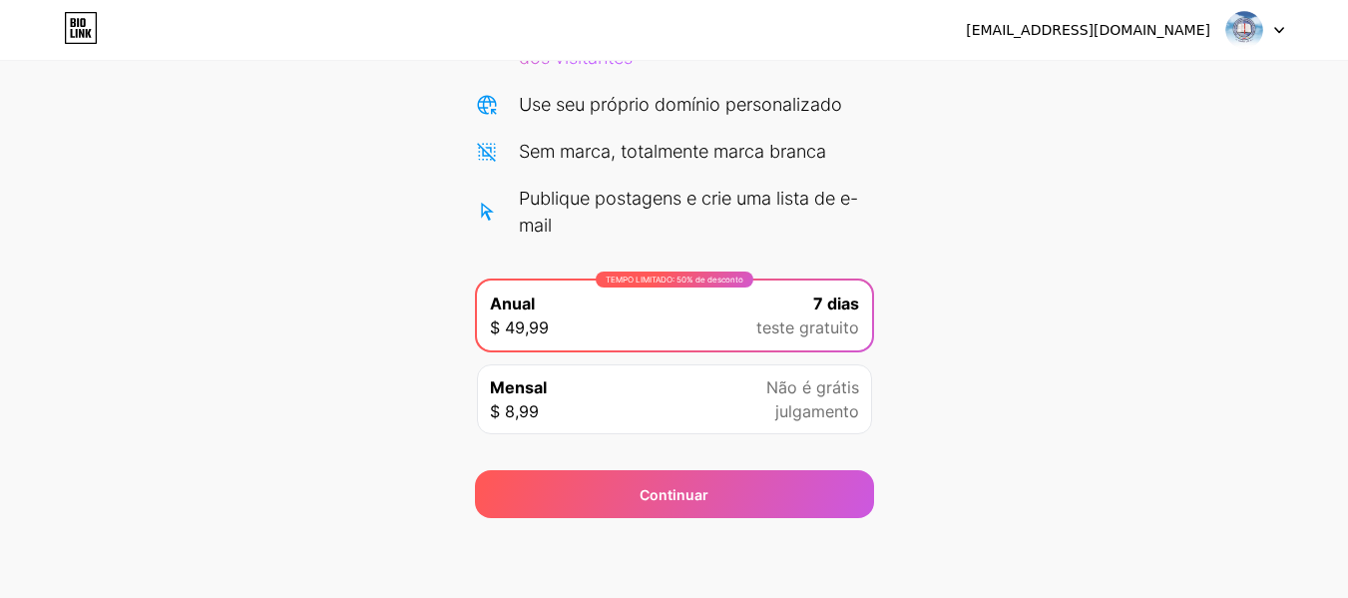
click at [737, 313] on div "TEMPO LIMITADO: 50% de desconto Anual $ 49,99 7 dias teste gratuito" at bounding box center [674, 315] width 395 height 70
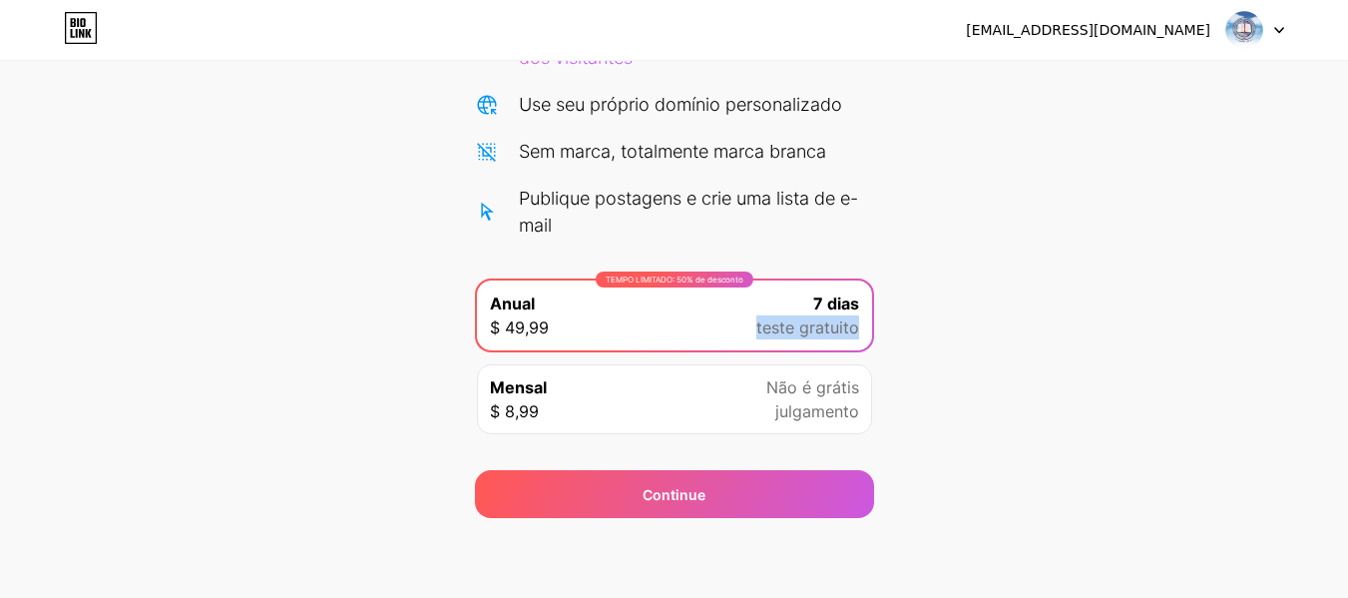
click at [737, 313] on div "TEMPO LIMITADO: 50% de desconto Anual $ 49,99 7 dias teste gratuito" at bounding box center [674, 315] width 395 height 70
click at [993, 292] on div "Comece seu teste gratuito de 7 dias Cancele a qualquer momento. Enviaremos um e…" at bounding box center [674, 174] width 1348 height 685
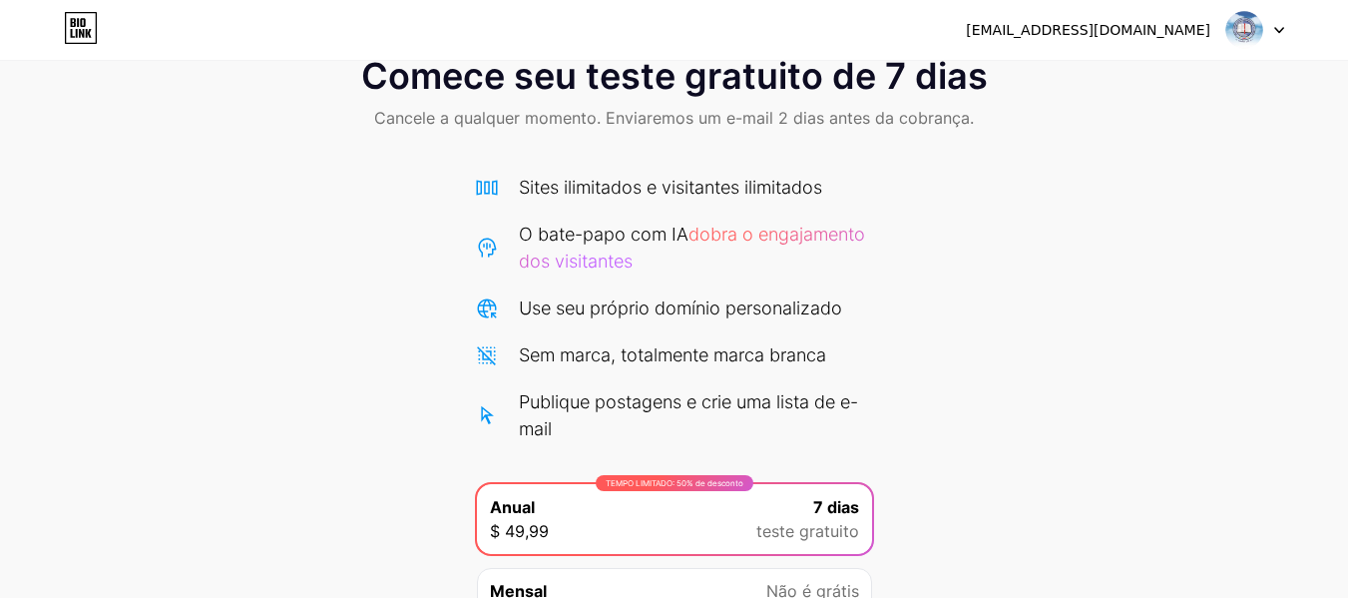
scroll to position [0, 0]
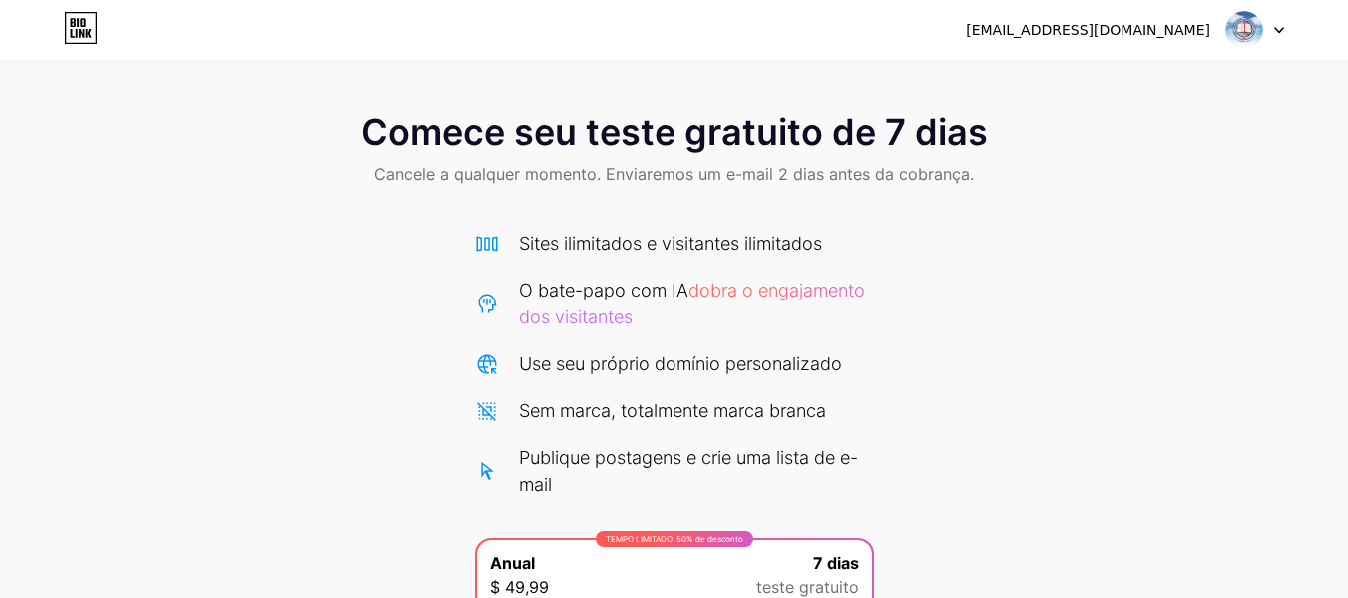
click at [1102, 40] on div "[EMAIL_ADDRESS][DOMAIN_NAME]" at bounding box center [1088, 30] width 244 height 21
drag, startPoint x: 1136, startPoint y: 28, endPoint x: 1272, endPoint y: 26, distance: 135.7
click at [1272, 26] on div "[EMAIL_ADDRESS][DOMAIN_NAME]" at bounding box center [1125, 30] width 318 height 36
click at [1272, 26] on div at bounding box center [1255, 30] width 58 height 36
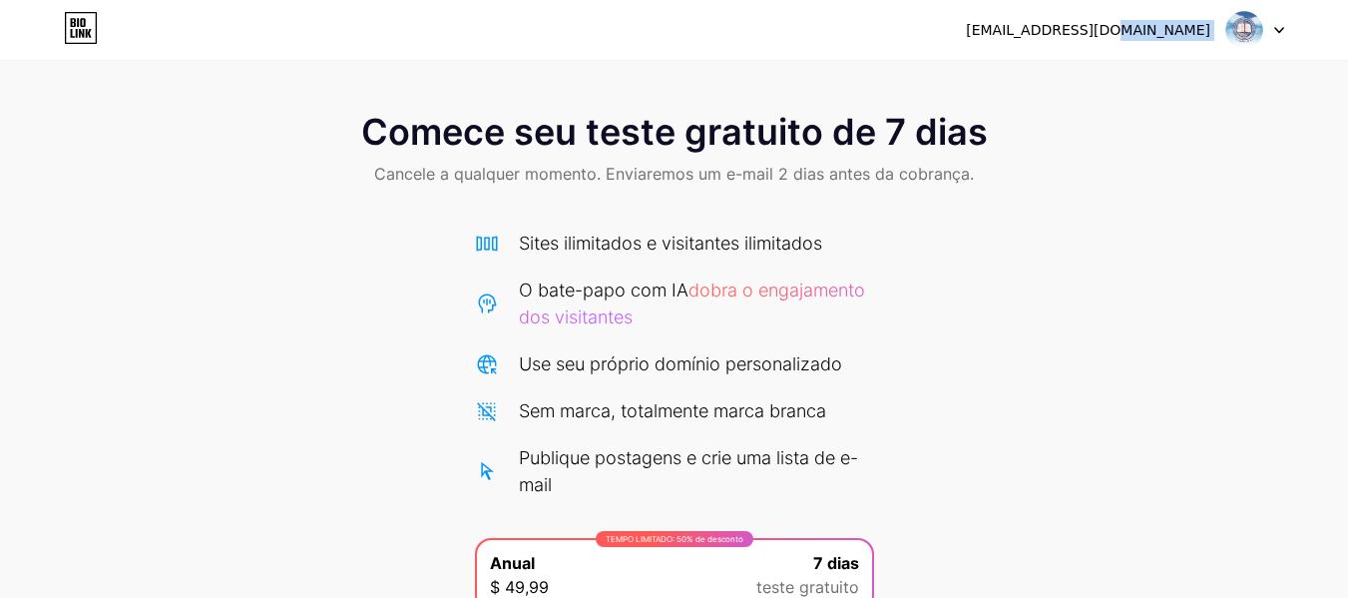
click at [1271, 40] on div at bounding box center [1255, 30] width 58 height 36
click at [1088, 88] on li "Sair" at bounding box center [1159, 82] width 247 height 54
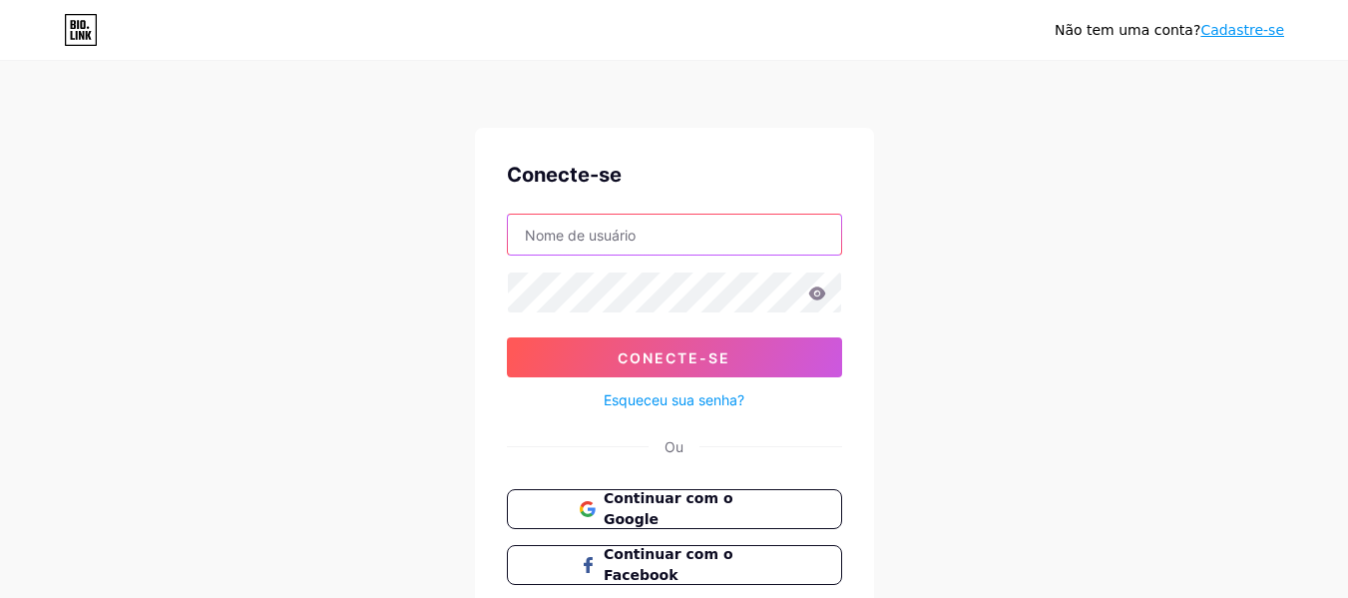
type input "[EMAIL_ADDRESS][DOMAIN_NAME]"
click at [1017, 330] on div "Não tem uma conta? Cadastre-se Conecte-se [EMAIL_ADDRESS][DOMAIN_NAME] Conecte-…" at bounding box center [674, 368] width 1348 height 736
